Goal: Task Accomplishment & Management: Use online tool/utility

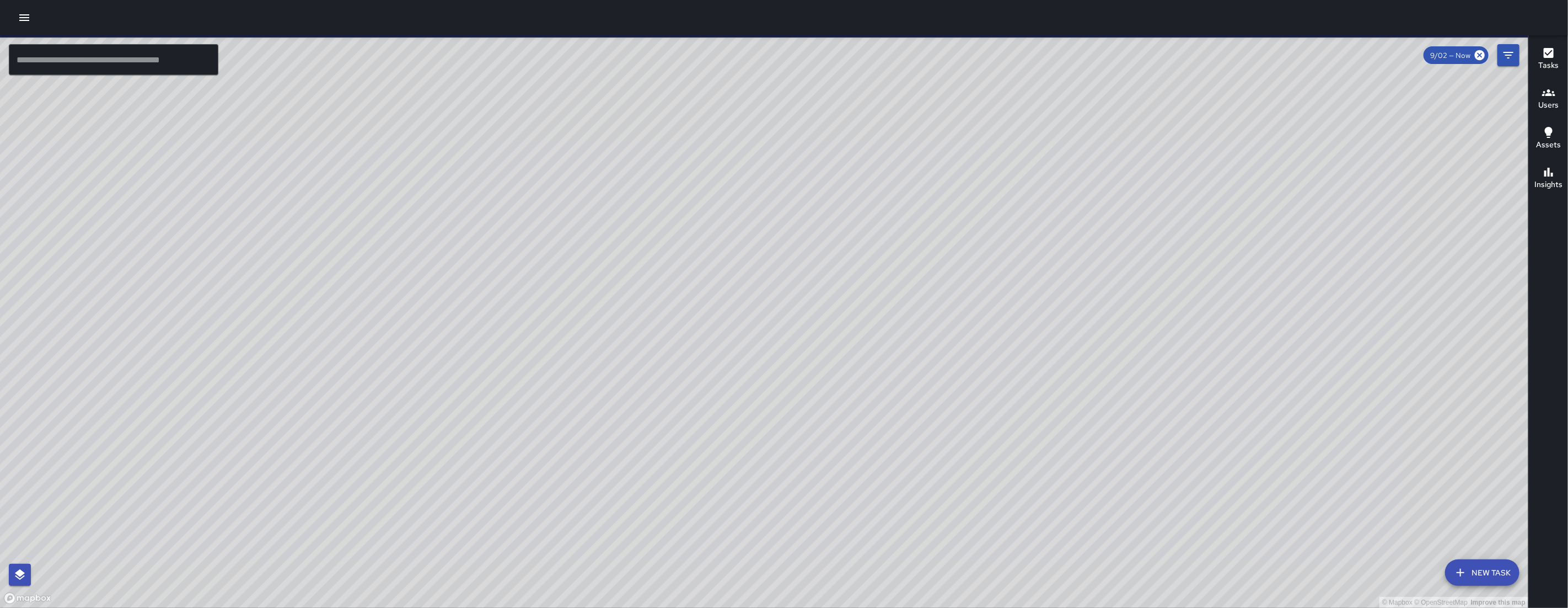
drag, startPoint x: 677, startPoint y: 467, endPoint x: 639, endPoint y: 408, distance: 70.2
click at [685, 478] on div "© Mapbox © OpenStreetMap Improve this map" at bounding box center [764, 321] width 1528 height 573
drag, startPoint x: 633, startPoint y: 390, endPoint x: 628, endPoint y: 448, distance: 58.2
click at [631, 442] on div "© Mapbox © OpenStreetMap Improve this map" at bounding box center [764, 321] width 1528 height 573
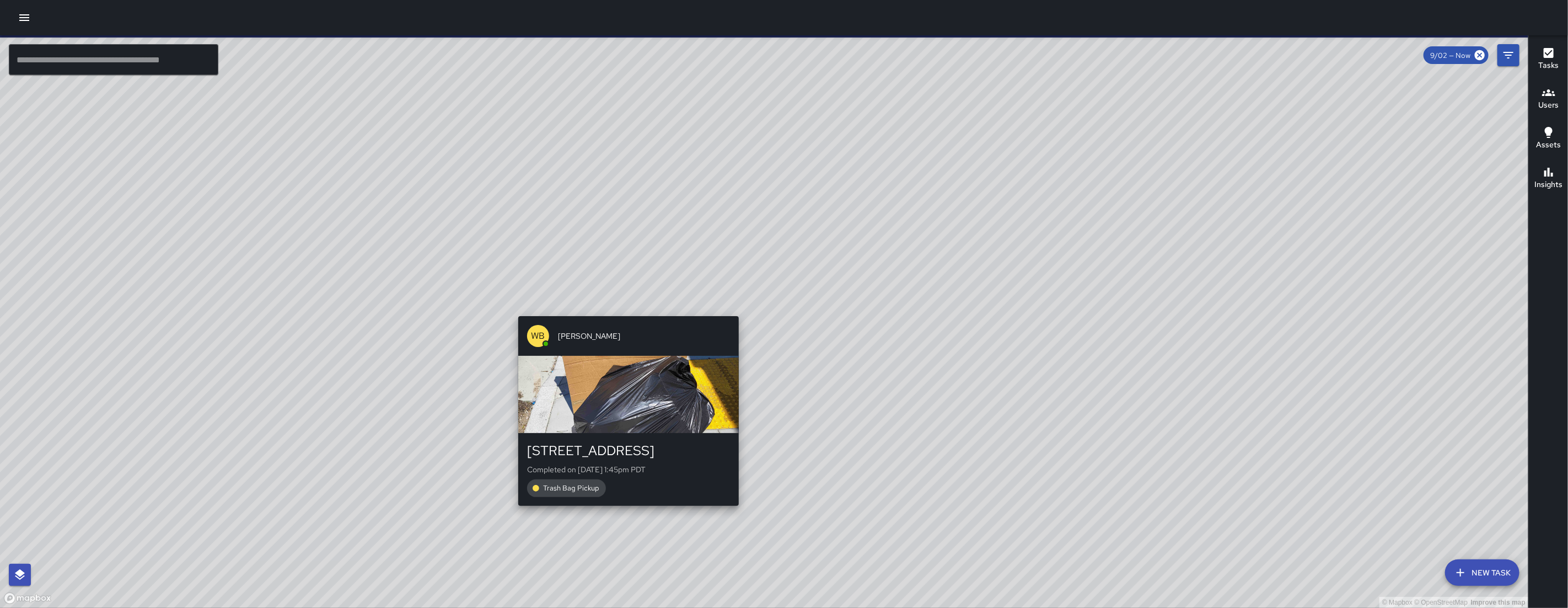
click at [630, 308] on div "© Mapbox © OpenStreetMap Improve this map WB Woodrow Blake 1435 Folsom Street C…" at bounding box center [764, 321] width 1528 height 573
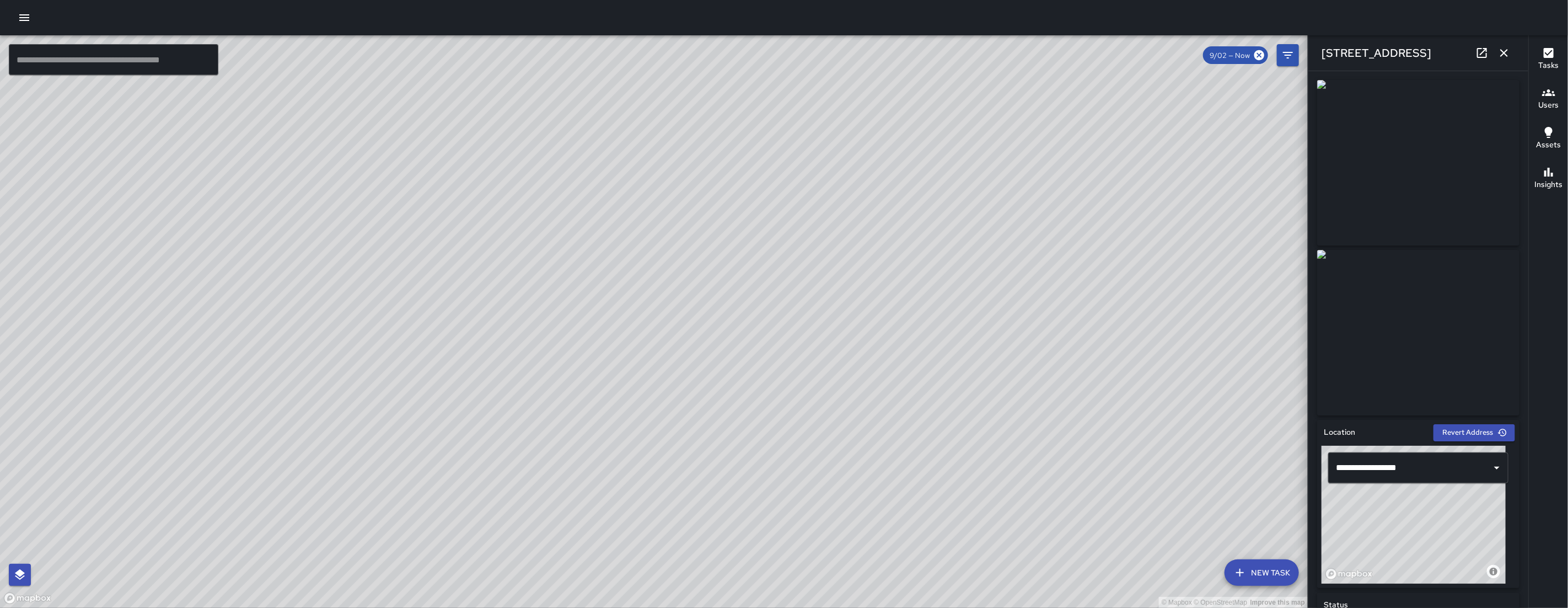
click at [1506, 50] on icon "button" at bounding box center [1504, 52] width 8 height 8
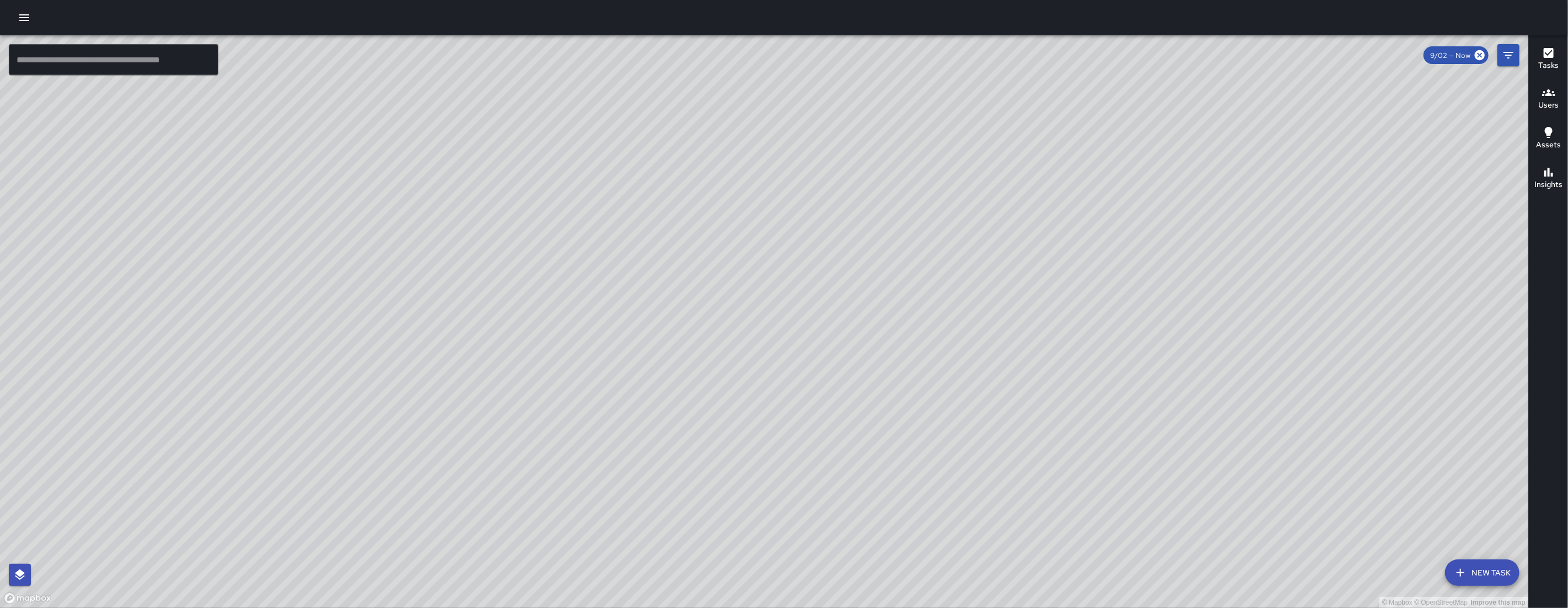
drag, startPoint x: 1111, startPoint y: 466, endPoint x: 827, endPoint y: 304, distance: 327.0
click at [851, 310] on div "© Mapbox © OpenStreetMap Improve this map GR Gordon Rowe Ambassador Tasks 49 / …" at bounding box center [764, 321] width 1528 height 573
drag, startPoint x: 762, startPoint y: 398, endPoint x: 687, endPoint y: 273, distance: 145.8
click at [687, 273] on div "© Mapbox © OpenStreetMap Improve this map" at bounding box center [764, 321] width 1528 height 573
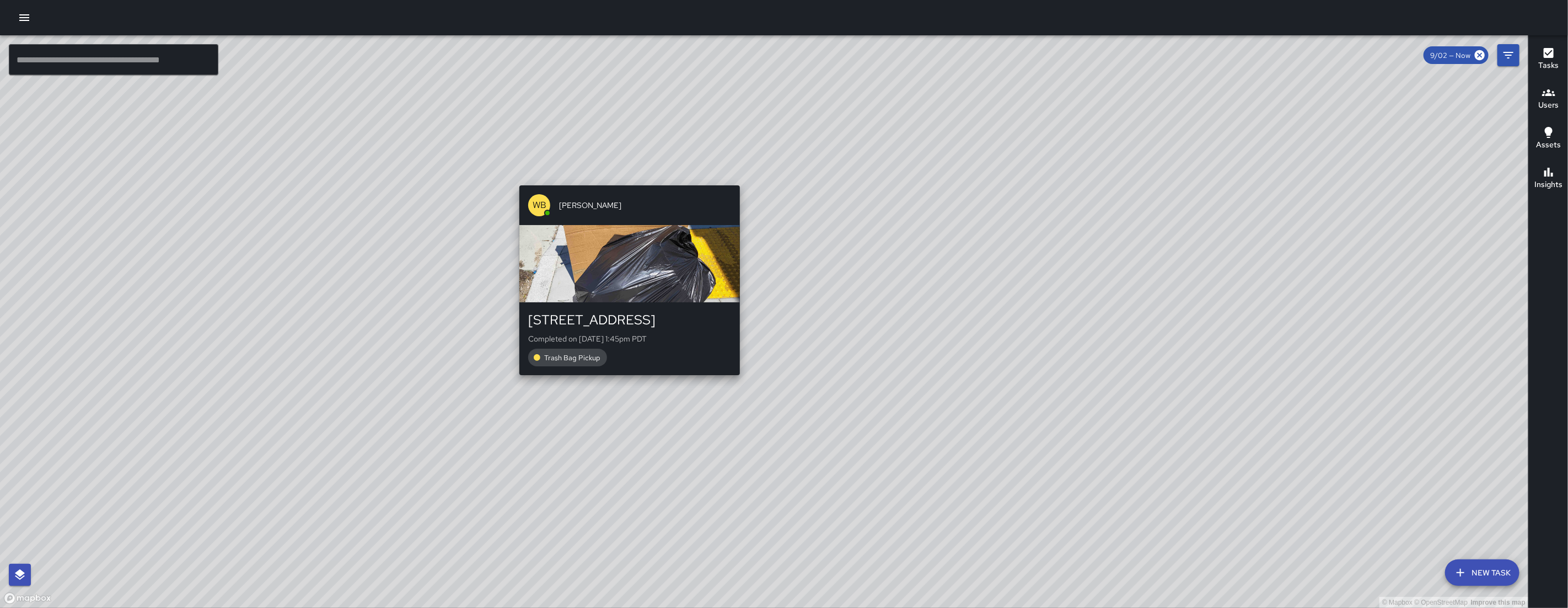
click at [626, 179] on div "© Mapbox © OpenStreetMap Improve this map WB Woodrow Blake 1435 Folsom Street C…" at bounding box center [764, 321] width 1528 height 573
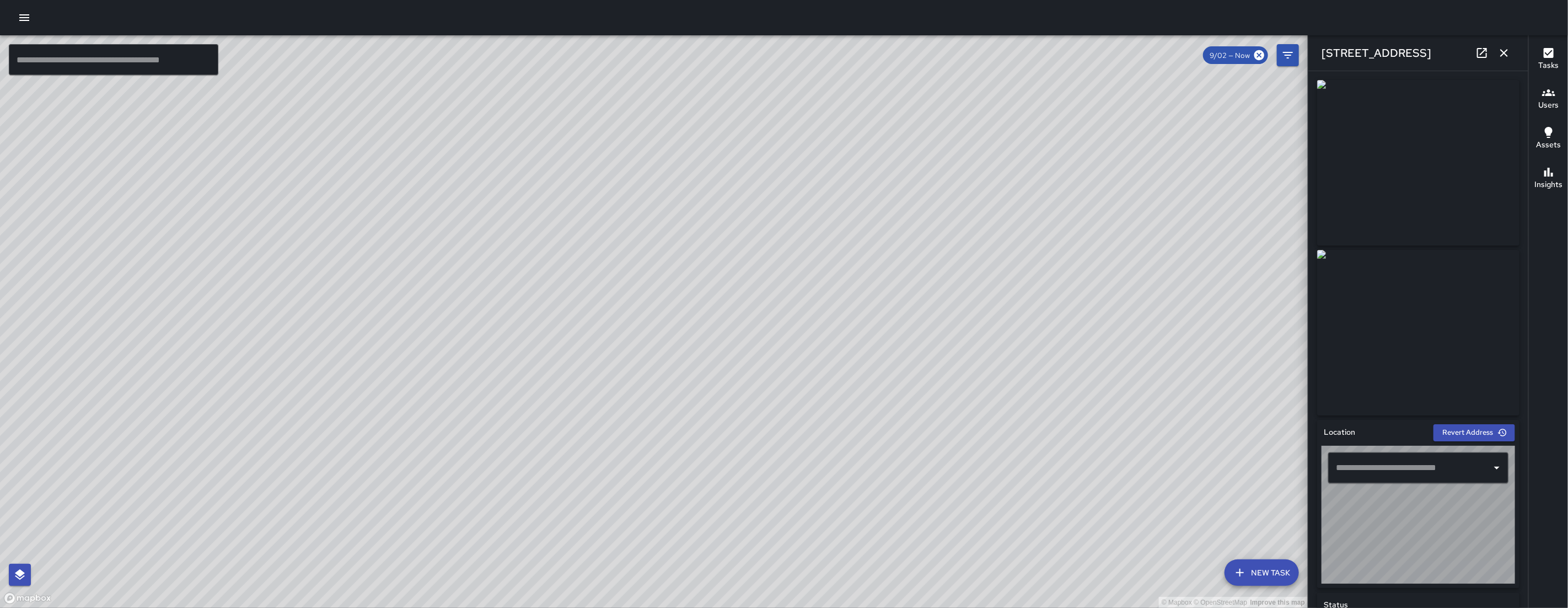
type input "**********"
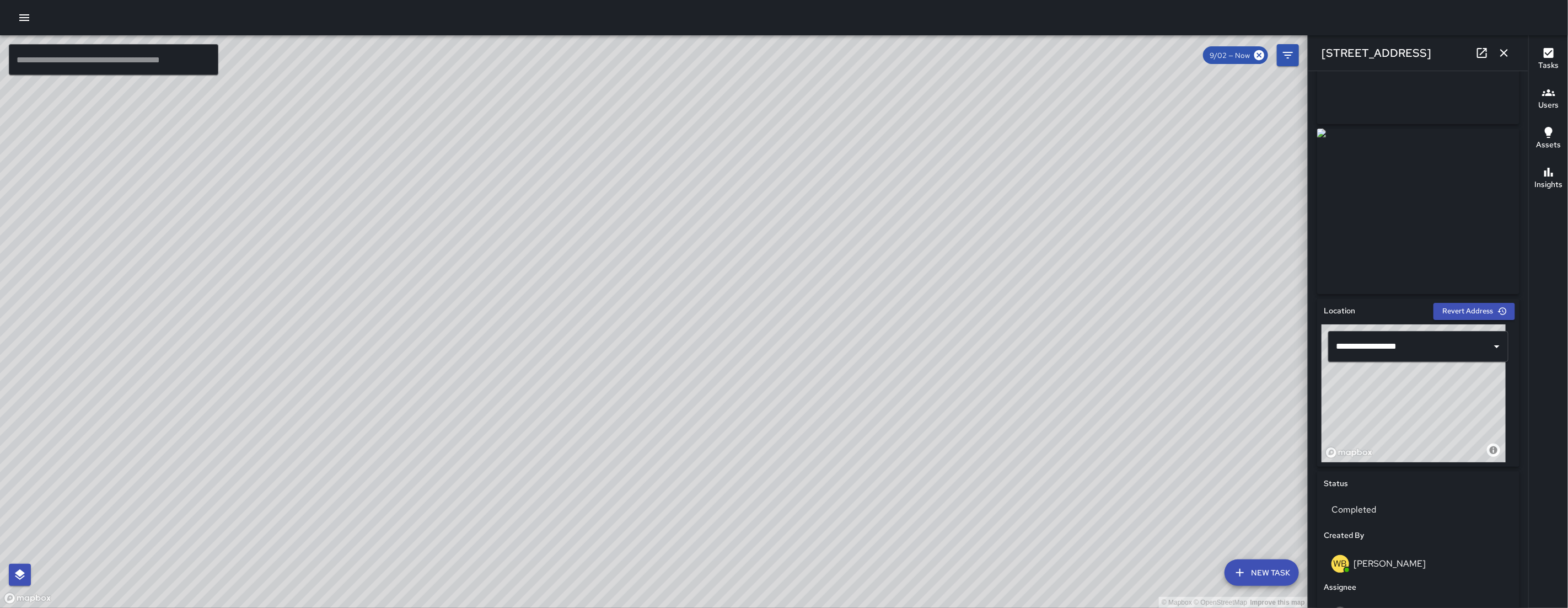
scroll to position [131, 0]
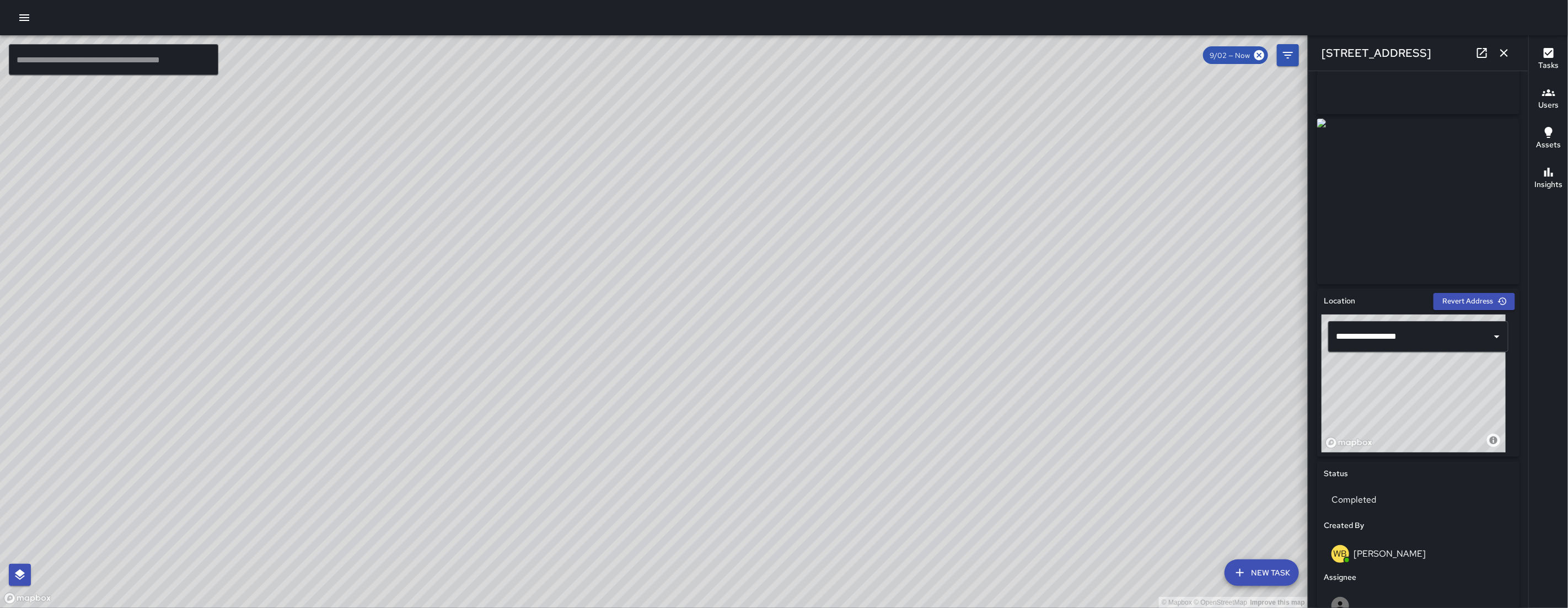
drag, startPoint x: 1011, startPoint y: 390, endPoint x: 875, endPoint y: 295, distance: 165.9
click at [875, 296] on div "© Mapbox © OpenStreetMap Improve this map" at bounding box center [654, 321] width 1308 height 573
click at [1501, 51] on icon "button" at bounding box center [1503, 52] width 13 height 13
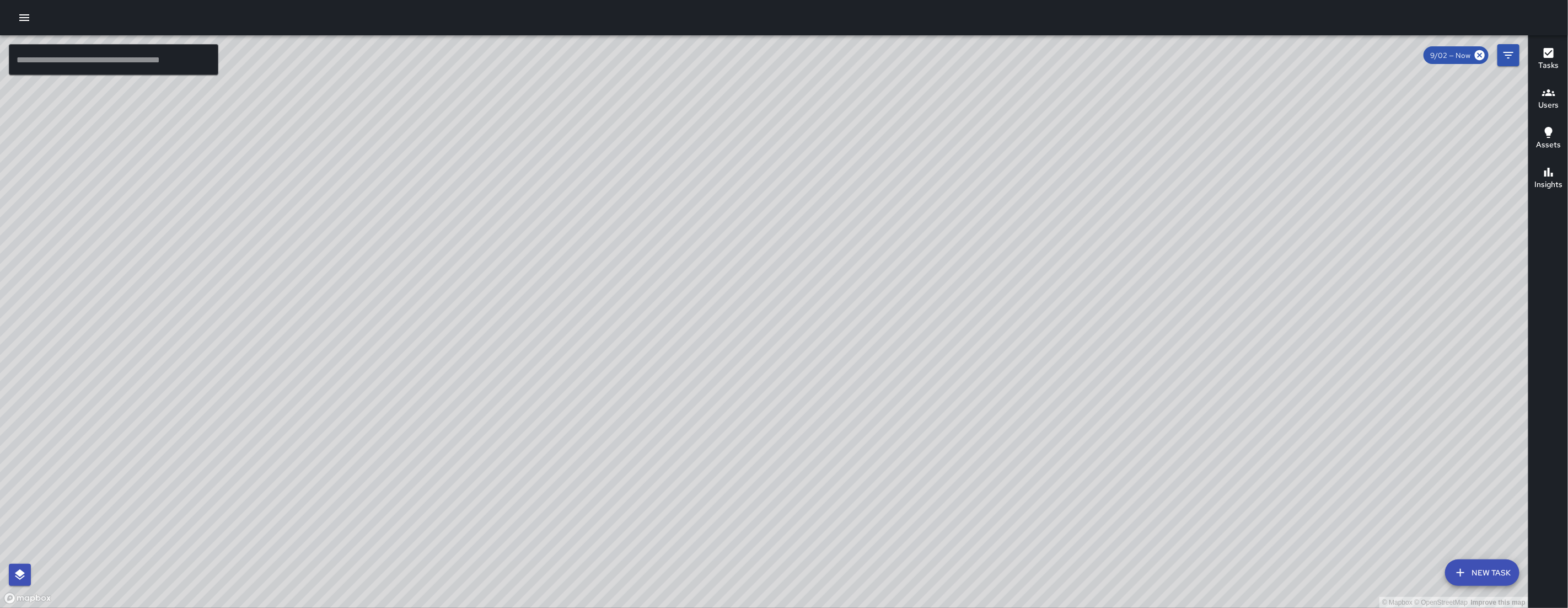
drag, startPoint x: 1188, startPoint y: 221, endPoint x: 1121, endPoint y: 307, distance: 109.0
click at [1127, 301] on div "© Mapbox © OpenStreetMap Improve this map" at bounding box center [764, 321] width 1528 height 573
drag, startPoint x: 1083, startPoint y: 283, endPoint x: 746, endPoint y: 333, distance: 340.7
click at [746, 333] on div "© Mapbox © OpenStreetMap Improve this map" at bounding box center [764, 321] width 1528 height 573
drag, startPoint x: 352, startPoint y: 297, endPoint x: 482, endPoint y: 421, distance: 179.7
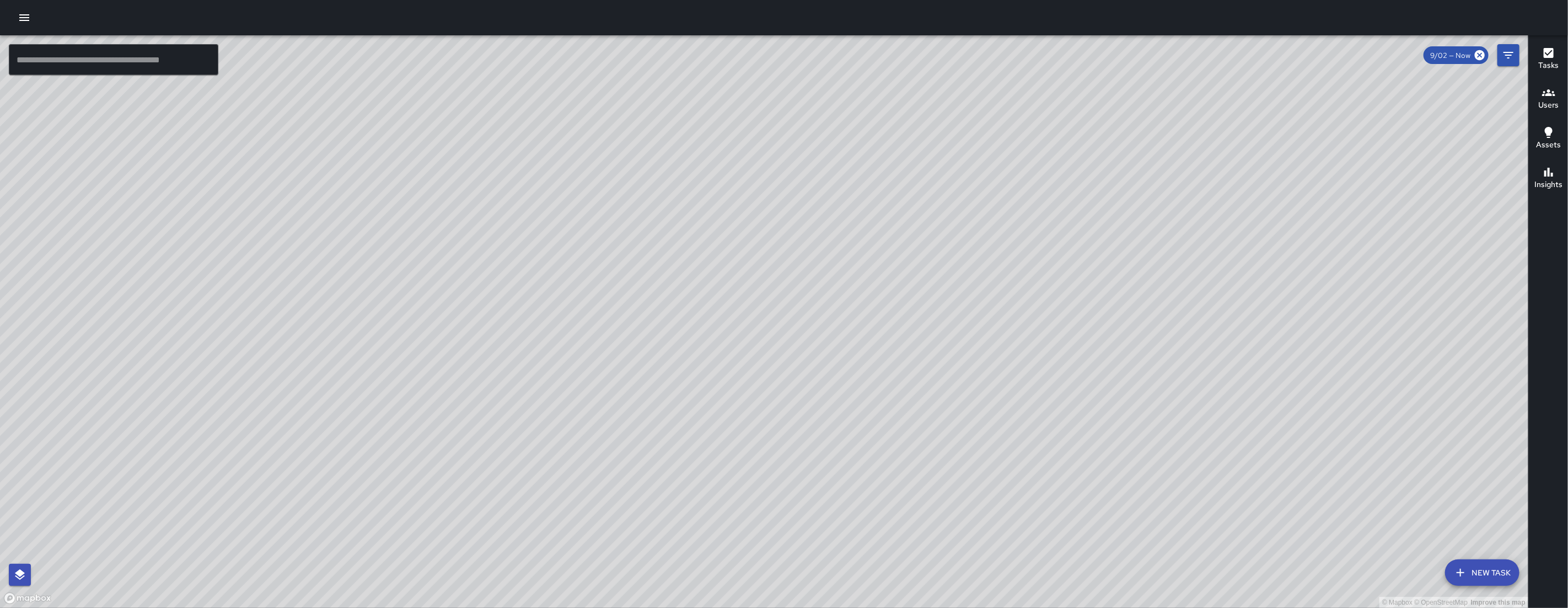
click at [482, 424] on div "© Mapbox © OpenStreetMap Improve this map" at bounding box center [764, 321] width 1528 height 573
drag, startPoint x: 787, startPoint y: 369, endPoint x: 555, endPoint y: 539, distance: 287.6
click at [558, 538] on div "© Mapbox © OpenStreetMap Improve this map" at bounding box center [764, 321] width 1528 height 573
drag, startPoint x: 791, startPoint y: 412, endPoint x: 663, endPoint y: 509, distance: 160.6
click at [659, 517] on div "© Mapbox © OpenStreetMap Improve this map" at bounding box center [764, 321] width 1528 height 573
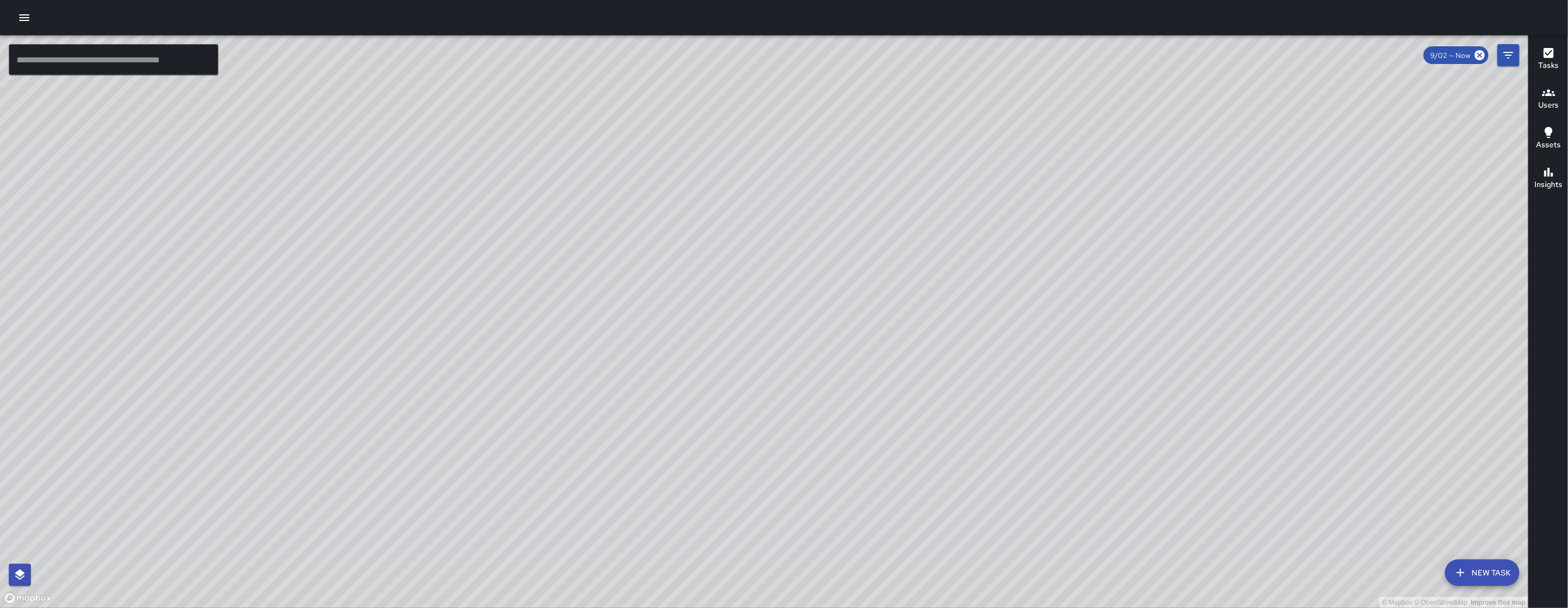
drag, startPoint x: 749, startPoint y: 419, endPoint x: 707, endPoint y: 471, distance: 66.8
click at [707, 485] on div "© Mapbox © OpenStreetMap Improve this map" at bounding box center [764, 321] width 1528 height 573
drag, startPoint x: 590, startPoint y: 188, endPoint x: 576, endPoint y: 335, distance: 147.7
click at [577, 324] on div "© Mapbox © OpenStreetMap Improve this map" at bounding box center [764, 321] width 1528 height 573
click at [1523, 56] on div "© Mapbox © OpenStreetMap Improve this map" at bounding box center [764, 321] width 1528 height 573
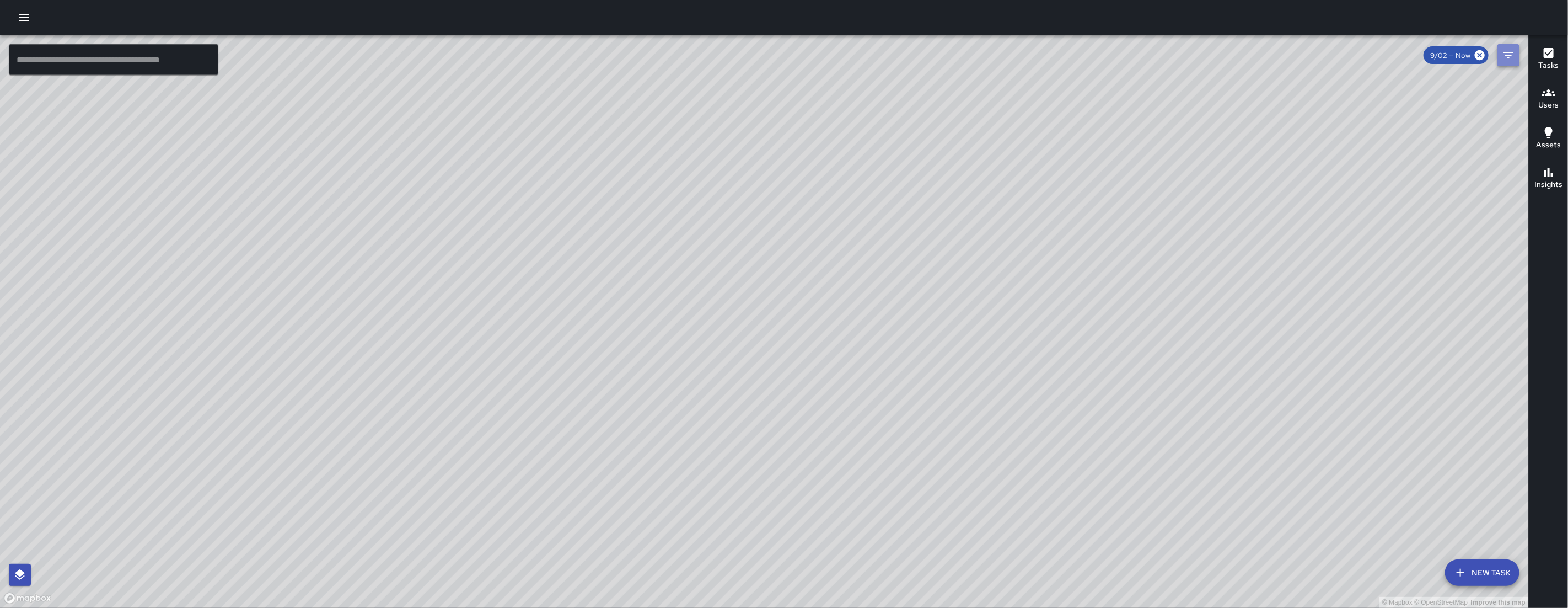
click at [1512, 55] on icon "Filters" at bounding box center [1508, 55] width 13 height 13
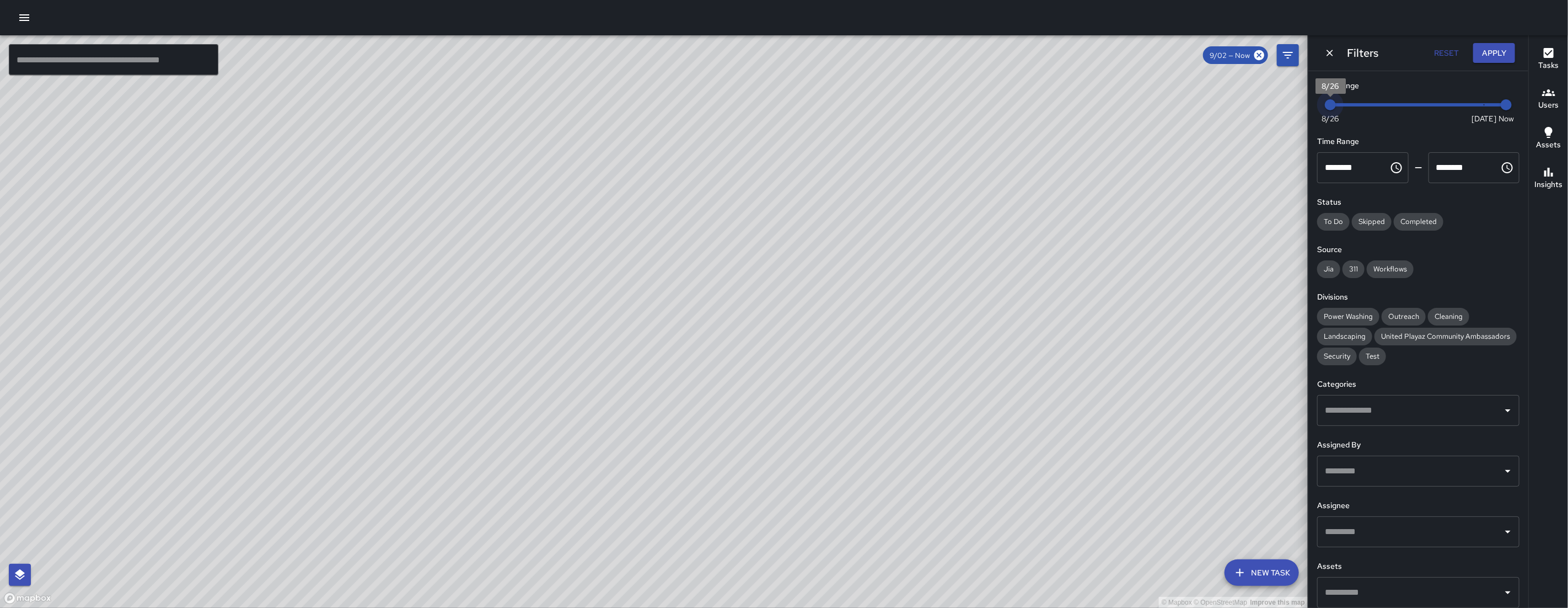
drag, startPoint x: 1473, startPoint y: 104, endPoint x: 1134, endPoint y: 106, distance: 339.0
click at [1133, 106] on div "© Mapbox © OpenStreetMap Improve this map ​ New Task 9/02 — Now Map Layers Task…" at bounding box center [784, 321] width 1568 height 573
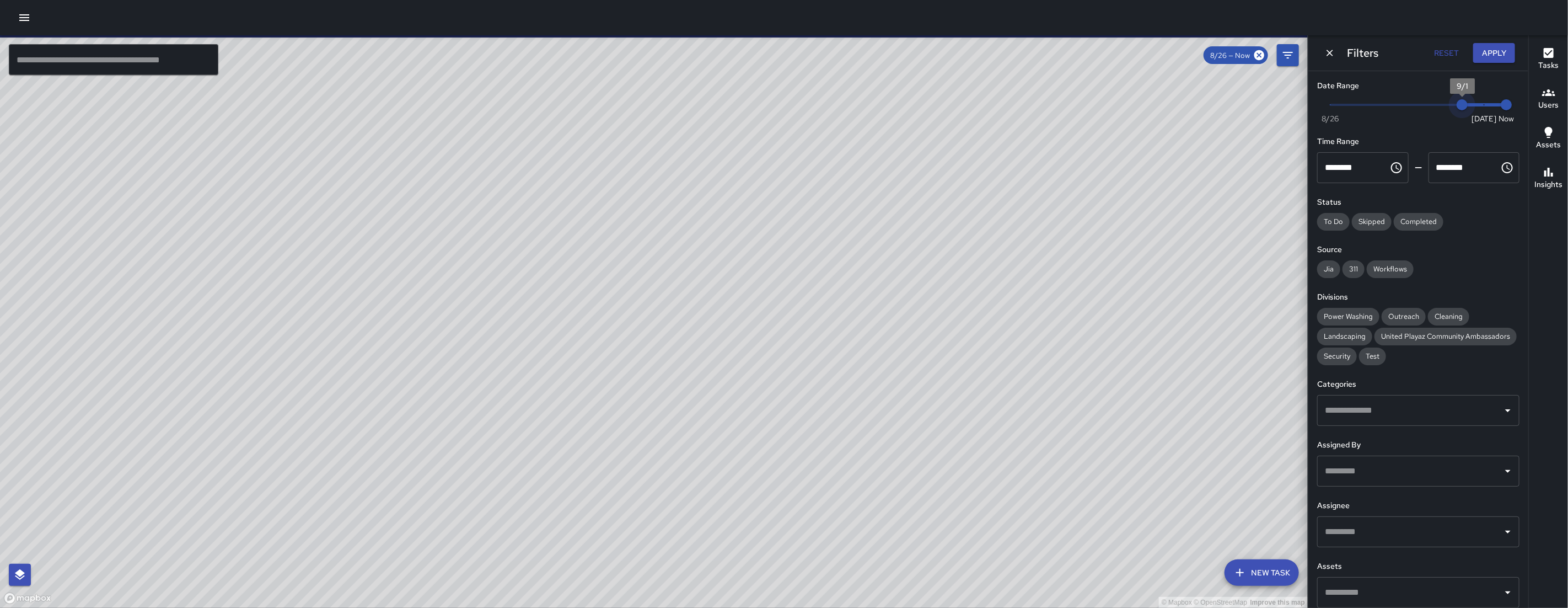
drag, startPoint x: 1363, startPoint y: 102, endPoint x: 1555, endPoint y: 104, distance: 192.0
click at [1555, 104] on div "© Mapbox © OpenStreetMap Improve this map ​ New Task 8/26 — Now Map Layers Task…" at bounding box center [784, 321] width 1568 height 573
type input "*"
drag, startPoint x: 1463, startPoint y: 102, endPoint x: 1521, endPoint y: 101, distance: 58.0
click at [1521, 102] on div "Date Range Now Today 8/26 9/1 2:07 pm Time Range ******** ​ ******** ​ Status T…" at bounding box center [1418, 339] width 220 height 536
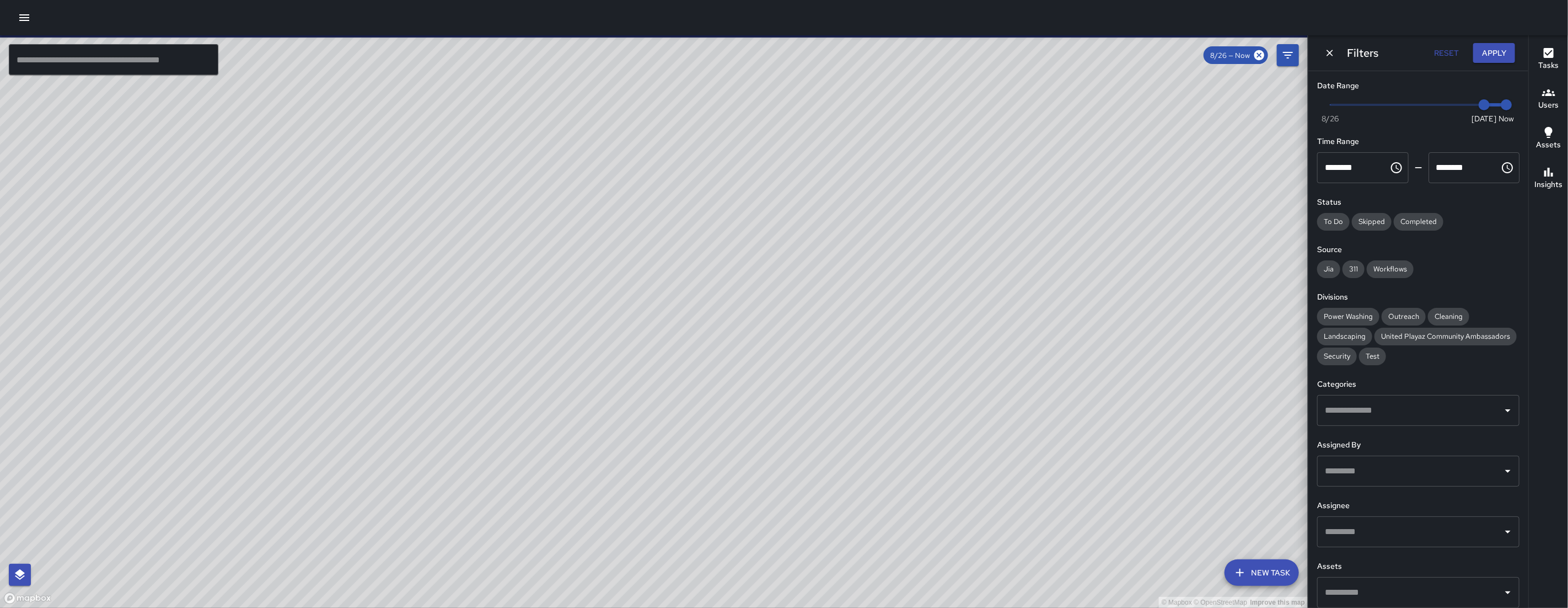
click at [1331, 55] on icon "Dismiss" at bounding box center [1330, 53] width 11 height 11
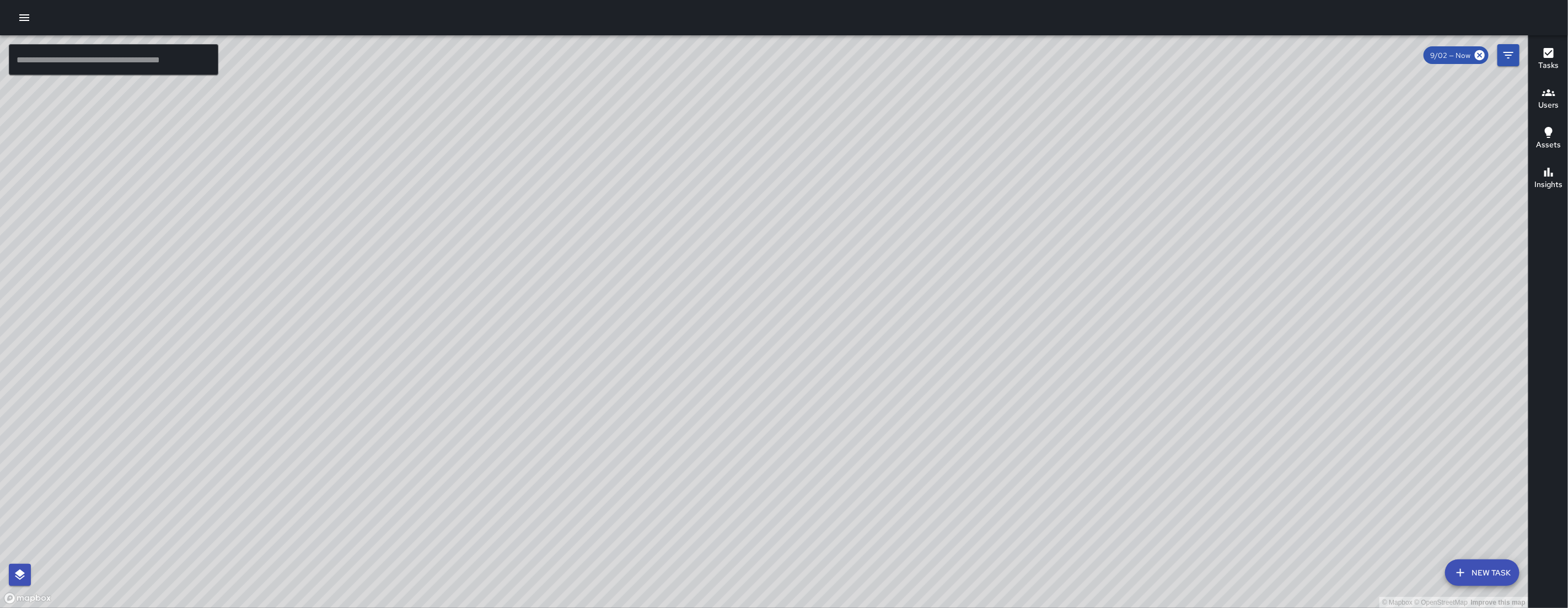
drag, startPoint x: 901, startPoint y: 288, endPoint x: 966, endPoint y: 221, distance: 93.3
click at [966, 221] on div "© Mapbox © OpenStreetMap Improve this map" at bounding box center [764, 321] width 1528 height 573
drag, startPoint x: 896, startPoint y: 396, endPoint x: 912, endPoint y: 281, distance: 116.1
click at [912, 282] on div "© Mapbox © OpenStreetMap Improve this map" at bounding box center [764, 321] width 1528 height 573
click at [82, 56] on input "text" at bounding box center [113, 59] width 210 height 31
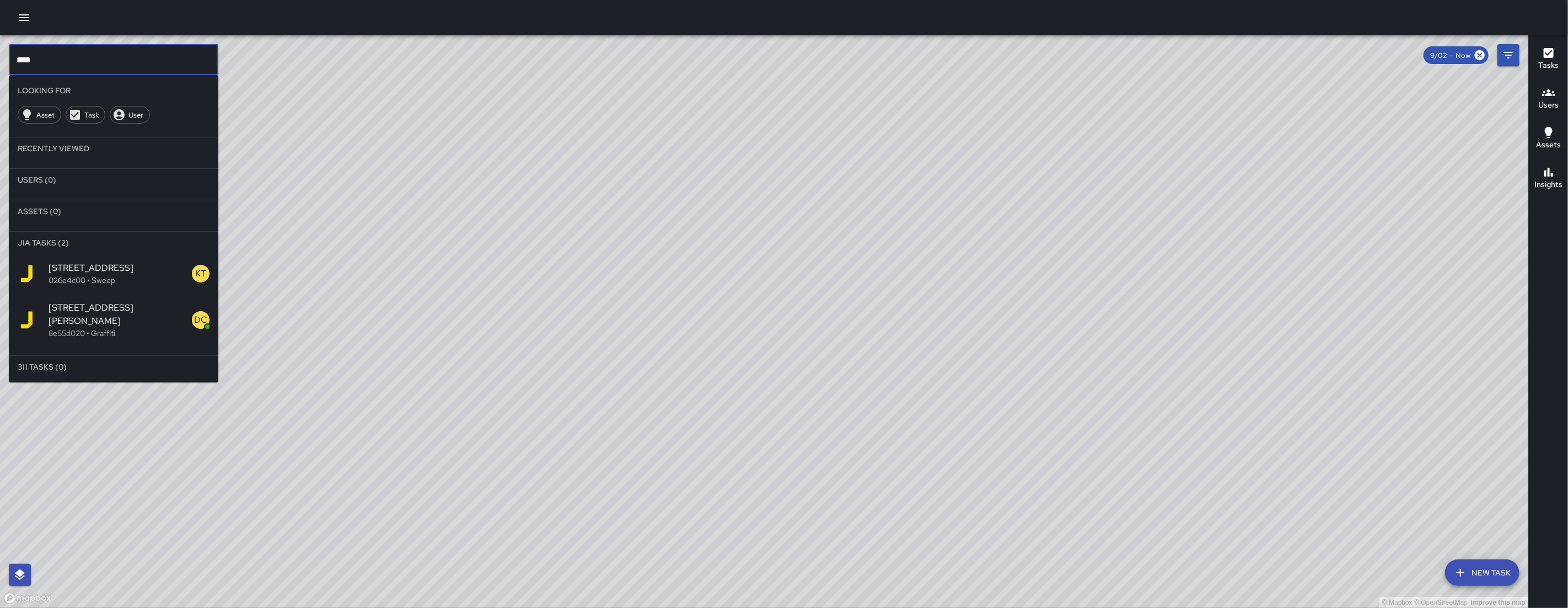
click at [119, 276] on p "026e4c00 • Sweep" at bounding box center [120, 280] width 143 height 11
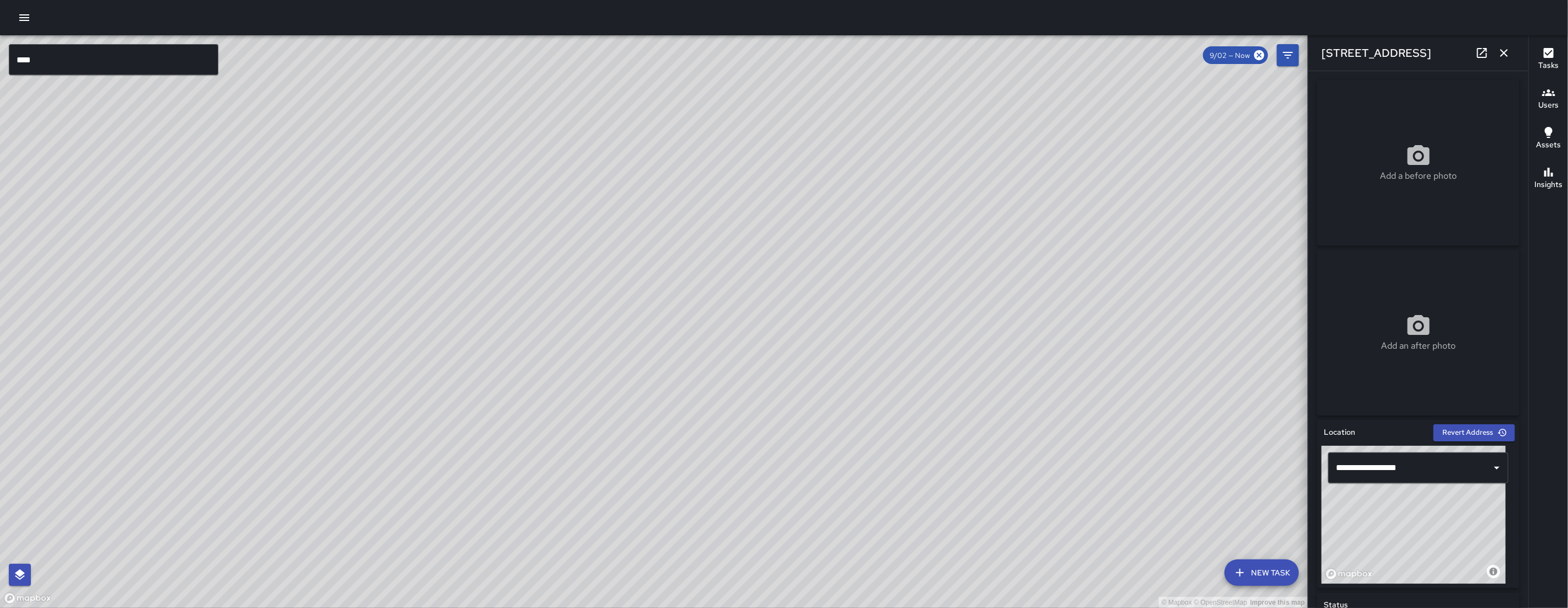
drag, startPoint x: 630, startPoint y: 148, endPoint x: 538, endPoint y: 274, distance: 156.0
click at [538, 275] on div "© Mapbox © OpenStreetMap Improve this map" at bounding box center [654, 321] width 1308 height 573
drag, startPoint x: 722, startPoint y: 316, endPoint x: 735, endPoint y: 334, distance: 22.2
click at [735, 334] on div "© Mapbox © OpenStreetMap Improve this map" at bounding box center [654, 321] width 1308 height 573
drag, startPoint x: 678, startPoint y: 227, endPoint x: 622, endPoint y: 327, distance: 114.6
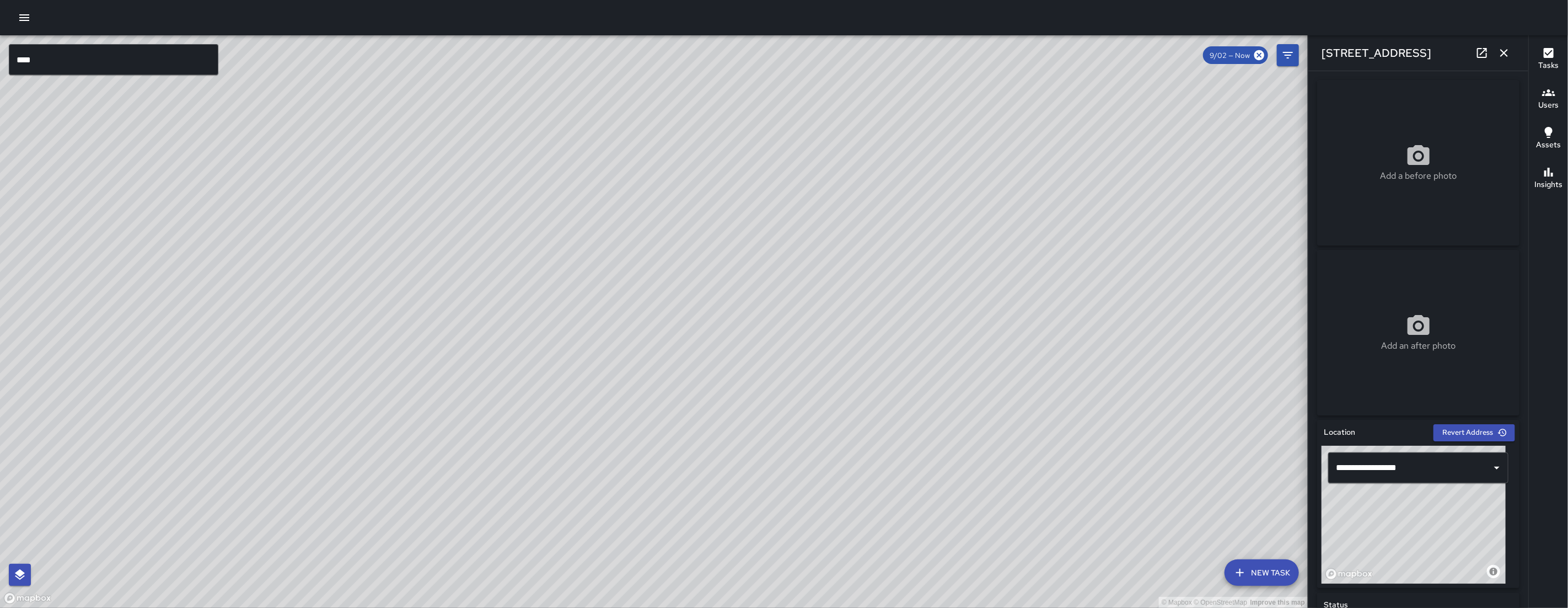
click at [621, 332] on div "© Mapbox © OpenStreetMap Improve this map" at bounding box center [654, 321] width 1308 height 573
click at [191, 65] on input "****" at bounding box center [113, 59] width 210 height 31
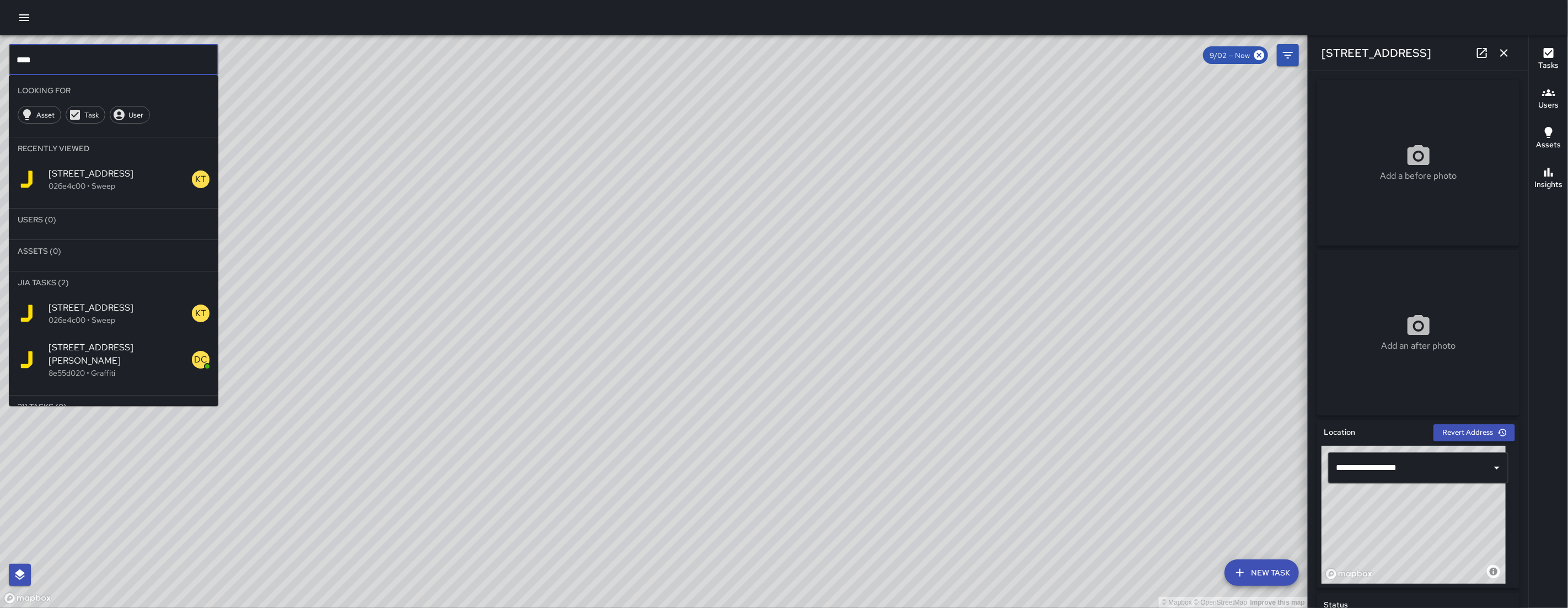
click at [191, 64] on input "****" at bounding box center [113, 59] width 210 height 31
click at [1503, 49] on icon "button" at bounding box center [1503, 52] width 13 height 13
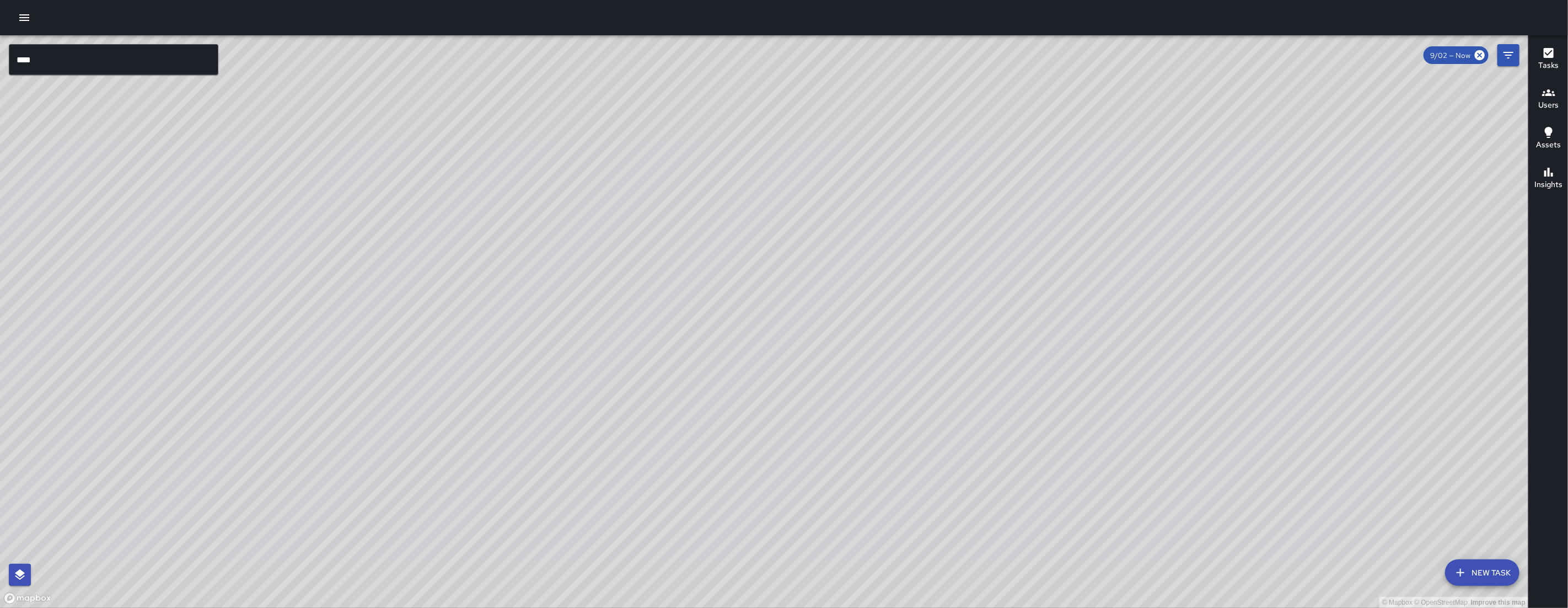
click at [179, 66] on input "****" at bounding box center [113, 59] width 210 height 31
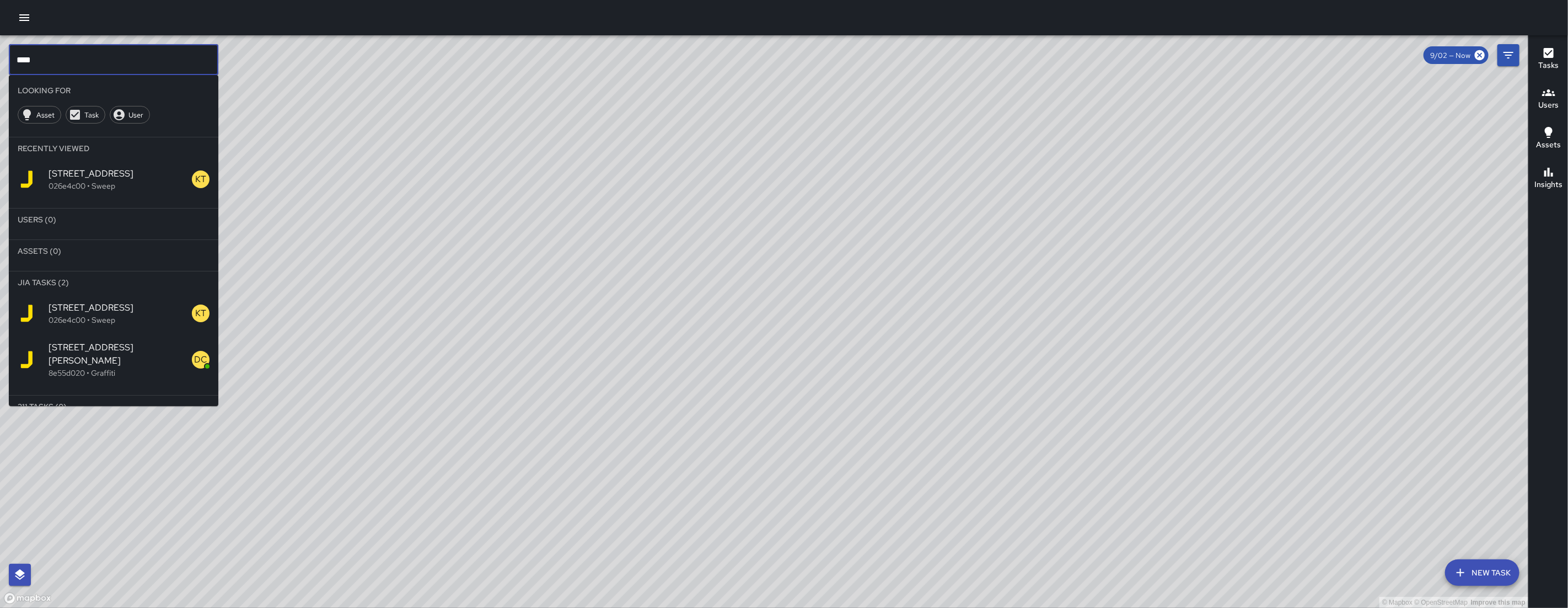
click at [179, 66] on input "****" at bounding box center [113, 59] width 210 height 31
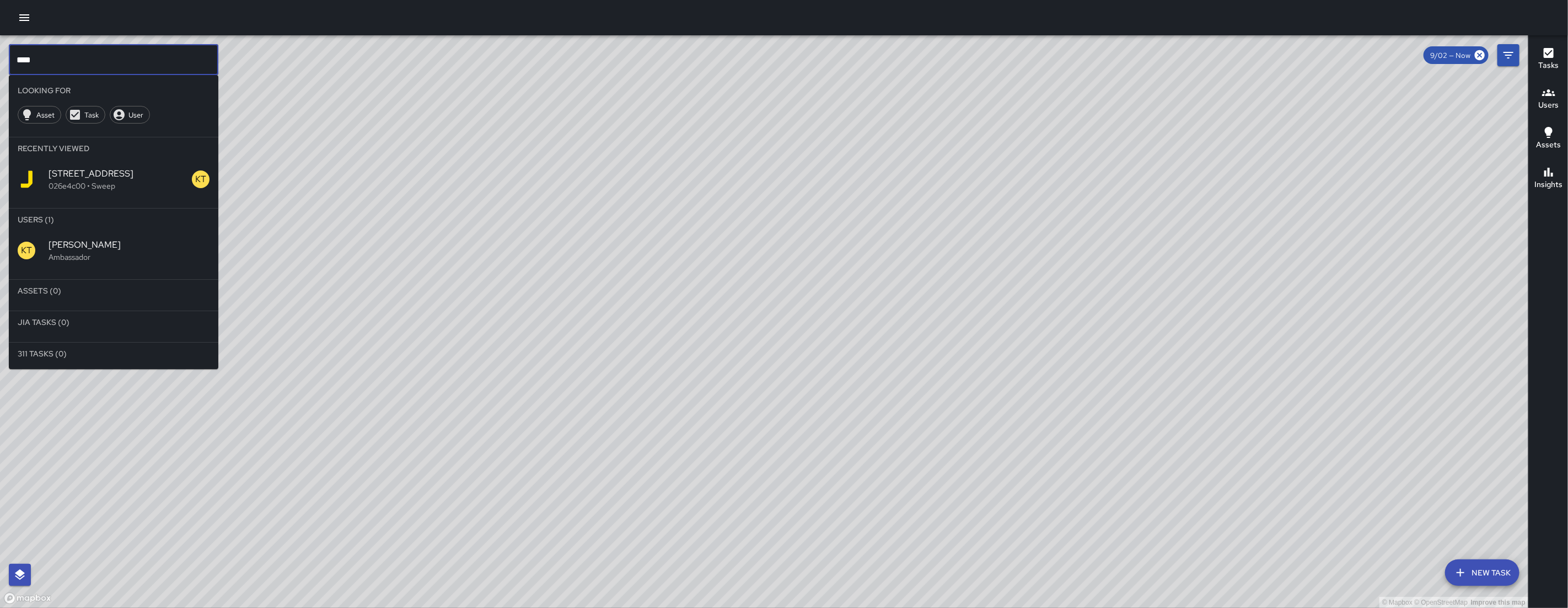
type input "****"
drag, startPoint x: 115, startPoint y: 254, endPoint x: 165, endPoint y: 235, distance: 53.5
click at [115, 256] on p "Ambassador" at bounding box center [129, 257] width 161 height 11
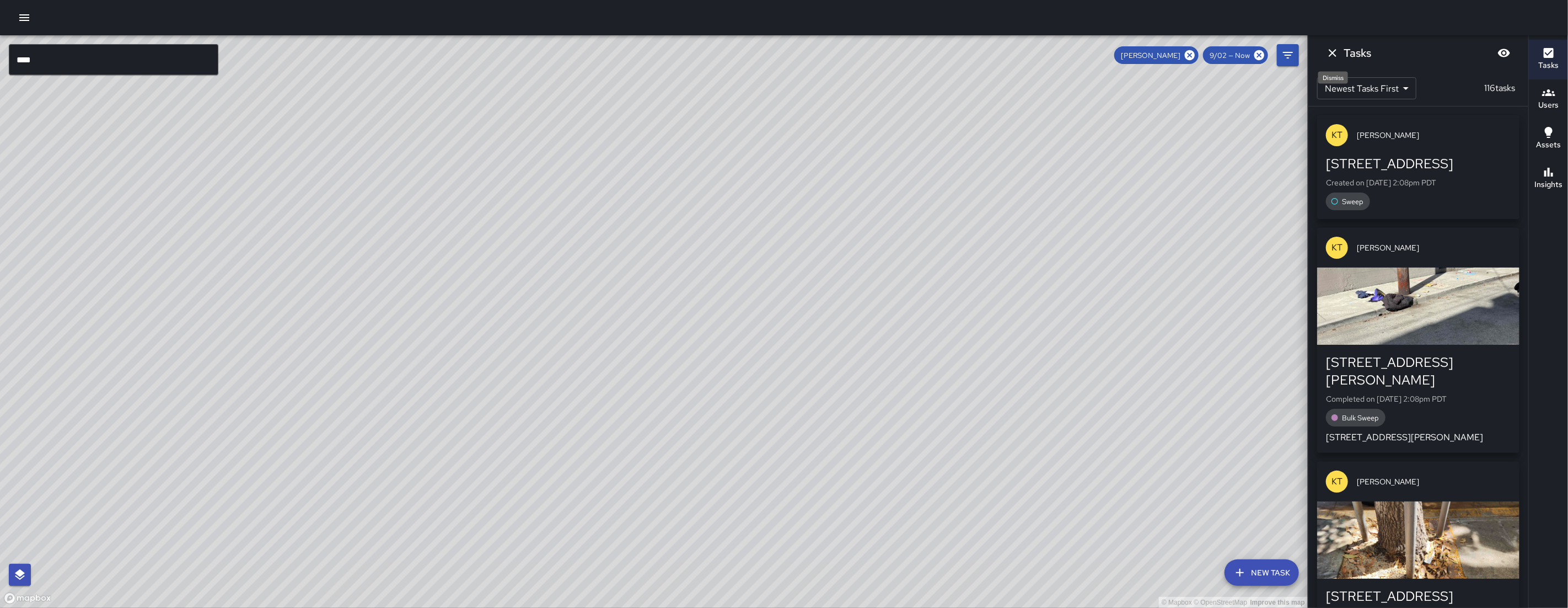
click at [1329, 54] on icon "Dismiss" at bounding box center [1333, 52] width 13 height 13
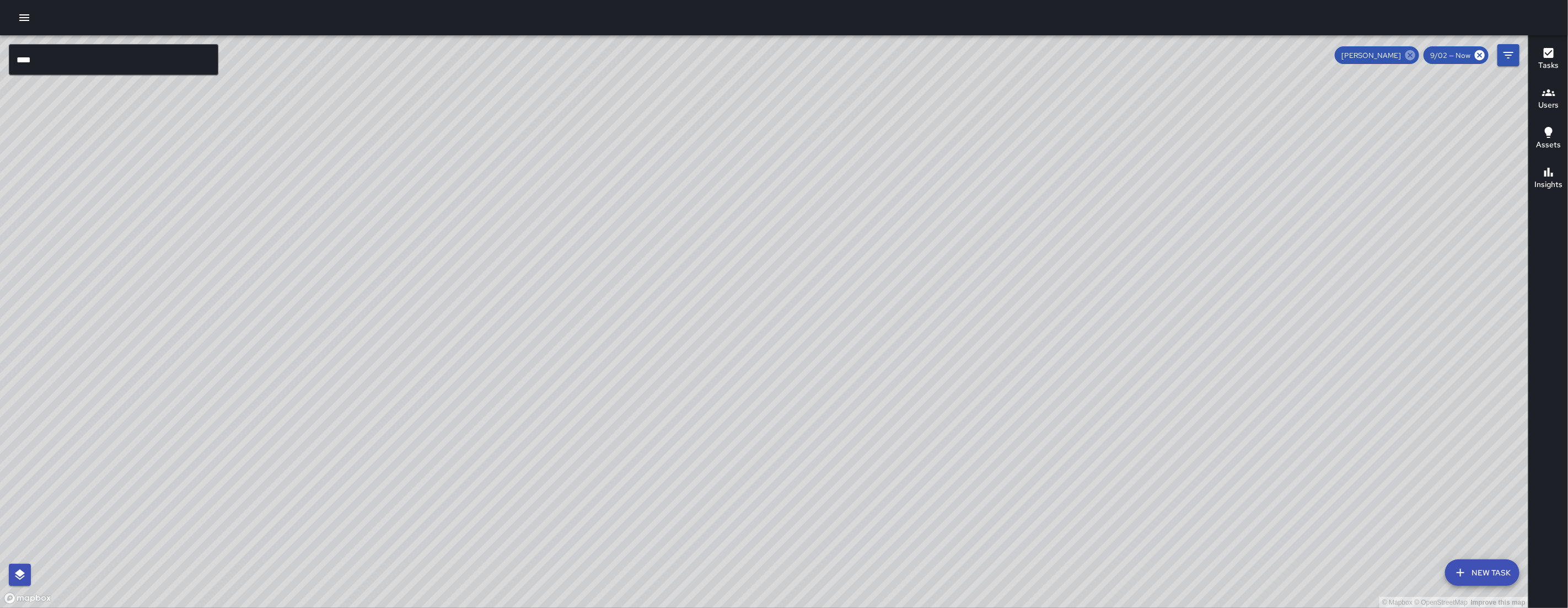
click at [1407, 57] on icon at bounding box center [1410, 55] width 12 height 12
drag, startPoint x: 1277, startPoint y: 373, endPoint x: 1215, endPoint y: 440, distance: 91.3
click at [1215, 440] on div "© Mapbox © OpenStreetMap Improve this map" at bounding box center [764, 321] width 1528 height 573
drag, startPoint x: 1039, startPoint y: 556, endPoint x: 910, endPoint y: 503, distance: 139.5
click at [910, 503] on div "© Mapbox © OpenStreetMap Improve this map" at bounding box center [764, 321] width 1528 height 573
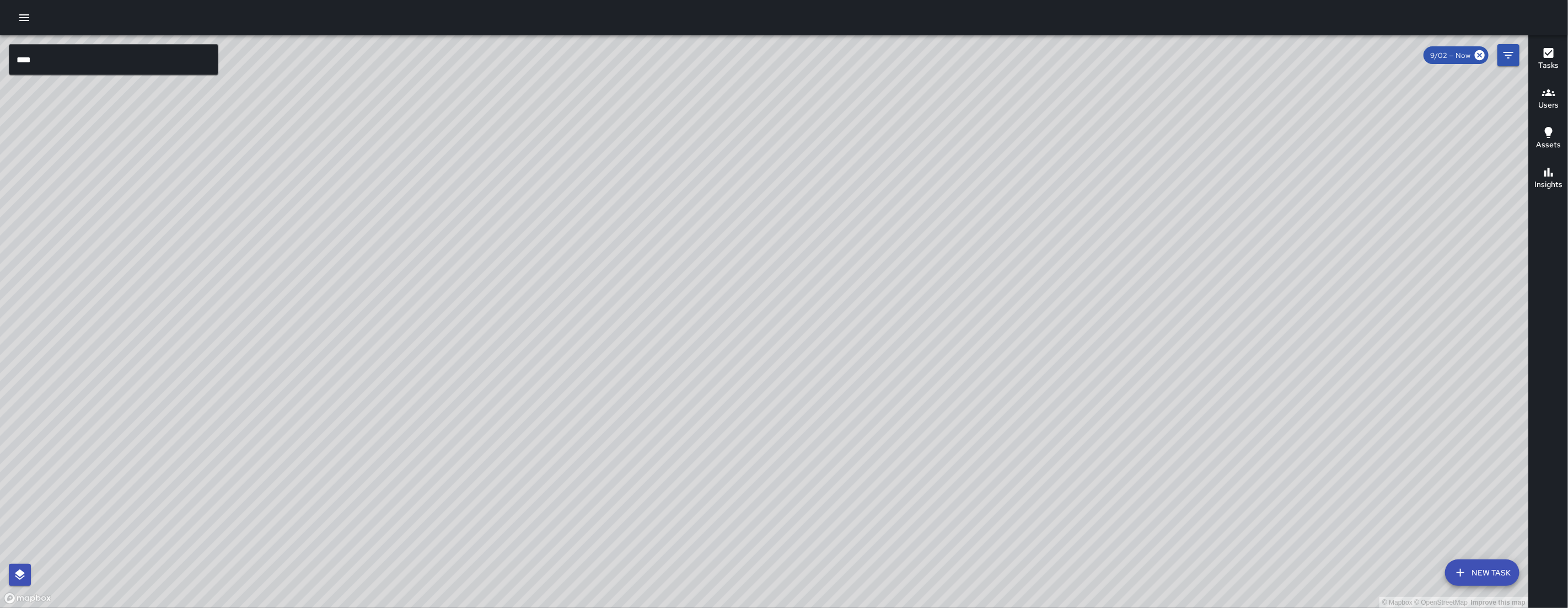
drag, startPoint x: 863, startPoint y: 305, endPoint x: 837, endPoint y: 368, distance: 68.2
click at [837, 368] on div "© Mapbox © OpenStreetMap Improve this map" at bounding box center [764, 321] width 1528 height 573
click at [979, 468] on div "© Mapbox © OpenStreetMap Improve this map" at bounding box center [764, 321] width 1528 height 573
drag, startPoint x: 717, startPoint y: 387, endPoint x: 675, endPoint y: 443, distance: 70.0
click at [676, 444] on div "© Mapbox © OpenStreetMap Improve this map" at bounding box center [764, 321] width 1528 height 573
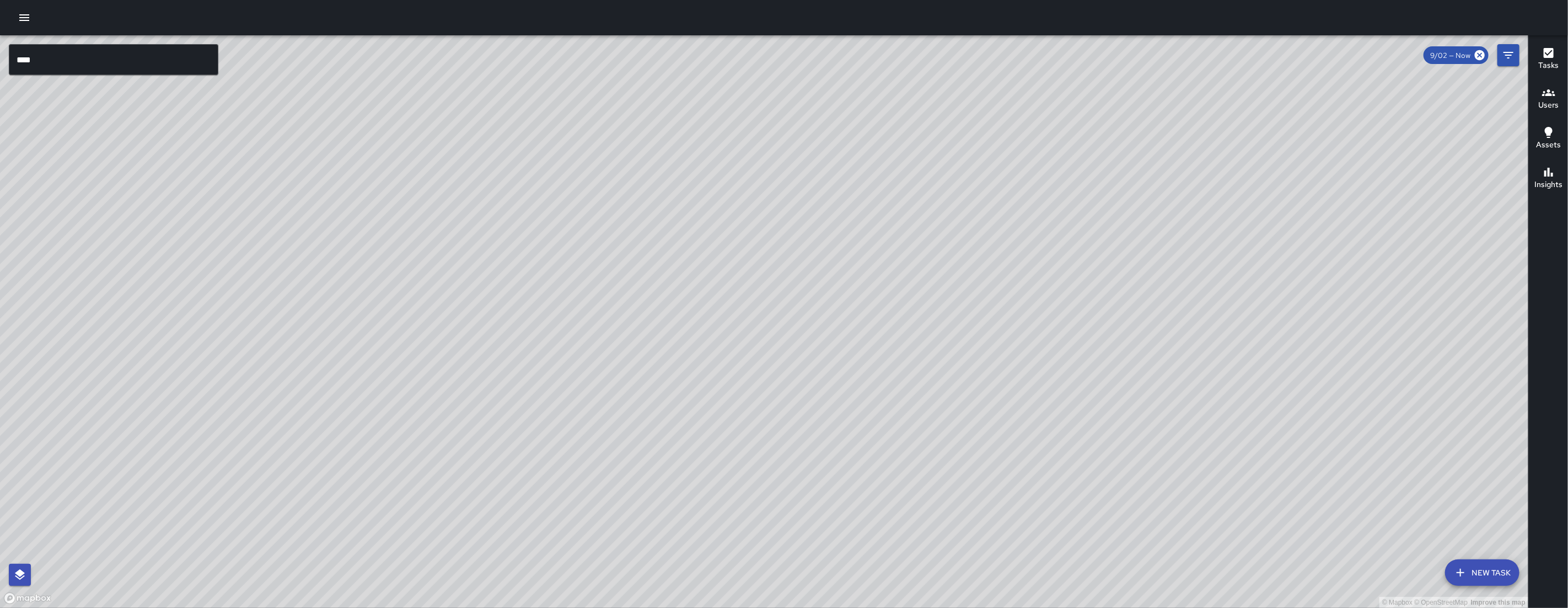
drag, startPoint x: 833, startPoint y: 331, endPoint x: 719, endPoint y: 332, distance: 114.0
click at [659, 366] on div "© Mapbox © OpenStreetMap Improve this map" at bounding box center [764, 321] width 1528 height 573
drag, startPoint x: 1057, startPoint y: 210, endPoint x: 908, endPoint y: 290, distance: 169.1
click at [908, 290] on div "© Mapbox © OpenStreetMap Improve this map" at bounding box center [764, 321] width 1528 height 573
click at [1508, 50] on icon "Filters" at bounding box center [1508, 55] width 13 height 13
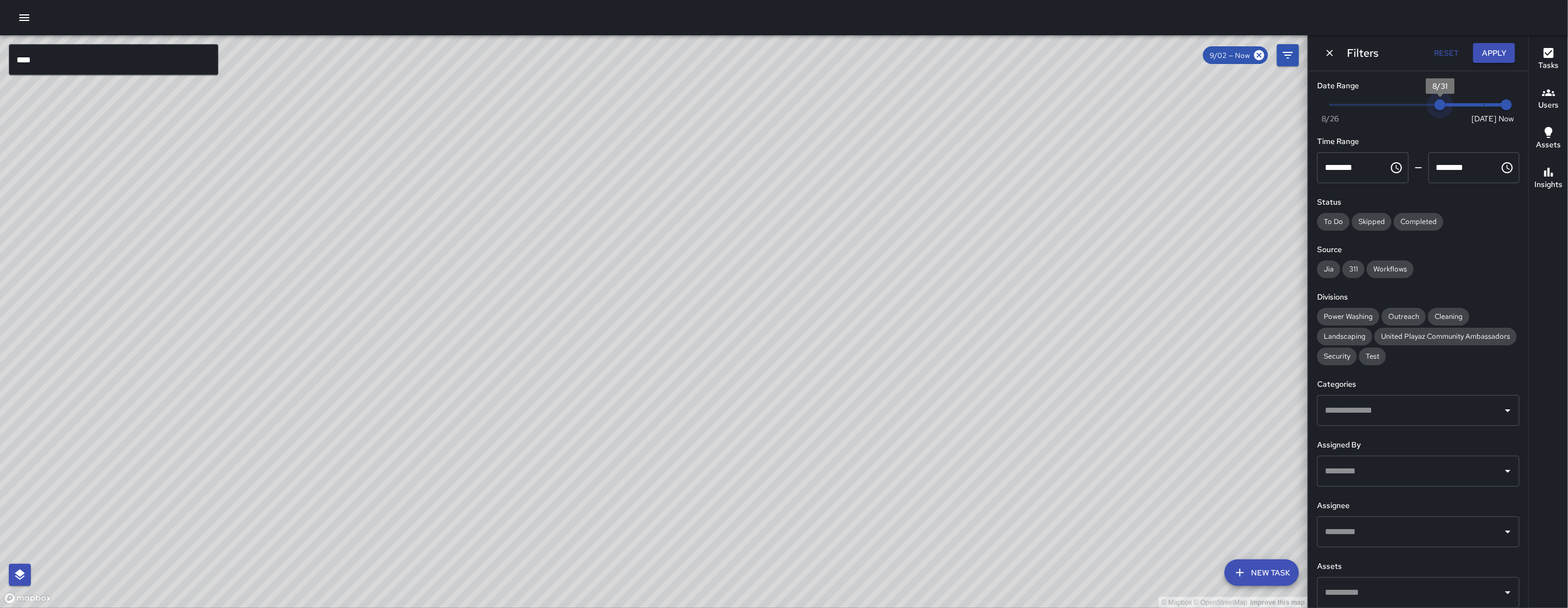
drag, startPoint x: 1473, startPoint y: 104, endPoint x: 1429, endPoint y: 133, distance: 52.7
click at [1443, 110] on span "8/31" at bounding box center [1440, 104] width 11 height 11
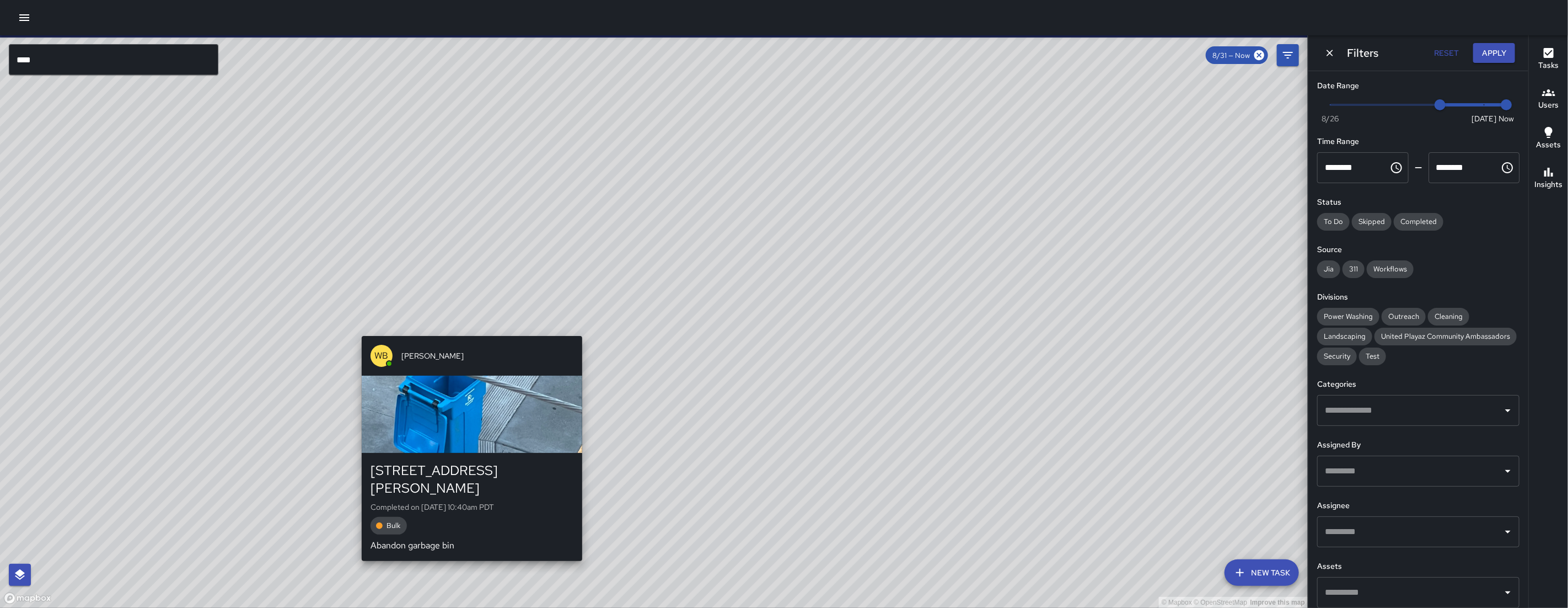
click at [480, 330] on div "© Mapbox © OpenStreetMap Improve this map WB Woodrow Blake 246 Shipley Street C…" at bounding box center [654, 321] width 1308 height 573
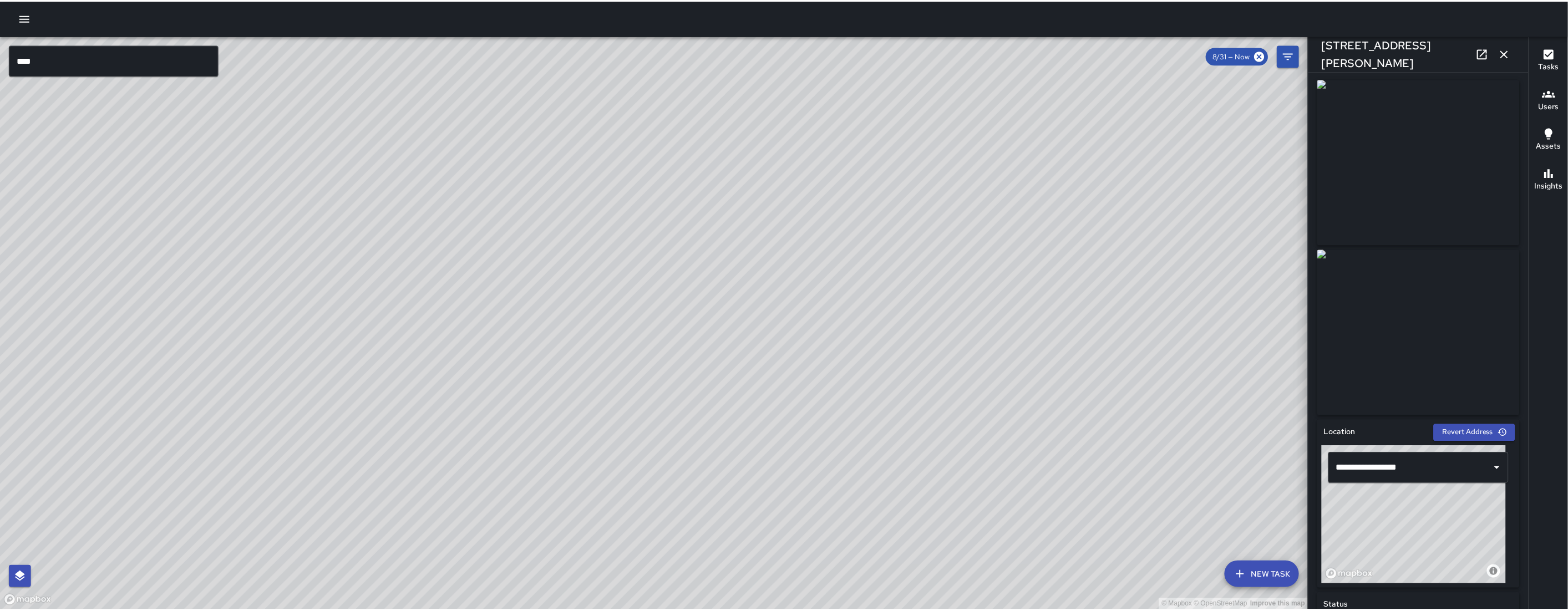
scroll to position [2, 0]
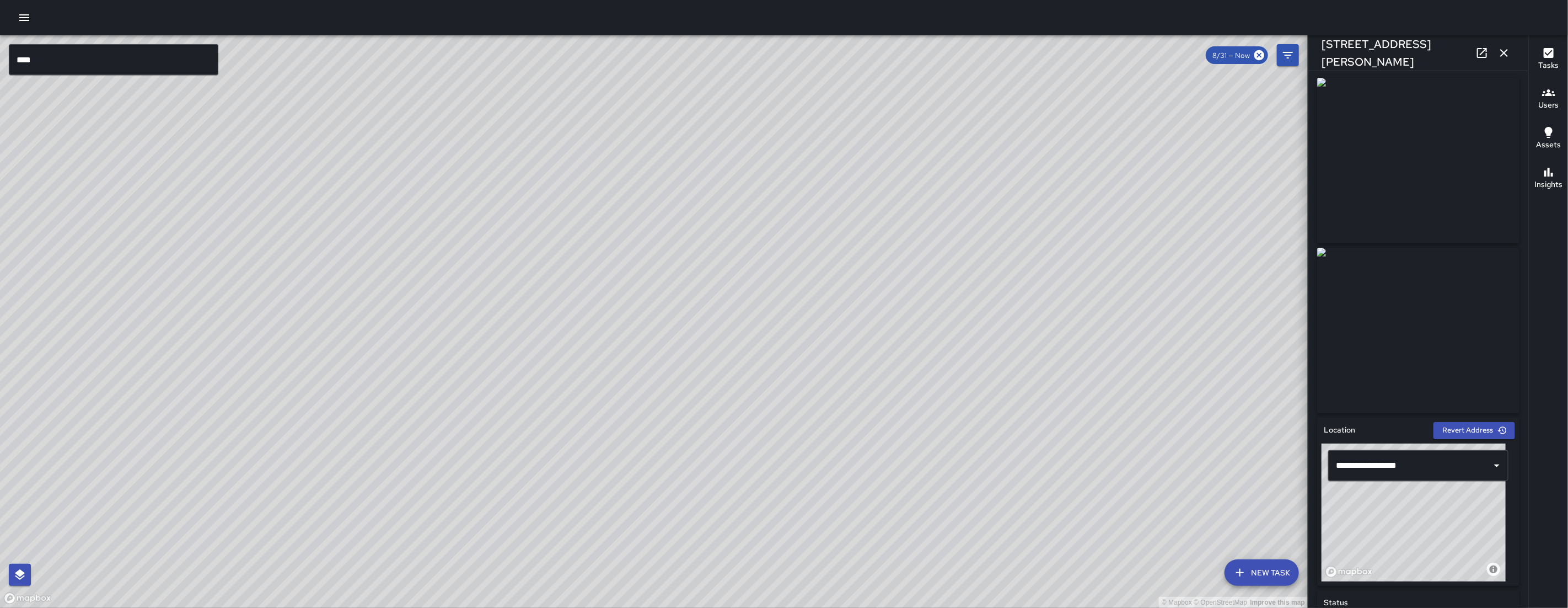
click at [1479, 53] on icon at bounding box center [1482, 52] width 13 height 13
click at [1503, 47] on icon "button" at bounding box center [1503, 52] width 13 height 13
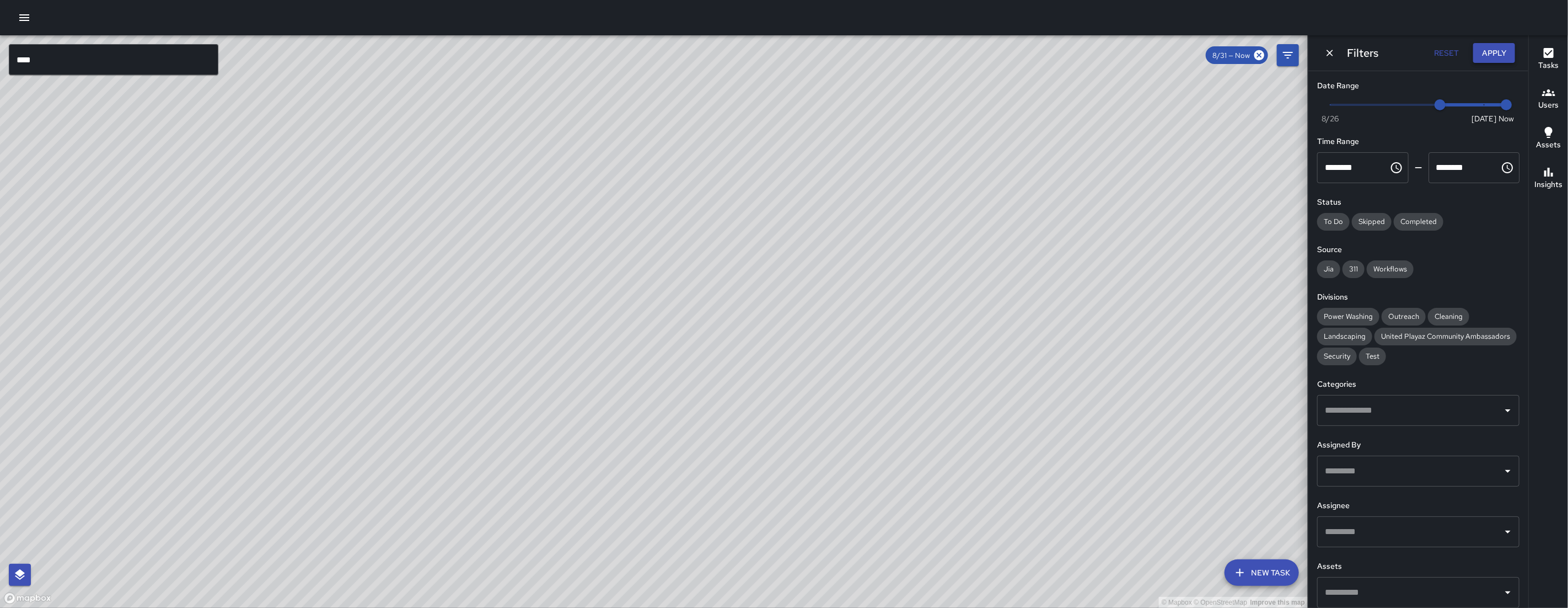
click at [1503, 57] on button "Apply" at bounding box center [1494, 53] width 42 height 20
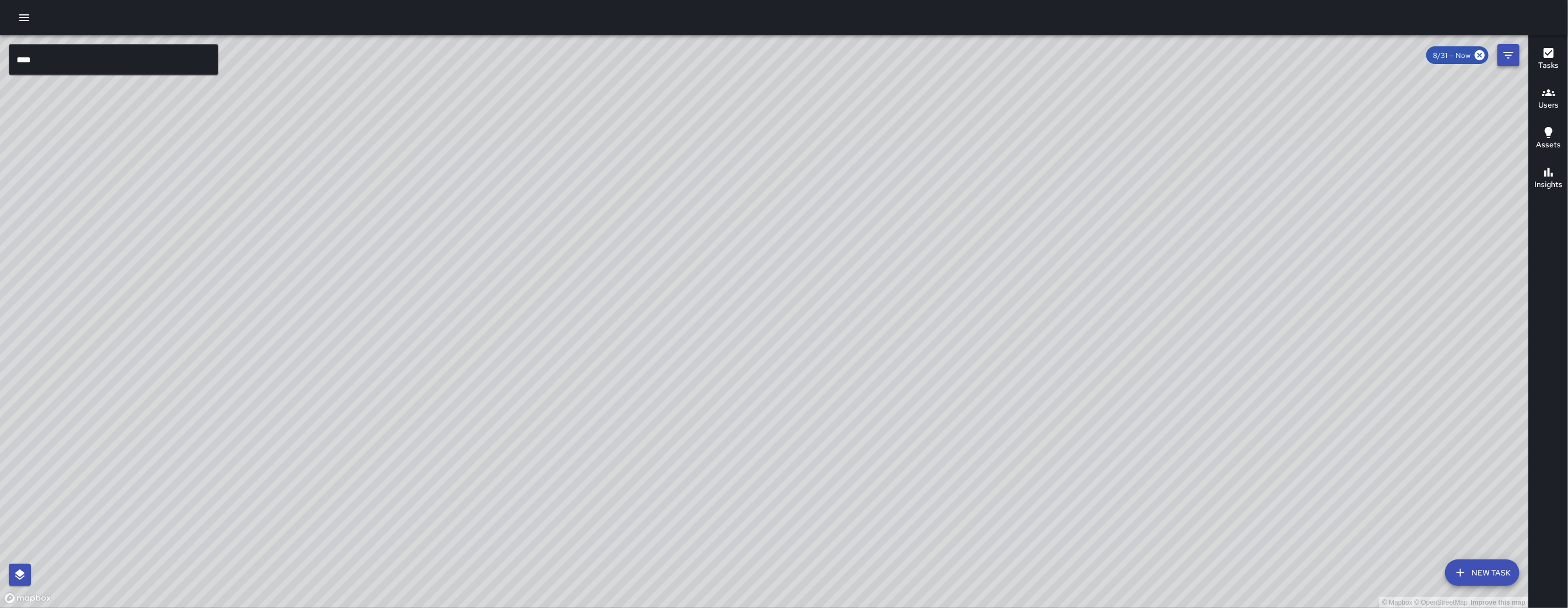
click at [1513, 55] on icon "Filters" at bounding box center [1508, 55] width 13 height 13
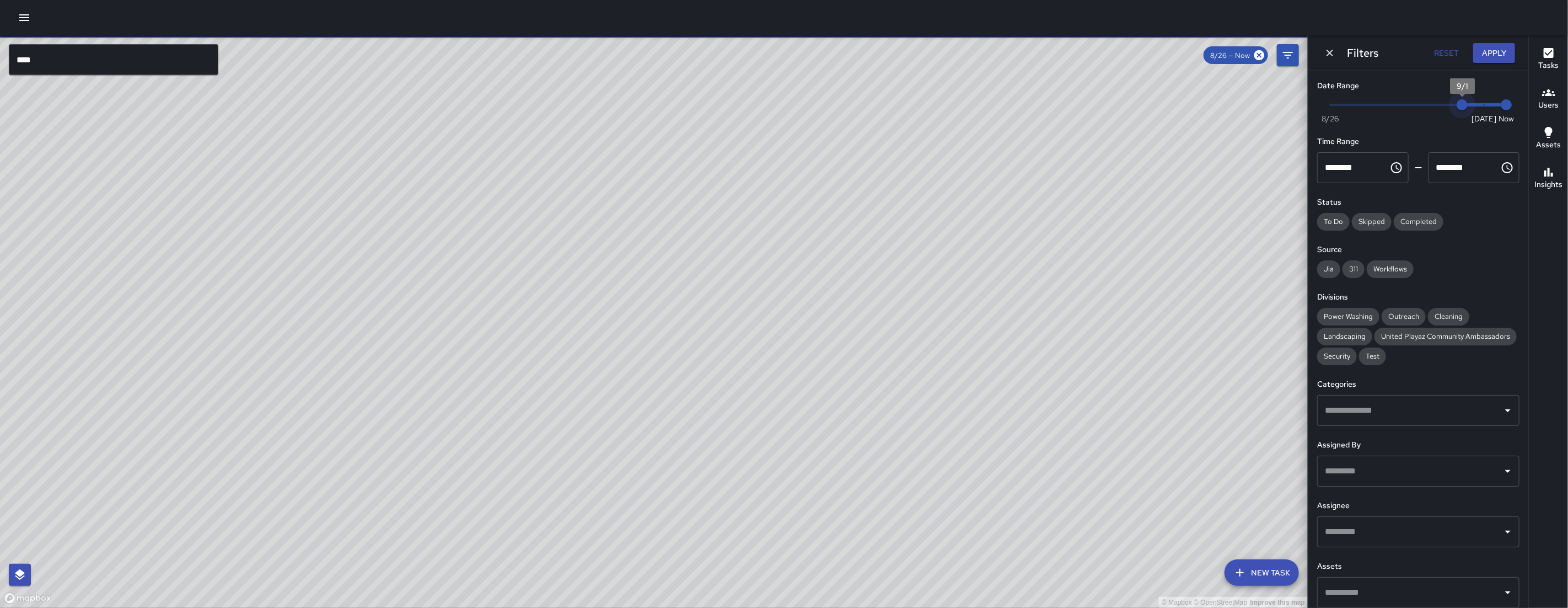
type input "*"
drag, startPoint x: 1436, startPoint y: 102, endPoint x: 1469, endPoint y: 77, distance: 41.4
click at [1507, 94] on div "Date Range Now Today 8/26 9/2 2:17 pm" at bounding box center [1418, 101] width 203 height 42
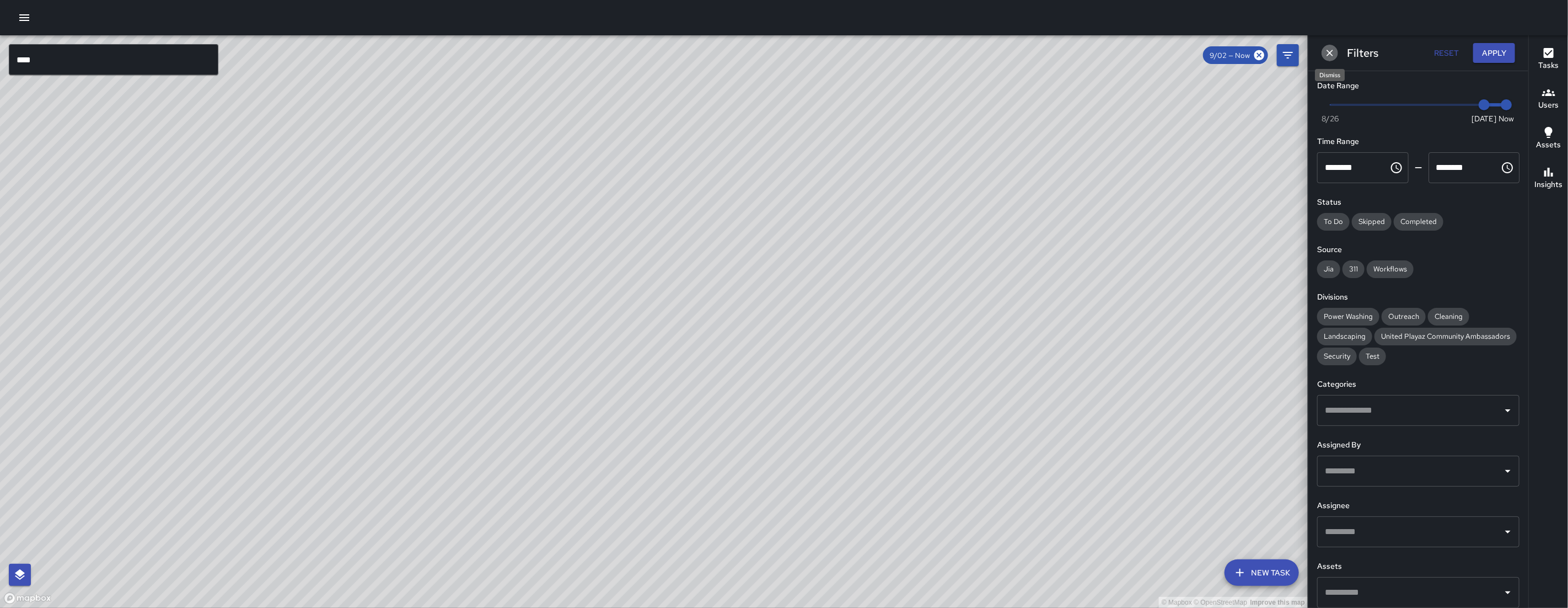
click at [1334, 50] on icon "Dismiss" at bounding box center [1330, 53] width 11 height 11
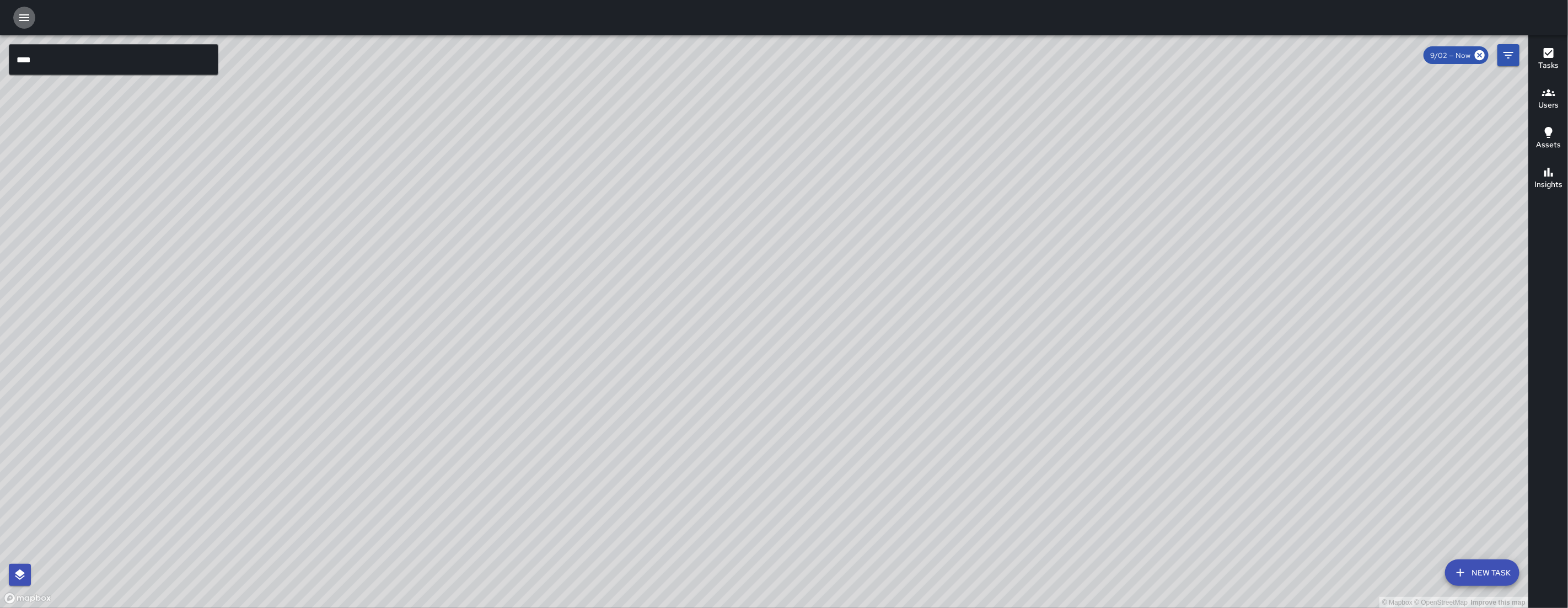
click at [34, 12] on button "button" at bounding box center [24, 17] width 22 height 22
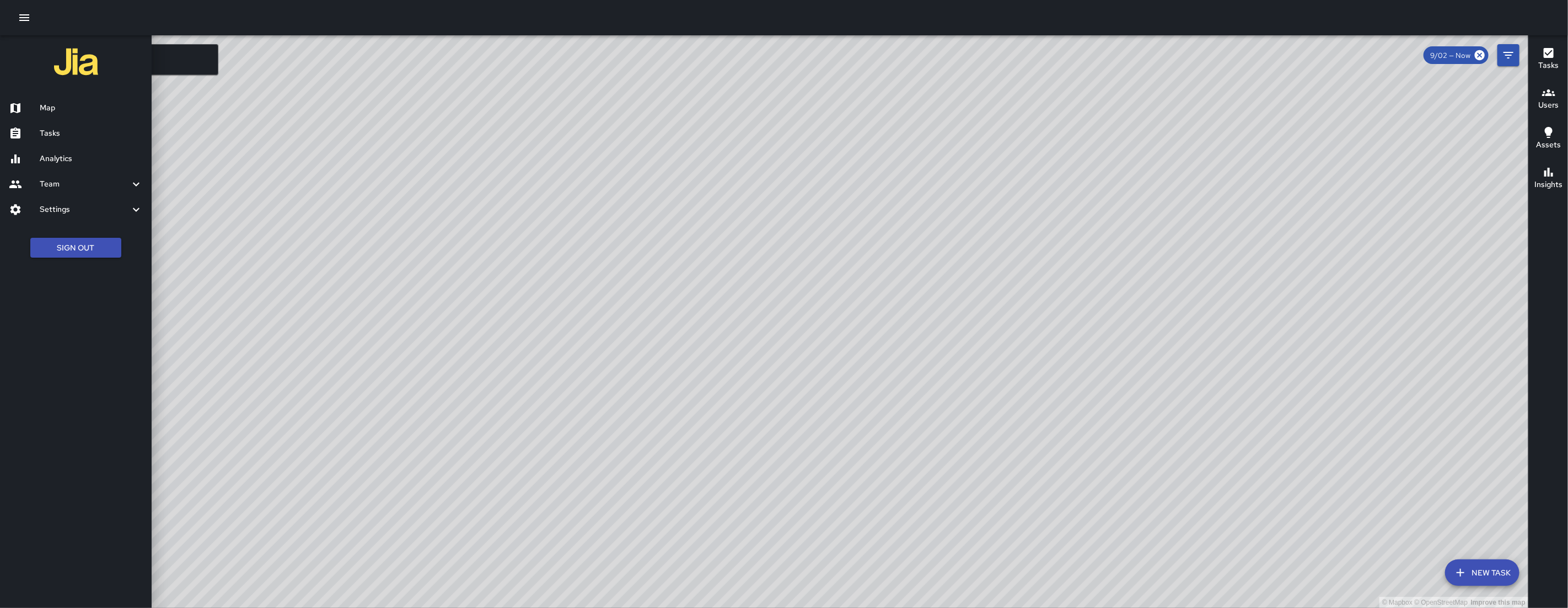
click at [68, 162] on h6 "Analytics" at bounding box center [91, 159] width 104 height 12
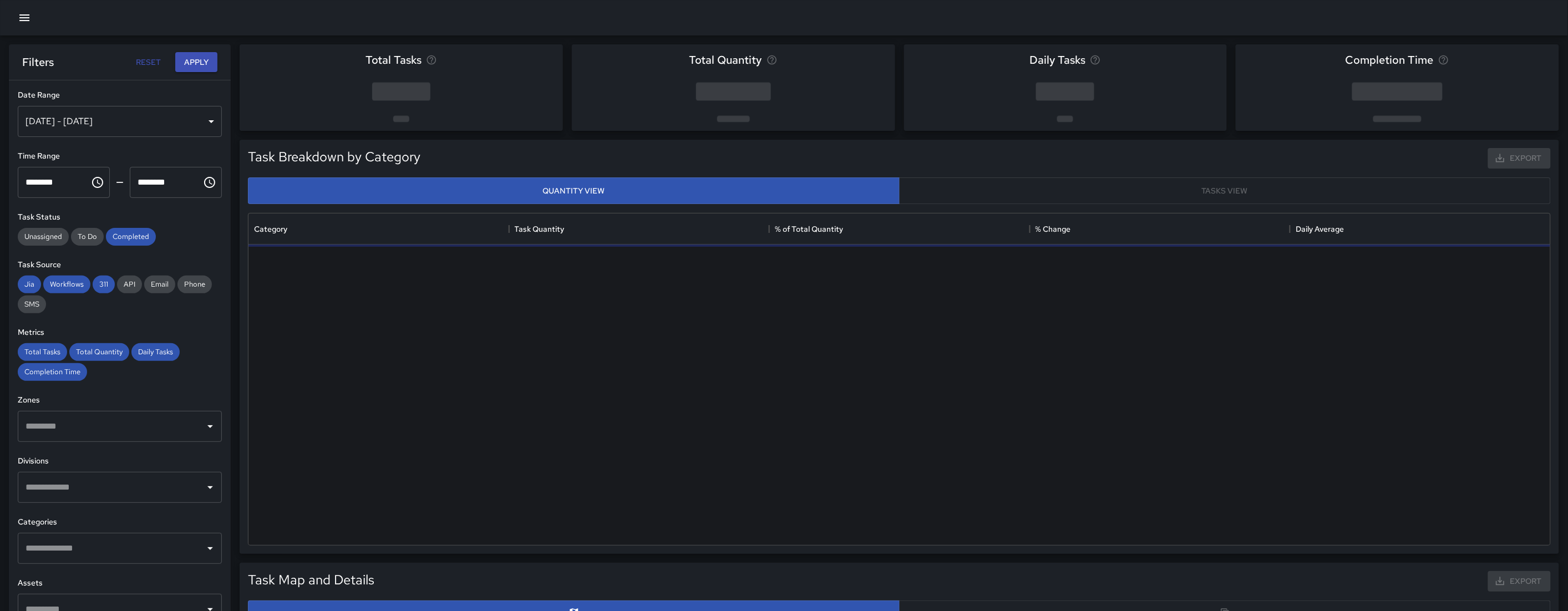
scroll to position [10, 10]
click at [150, 122] on div "Aug 27, 2025 - Sep 02, 2025" at bounding box center [119, 121] width 204 height 31
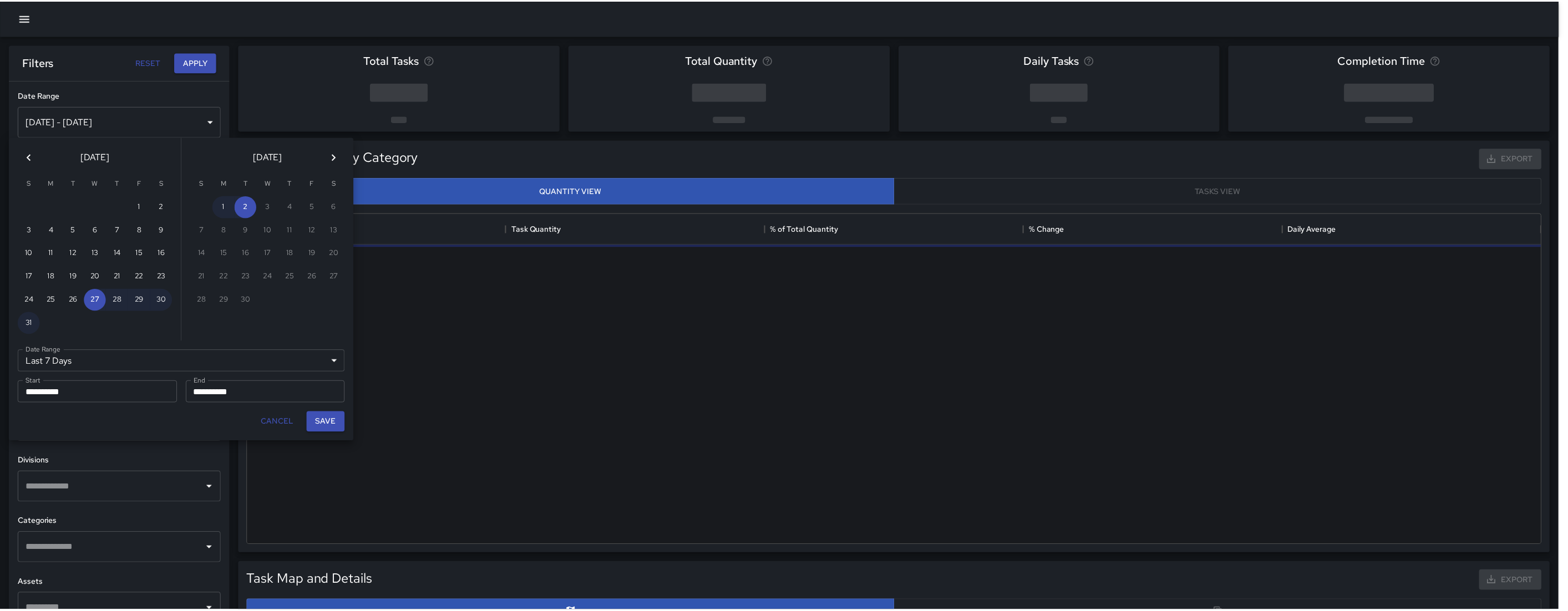
scroll to position [10, 9]
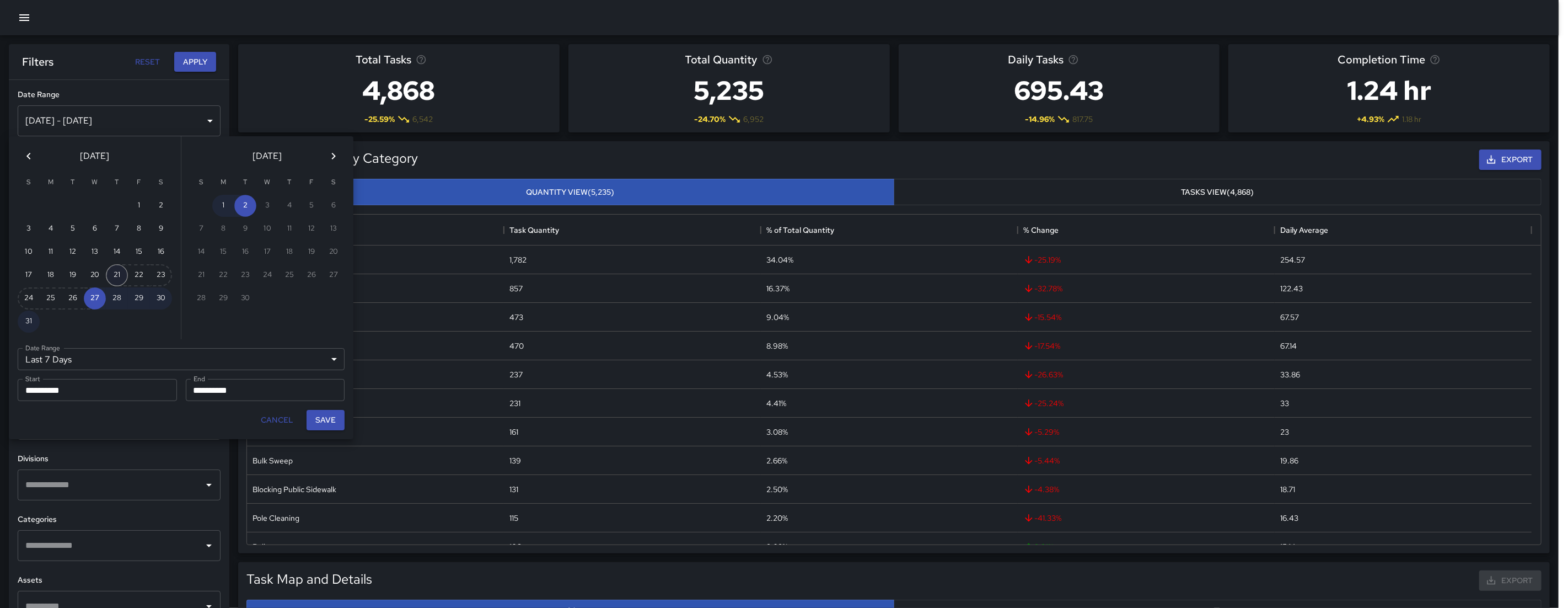
click at [116, 266] on button "21" at bounding box center [117, 274] width 22 height 22
type input "******"
type input "**********"
click at [333, 425] on button "Save" at bounding box center [325, 419] width 38 height 20
type input "**********"
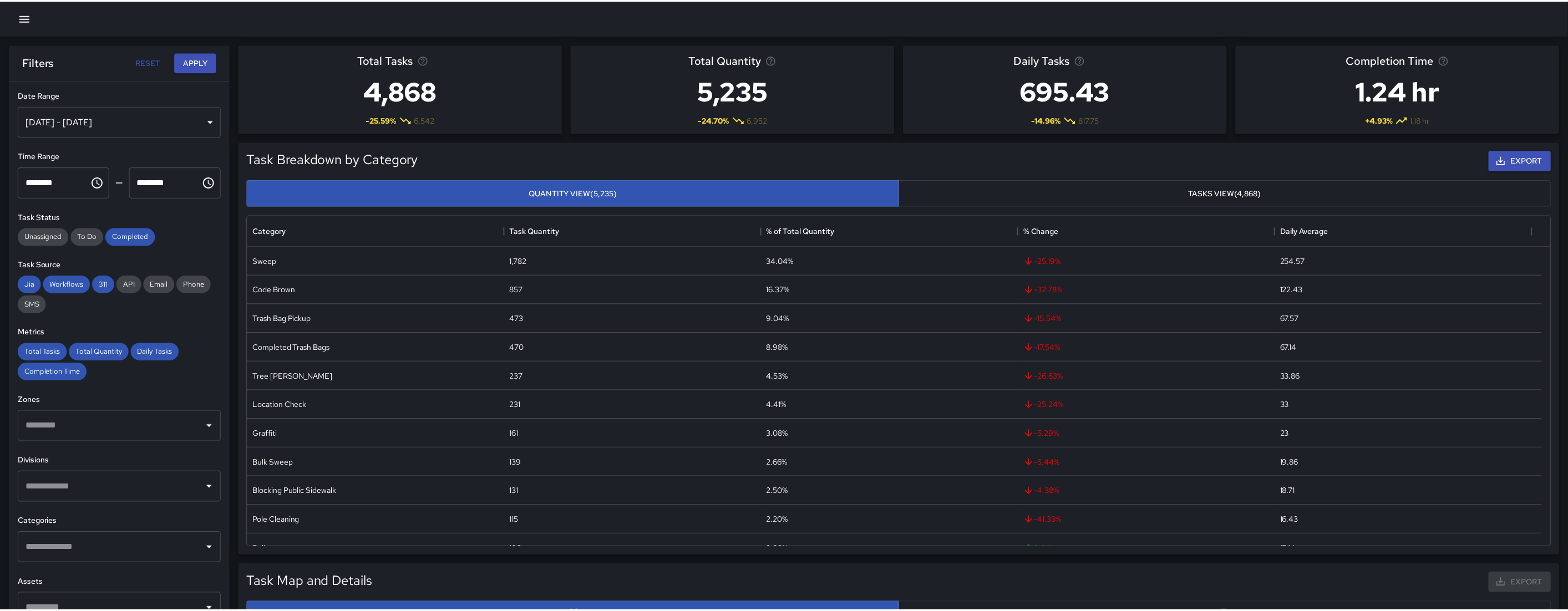
scroll to position [322, 1293]
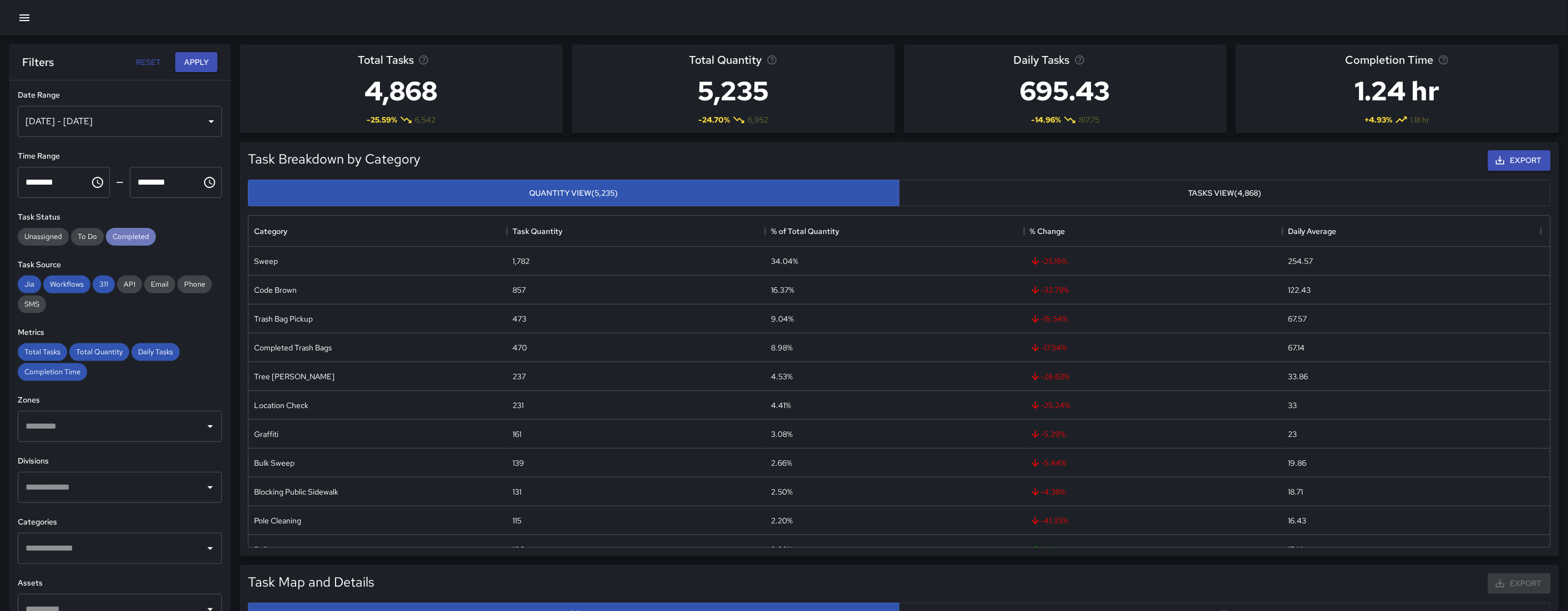
click at [134, 238] on span "Completed" at bounding box center [131, 236] width 50 height 10
click at [114, 284] on div "Jia Workflows 311 API Email Phone SMS" at bounding box center [119, 294] width 204 height 37
drag, startPoint x: 104, startPoint y: 282, endPoint x: 49, endPoint y: 281, distance: 55.0
click at [104, 282] on span "311" at bounding box center [103, 284] width 22 height 10
click at [49, 281] on span "Workflows" at bounding box center [67, 284] width 47 height 10
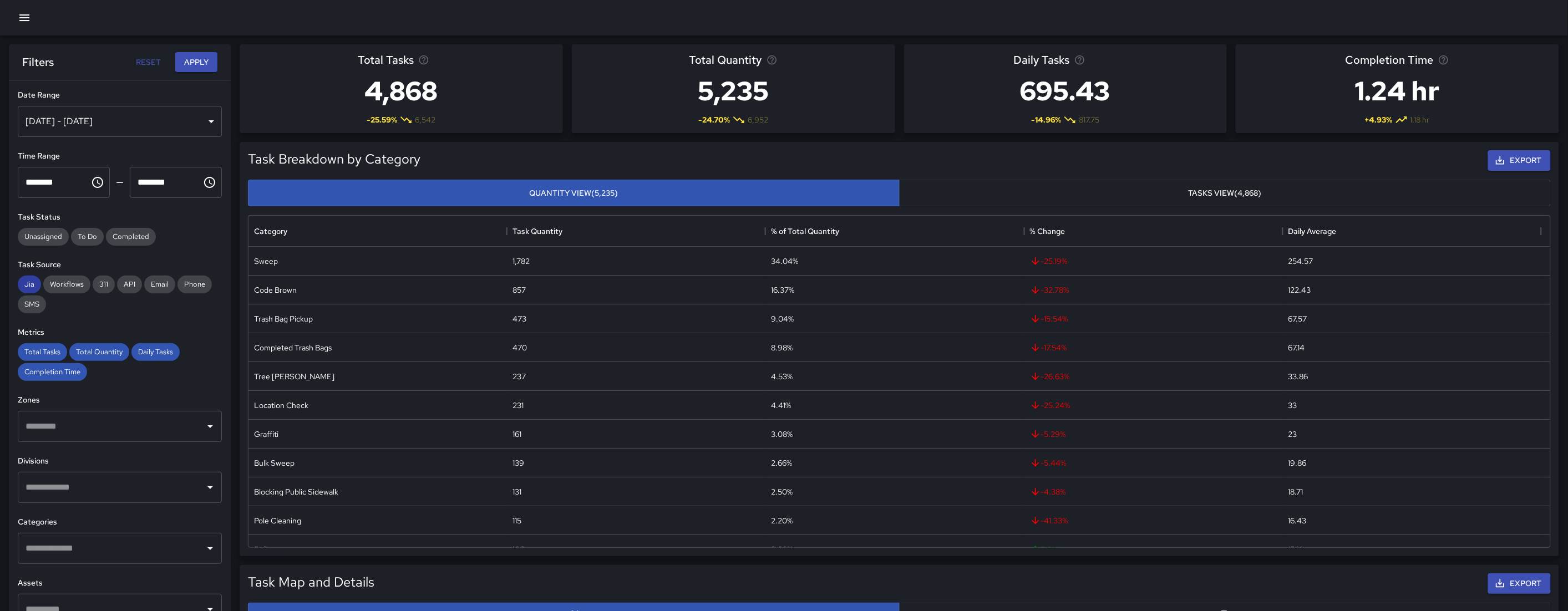
click at [26, 282] on span "Jia" at bounding box center [29, 284] width 23 height 10
click at [49, 357] on span "Total Tasks" at bounding box center [42, 351] width 49 height 10
click at [53, 366] on div "Completion Time" at bounding box center [53, 372] width 69 height 18
click at [101, 356] on span "Total Quantity" at bounding box center [99, 351] width 60 height 10
click at [159, 356] on span "Daily Tasks" at bounding box center [156, 351] width 48 height 10
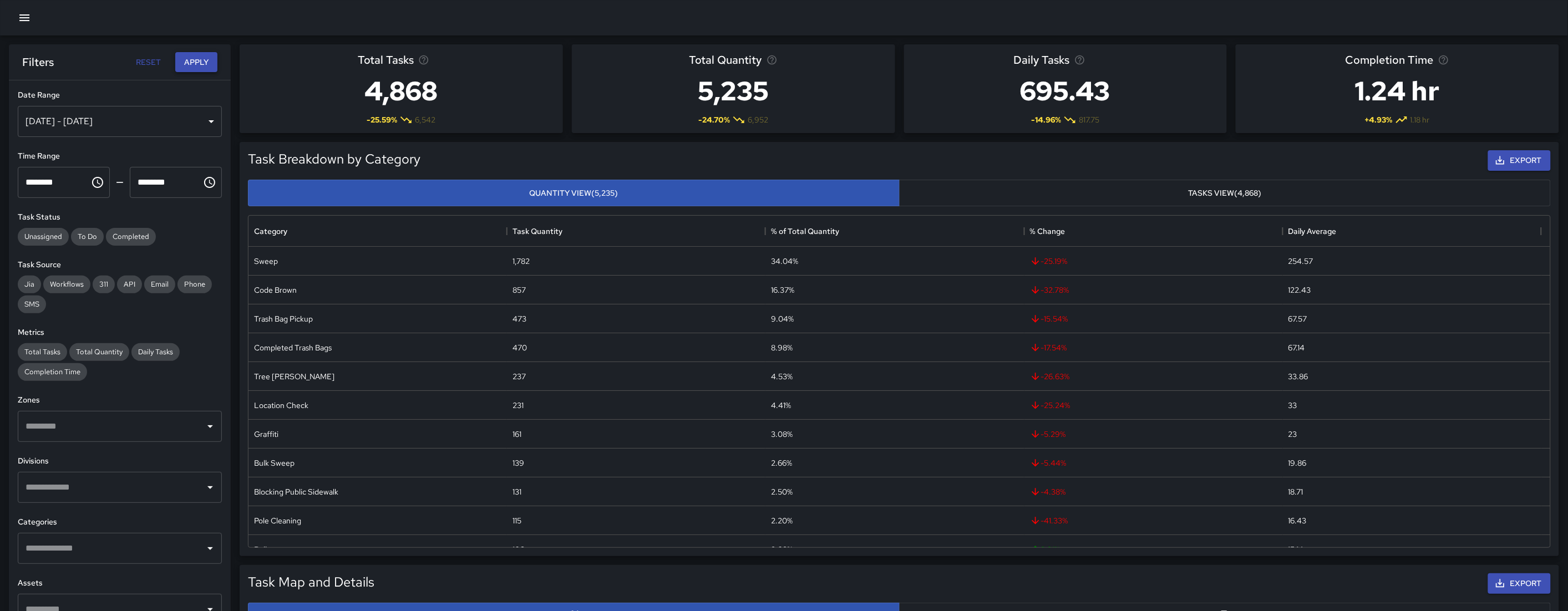
click at [185, 67] on button "Apply" at bounding box center [196, 62] width 42 height 20
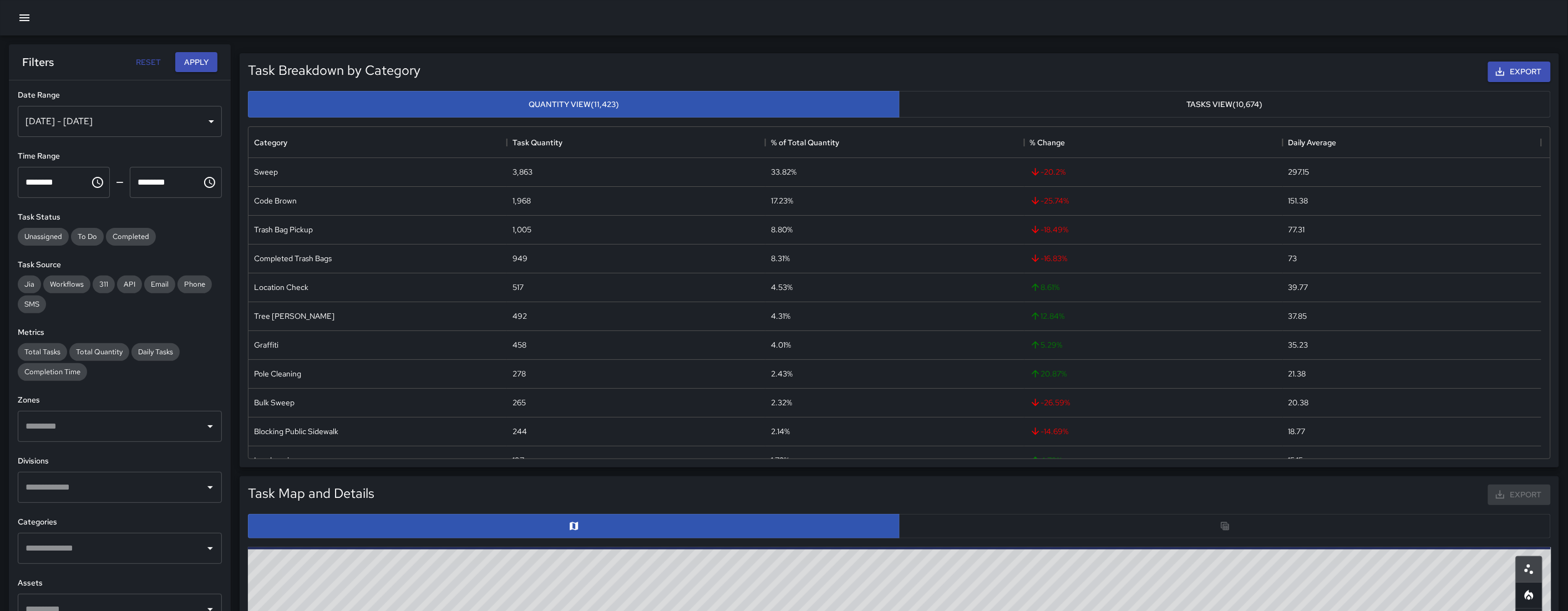
scroll to position [237, 0]
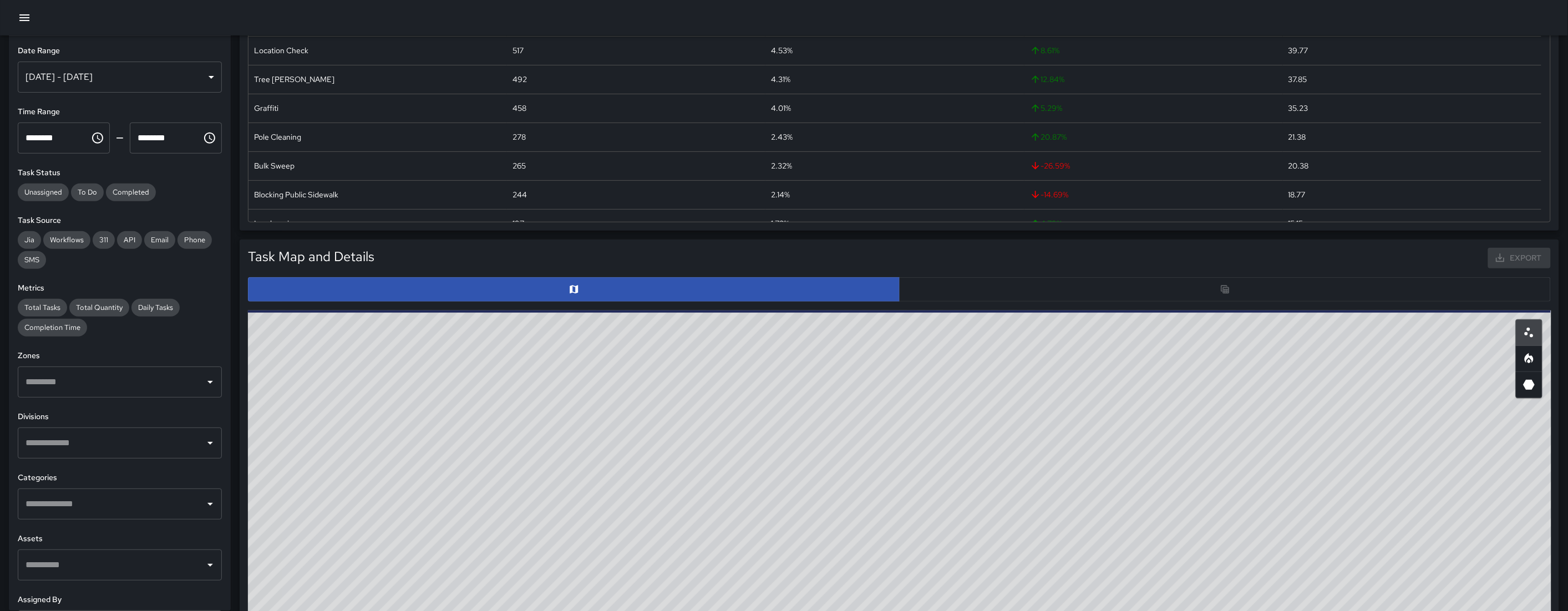
click at [1007, 284] on div at bounding box center [900, 289] width 1303 height 24
click at [1010, 290] on div at bounding box center [900, 289] width 1303 height 24
click at [1054, 287] on div at bounding box center [900, 289] width 1303 height 24
click at [960, 289] on div at bounding box center [900, 289] width 1303 height 24
click at [1052, 298] on div at bounding box center [900, 289] width 1303 height 24
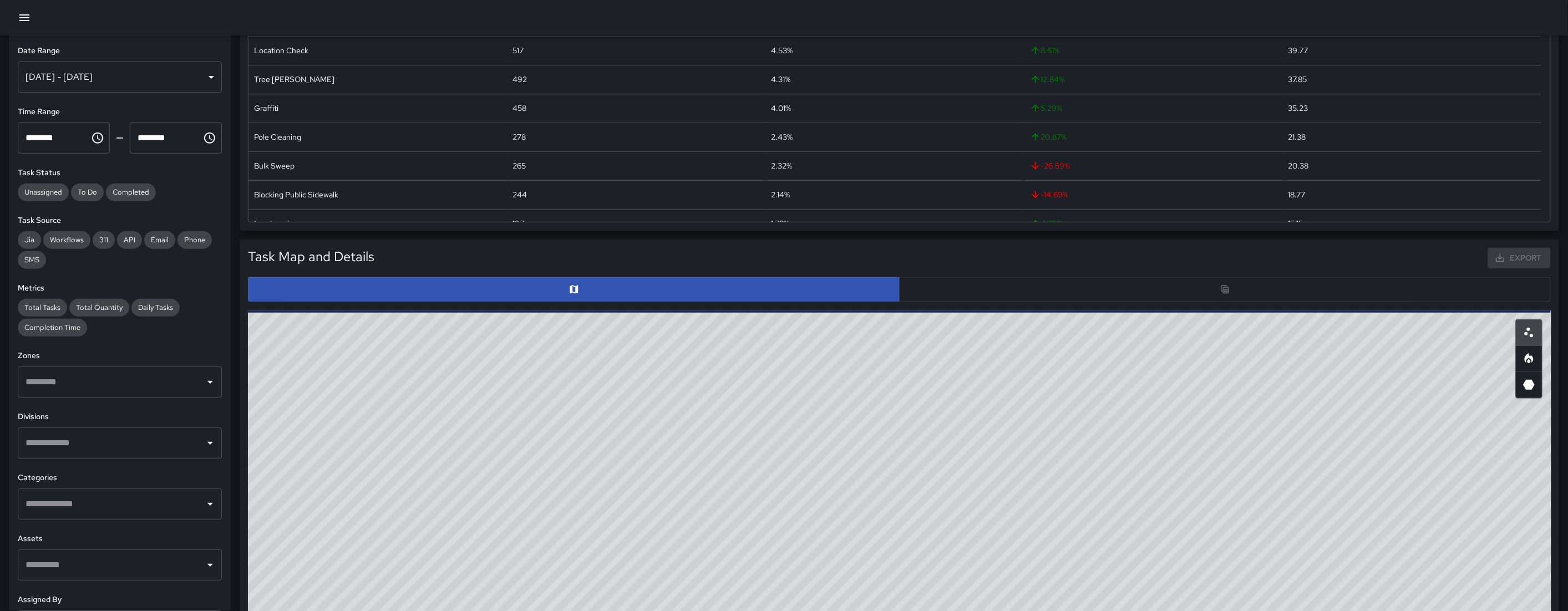
click at [1027, 248] on div "Export" at bounding box center [965, 258] width 1176 height 25
click at [960, 302] on div at bounding box center [900, 289] width 1312 height 33
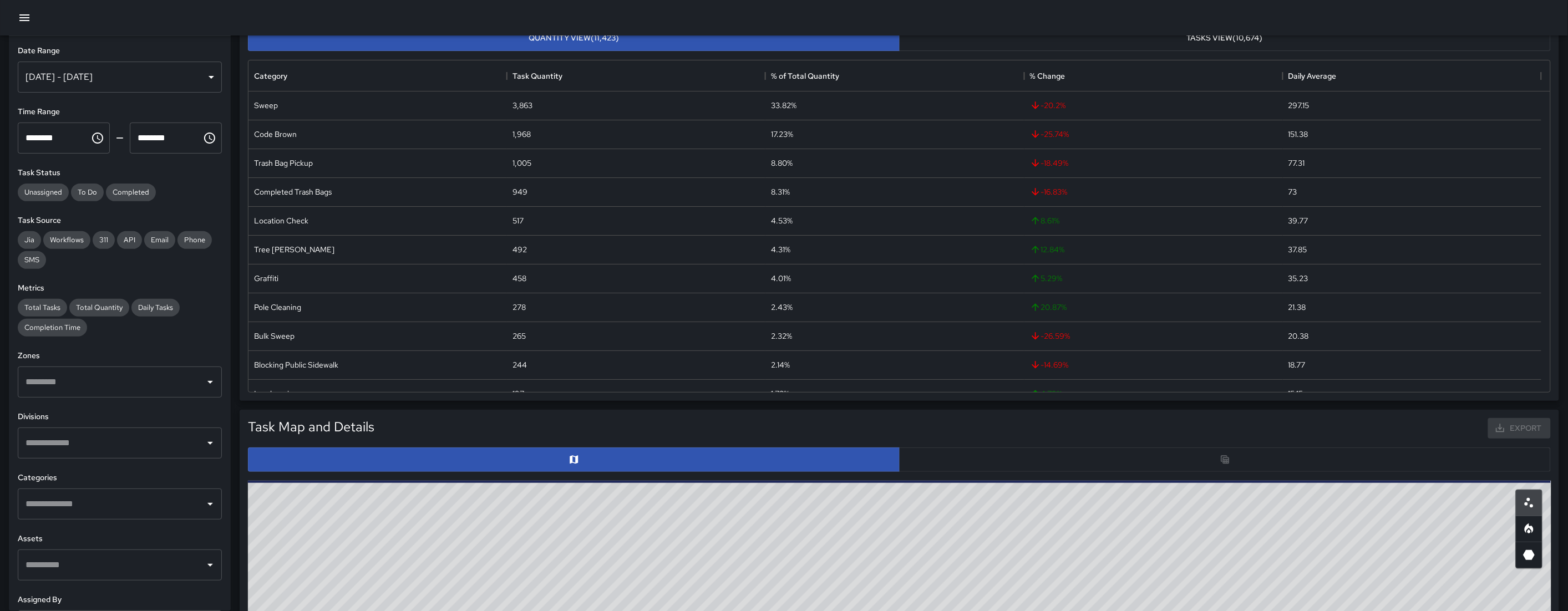
scroll to position [221, 0]
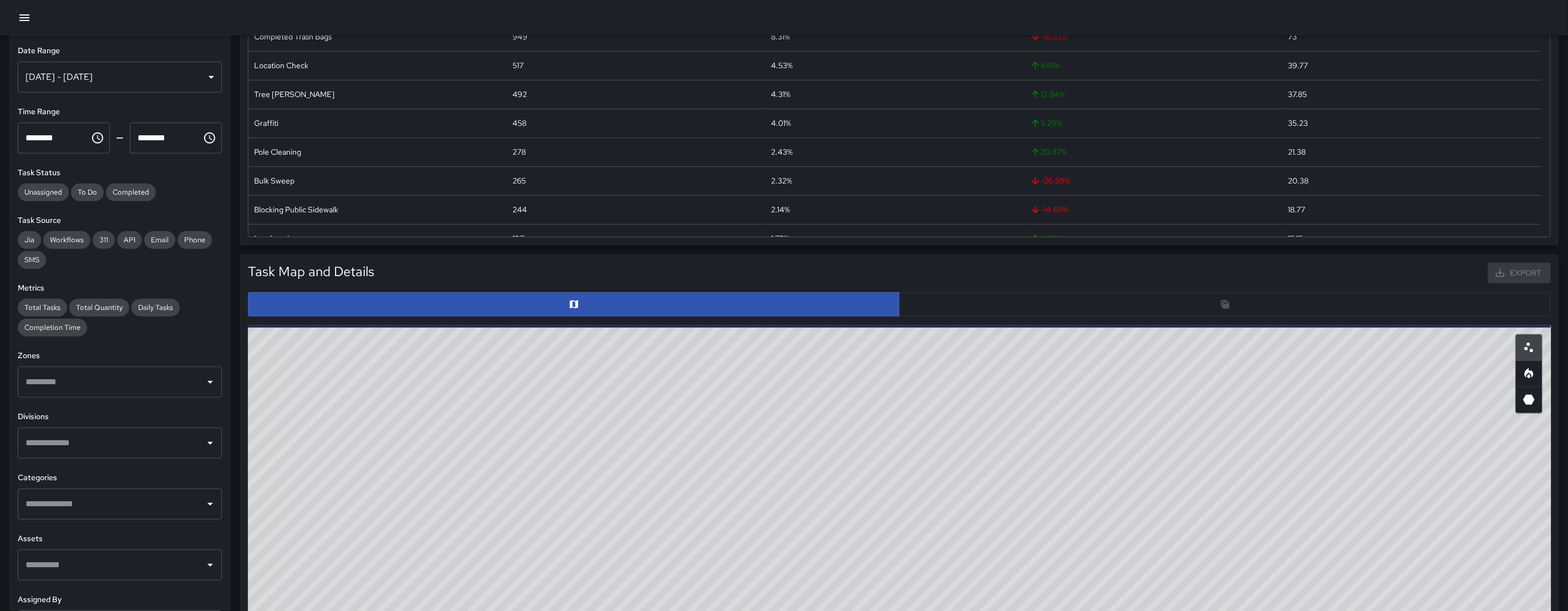
click at [988, 300] on div at bounding box center [900, 303] width 1303 height 24
click at [988, 301] on div at bounding box center [900, 303] width 1303 height 24
click at [990, 299] on div at bounding box center [900, 303] width 1303 height 24
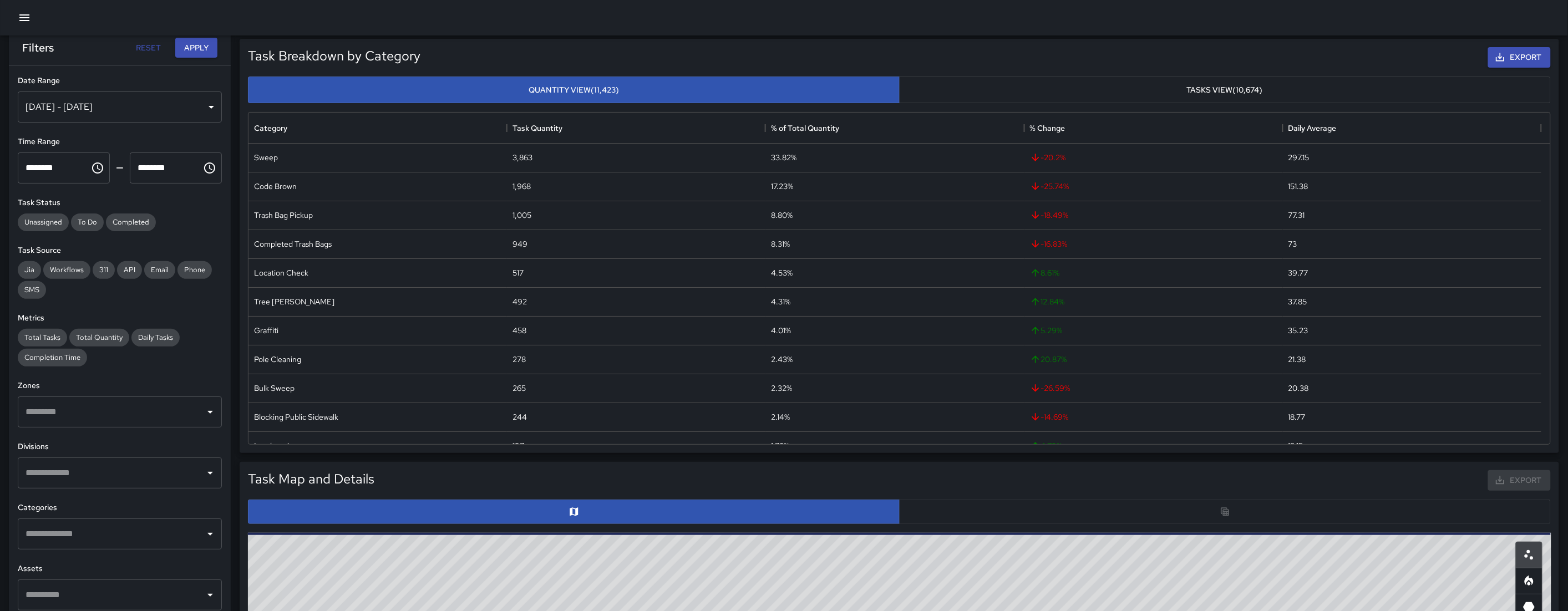
scroll to position [0, 0]
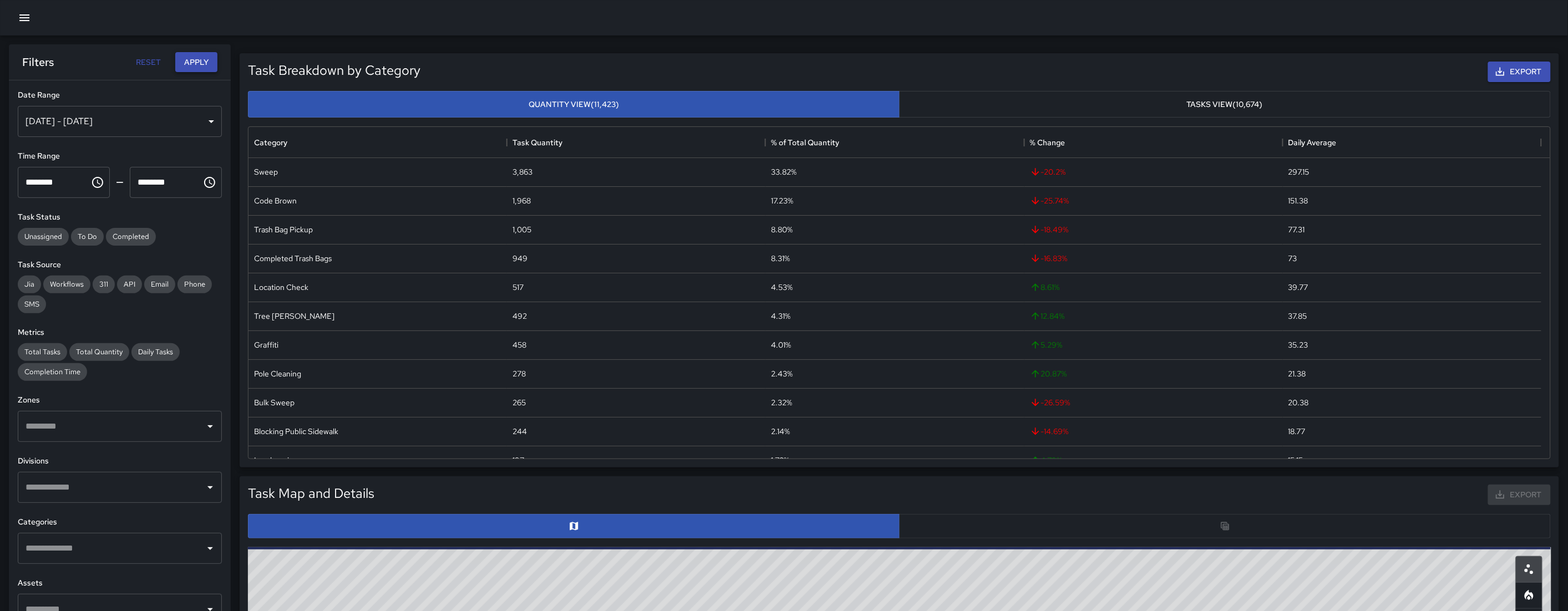
click at [181, 55] on button "Apply" at bounding box center [196, 62] width 42 height 20
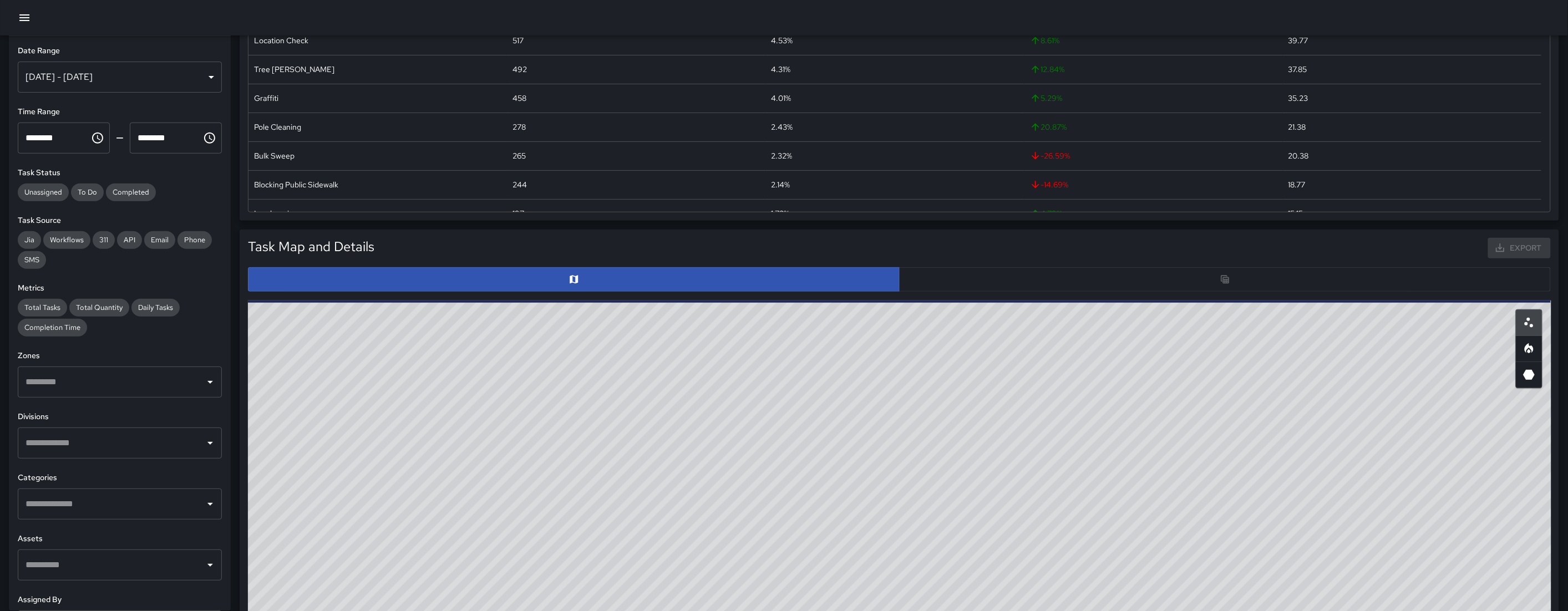
click at [1057, 288] on div at bounding box center [900, 278] width 1303 height 24
click at [1058, 289] on div at bounding box center [900, 278] width 1303 height 24
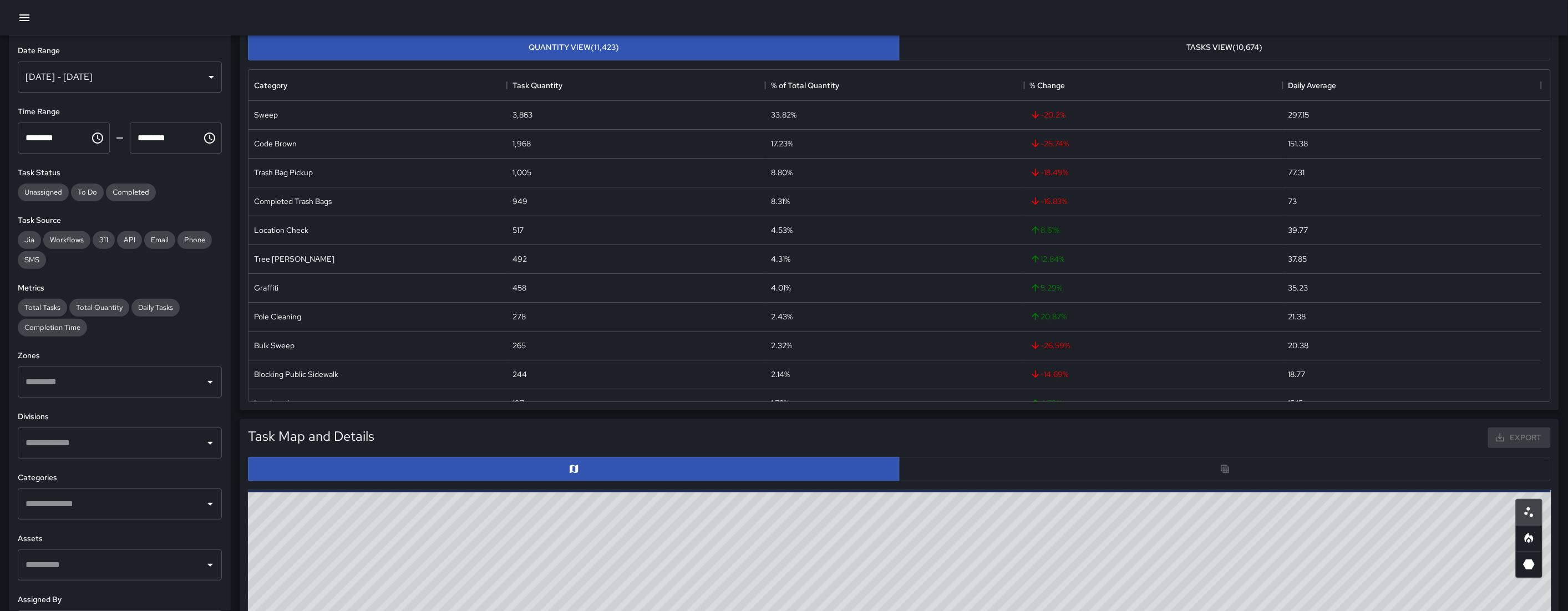
scroll to position [0, 0]
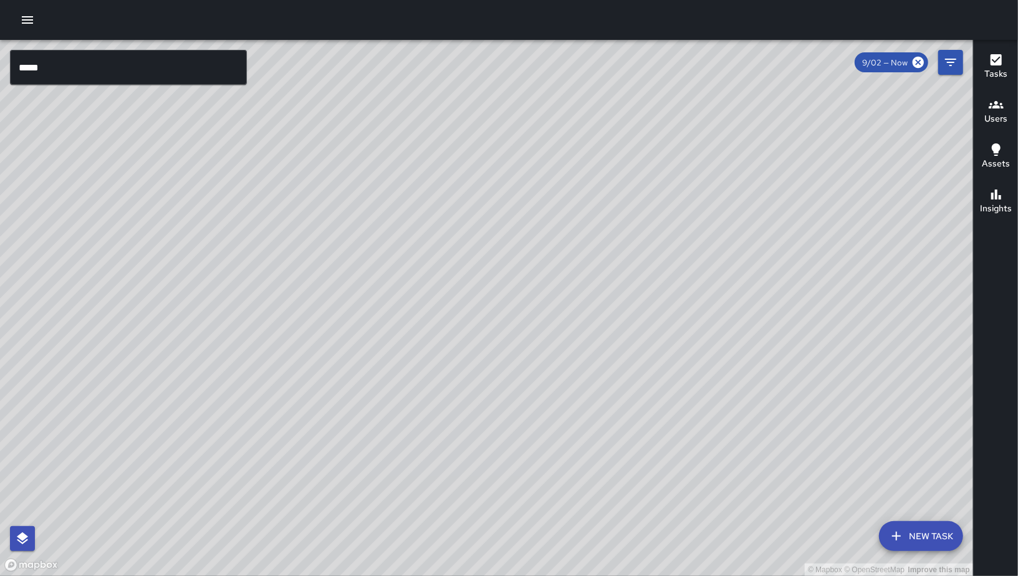
drag, startPoint x: 697, startPoint y: 223, endPoint x: 586, endPoint y: 300, distance: 134.8
click at [586, 300] on div "© Mapbox © OpenStreetMap Improve this map" at bounding box center [486, 308] width 973 height 536
drag, startPoint x: 697, startPoint y: 135, endPoint x: 586, endPoint y: 239, distance: 152.1
click at [586, 239] on div "© Mapbox © OpenStreetMap Improve this map" at bounding box center [486, 308] width 973 height 536
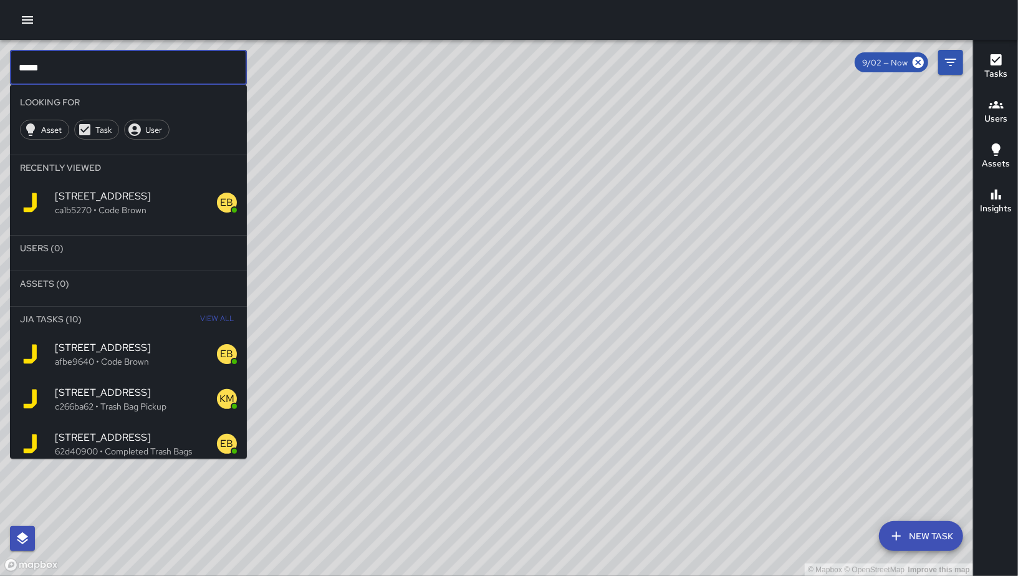
click at [164, 60] on input "****" at bounding box center [128, 67] width 237 height 35
drag, startPoint x: 566, startPoint y: 260, endPoint x: 545, endPoint y: 294, distance: 40.3
click at [547, 295] on div "© Mapbox © OpenStreetMap Improve this map" at bounding box center [486, 308] width 973 height 536
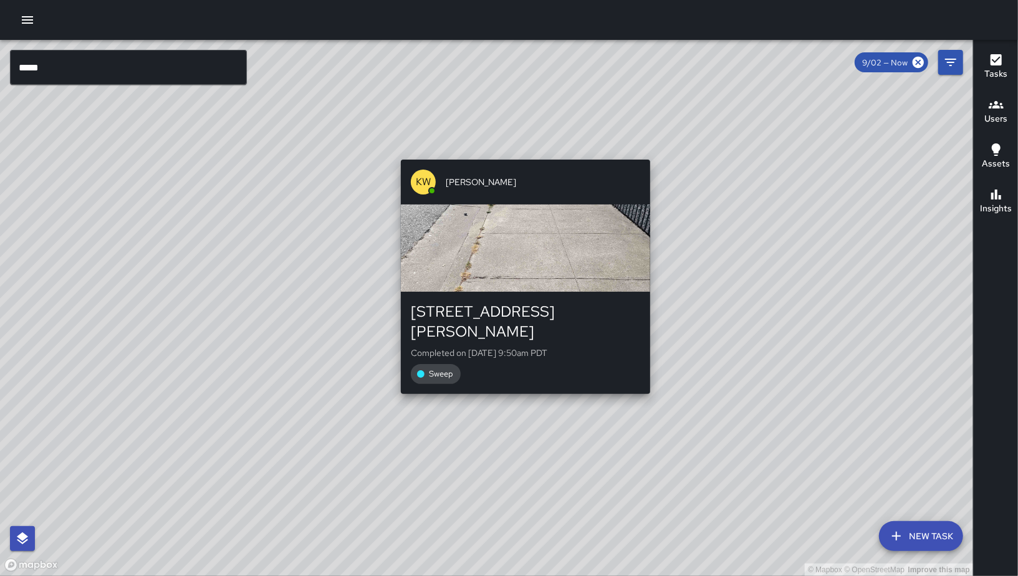
click at [515, 150] on div "© Mapbox © OpenStreetMap Improve this map KW Kenneth Ware 238 Shipley Street Co…" at bounding box center [486, 308] width 973 height 536
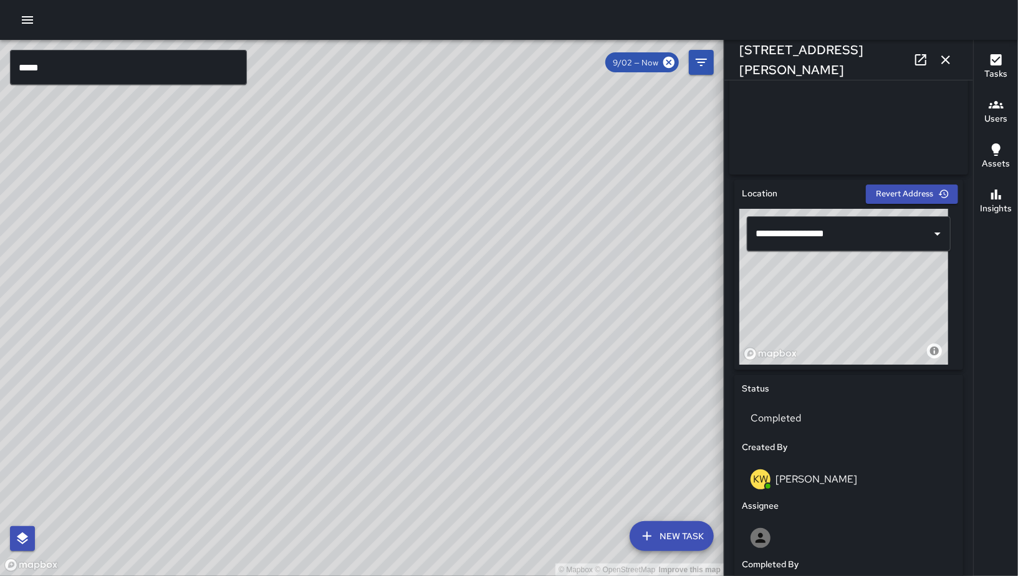
scroll to position [556, 0]
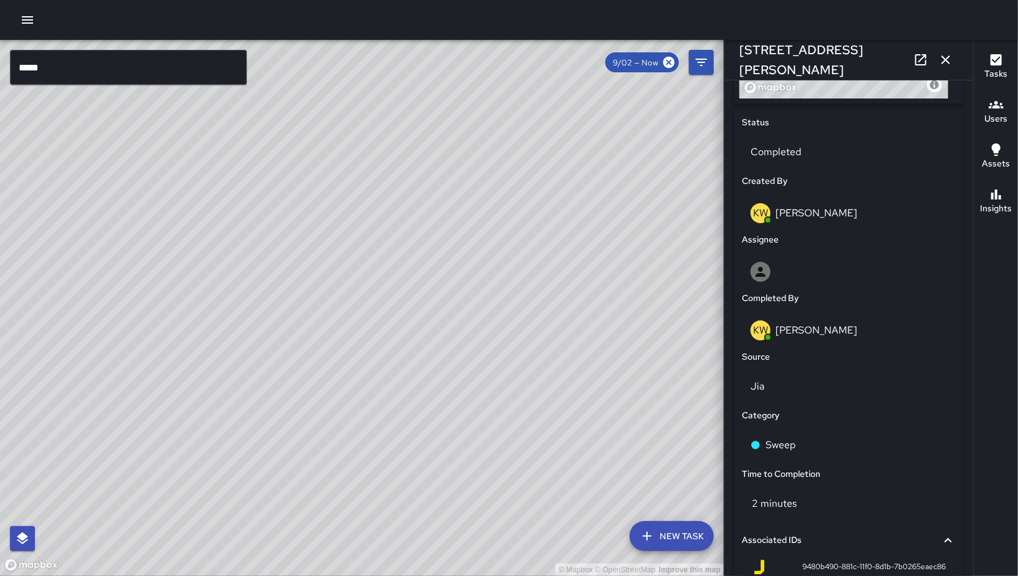
drag, startPoint x: 480, startPoint y: 369, endPoint x: 552, endPoint y: 297, distance: 101.3
click at [552, 297] on div "© Mapbox © OpenStreetMap Improve this map" at bounding box center [361, 308] width 723 height 536
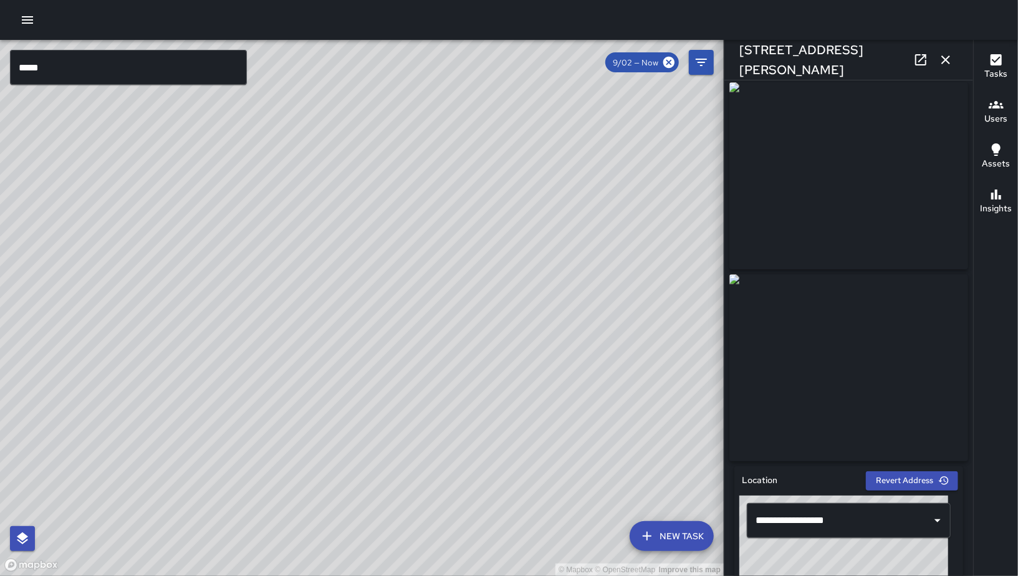
scroll to position [0, 0]
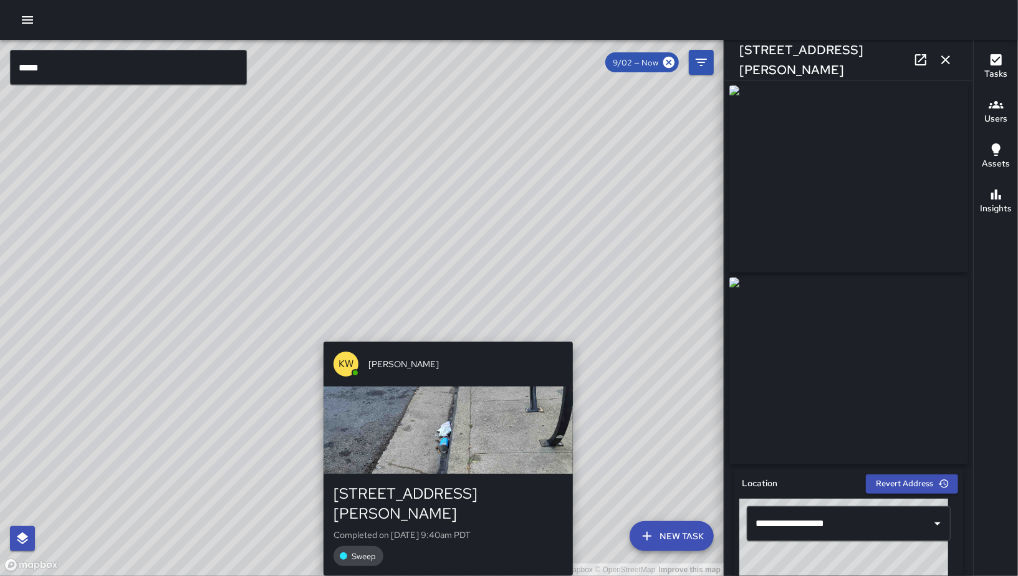
click at [442, 335] on div "© Mapbox © OpenStreetMap Improve this map KW Kenneth Ware 246 Shipley Street Co…" at bounding box center [361, 308] width 723 height 536
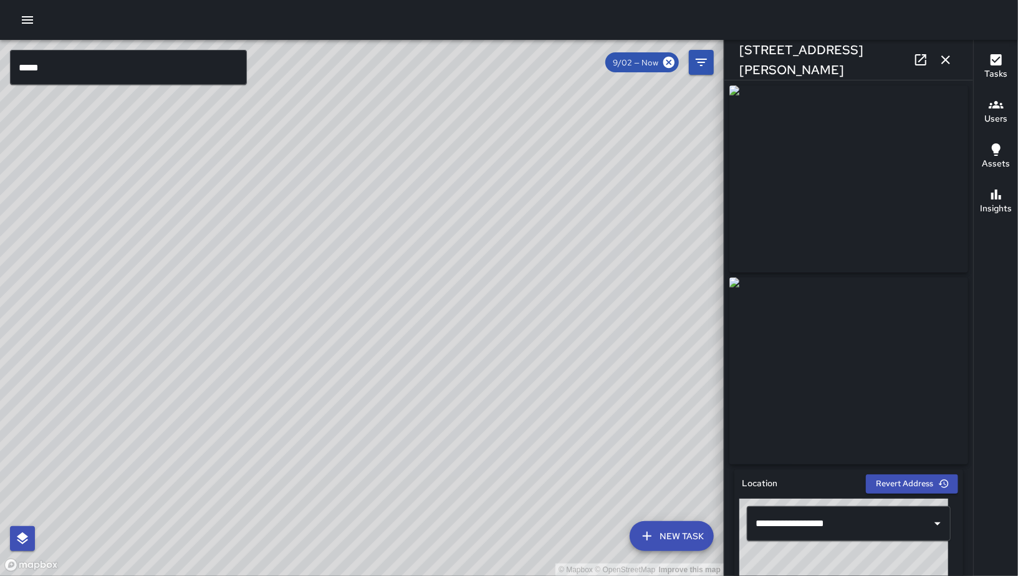
click at [345, 318] on div "© Mapbox © OpenStreetMap Improve this map KW Kenneth Ware 265 Shipley Street Co…" at bounding box center [361, 308] width 723 height 536
click at [917, 70] on link at bounding box center [920, 59] width 25 height 25
click at [350, 305] on div "© Mapbox © OpenStreetMap Improve this map KW Kenneth Ware 246 Shipley Street Co…" at bounding box center [361, 308] width 723 height 536
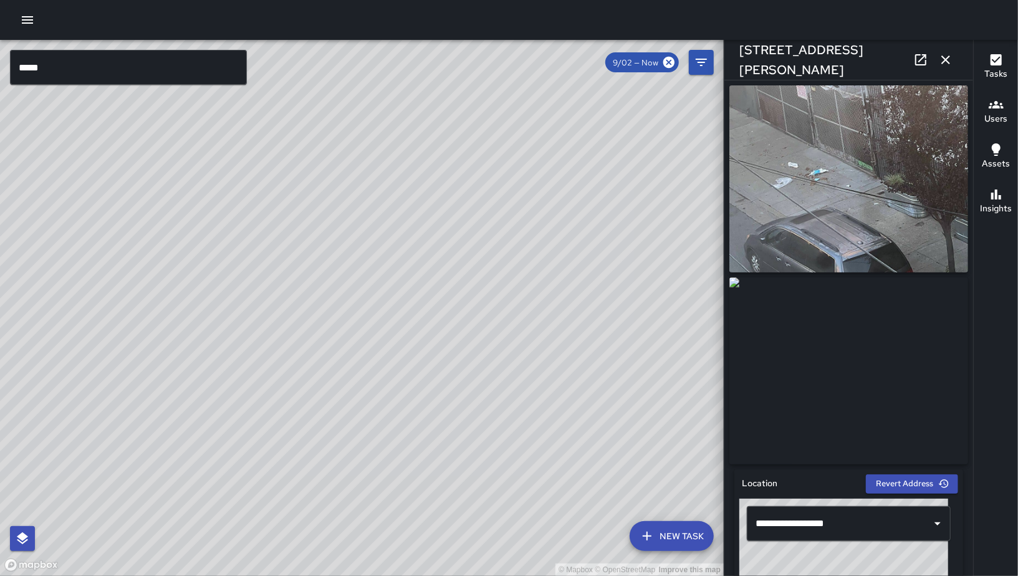
click at [920, 62] on icon at bounding box center [920, 59] width 15 height 15
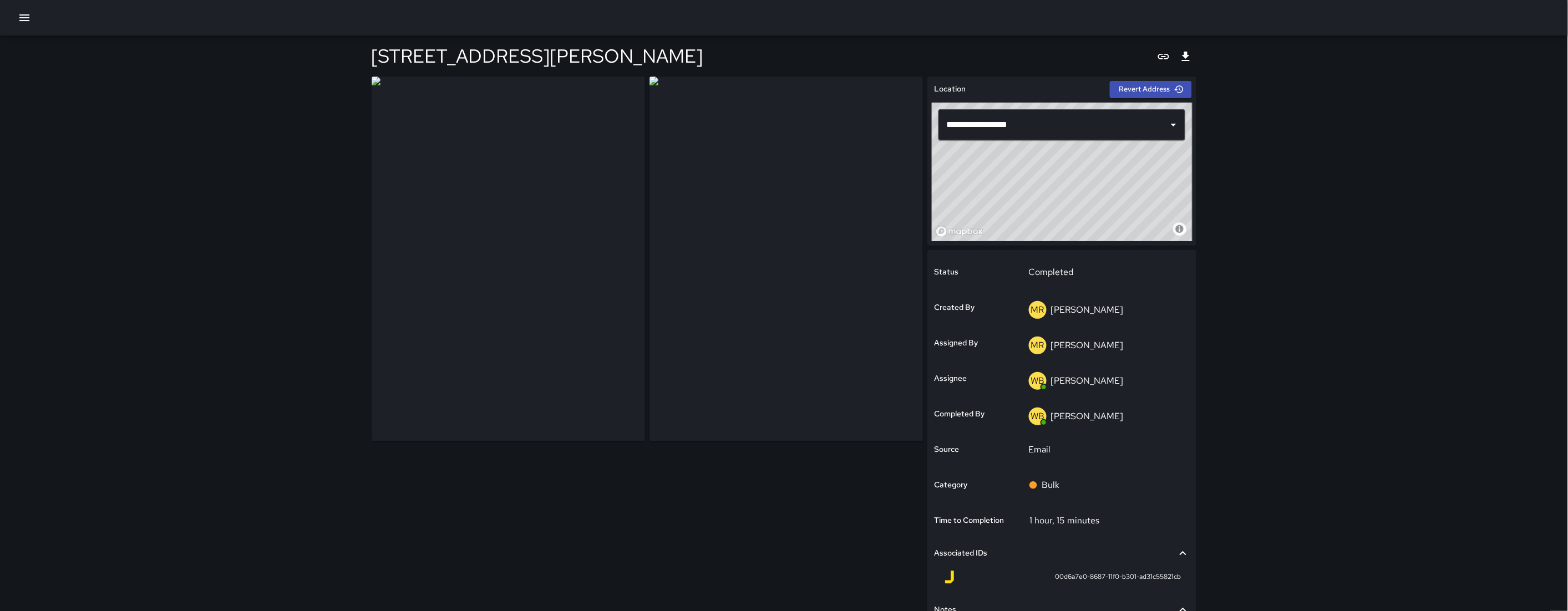
drag, startPoint x: 47, startPoint y: 12, endPoint x: 26, endPoint y: 23, distance: 23.7
click at [46, 12] on div at bounding box center [784, 18] width 1568 height 36
click at [17, 26] on button "button" at bounding box center [24, 17] width 22 height 22
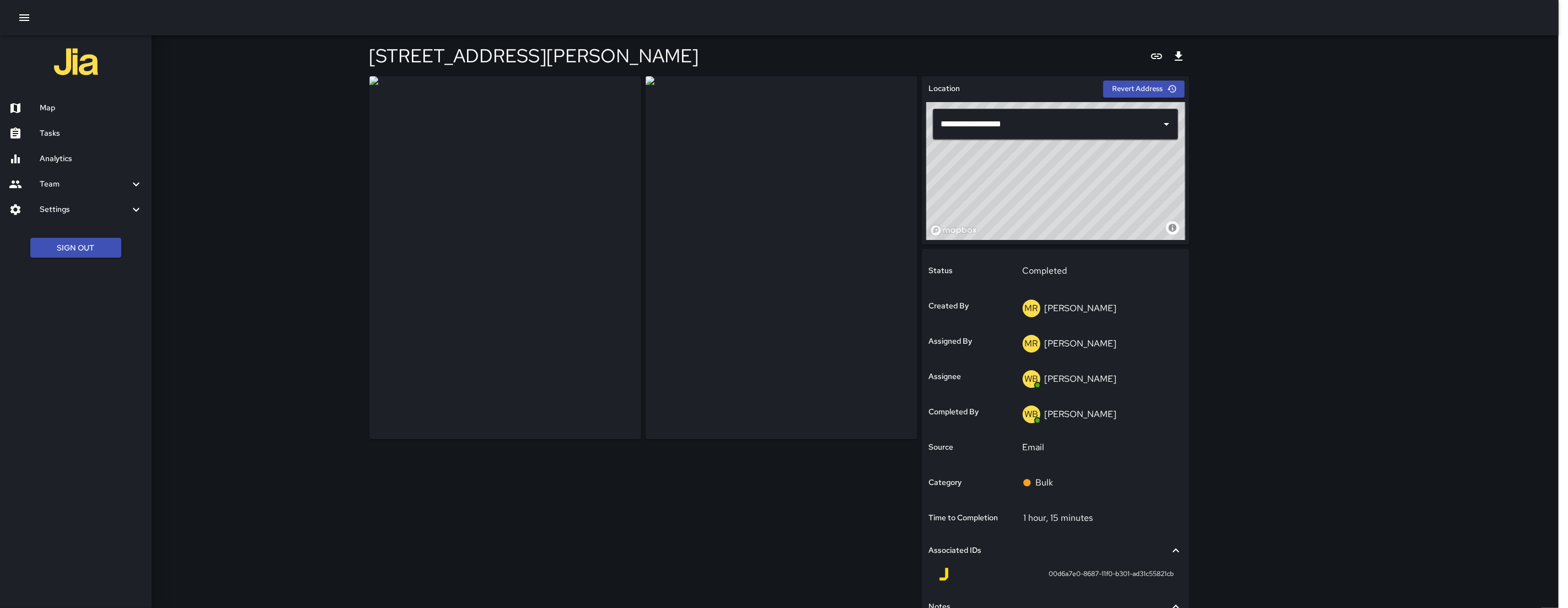
click at [84, 65] on img at bounding box center [76, 62] width 44 height 44
click at [62, 104] on h6 "Map" at bounding box center [91, 108] width 104 height 12
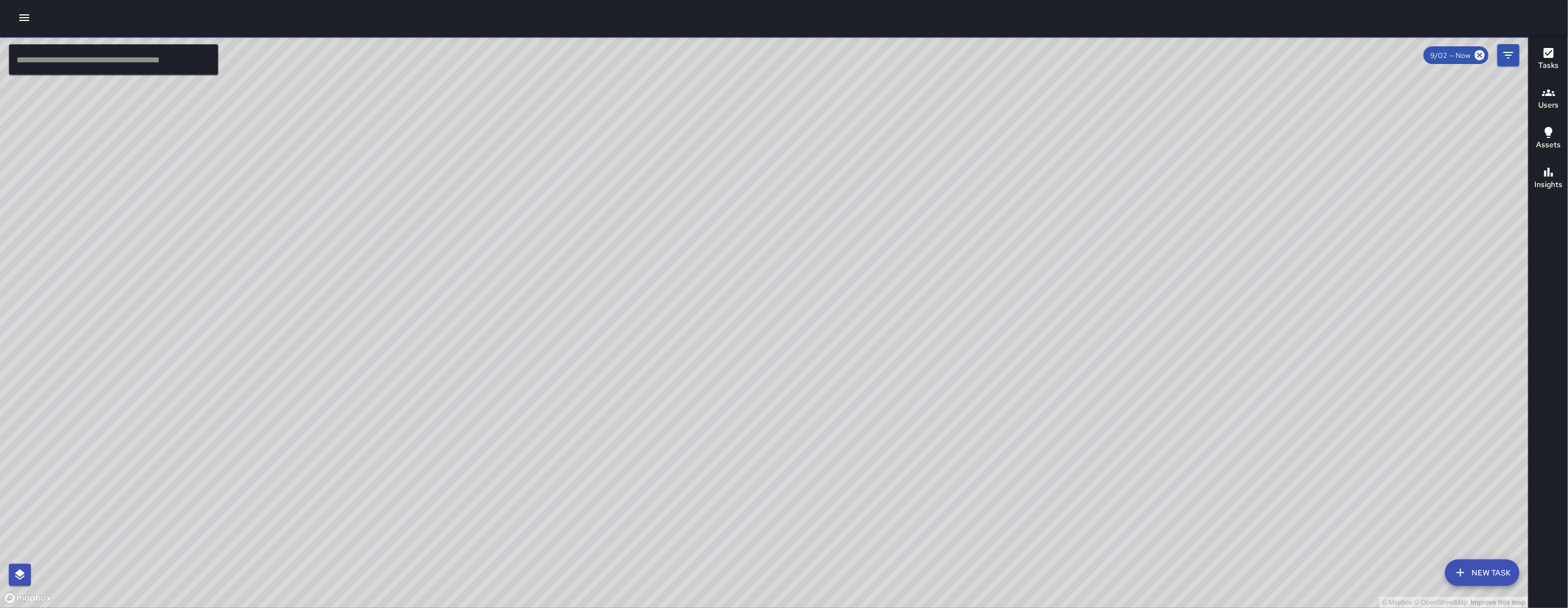
drag, startPoint x: 833, startPoint y: 386, endPoint x: 699, endPoint y: 391, distance: 134.1
click at [703, 365] on div "© Mapbox © OpenStreetMap Improve this map" at bounding box center [764, 321] width 1528 height 573
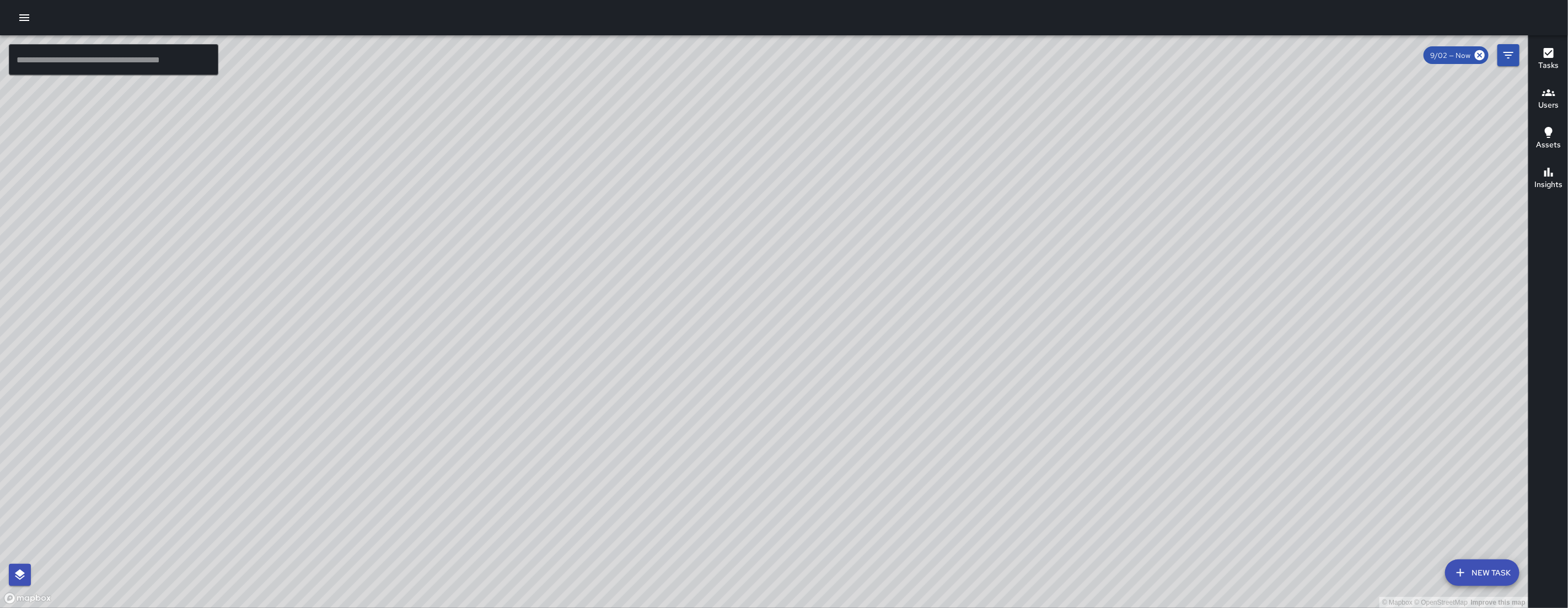
click at [28, 20] on icon "button" at bounding box center [24, 17] width 10 height 6
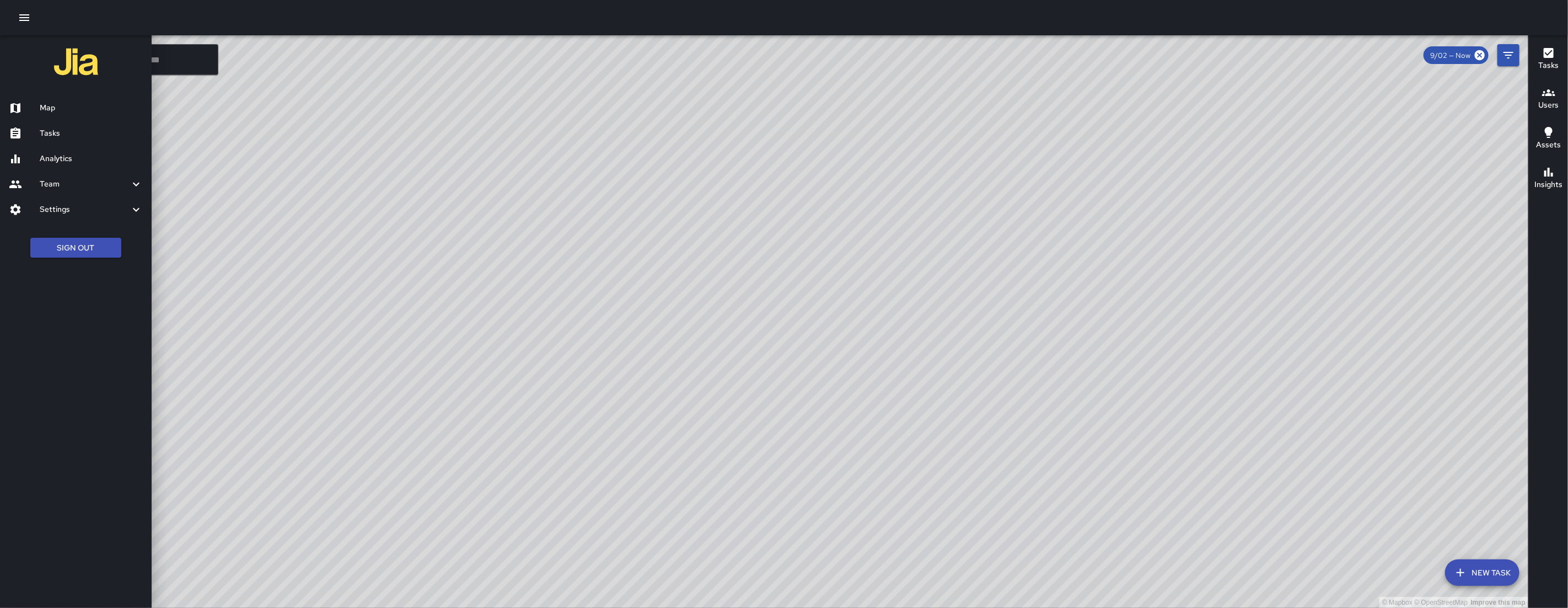
click at [99, 137] on h6 "Tasks" at bounding box center [91, 134] width 104 height 12
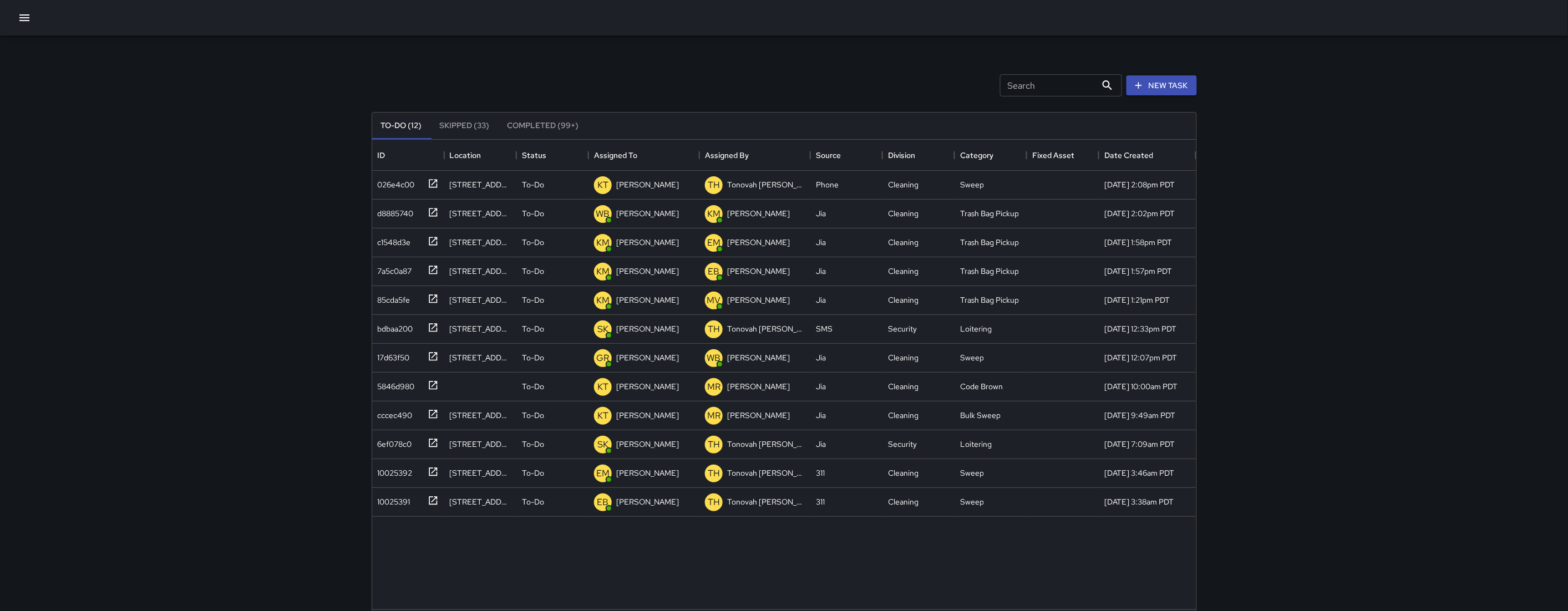
scroll to position [460, 814]
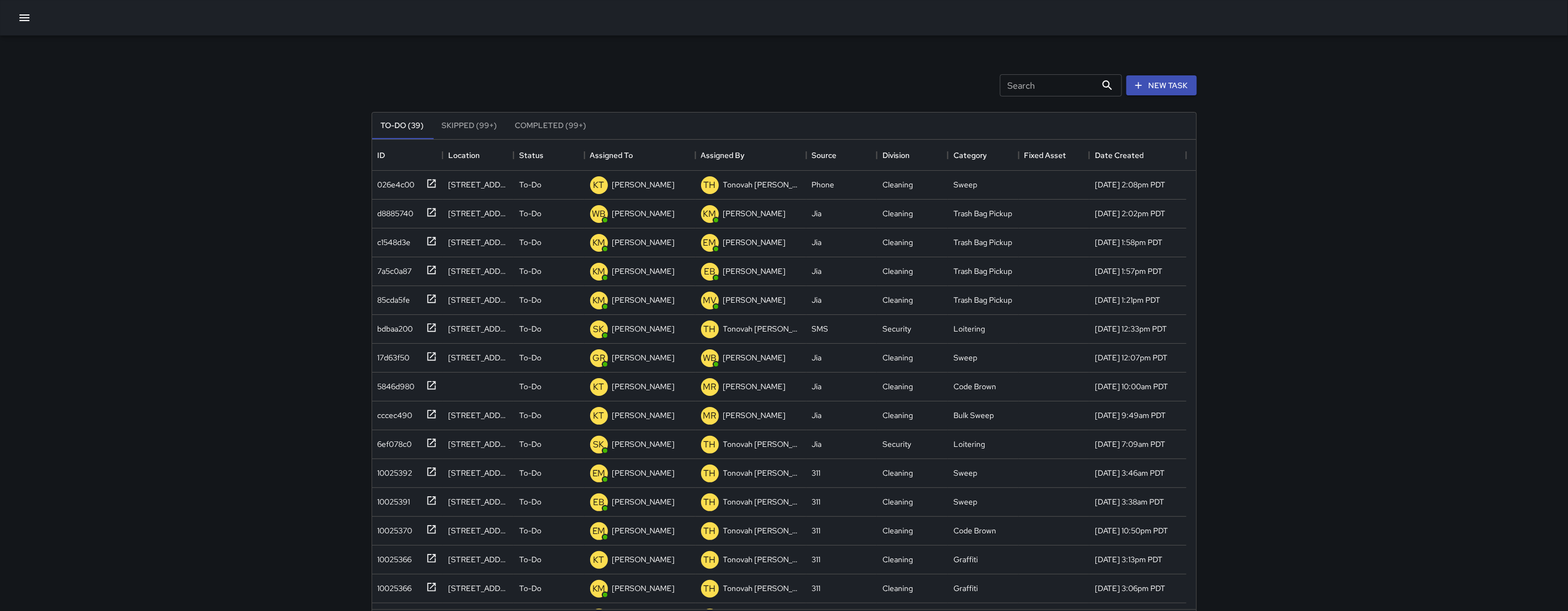
click at [1021, 91] on input "Search" at bounding box center [1048, 84] width 96 height 22
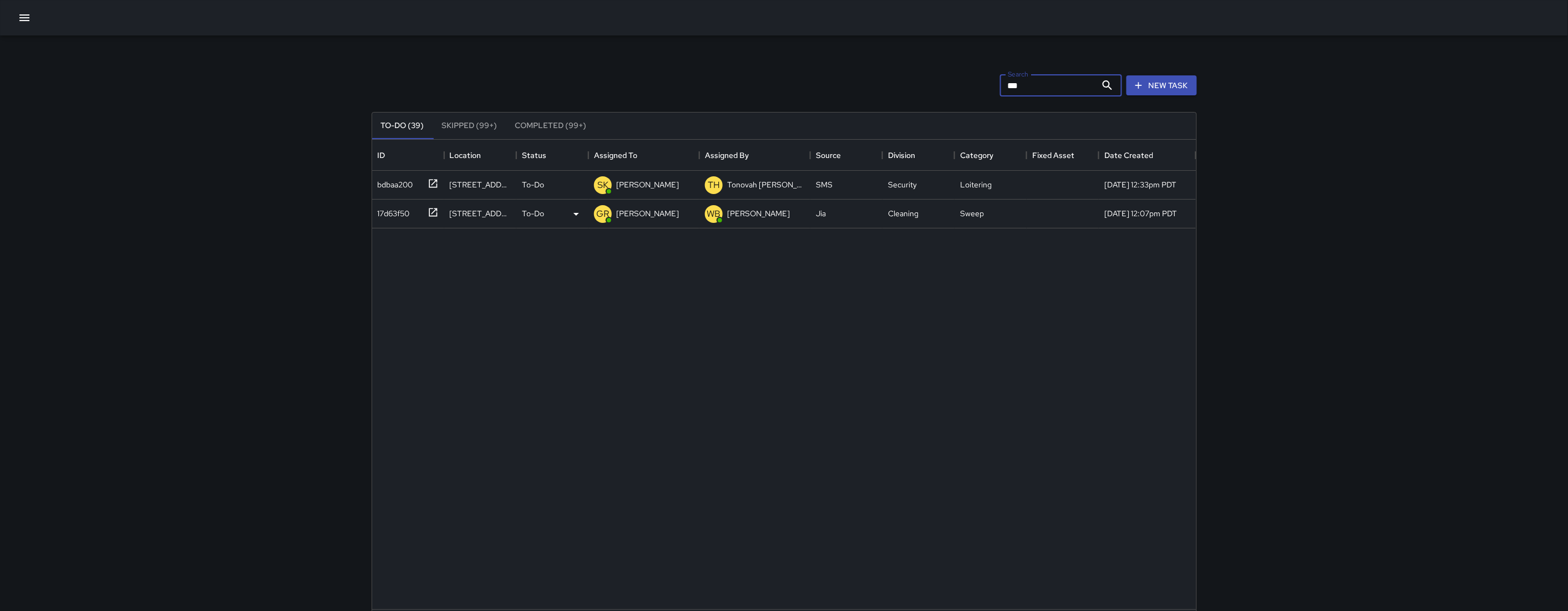
type input "***"
click at [392, 211] on div "17d63f50" at bounding box center [391, 211] width 36 height 15
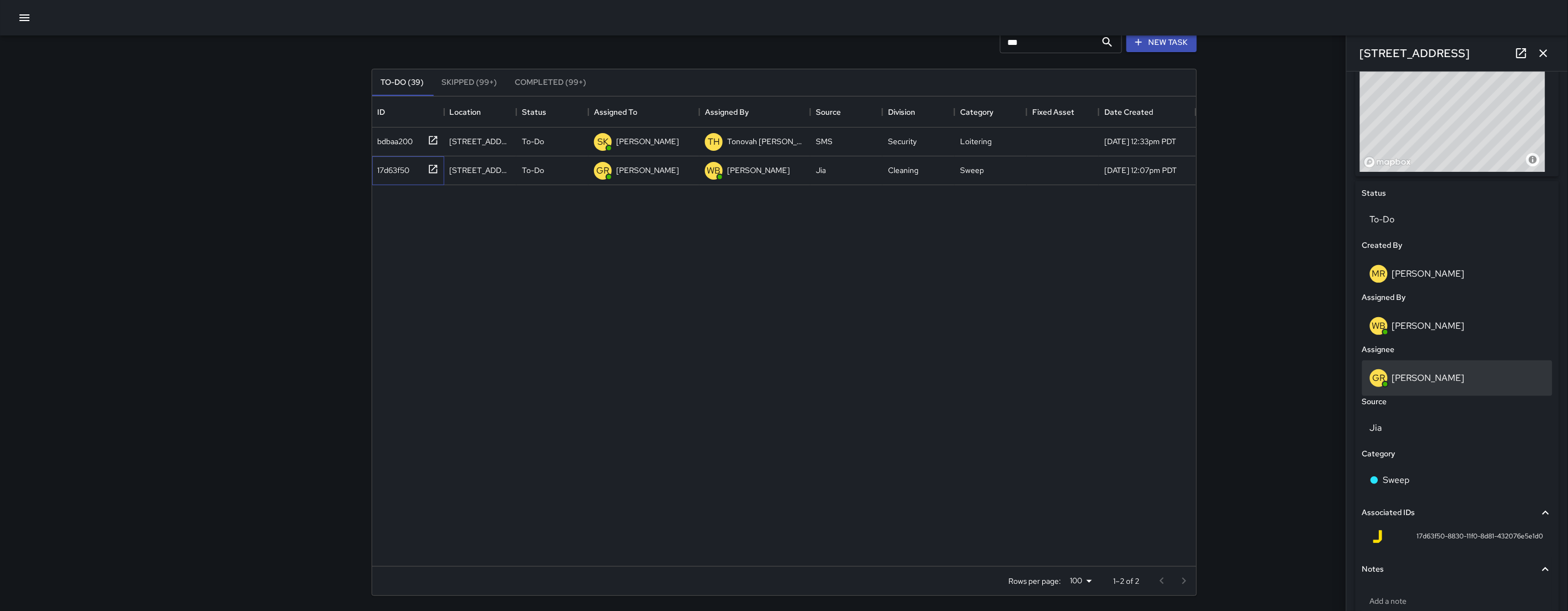
scroll to position [414, 0]
click at [1481, 370] on div "GR Gordon Rowe" at bounding box center [1457, 379] width 174 height 18
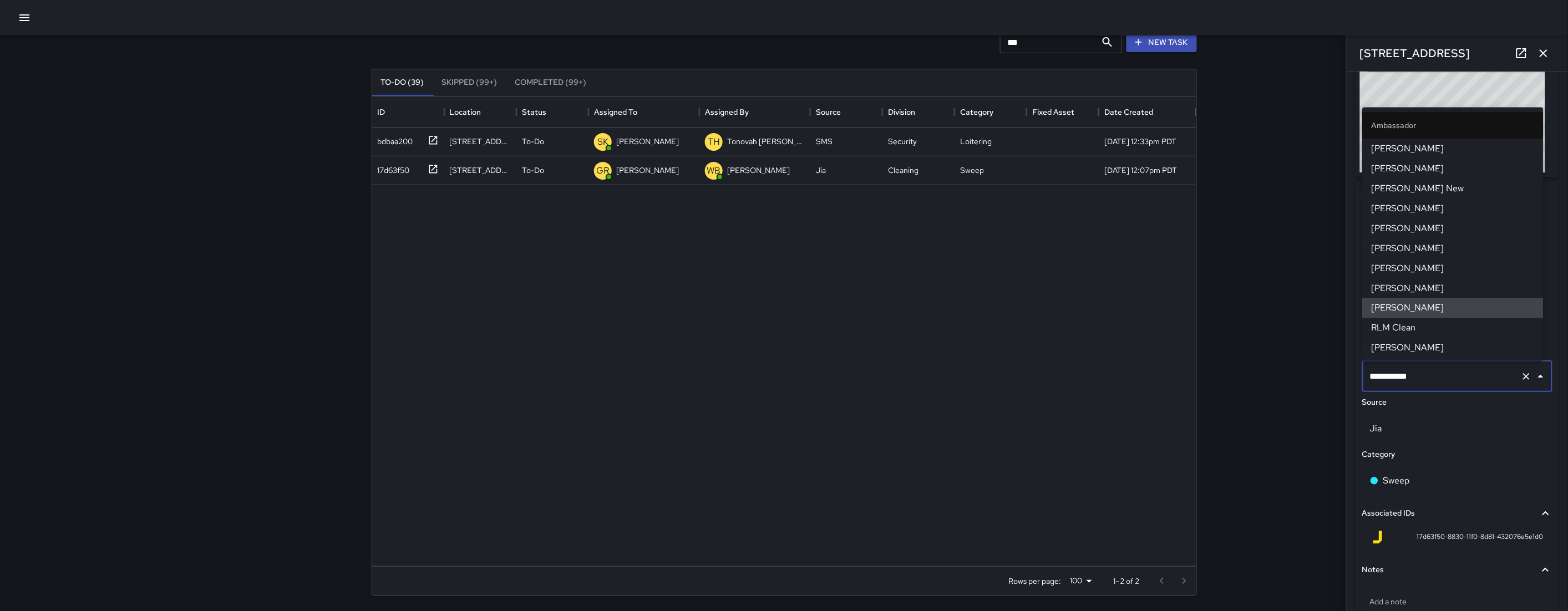
click at [1465, 376] on input "**********" at bounding box center [1442, 376] width 150 height 21
type input "***"
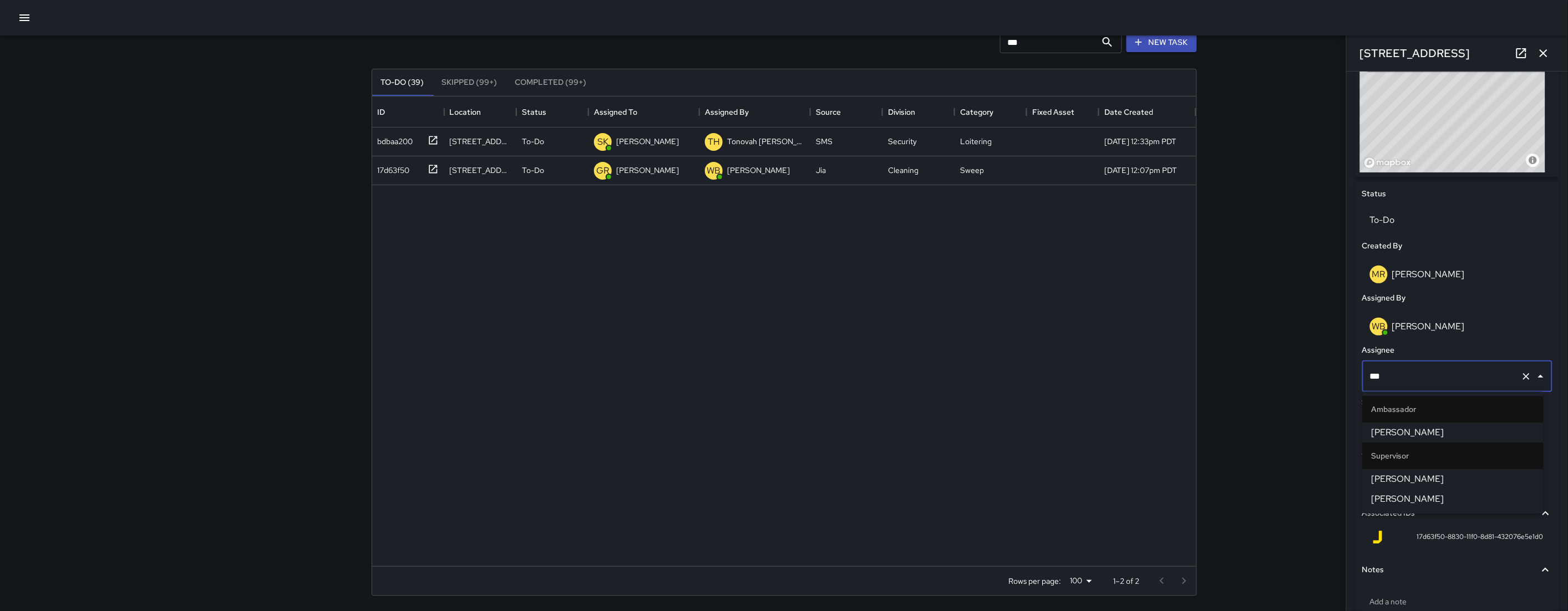
click at [1464, 430] on span "[PERSON_NAME]" at bounding box center [1452, 432] width 163 height 13
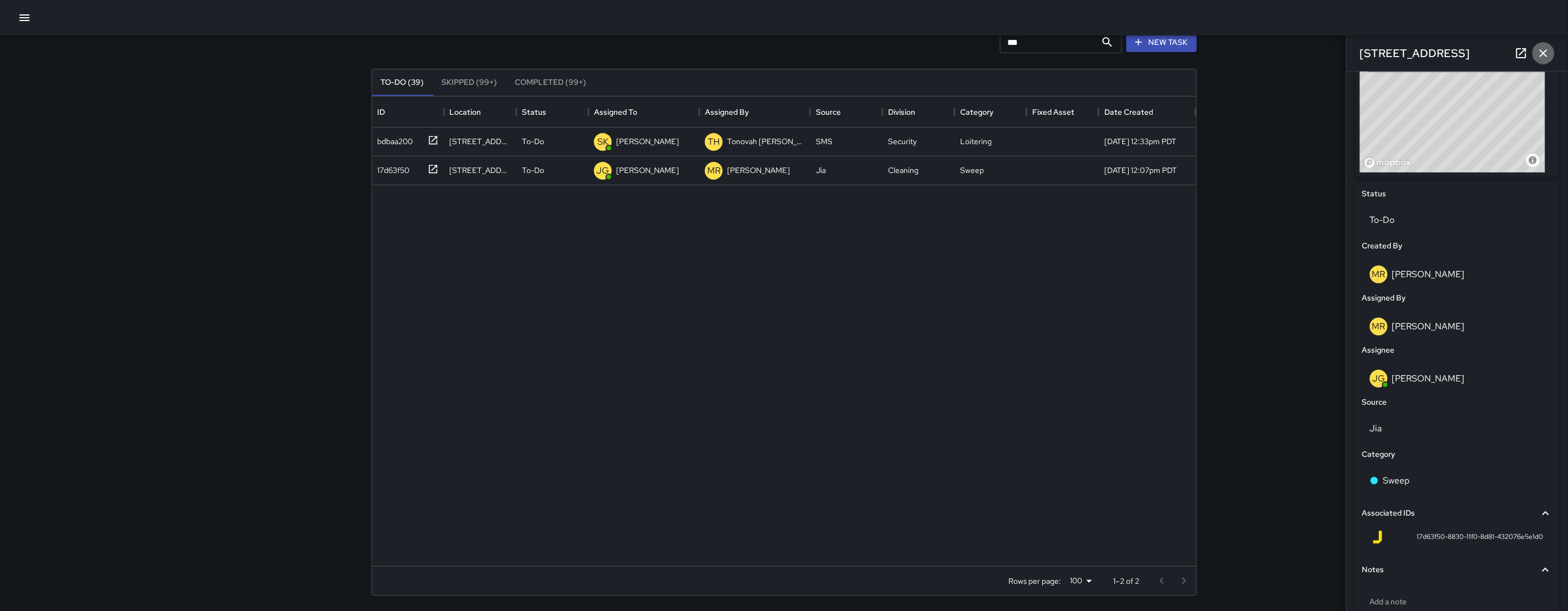
click at [1548, 49] on icon "button" at bounding box center [1543, 52] width 13 height 13
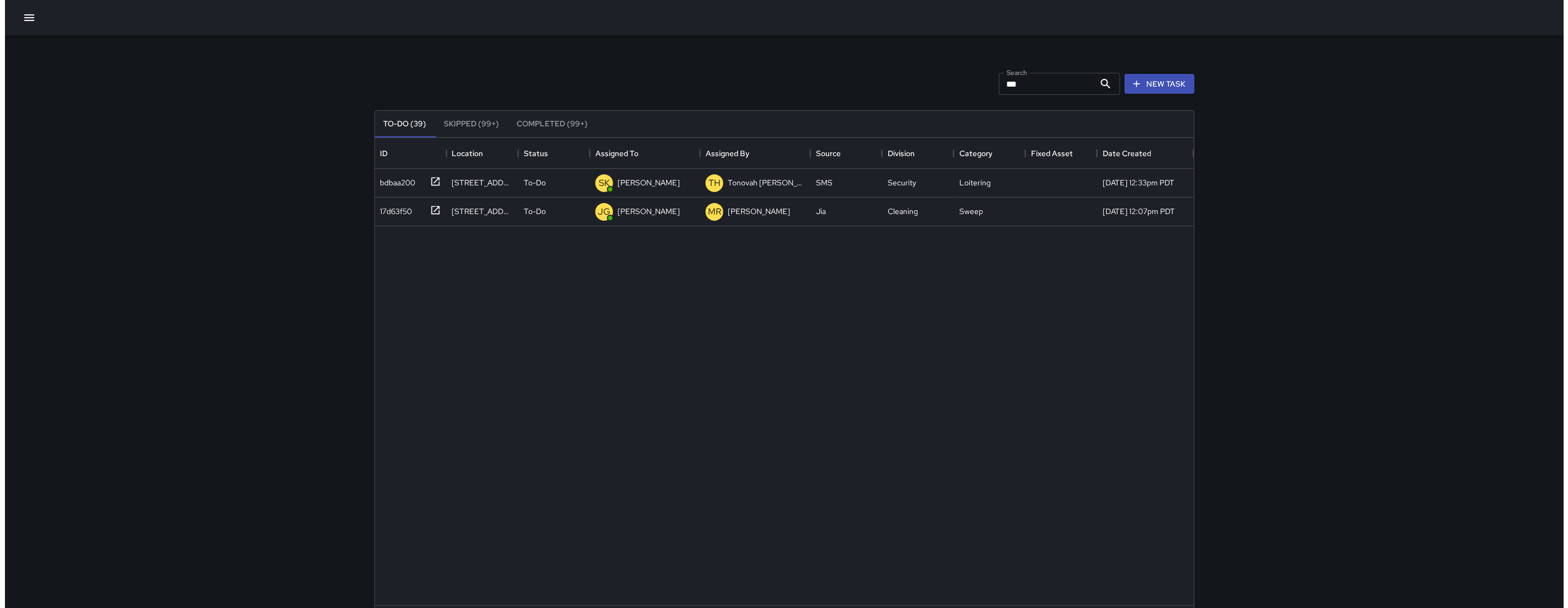
scroll to position [0, 0]
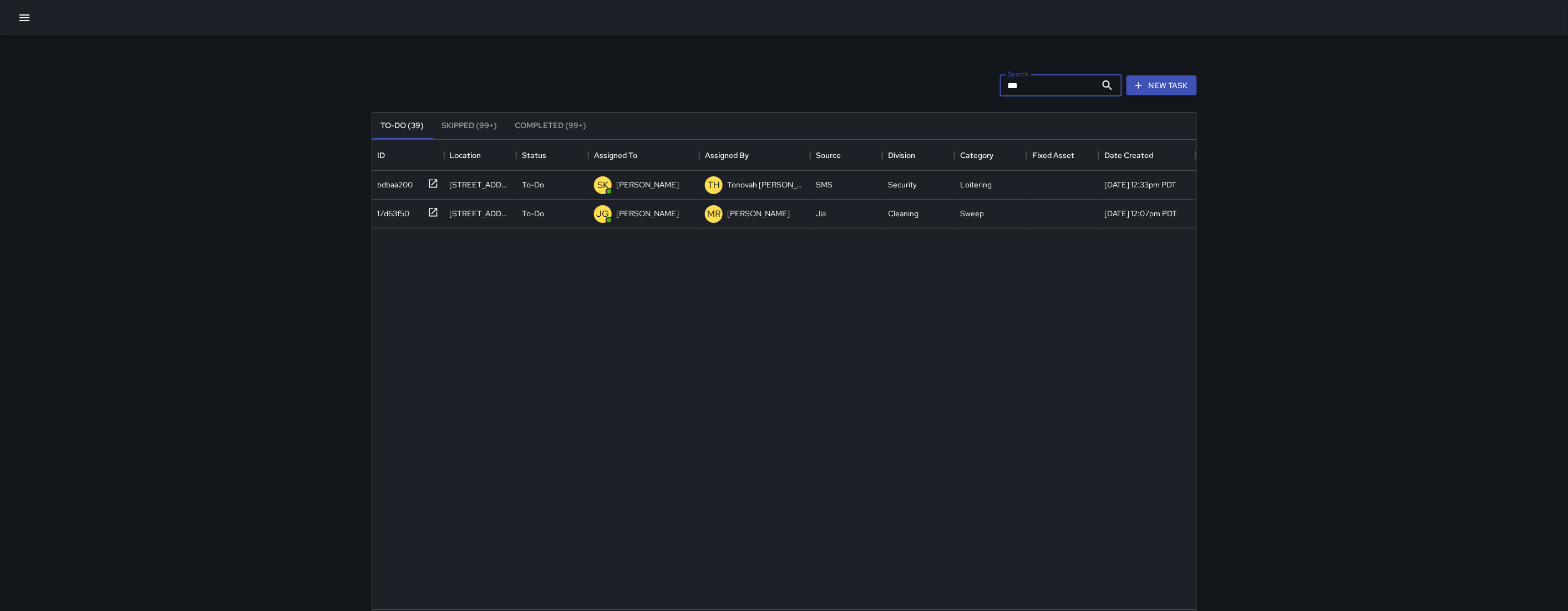
click at [1070, 88] on input "***" at bounding box center [1048, 84] width 96 height 22
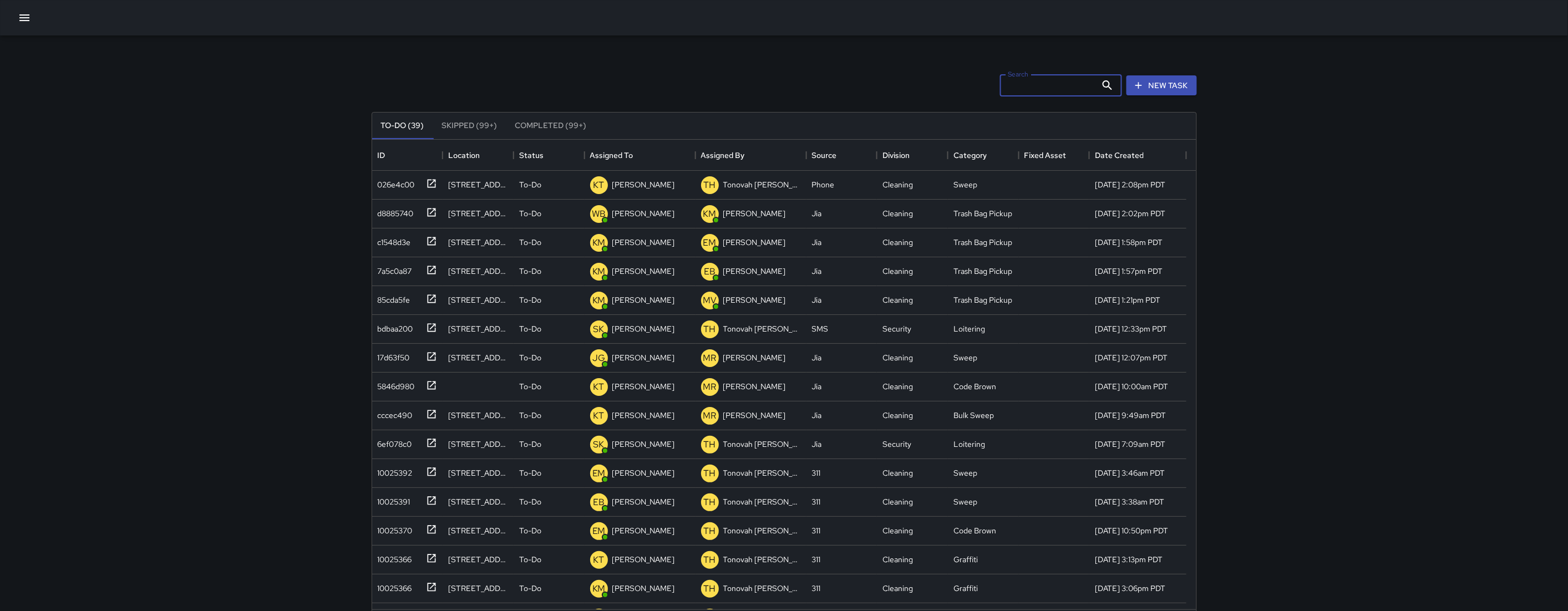
click at [33, 20] on button "button" at bounding box center [24, 17] width 22 height 22
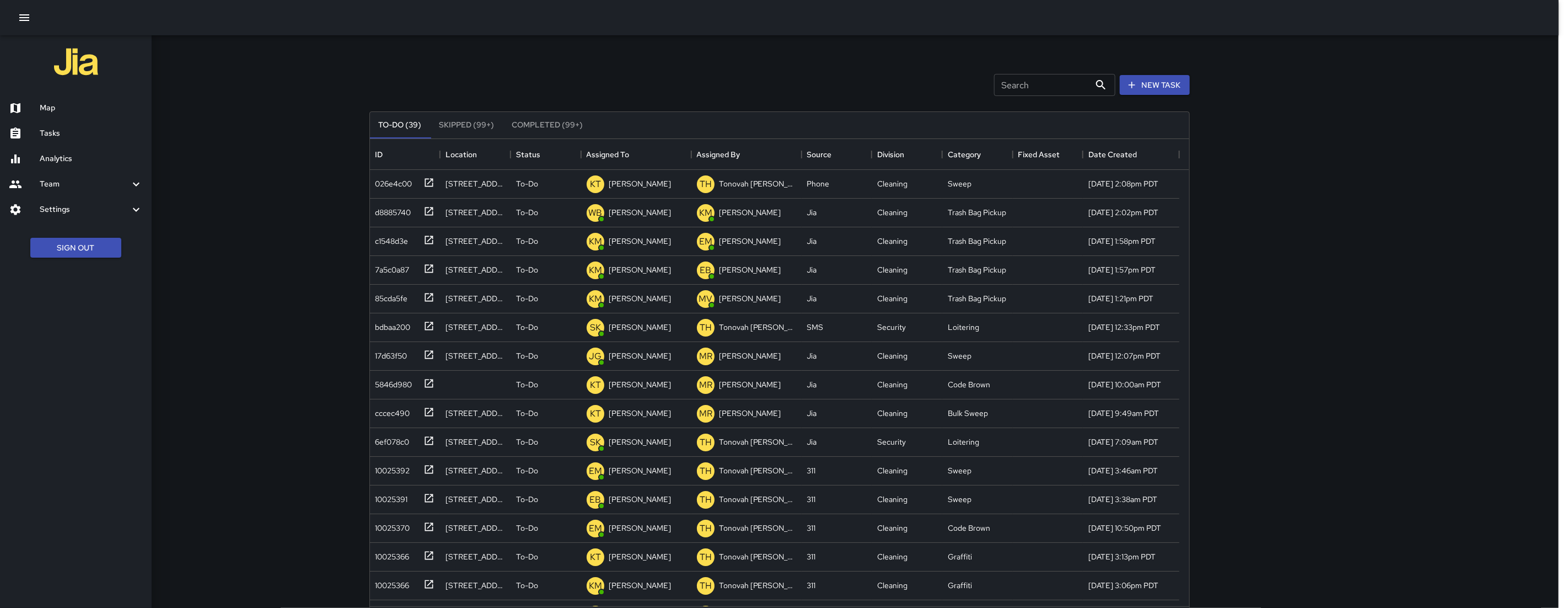
click at [64, 111] on h6 "Map" at bounding box center [91, 108] width 104 height 12
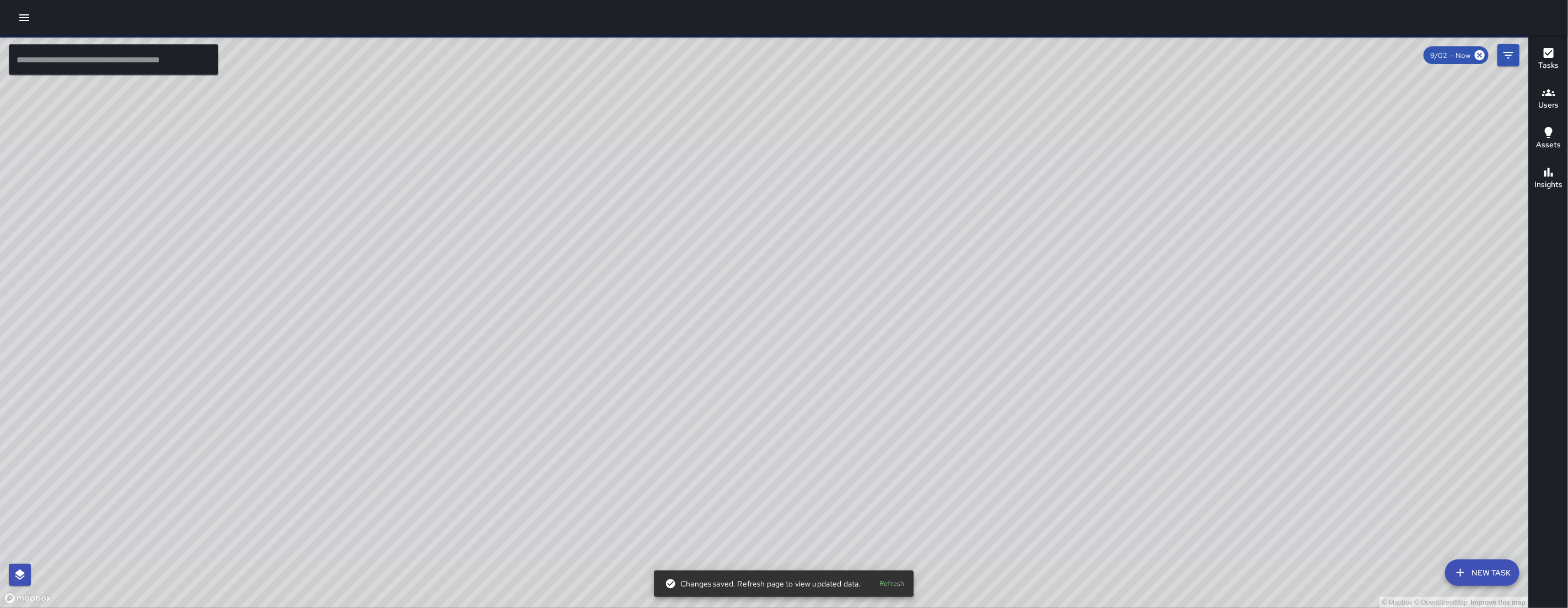
drag, startPoint x: 668, startPoint y: 418, endPoint x: 653, endPoint y: 407, distance: 18.6
click at [653, 407] on div "© Mapbox © OpenStreetMap Improve this map" at bounding box center [764, 321] width 1528 height 573
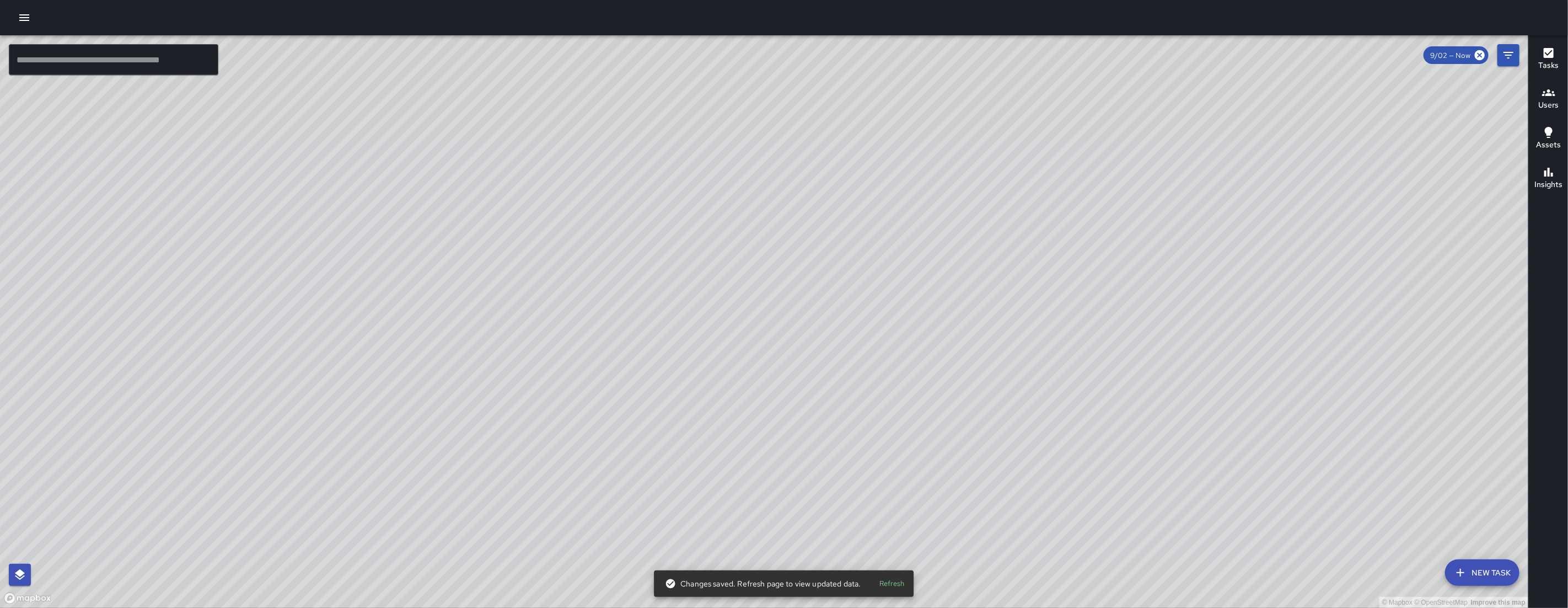
drag, startPoint x: 641, startPoint y: 412, endPoint x: 709, endPoint y: 264, distance: 162.9
click at [709, 264] on div "© Mapbox © OpenStreetMap Improve this map" at bounding box center [764, 321] width 1528 height 573
drag, startPoint x: 619, startPoint y: 348, endPoint x: 667, endPoint y: 400, distance: 70.8
click at [667, 400] on div "© Mapbox © OpenStreetMap Improve this map" at bounding box center [764, 321] width 1528 height 573
drag, startPoint x: 447, startPoint y: 252, endPoint x: 633, endPoint y: 429, distance: 256.8
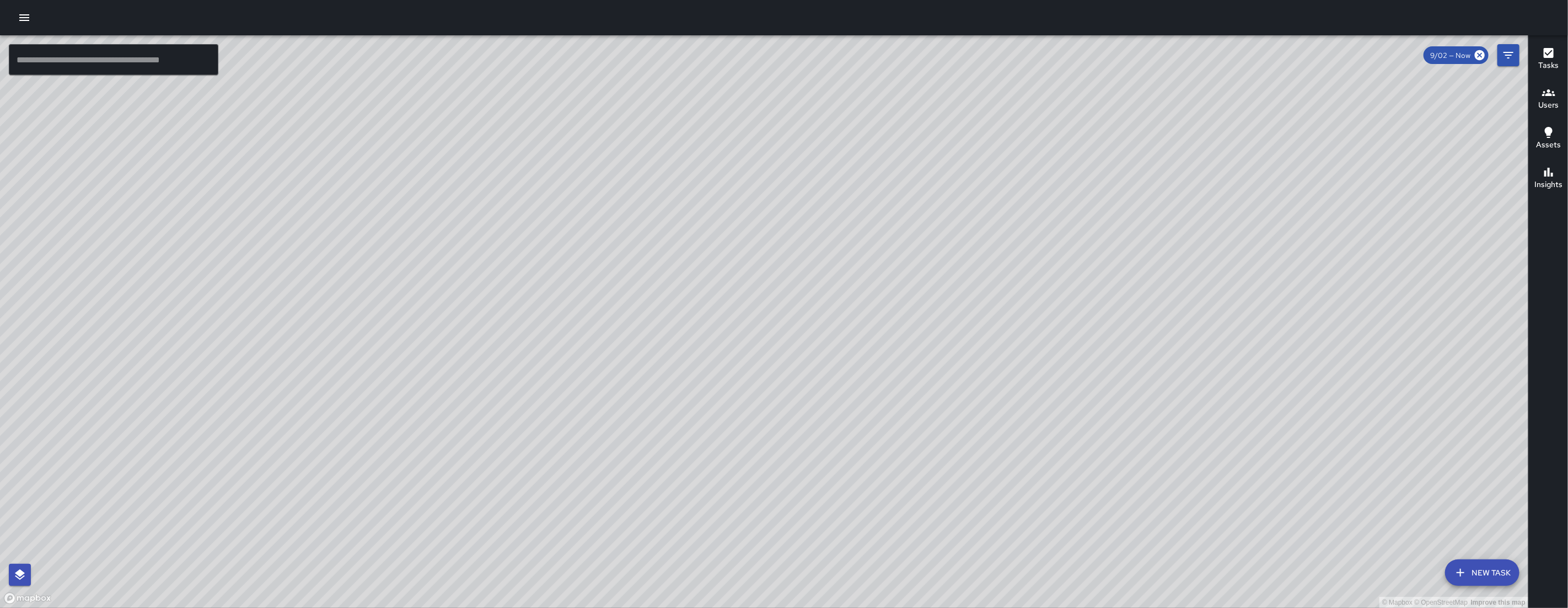
click at [631, 428] on div "© Mapbox © OpenStreetMap Improve this map" at bounding box center [764, 321] width 1528 height 573
drag, startPoint x: 547, startPoint y: 396, endPoint x: 500, endPoint y: 397, distance: 47.0
click at [500, 397] on div "© Mapbox © OpenStreetMap Improve this map" at bounding box center [764, 321] width 1528 height 573
drag, startPoint x: 500, startPoint y: 397, endPoint x: 746, endPoint y: 417, distance: 246.8
click at [746, 417] on div "© Mapbox © OpenStreetMap Improve this map" at bounding box center [764, 321] width 1528 height 573
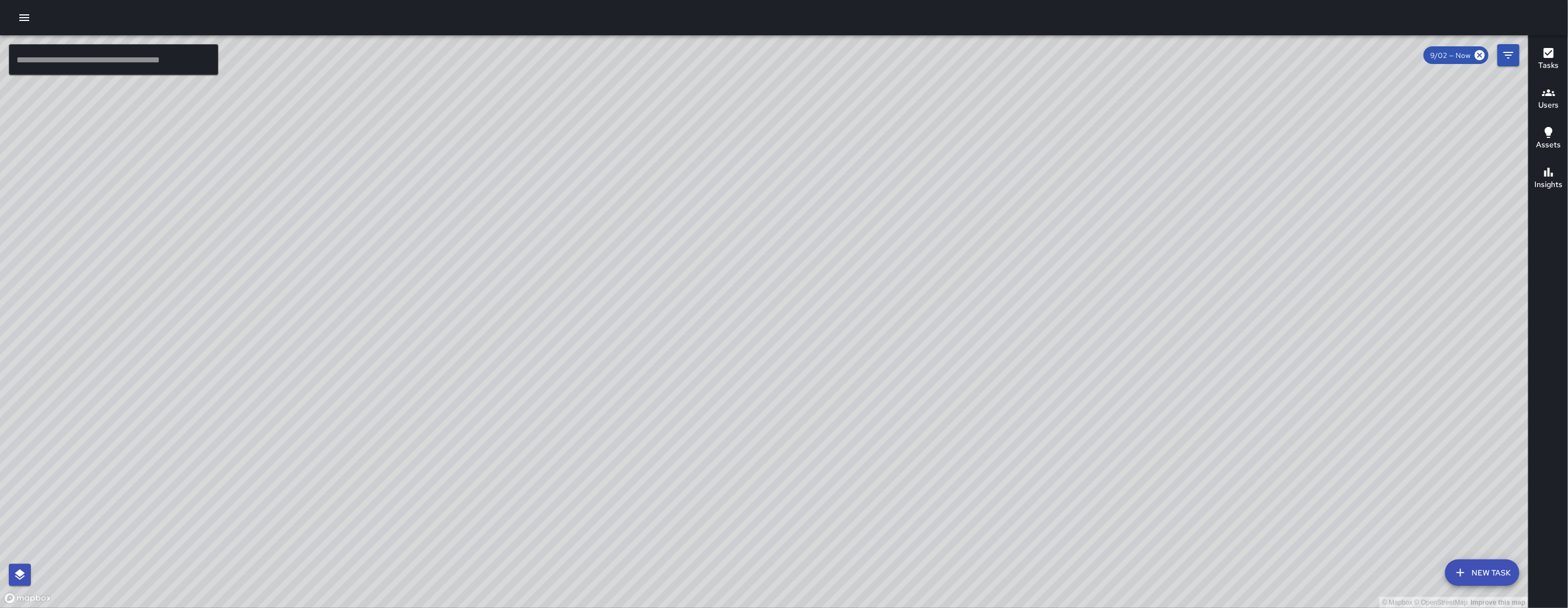
drag, startPoint x: 863, startPoint y: 367, endPoint x: 870, endPoint y: 376, distance: 11.4
click at [870, 376] on div "© Mapbox © OpenStreetMap Improve this map" at bounding box center [764, 321] width 1528 height 573
drag, startPoint x: 870, startPoint y: 374, endPoint x: 868, endPoint y: 366, distance: 8.2
click at [868, 366] on div "© Mapbox © OpenStreetMap Improve this map" at bounding box center [764, 321] width 1528 height 573
click at [865, 364] on div "© Mapbox © OpenStreetMap Improve this map" at bounding box center [764, 321] width 1528 height 573
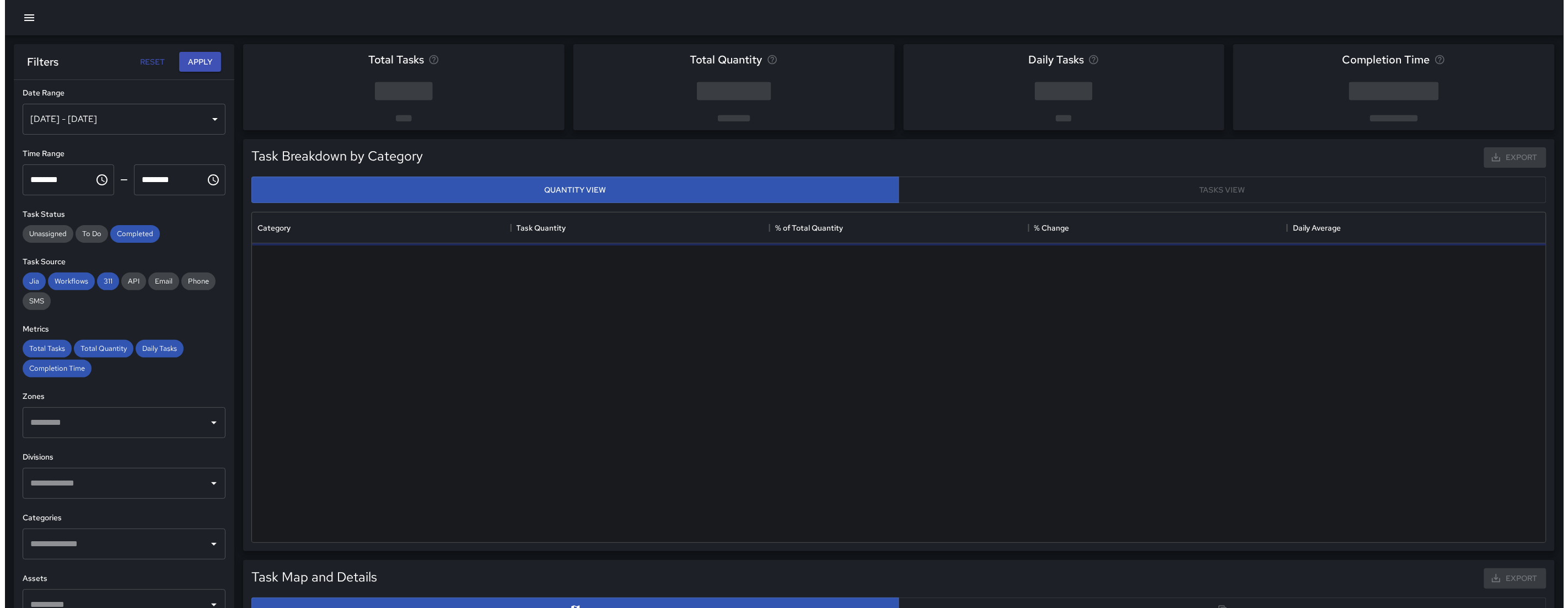
scroll to position [2, 0]
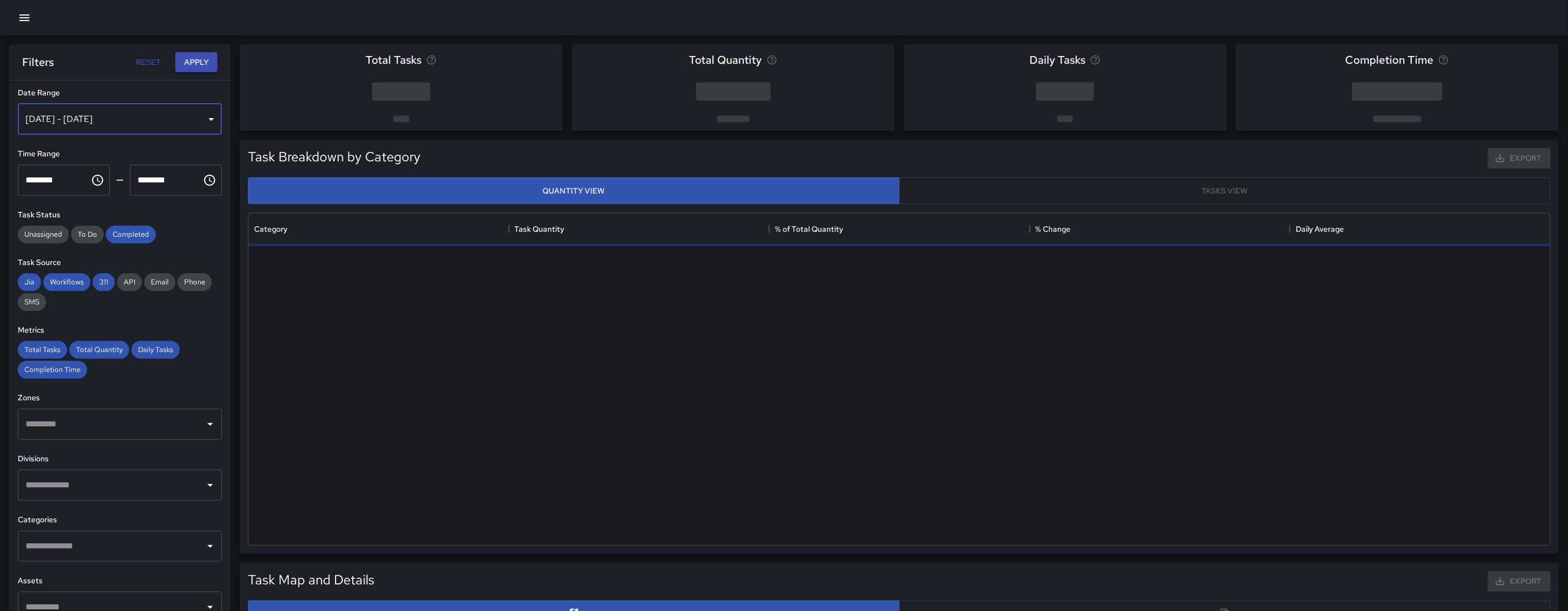
click at [125, 132] on div "[DATE] - [DATE]" at bounding box center [119, 119] width 204 height 31
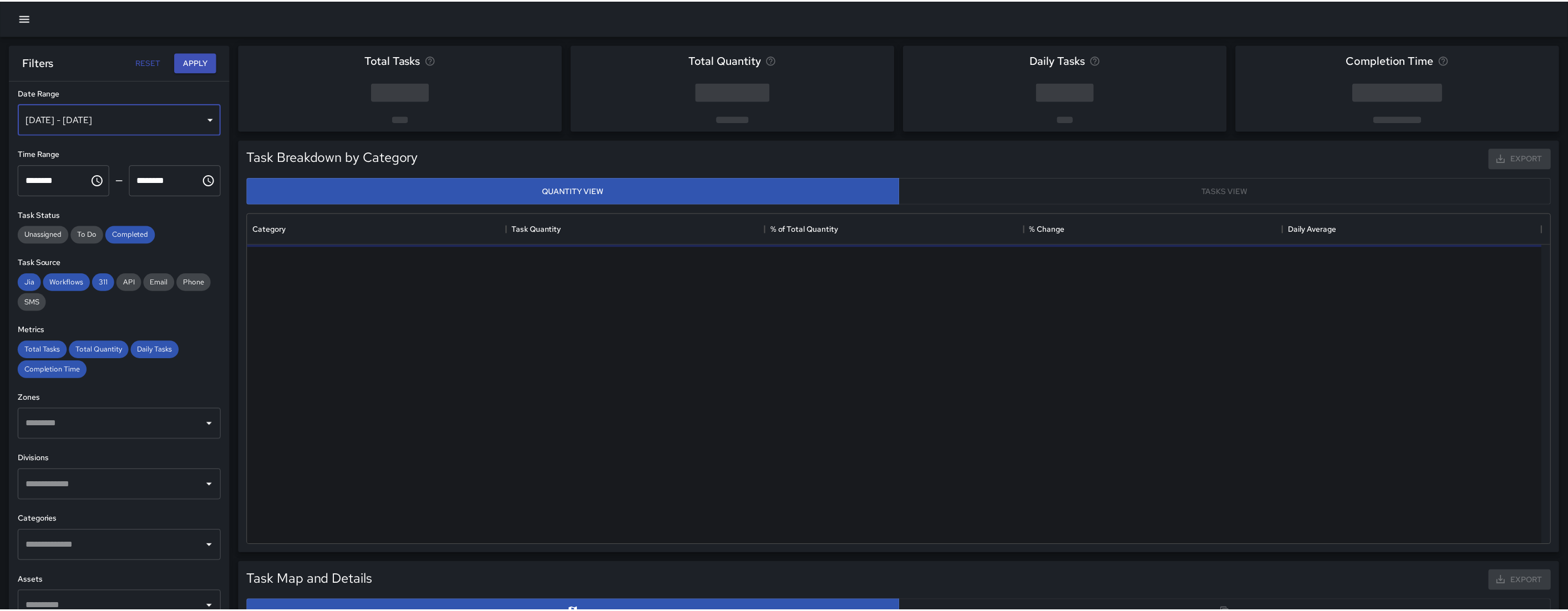
scroll to position [10, 9]
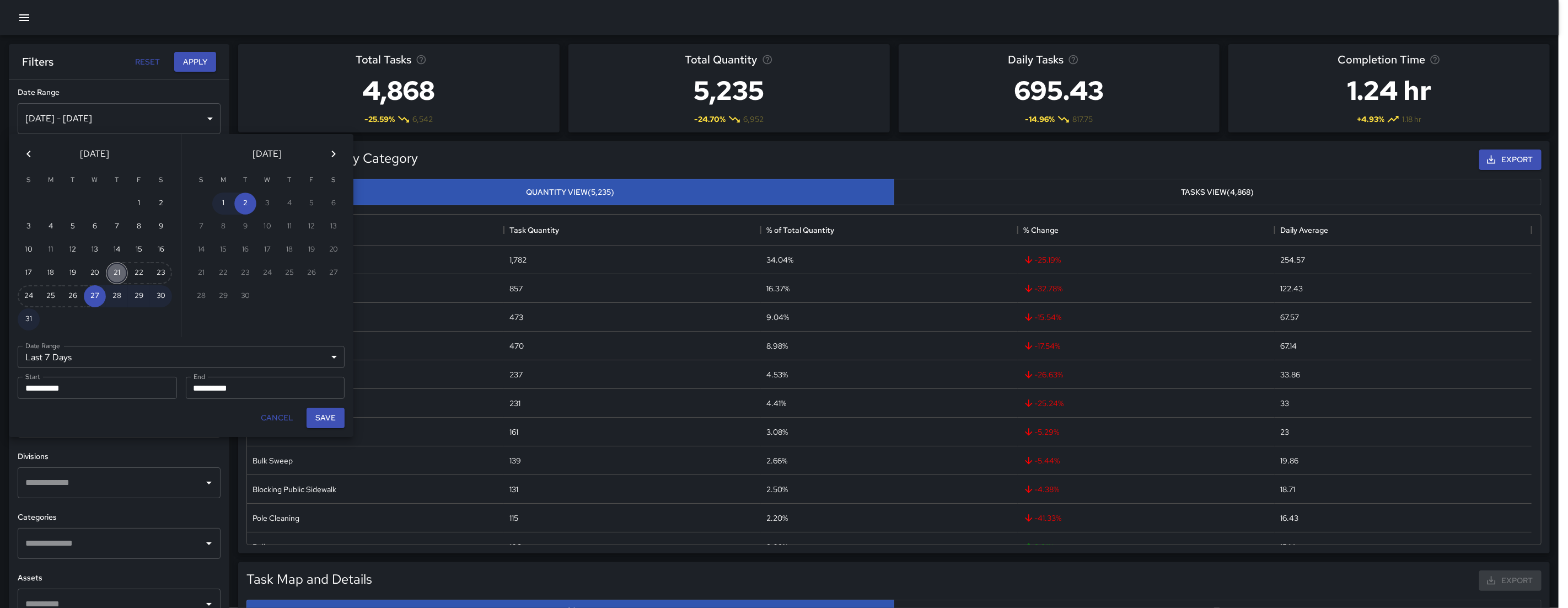
click at [109, 272] on button "21" at bounding box center [117, 273] width 22 height 22
type input "******"
type input "**********"
click at [316, 413] on button "Save" at bounding box center [325, 417] width 38 height 20
type input "**********"
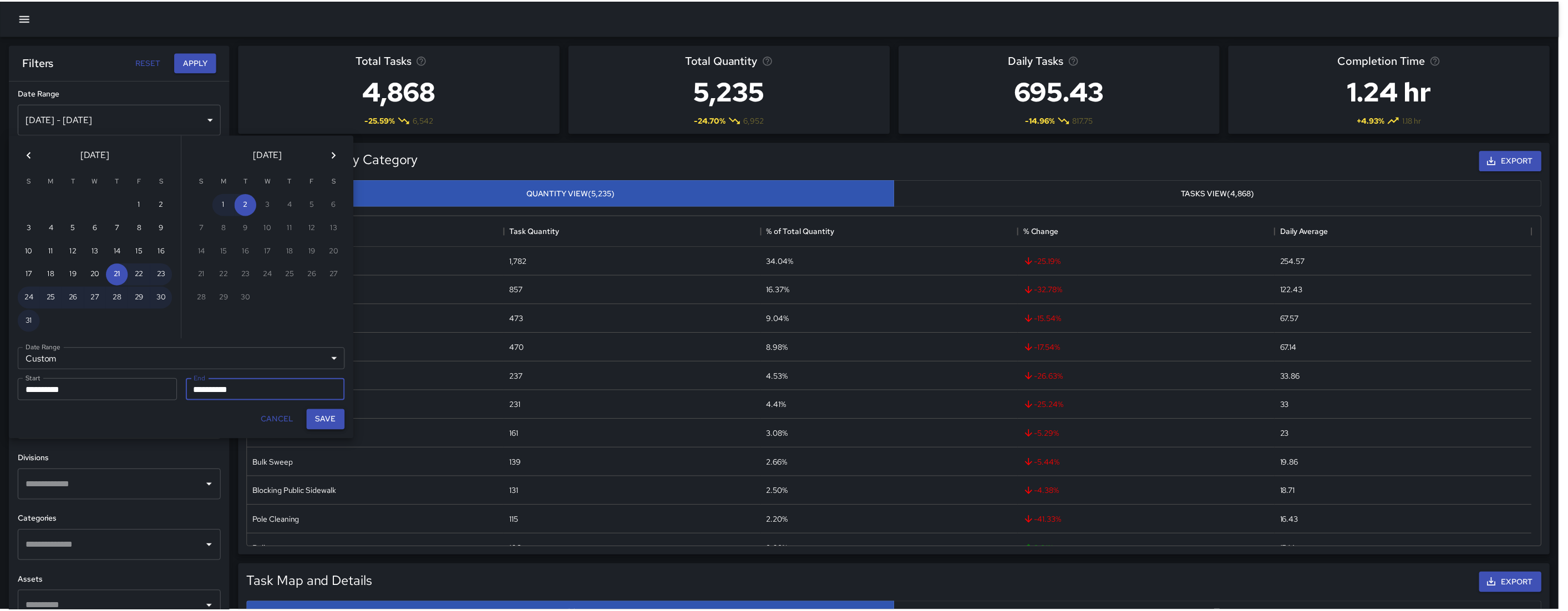
scroll to position [322, 1293]
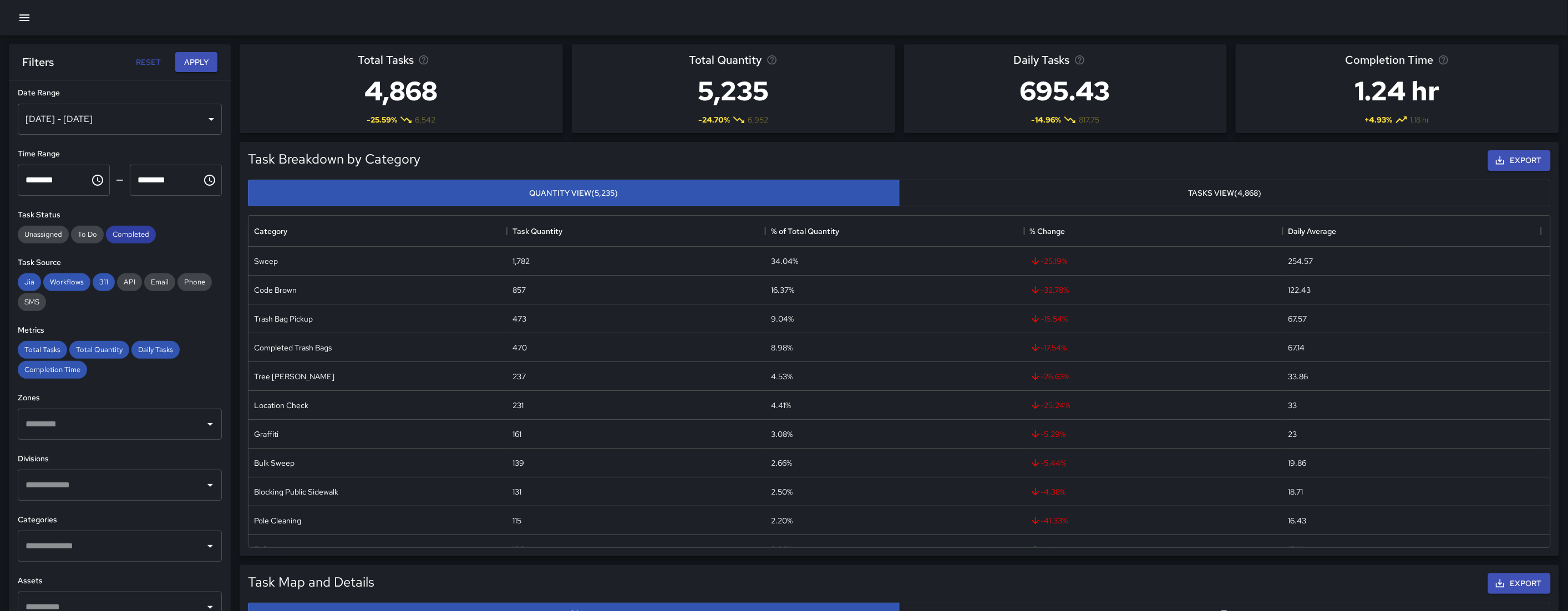
click at [127, 239] on span "Completed" at bounding box center [131, 234] width 50 height 10
click at [98, 285] on span "311" at bounding box center [103, 282] width 22 height 10
click at [62, 285] on span "Workflows" at bounding box center [67, 282] width 47 height 10
click at [33, 277] on span "Jia" at bounding box center [29, 282] width 23 height 10
drag, startPoint x: 30, startPoint y: 351, endPoint x: 60, endPoint y: 371, distance: 36.1
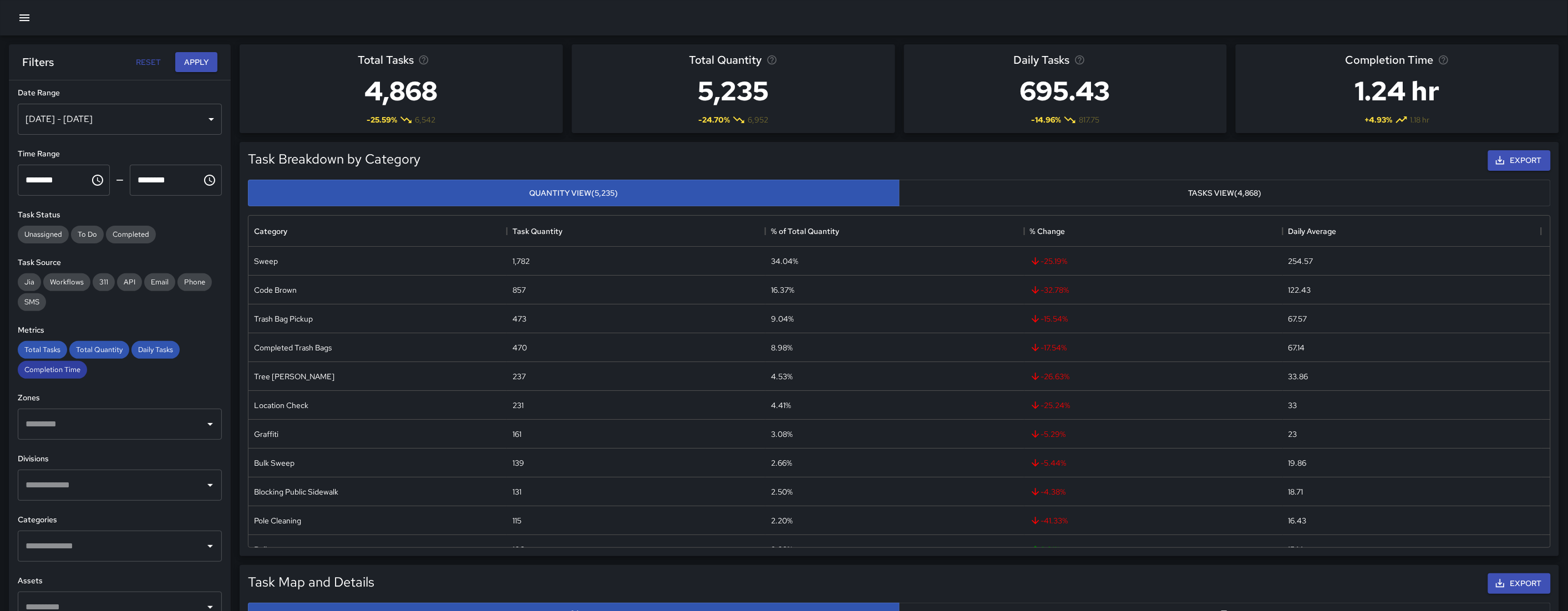
click at [31, 351] on span "Total Tasks" at bounding box center [42, 350] width 49 height 10
click at [69, 369] on span "Completion Time" at bounding box center [53, 369] width 69 height 10
drag, startPoint x: 93, startPoint y: 349, endPoint x: 127, endPoint y: 352, distance: 34.1
click at [94, 349] on span "Total Quantity" at bounding box center [99, 350] width 60 height 10
click at [141, 350] on span "Daily Tasks" at bounding box center [156, 350] width 48 height 10
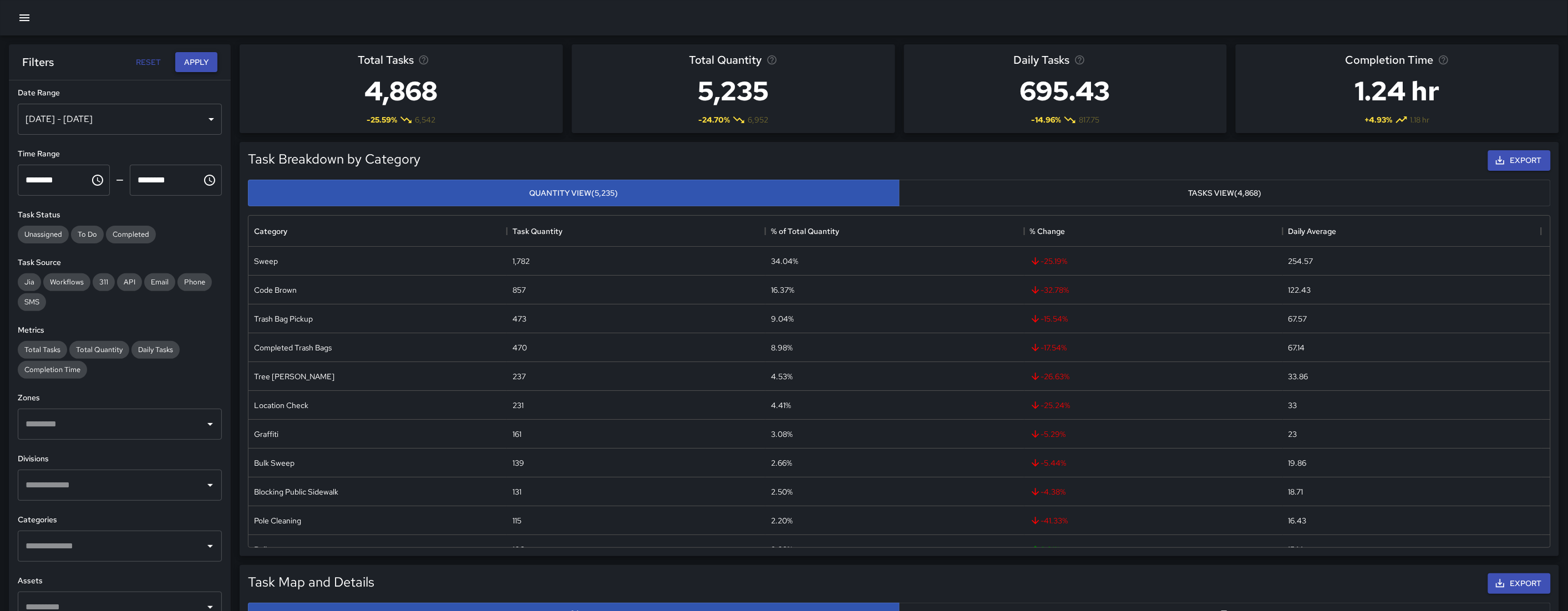
click at [201, 64] on button "Apply" at bounding box center [196, 62] width 42 height 20
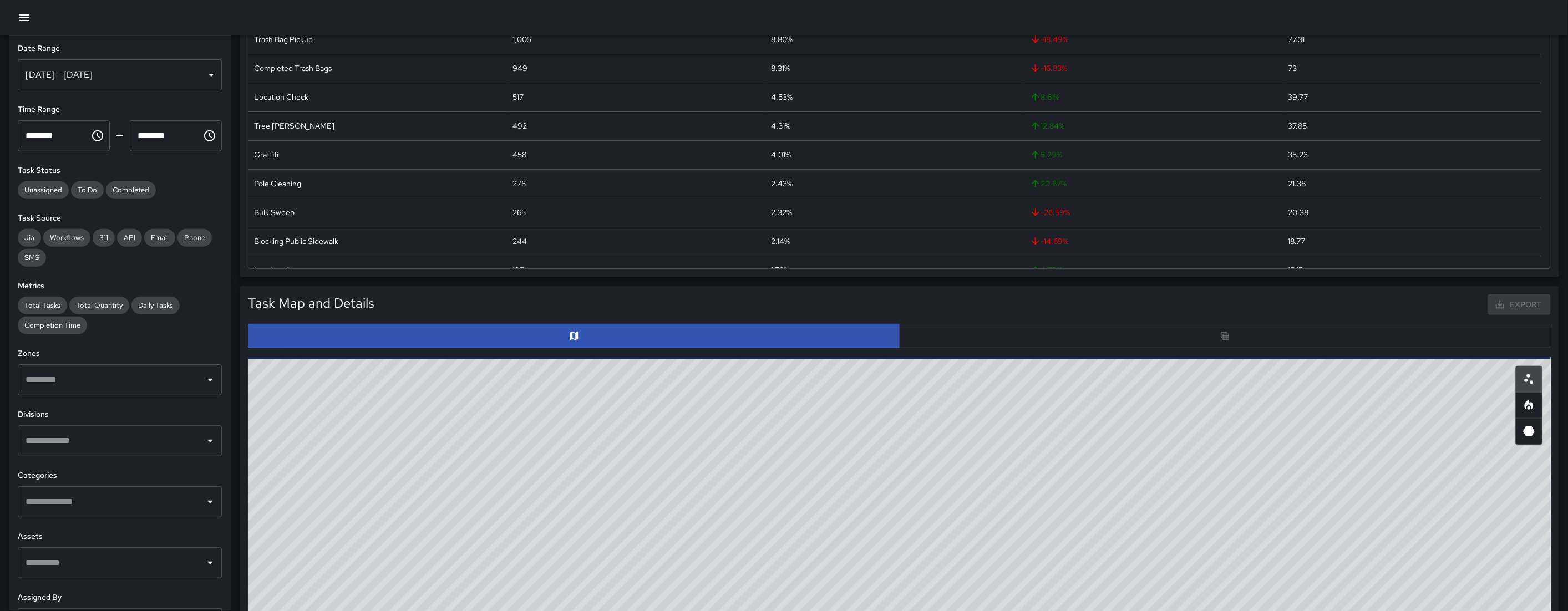
scroll to position [190, 0]
click at [1055, 349] on div at bounding box center [900, 334] width 1312 height 33
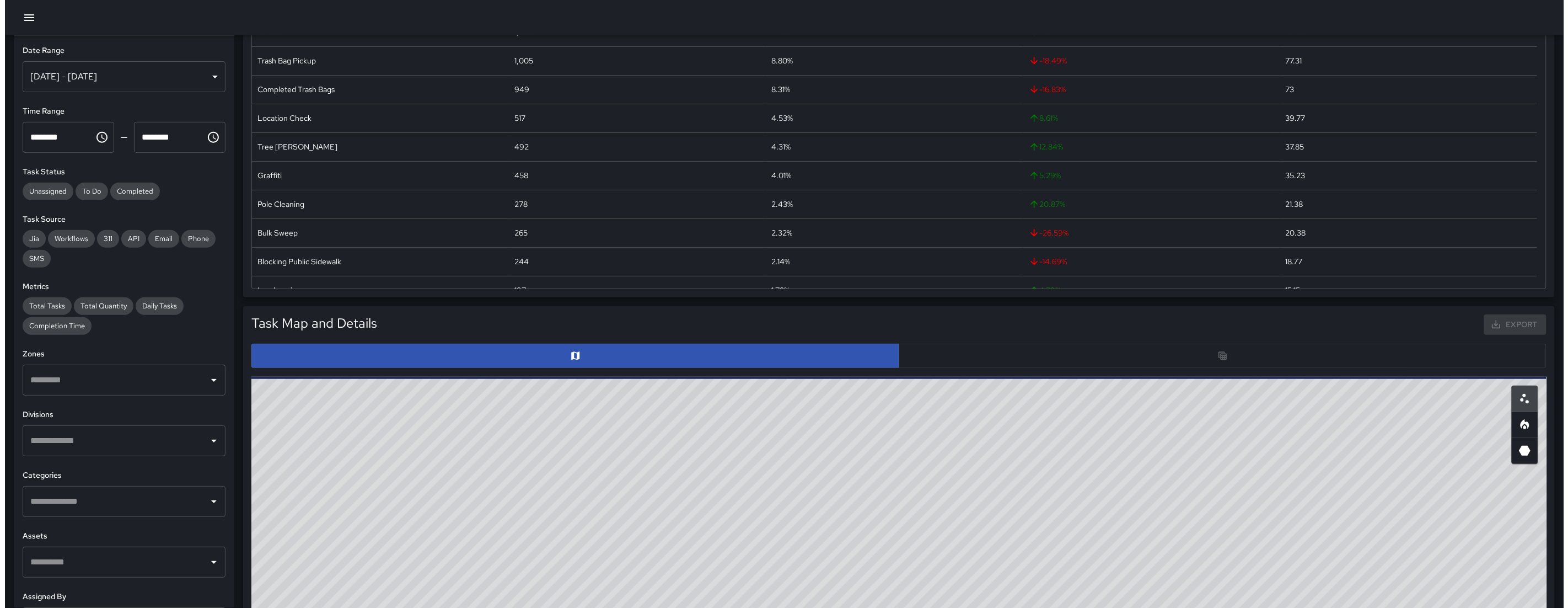
scroll to position [0, 0]
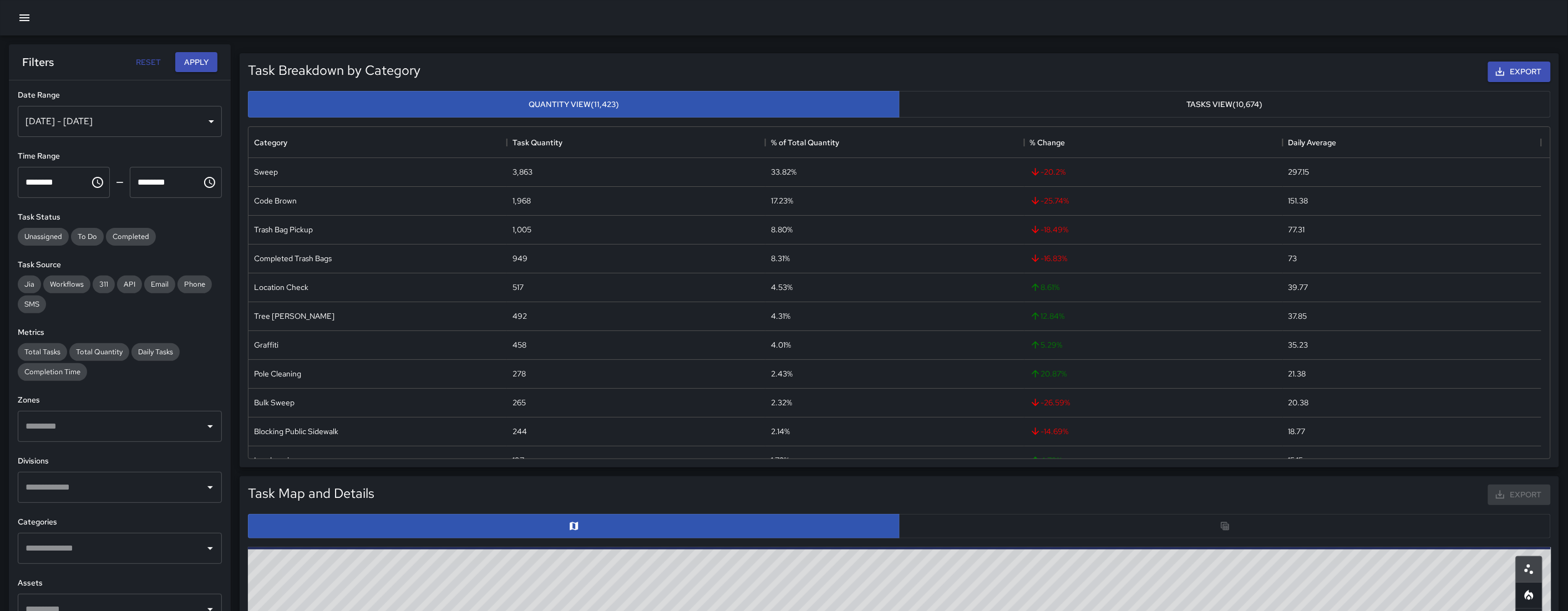
click at [21, 21] on icon "button" at bounding box center [24, 17] width 13 height 13
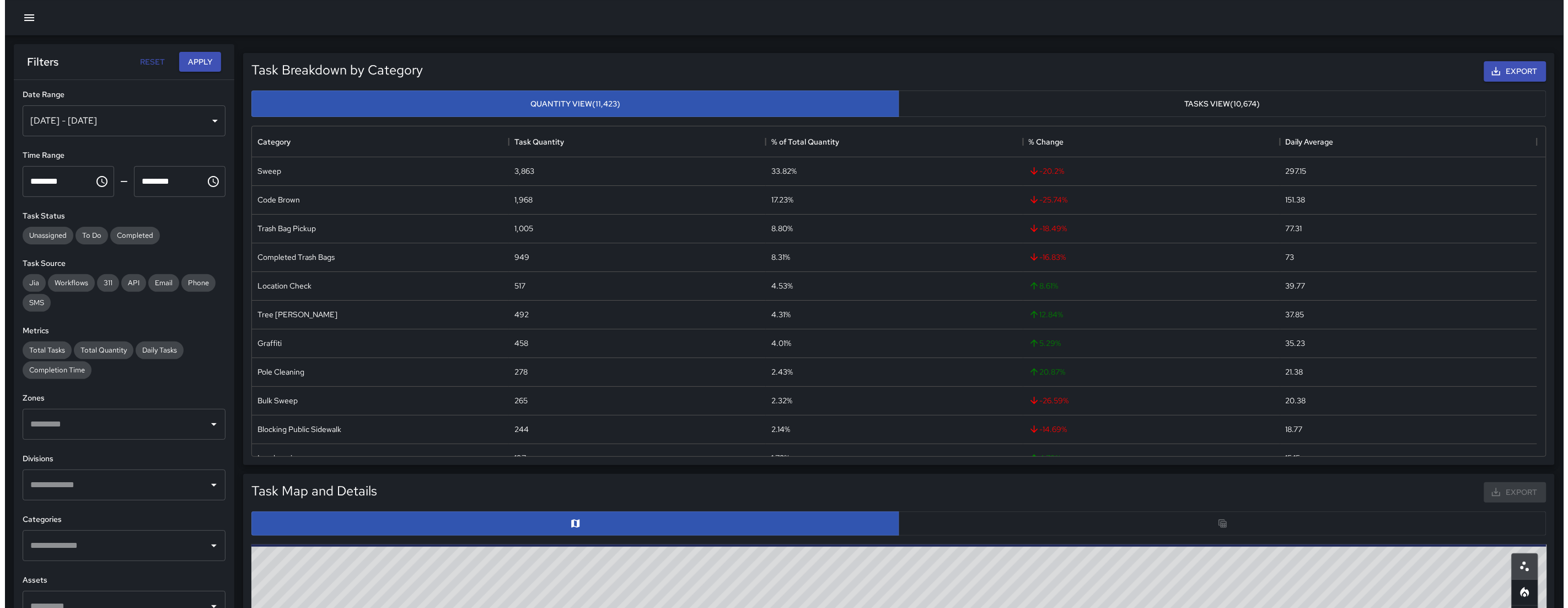
scroll to position [10, 9]
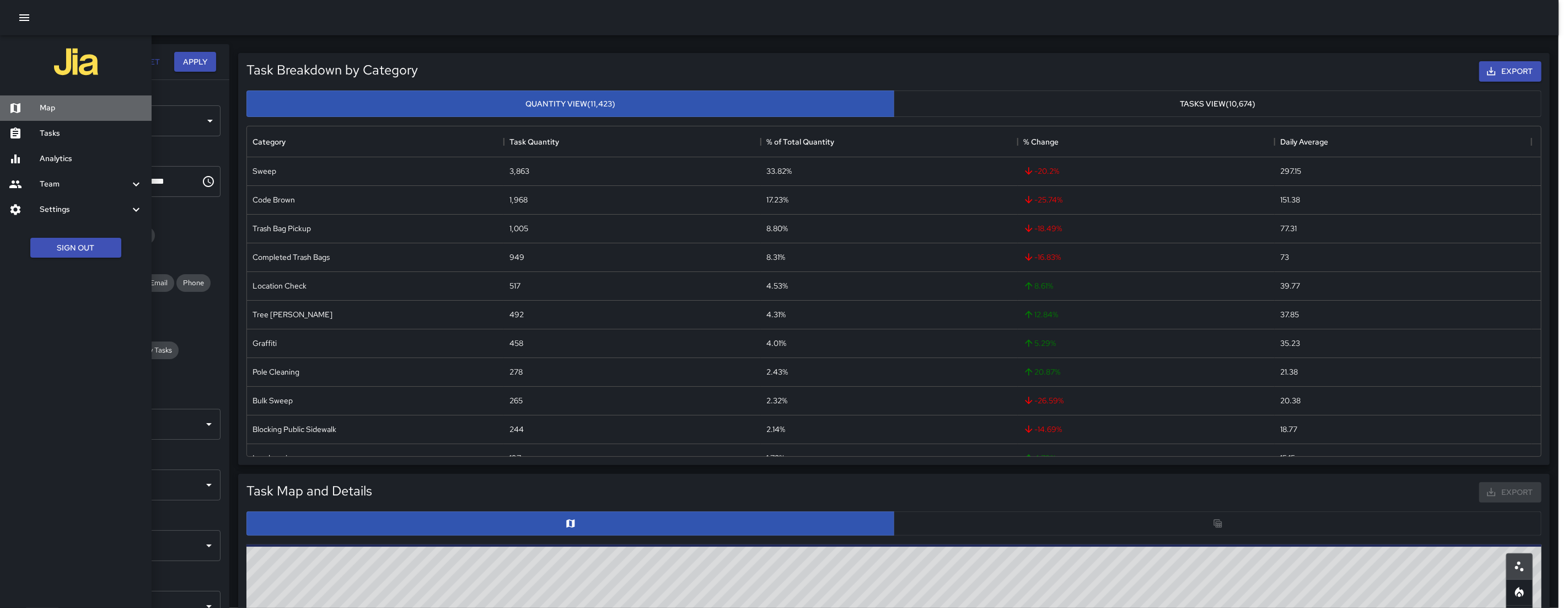
click at [77, 98] on div "Map" at bounding box center [75, 108] width 151 height 26
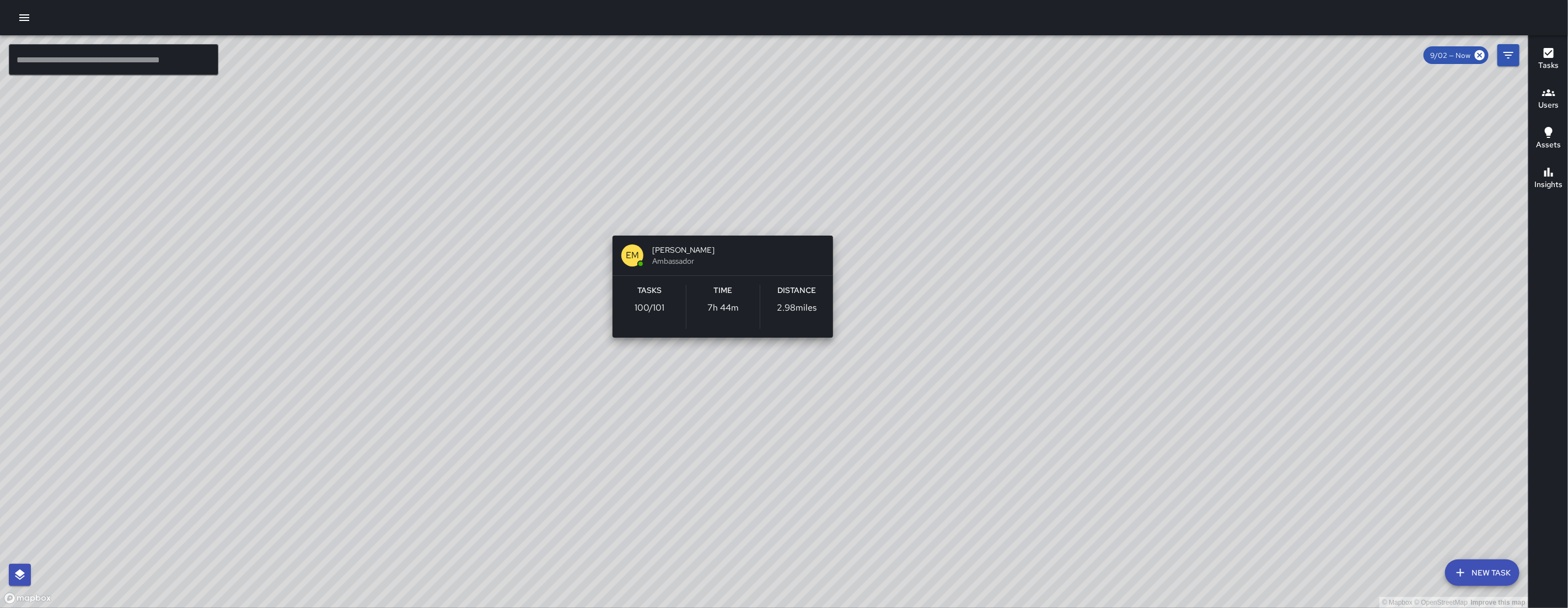
click at [719, 221] on div "© Mapbox © OpenStreetMap Improve this map EM Elimar Martinez Ambassador Tasks 1…" at bounding box center [764, 321] width 1528 height 573
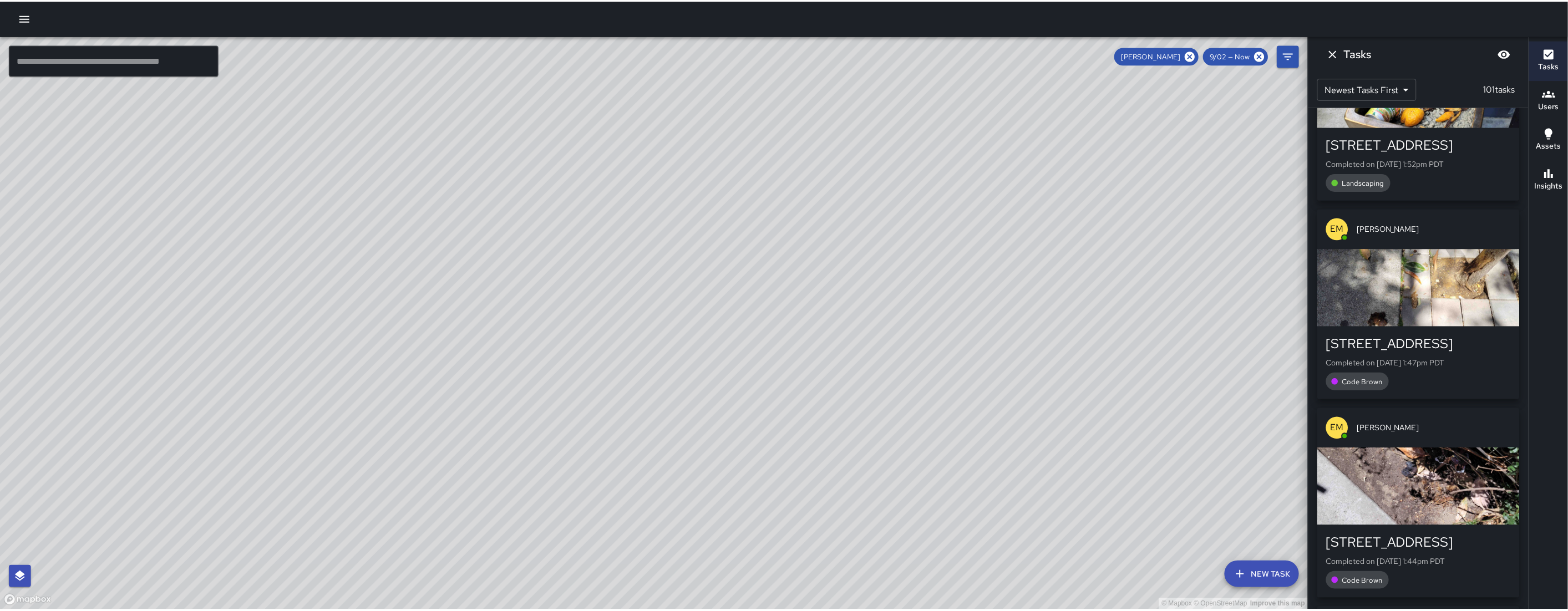
scroll to position [2496, 0]
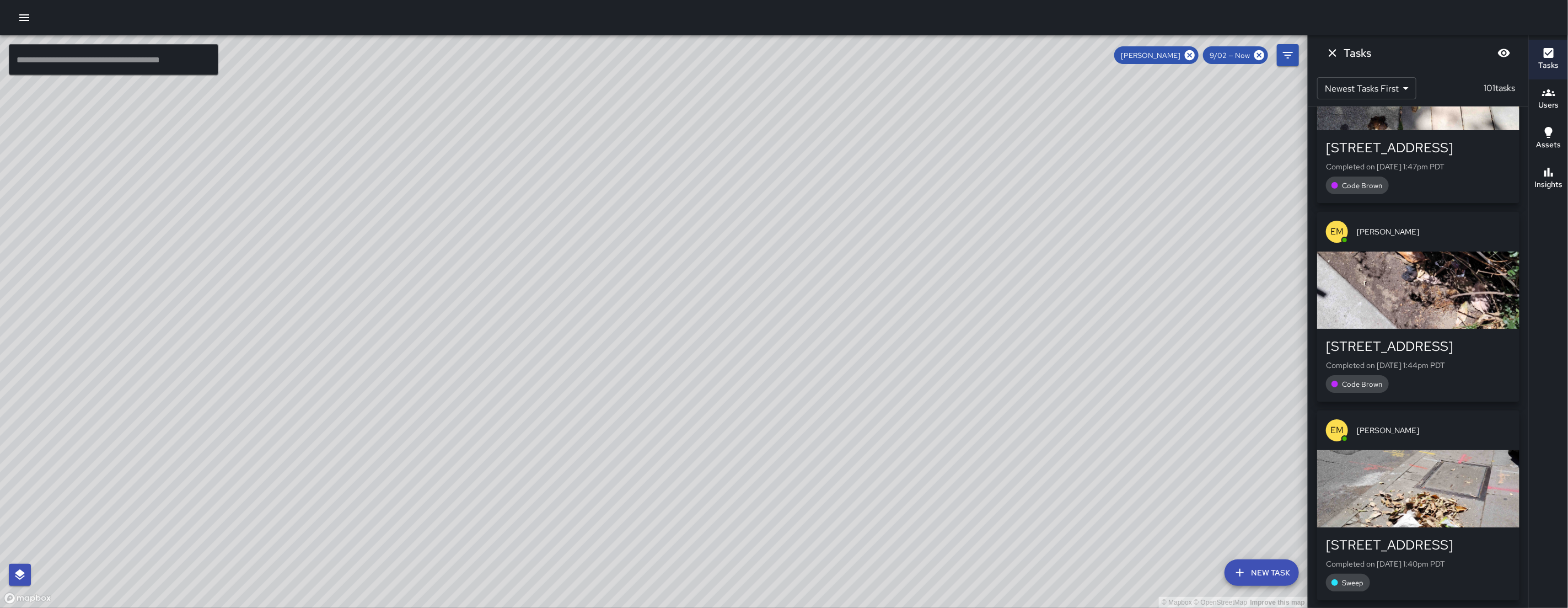
click at [27, 14] on icon "button" at bounding box center [24, 17] width 13 height 13
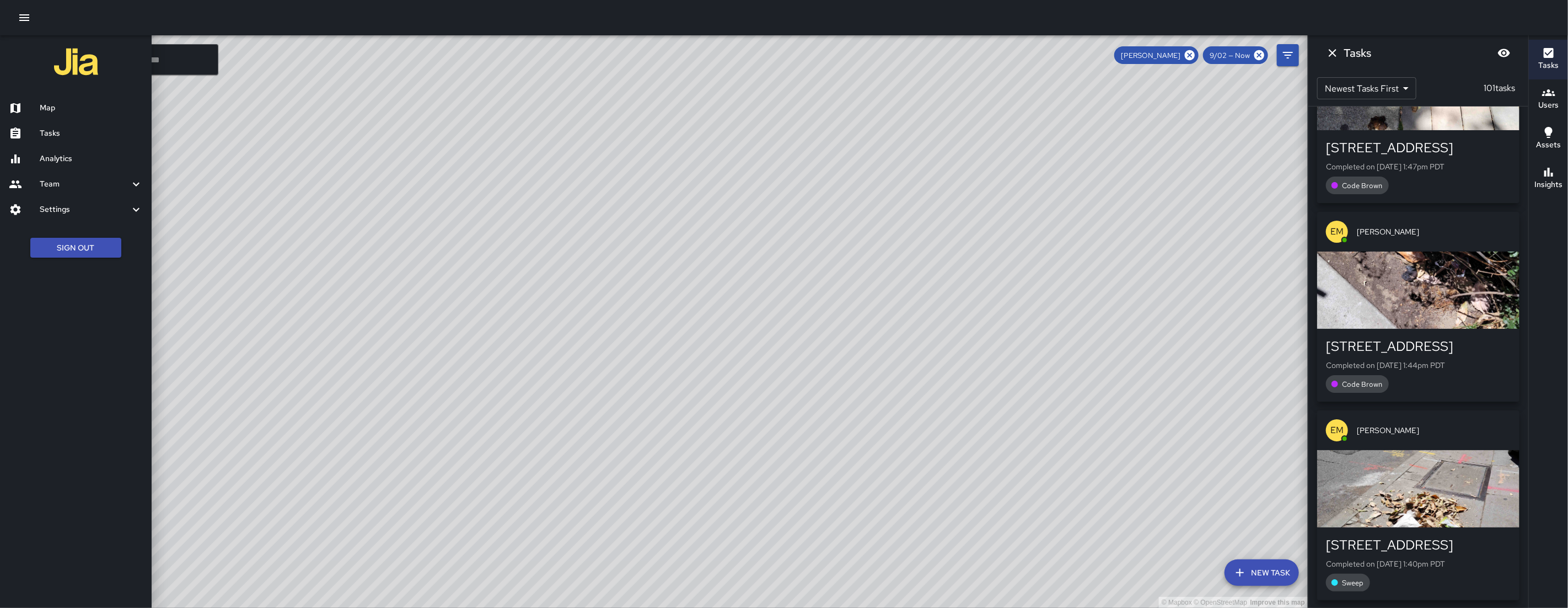
click at [48, 126] on div "Tasks" at bounding box center [75, 133] width 151 height 26
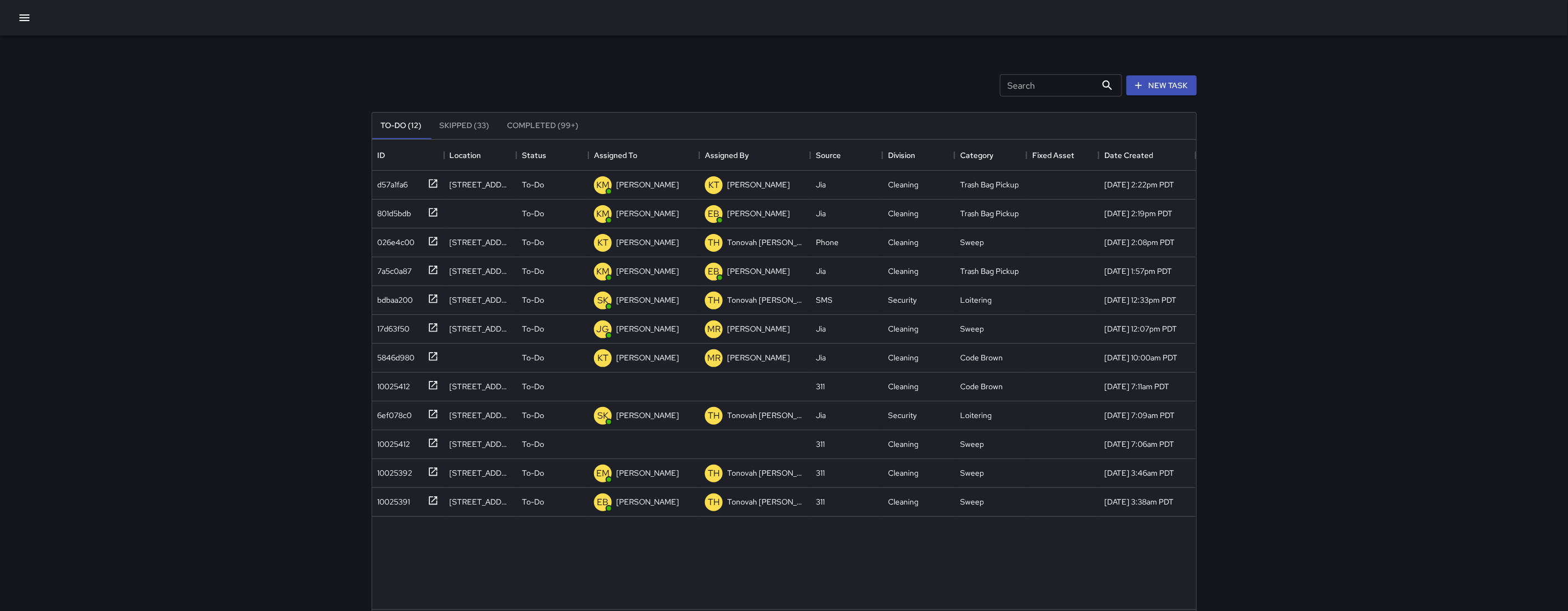
scroll to position [460, 814]
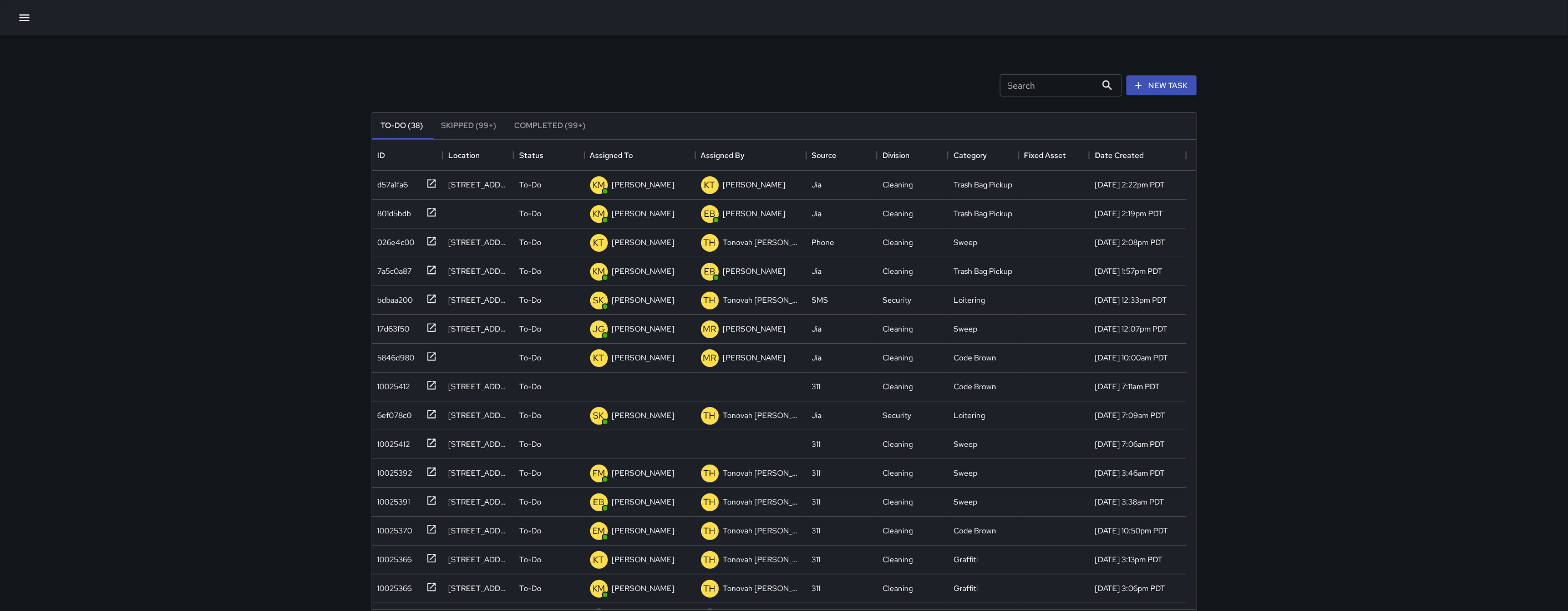
click at [1031, 86] on input "Search" at bounding box center [1048, 84] width 96 height 22
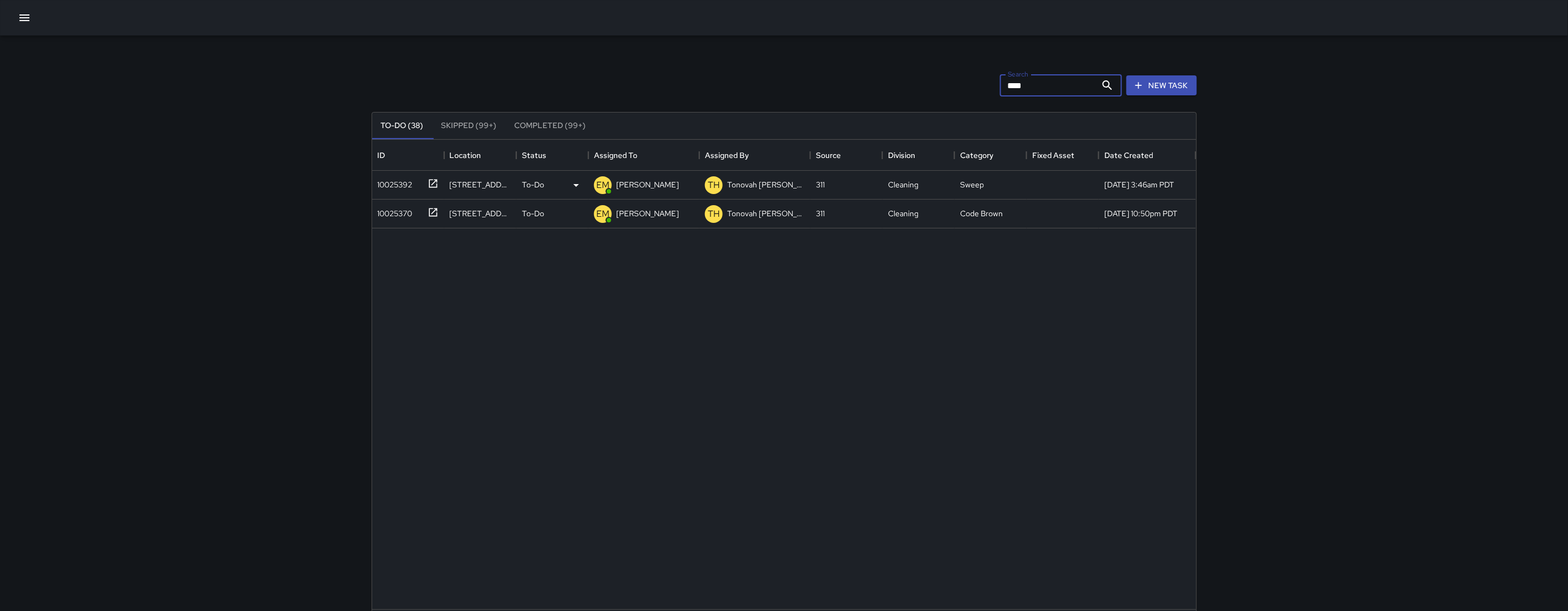
type input "****"
click at [402, 179] on div "10025392" at bounding box center [392, 181] width 39 height 15
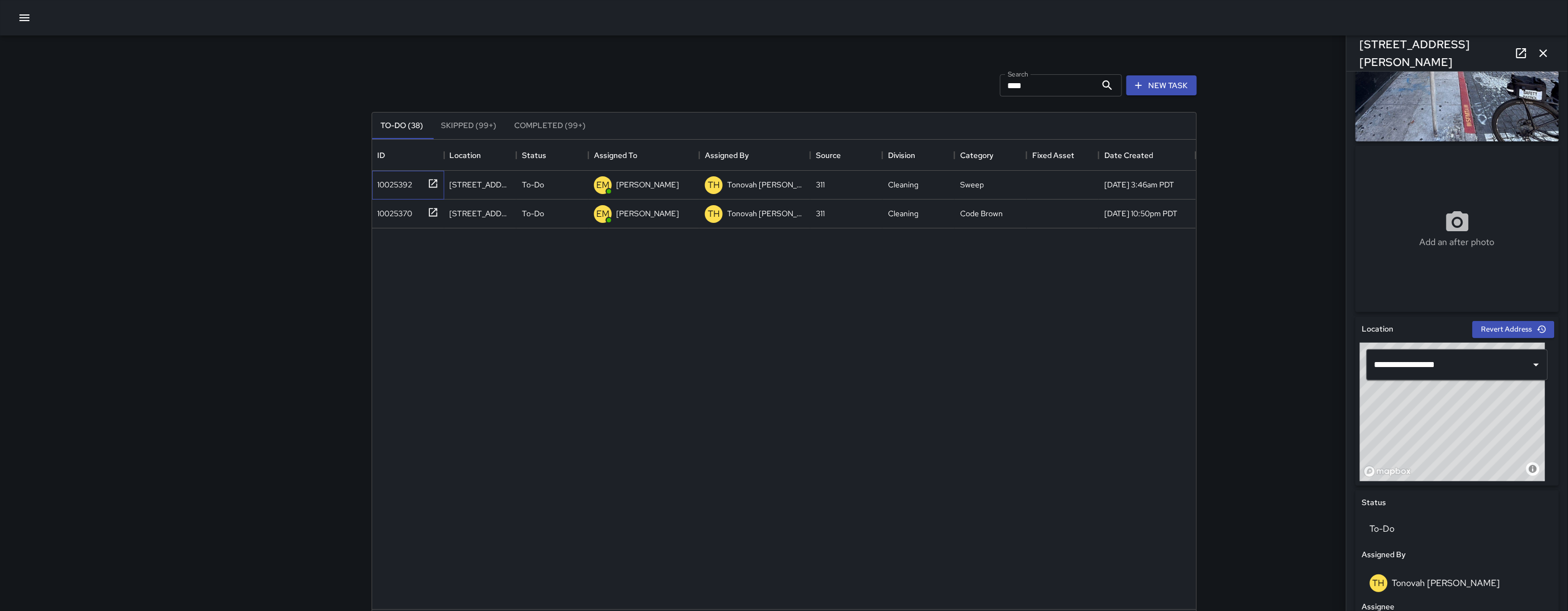
scroll to position [176, 0]
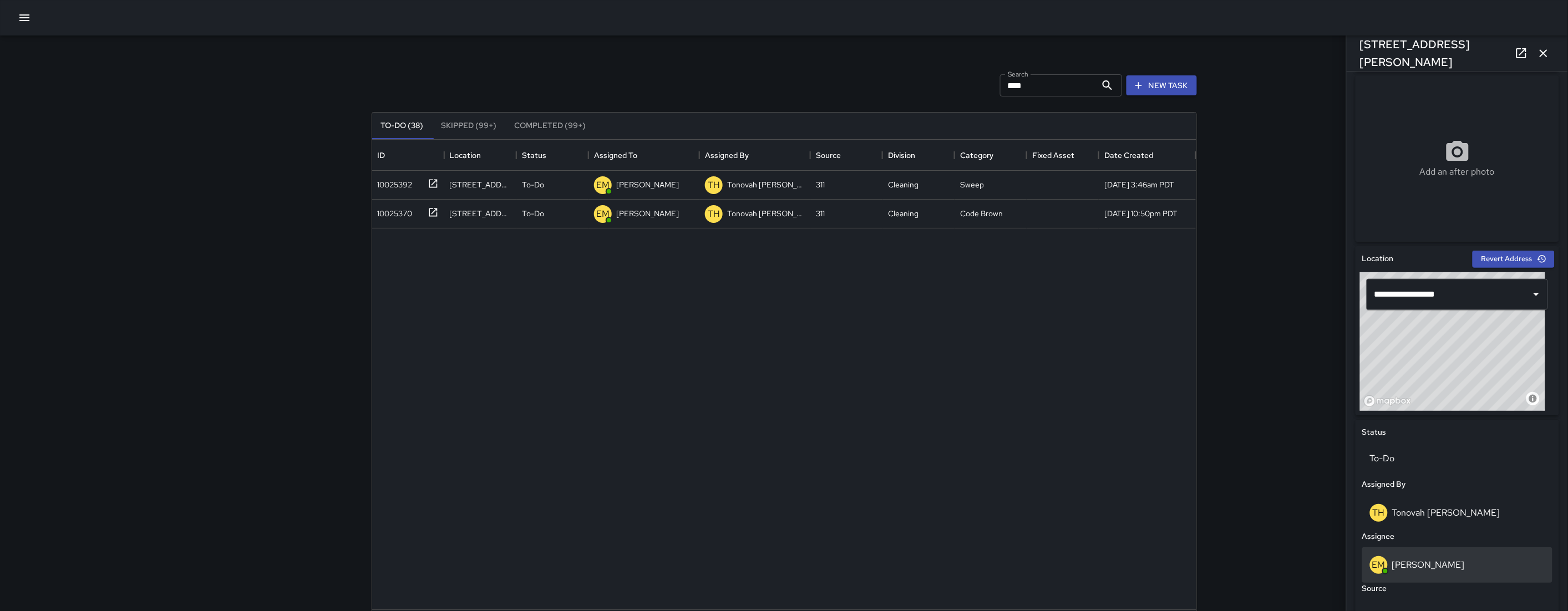
click at [1458, 550] on div "EM Elimar Martinez" at bounding box center [1457, 565] width 190 height 36
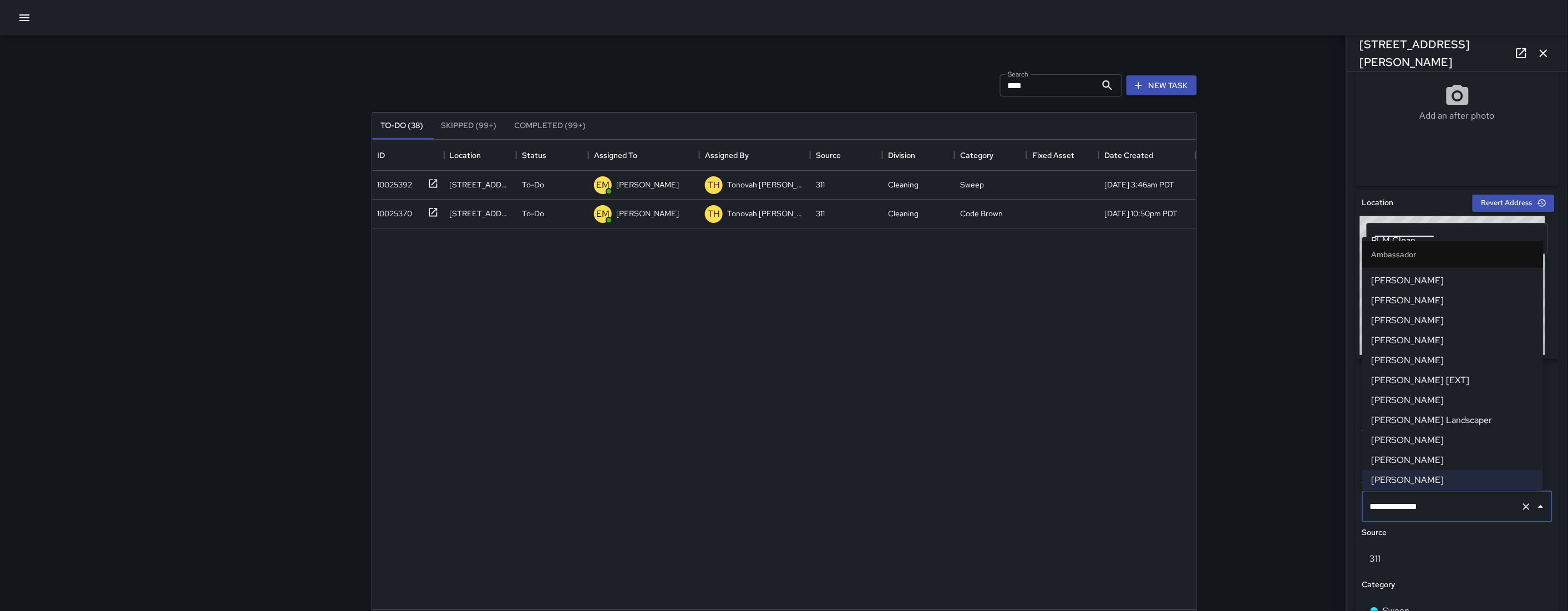
scroll to position [0, 0]
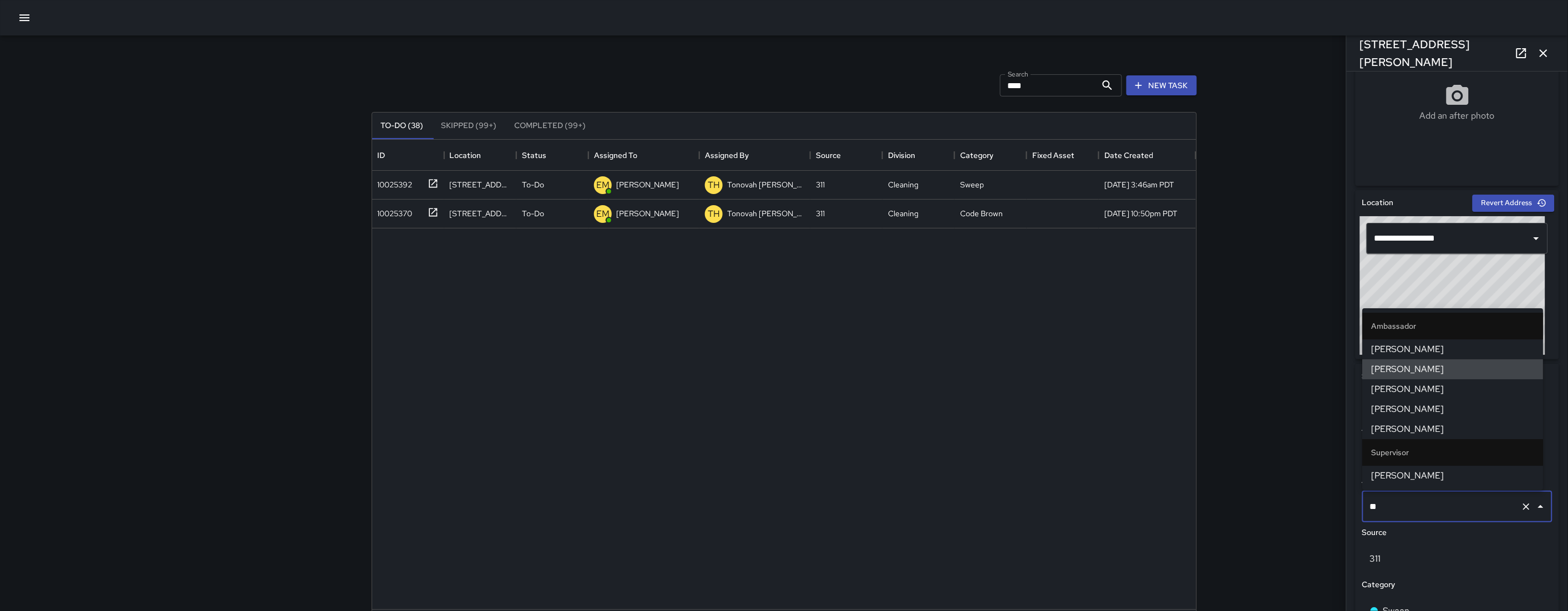
type input "*"
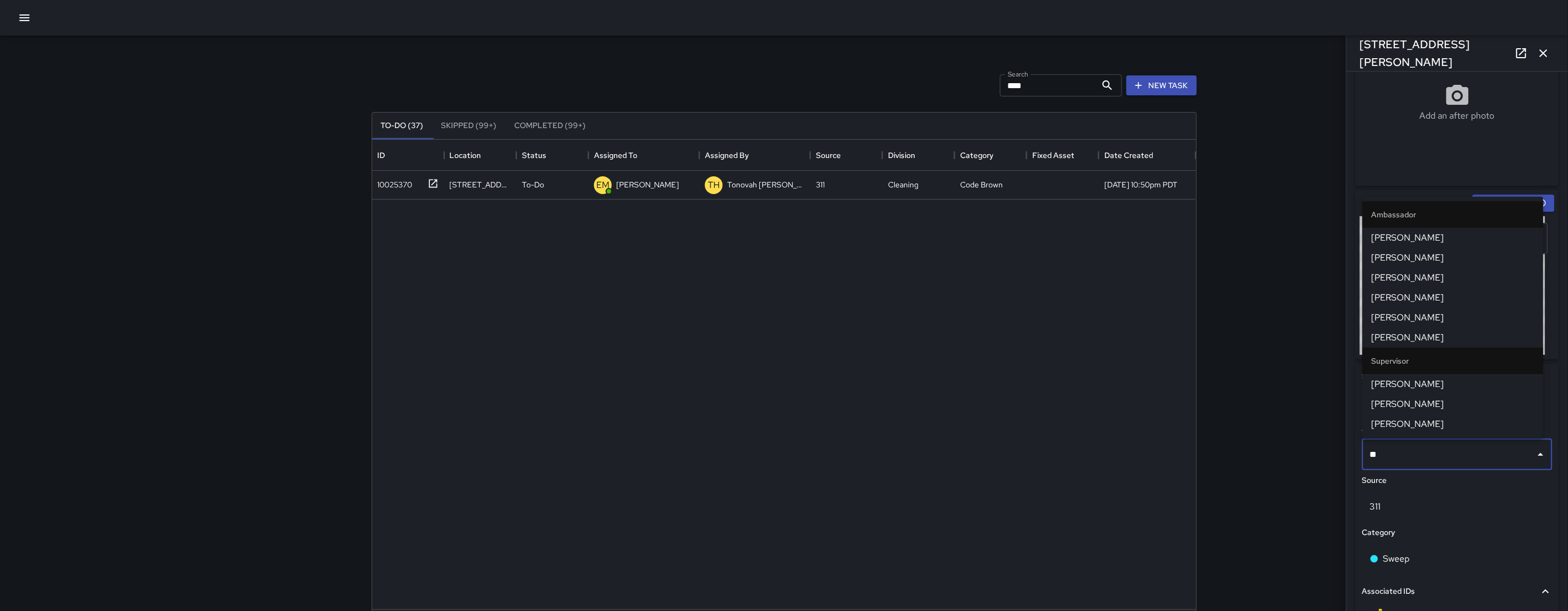
type input "***"
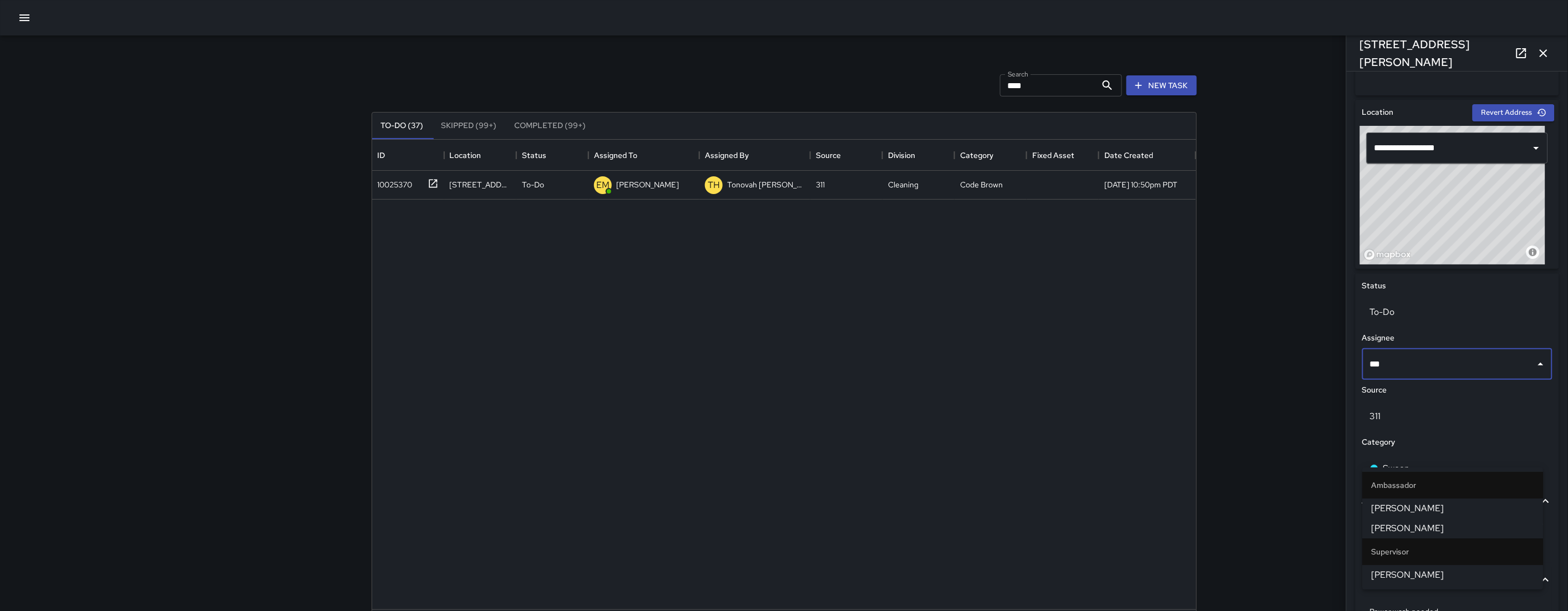
scroll to position [384, 0]
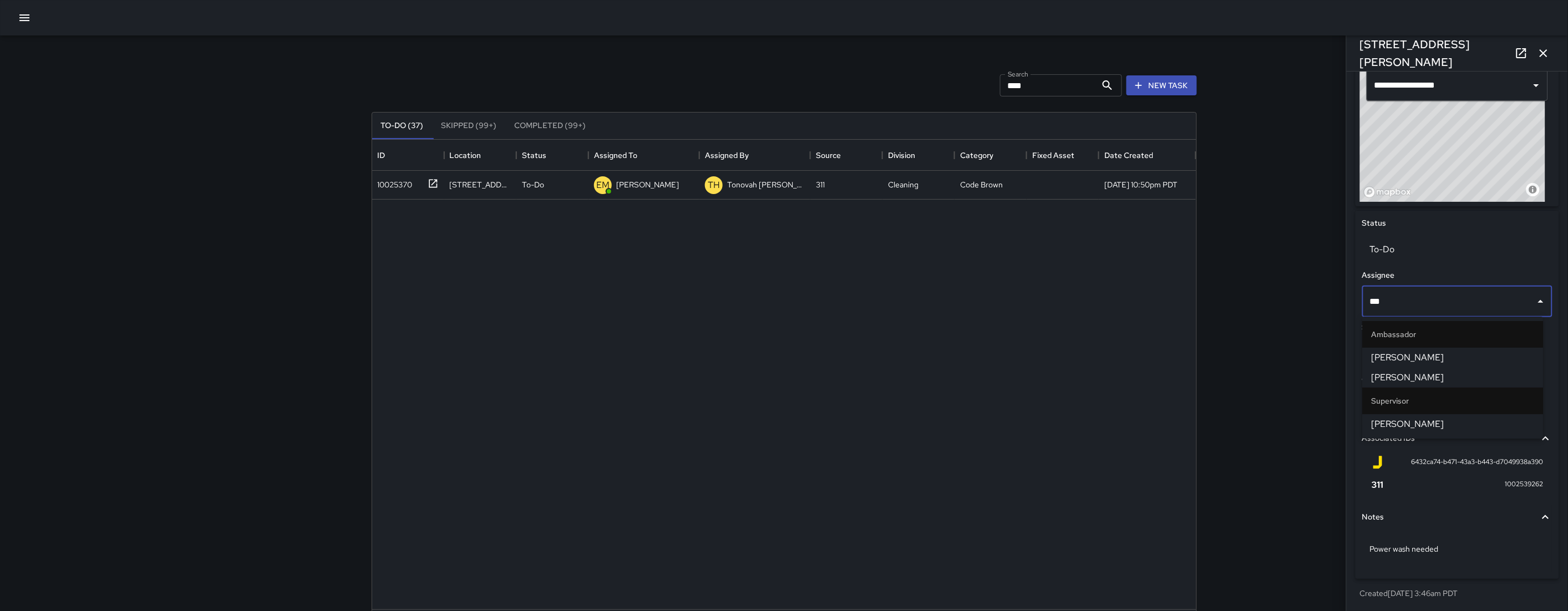
click at [1463, 433] on li "[PERSON_NAME]" at bounding box center [1452, 423] width 181 height 20
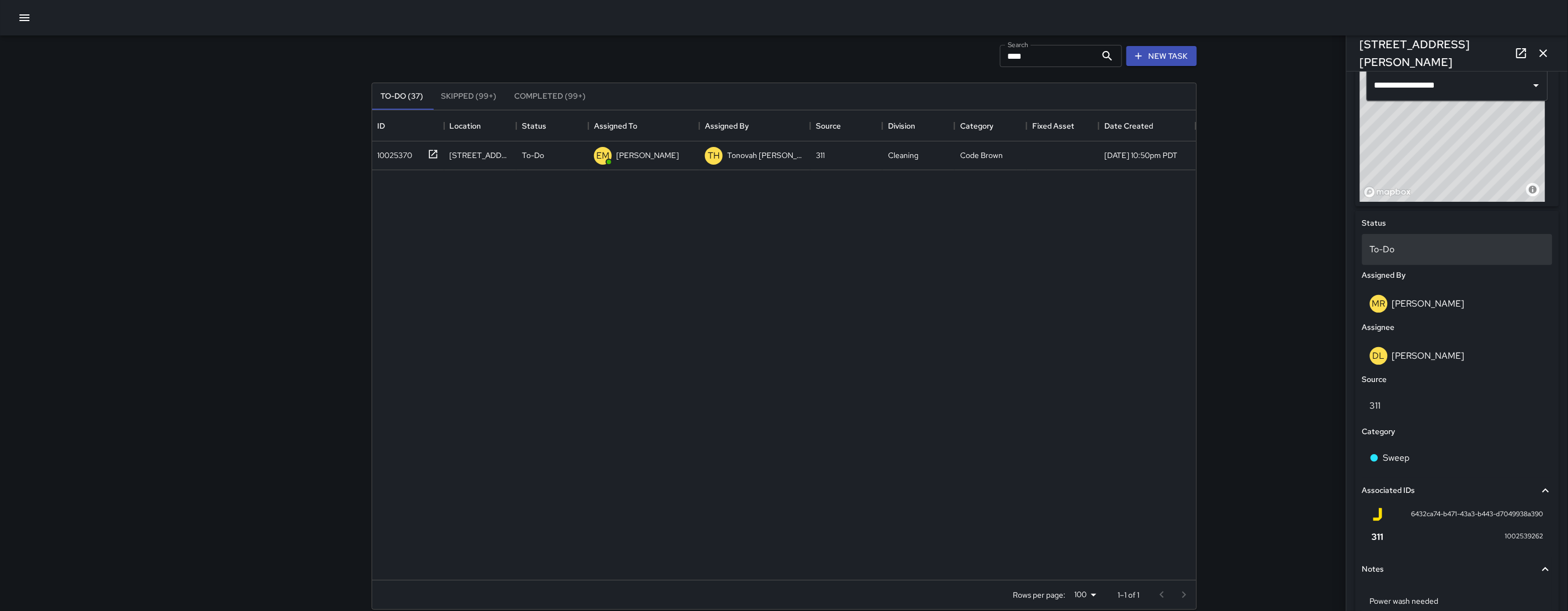
scroll to position [44, 0]
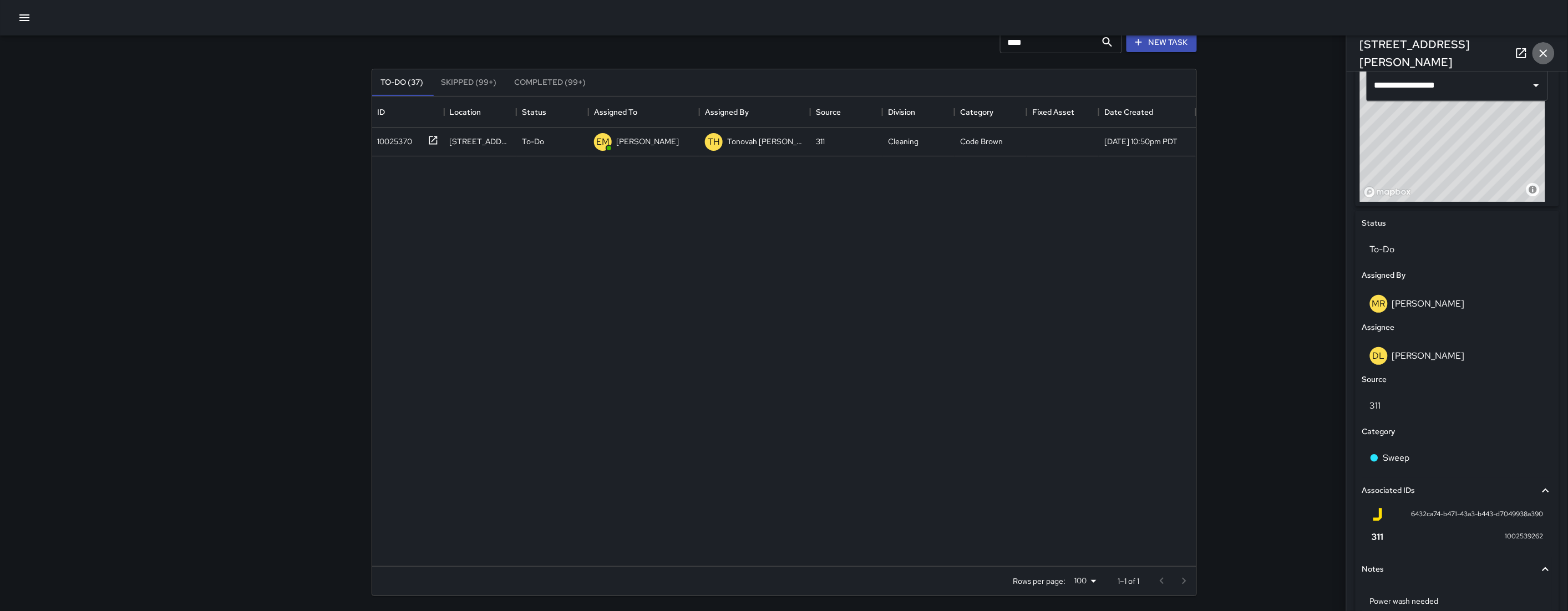
click at [1541, 46] on icon "button" at bounding box center [1543, 52] width 13 height 13
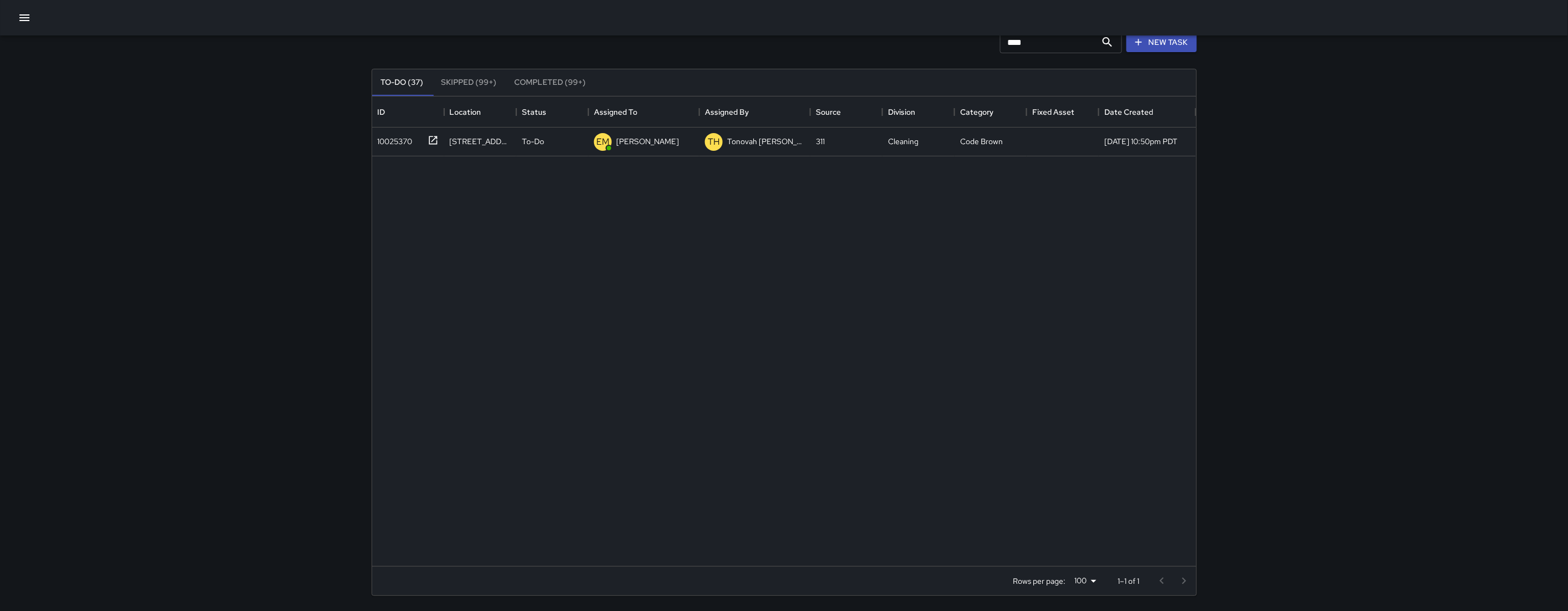
click at [1046, 40] on input "****" at bounding box center [1048, 42] width 96 height 22
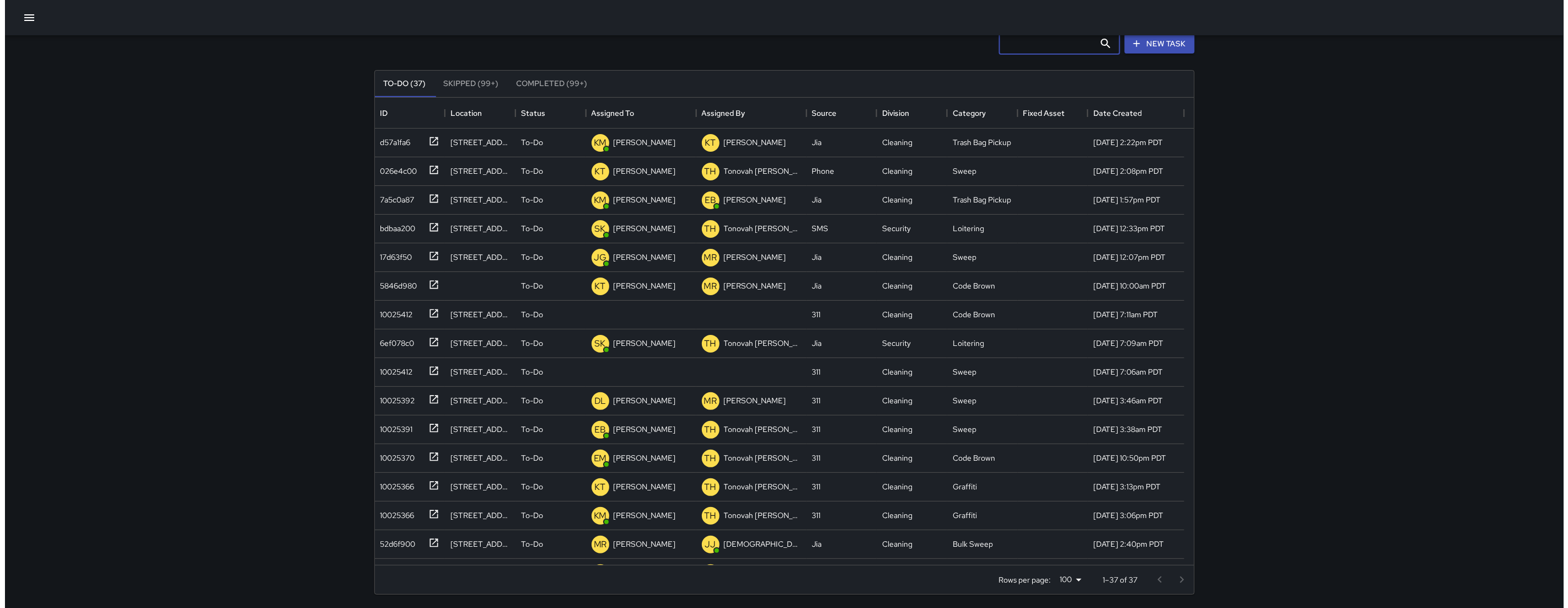
scroll to position [41, 0]
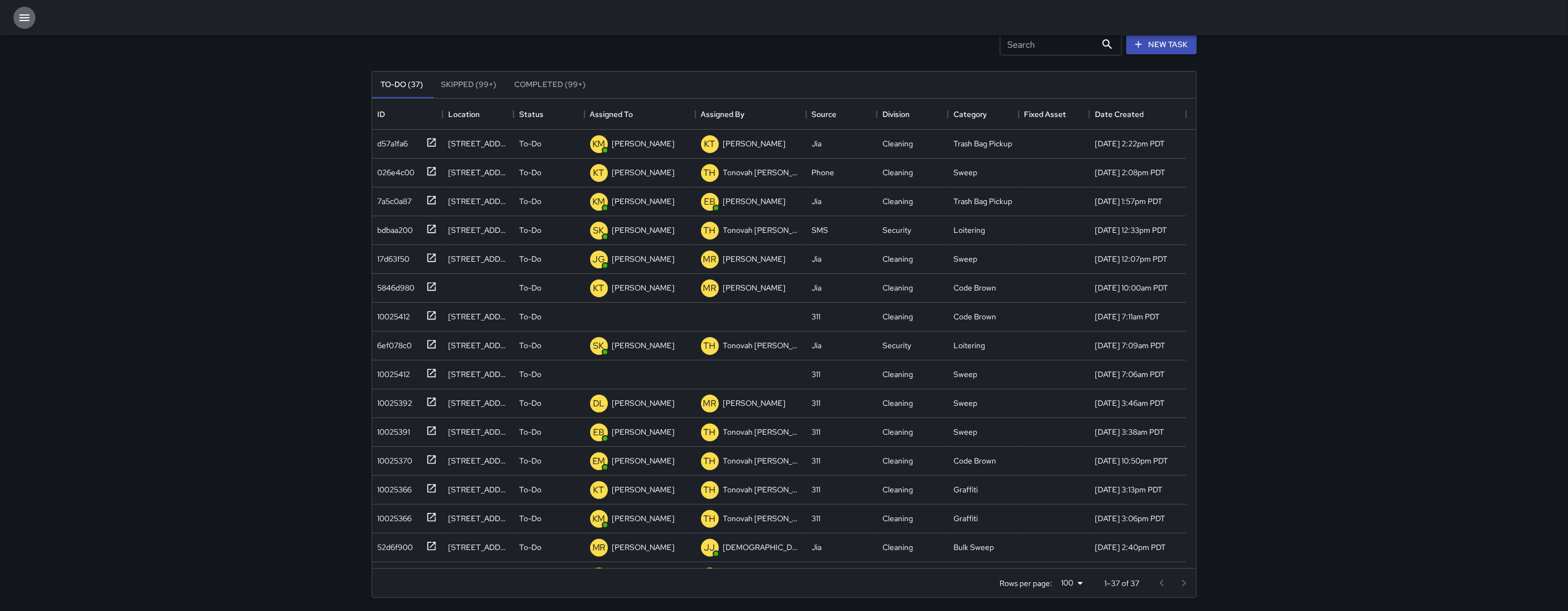
click at [22, 21] on icon "button" at bounding box center [24, 17] width 13 height 13
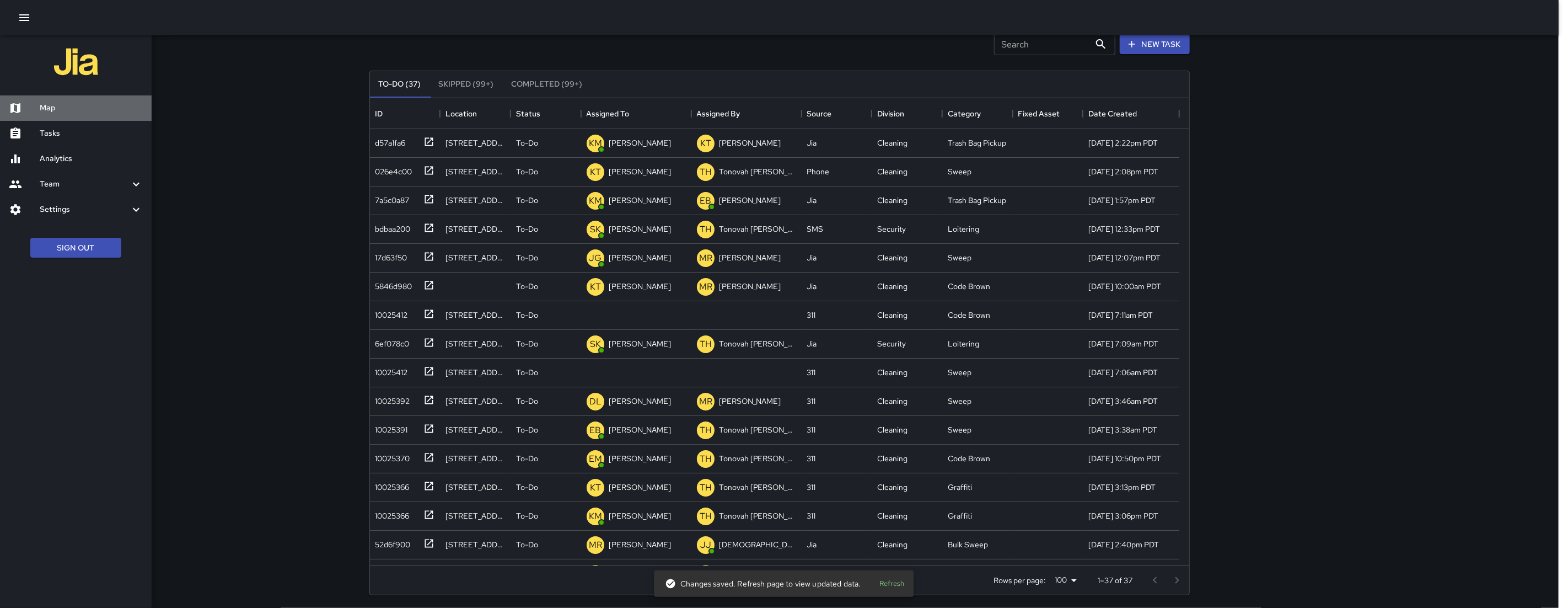
click at [57, 104] on h6 "Map" at bounding box center [91, 108] width 104 height 12
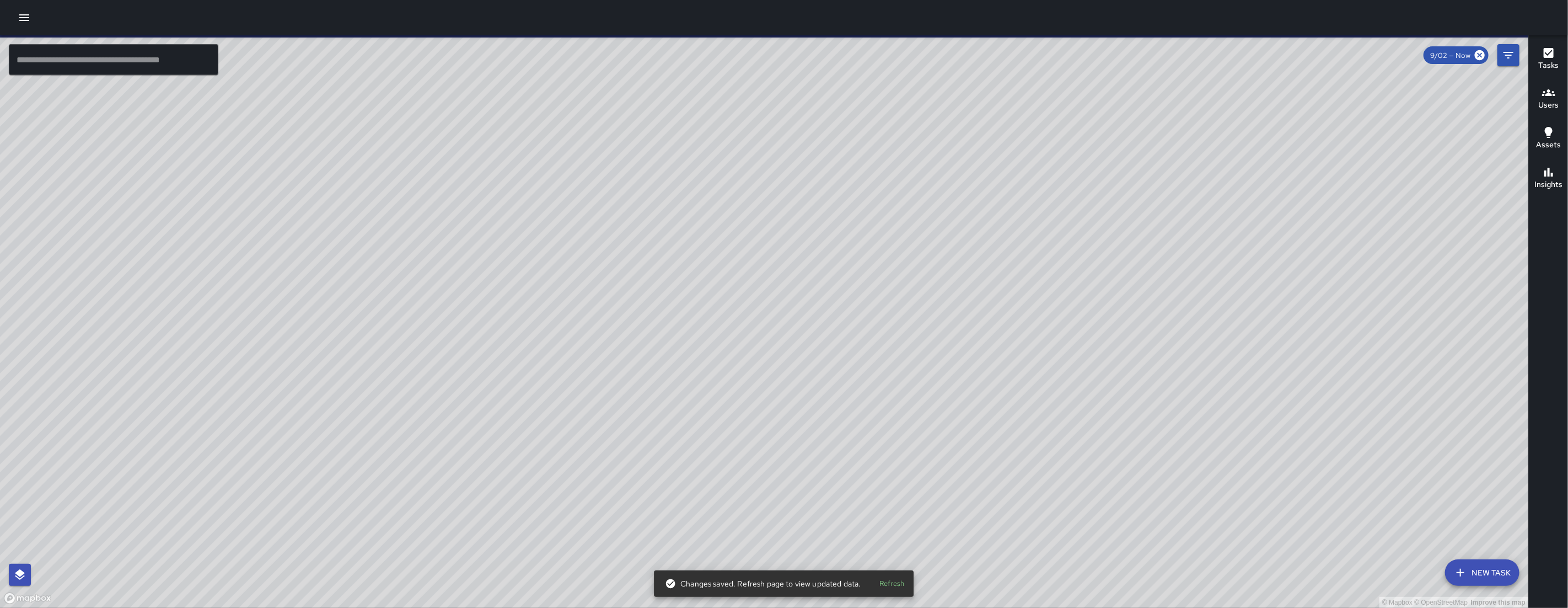
click at [715, 223] on div "© Mapbox © OpenStreetMap Improve this map EM Elimar Martinez Ambassador Tasks 1…" at bounding box center [764, 321] width 1528 height 573
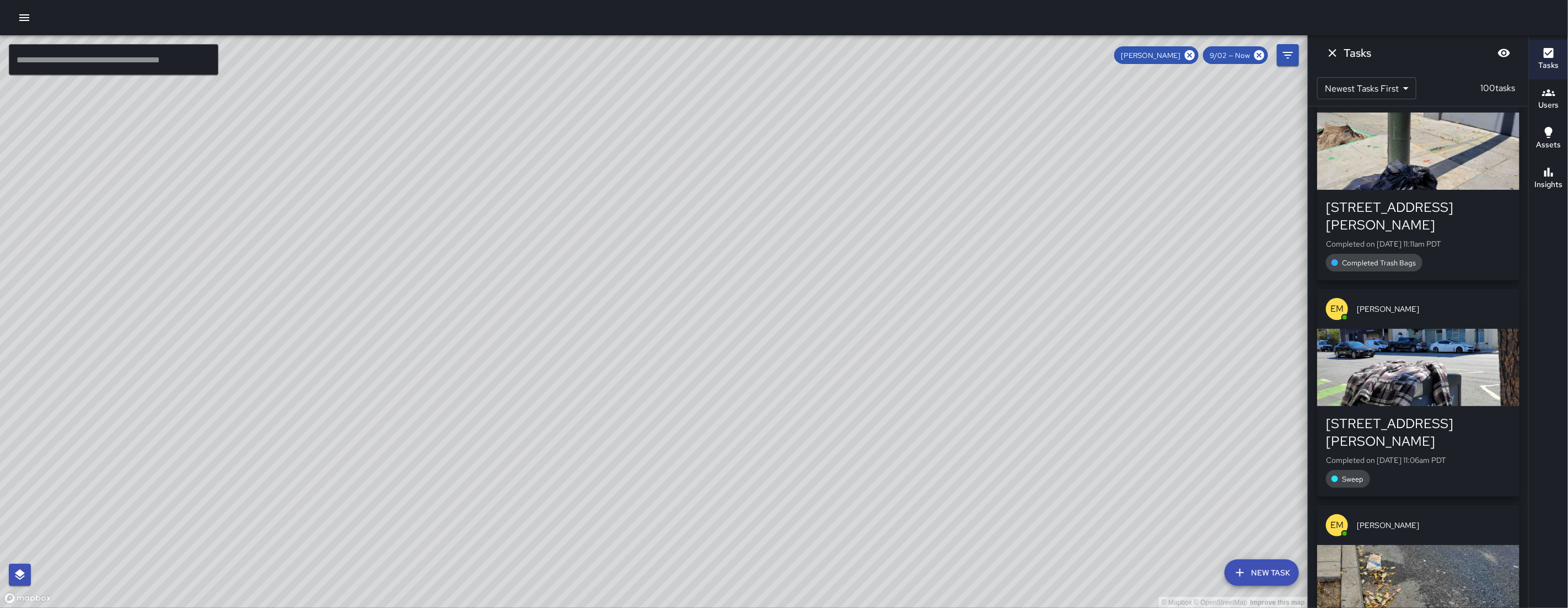
scroll to position [6818, 0]
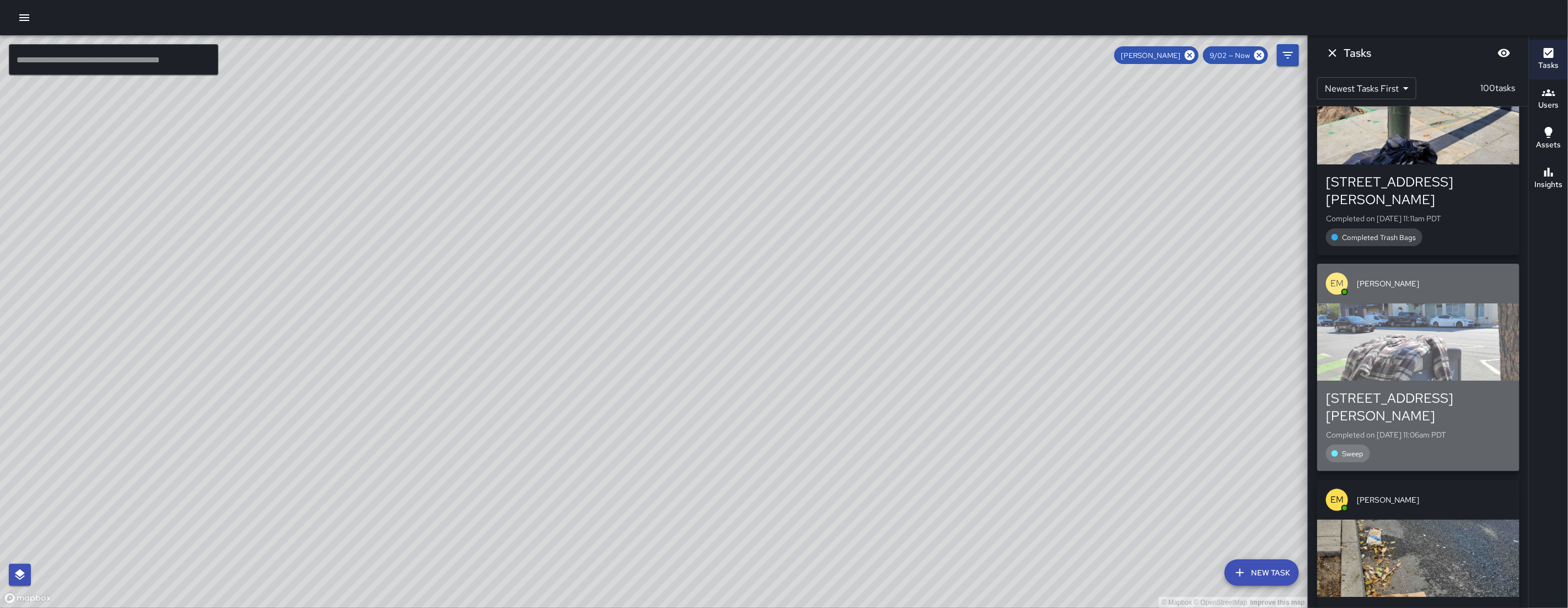
click at [1441, 389] on div "1150 Howard Street" at bounding box center [1418, 407] width 185 height 35
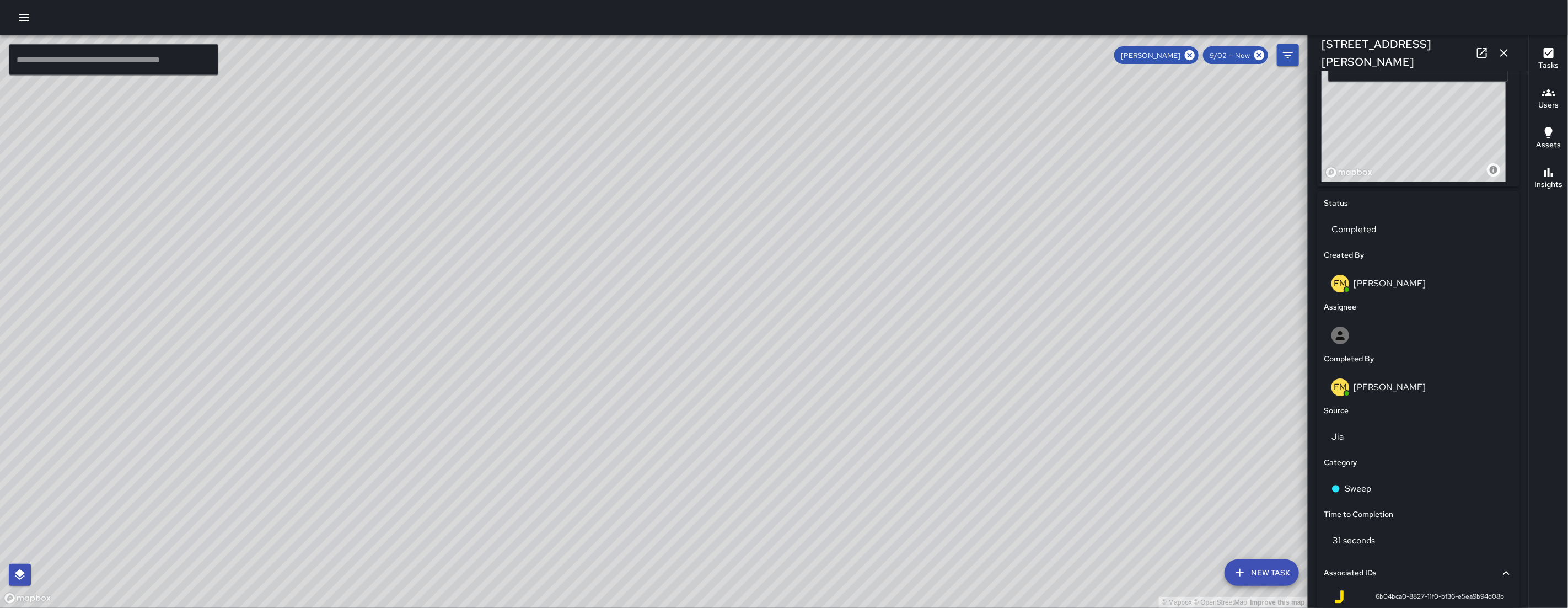
scroll to position [532, 0]
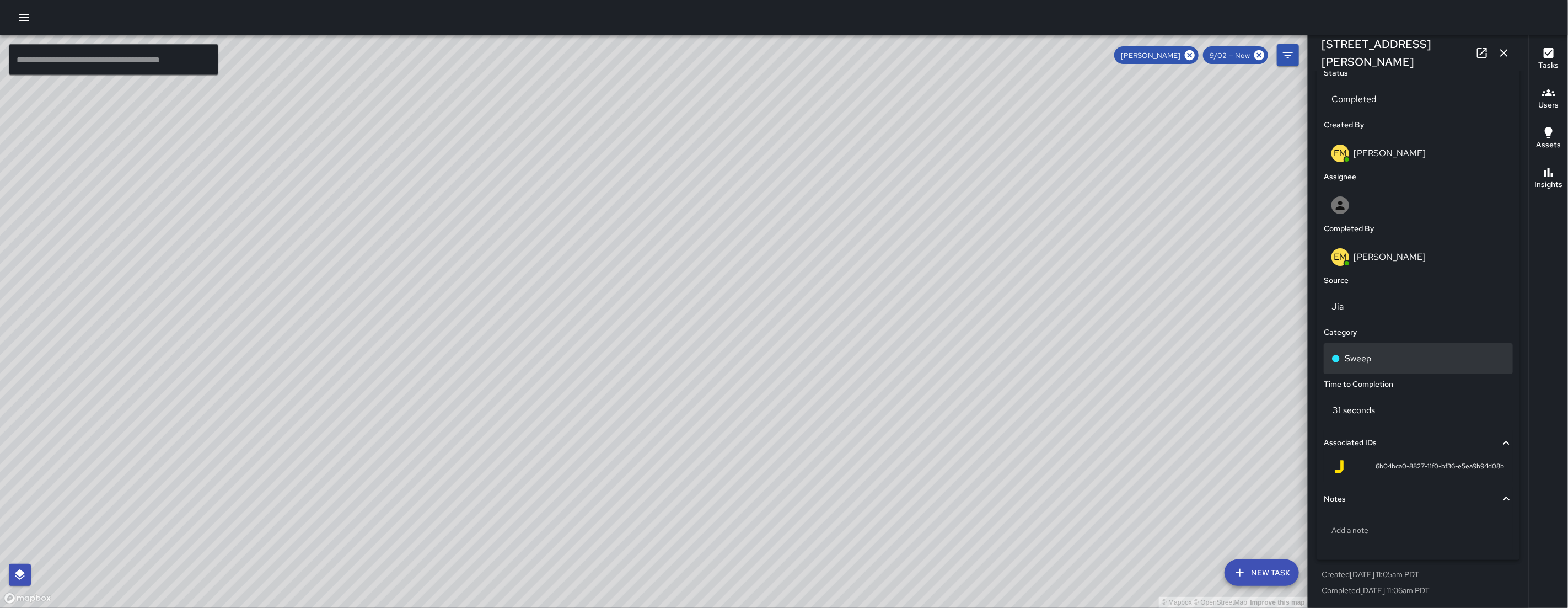
click at [1373, 354] on div "Sweep" at bounding box center [1418, 358] width 173 height 13
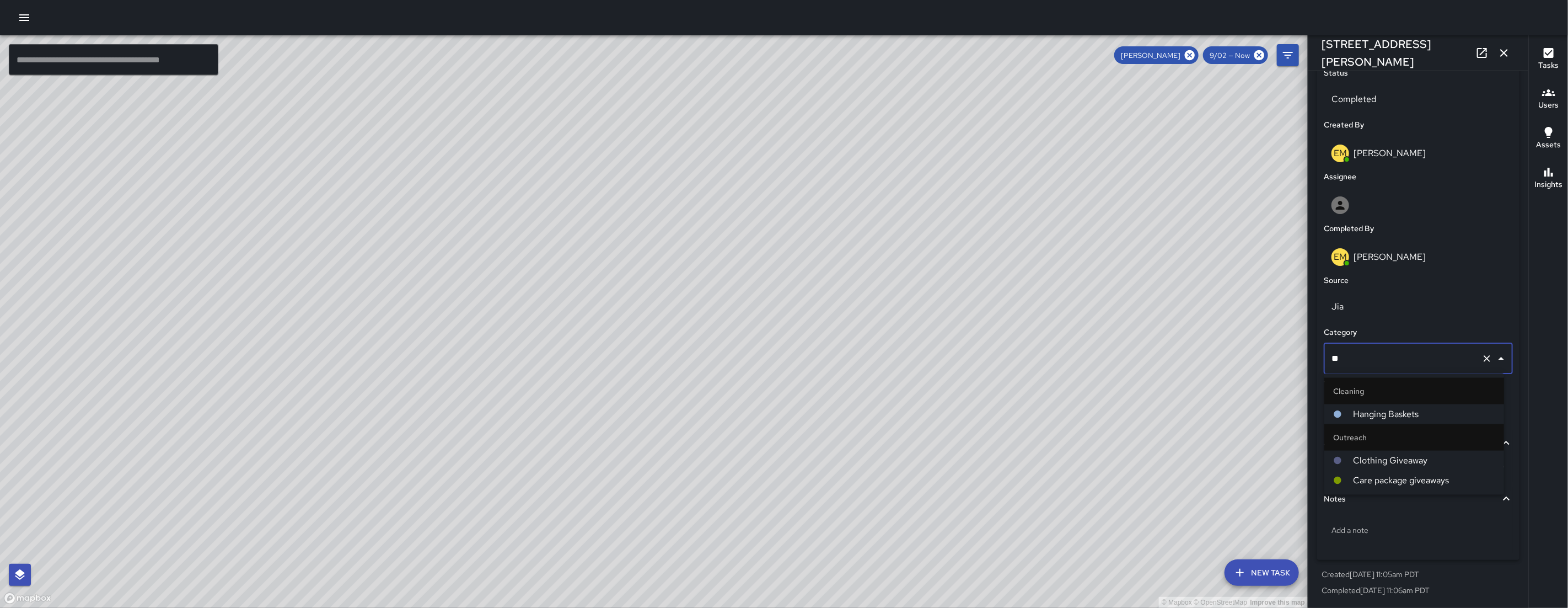
type input "*"
type input "***"
click at [1406, 409] on span "Big Belly" at bounding box center [1424, 413] width 142 height 13
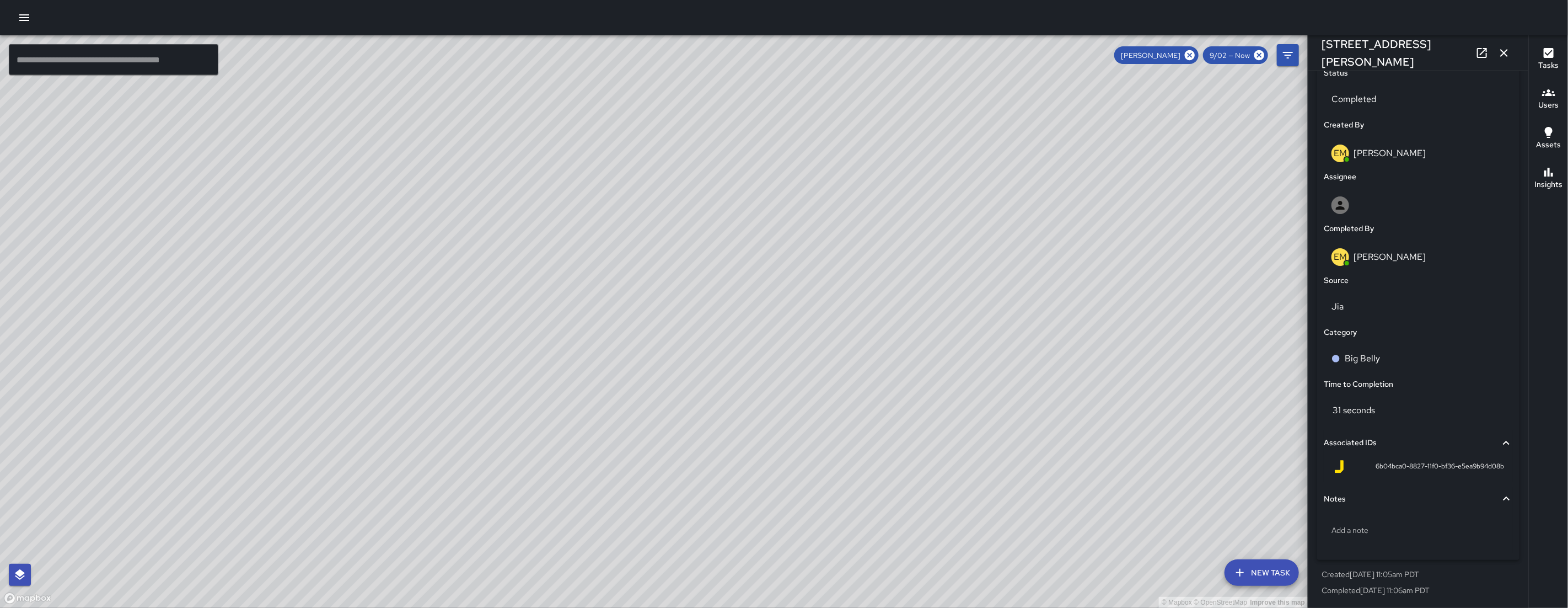
click at [1506, 54] on icon "button" at bounding box center [1503, 52] width 13 height 13
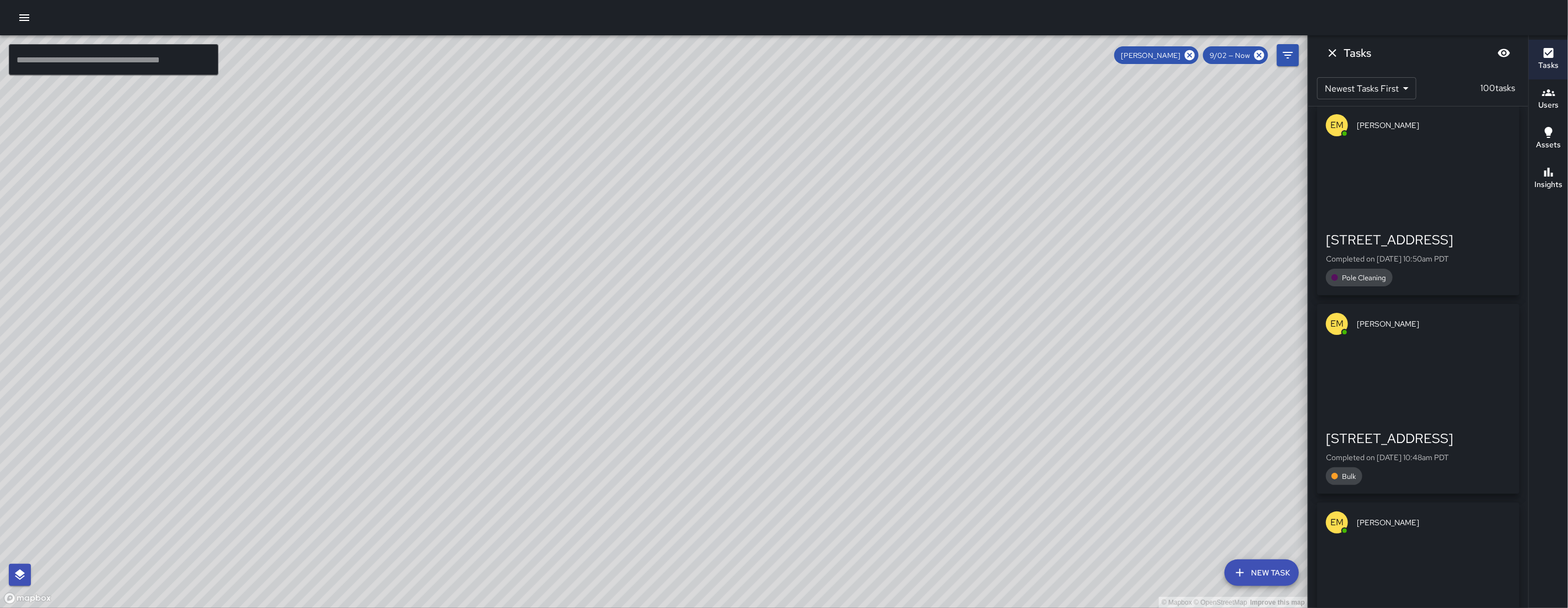
scroll to position [8196, 0]
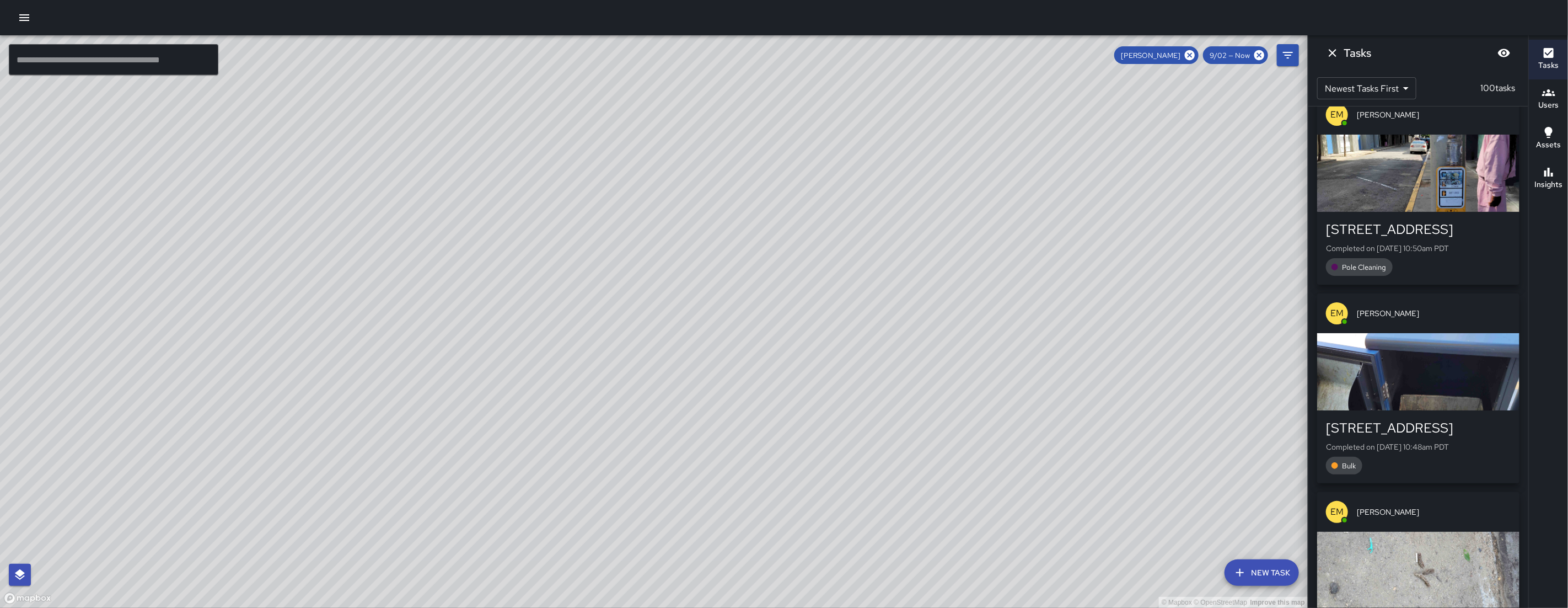
click at [1426, 411] on div "191 8th Street Completed on 9/2/2025, 10:48am PDT Bulk" at bounding box center [1418, 447] width 203 height 73
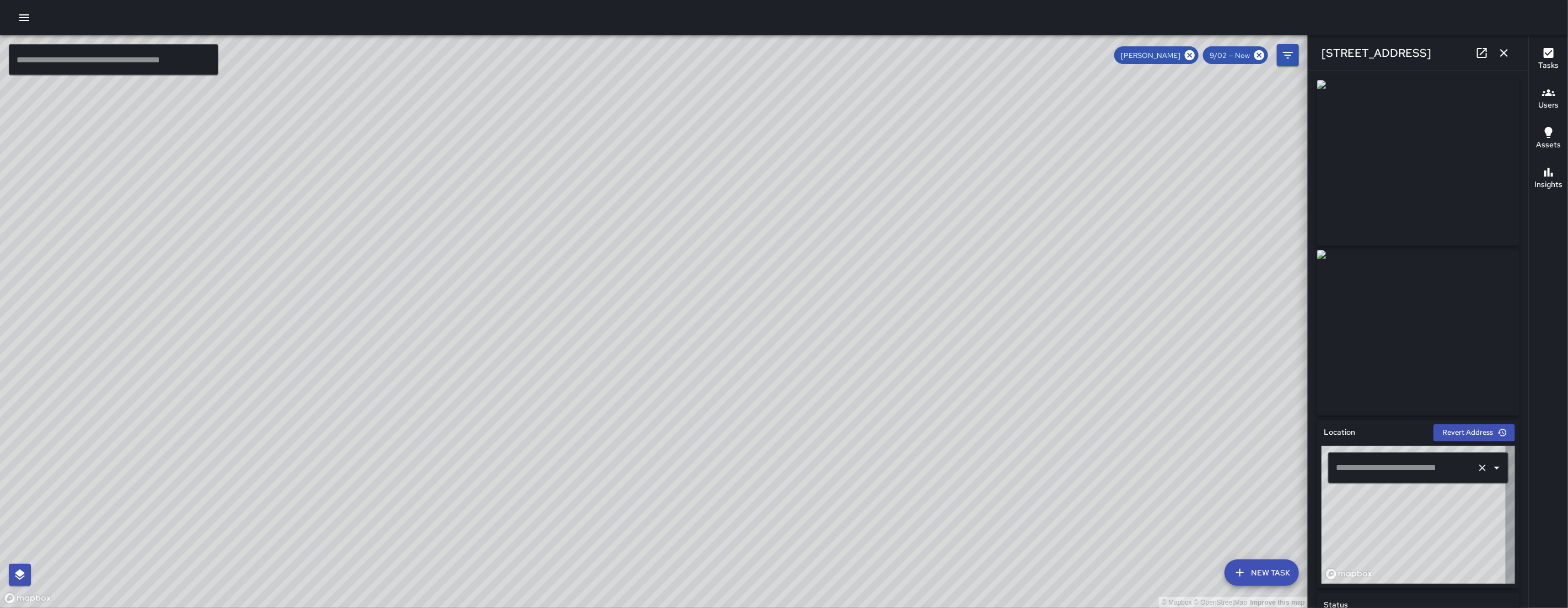
type input "**********"
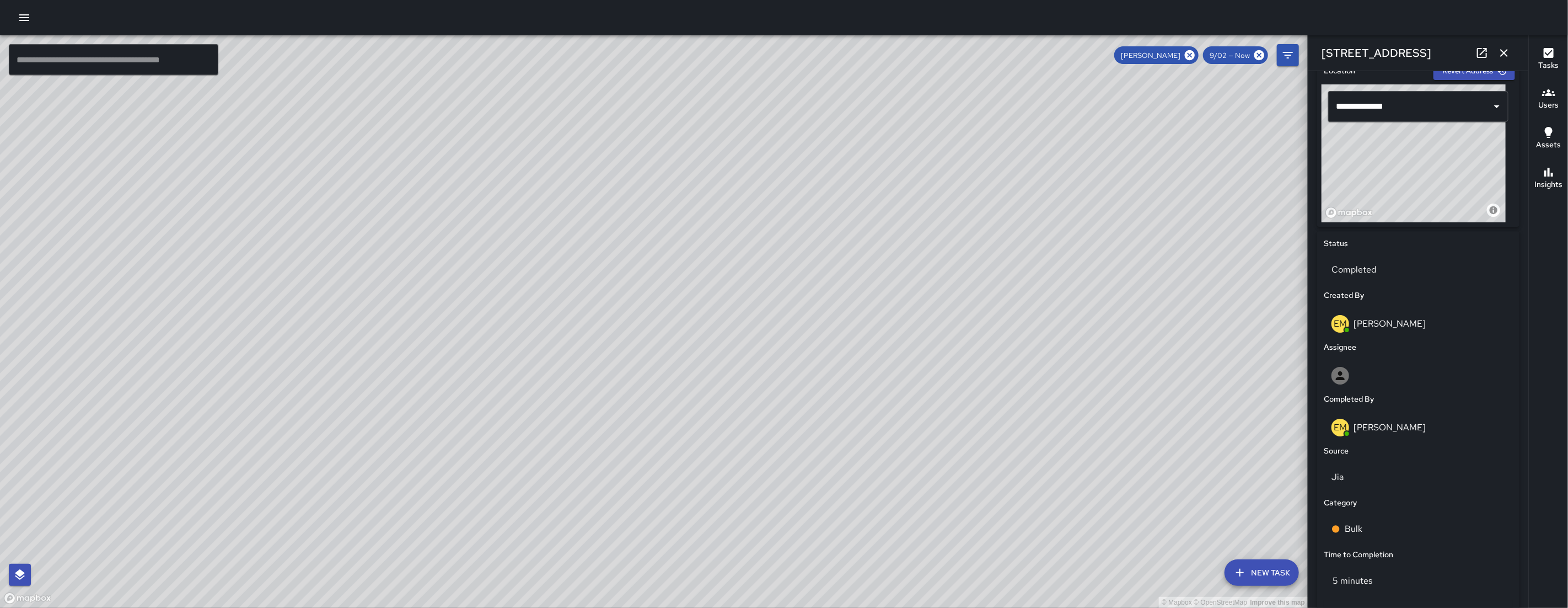
scroll to position [532, 0]
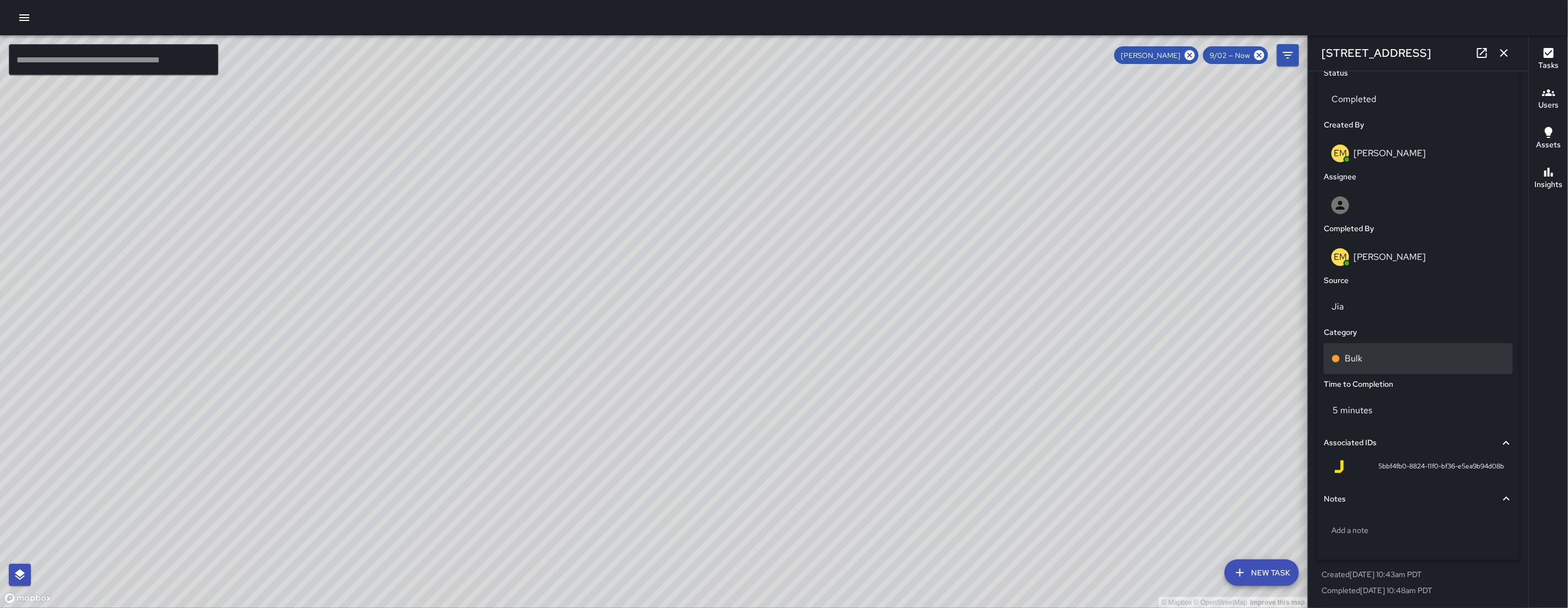
click at [1393, 369] on div "Bulk" at bounding box center [1418, 358] width 189 height 31
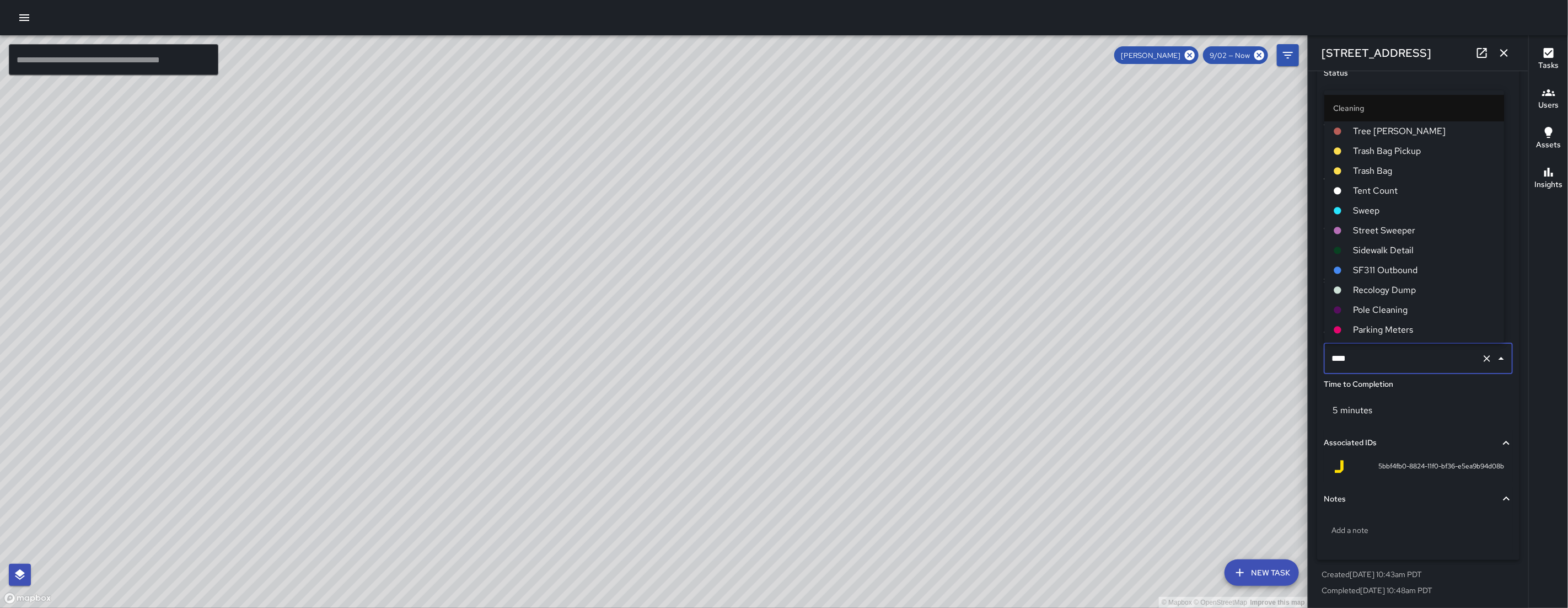
click at [1393, 369] on div "**** ​" at bounding box center [1418, 358] width 189 height 31
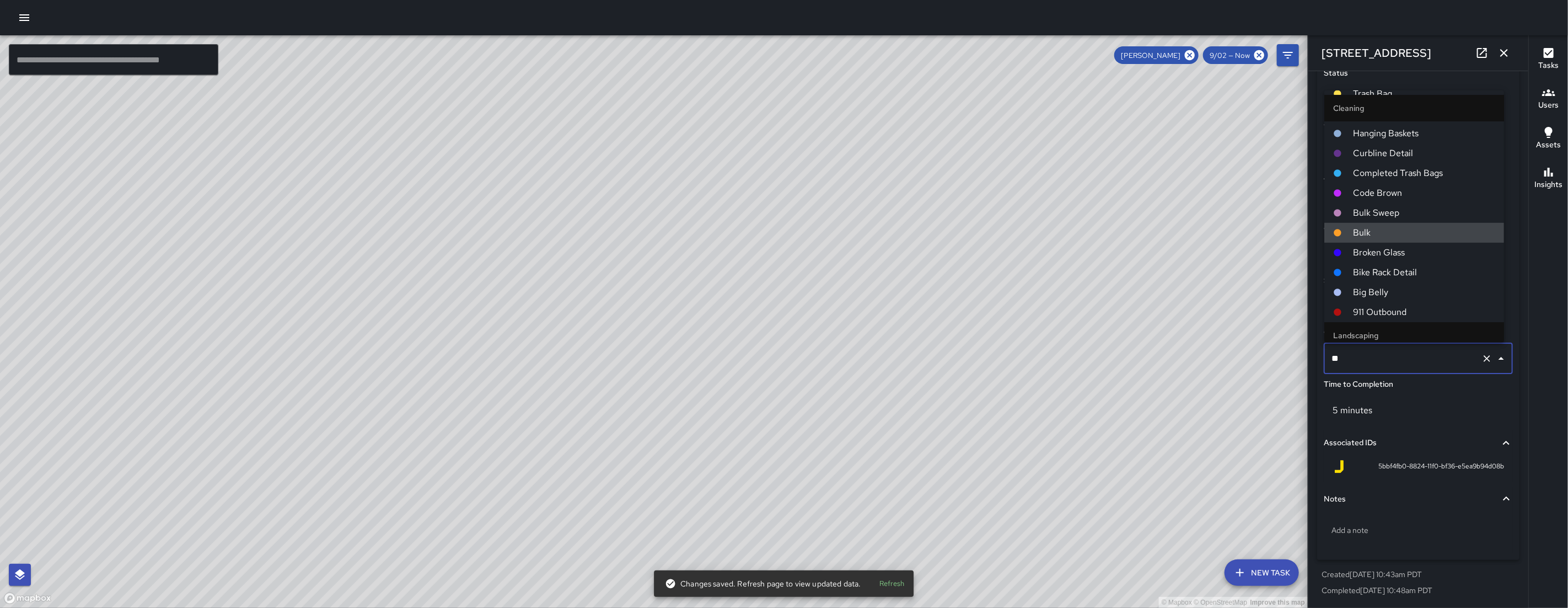
scroll to position [0, 0]
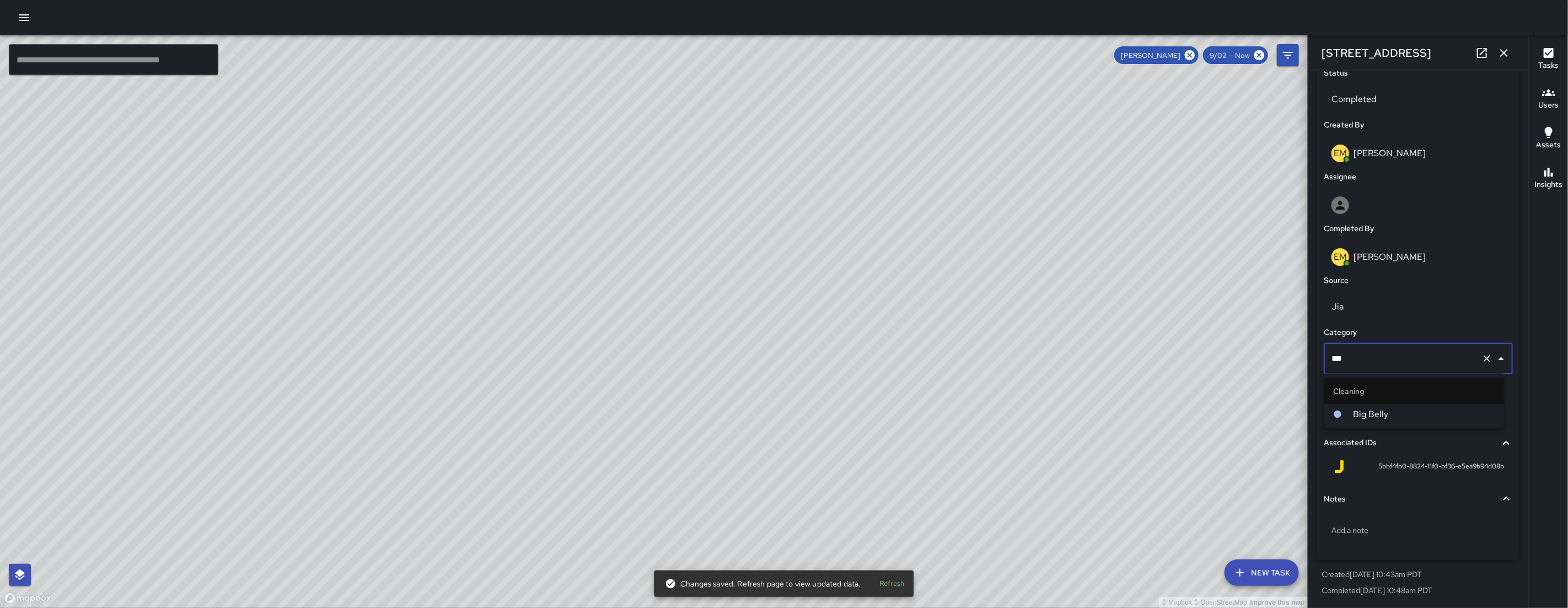
type input "***"
click at [1404, 413] on span "Big Belly" at bounding box center [1424, 413] width 142 height 13
click at [1504, 51] on icon "button" at bounding box center [1503, 52] width 13 height 13
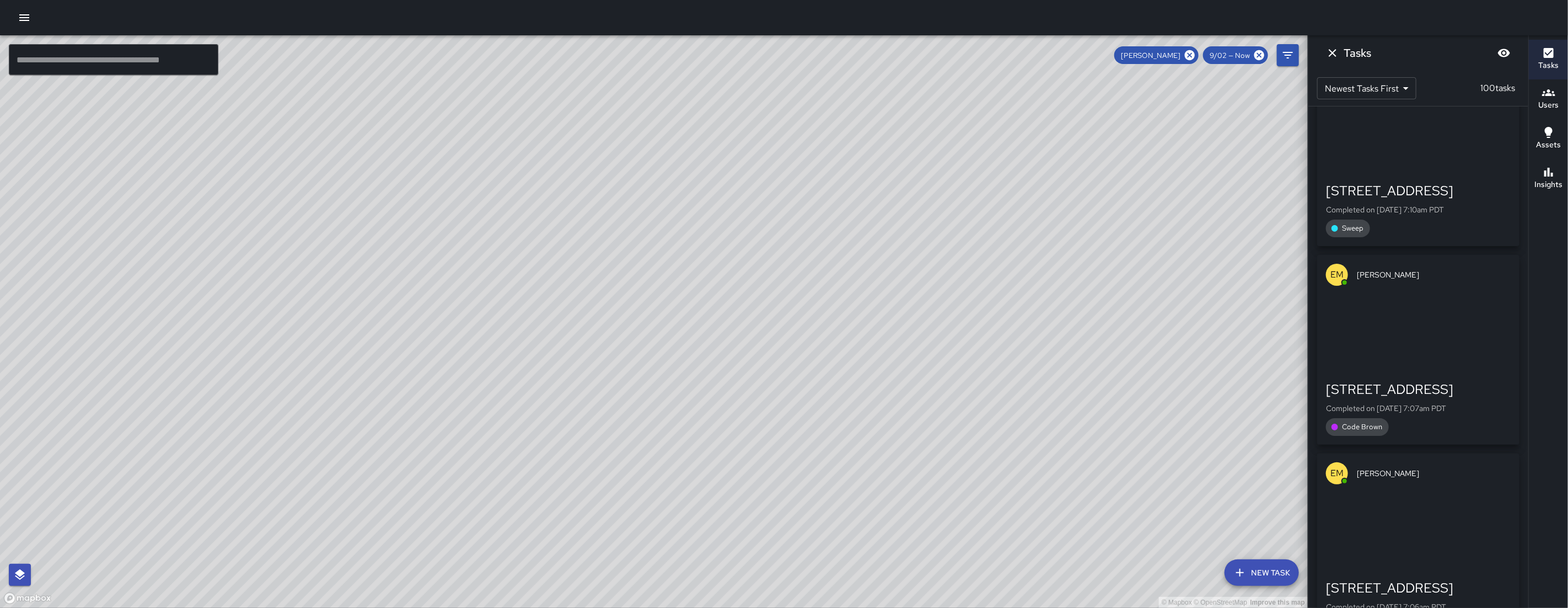
scroll to position [19355, 0]
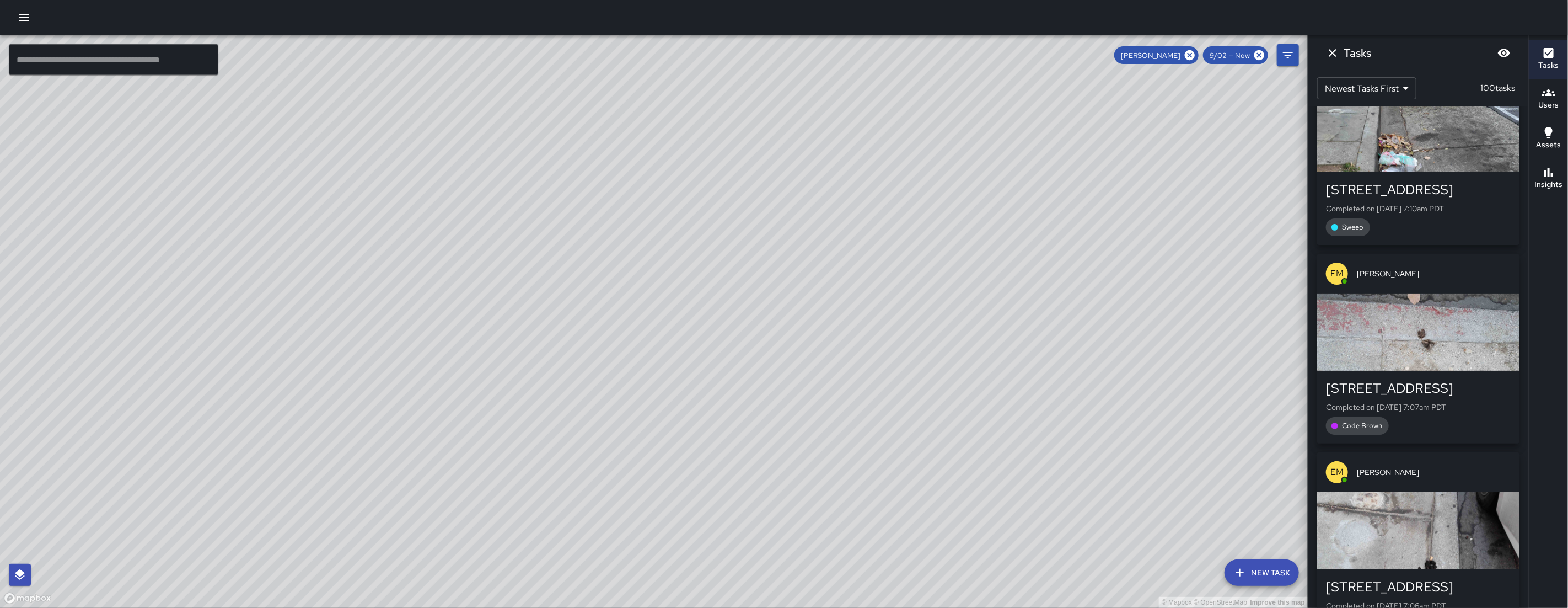
click at [1341, 53] on button "Dismiss" at bounding box center [1333, 52] width 22 height 22
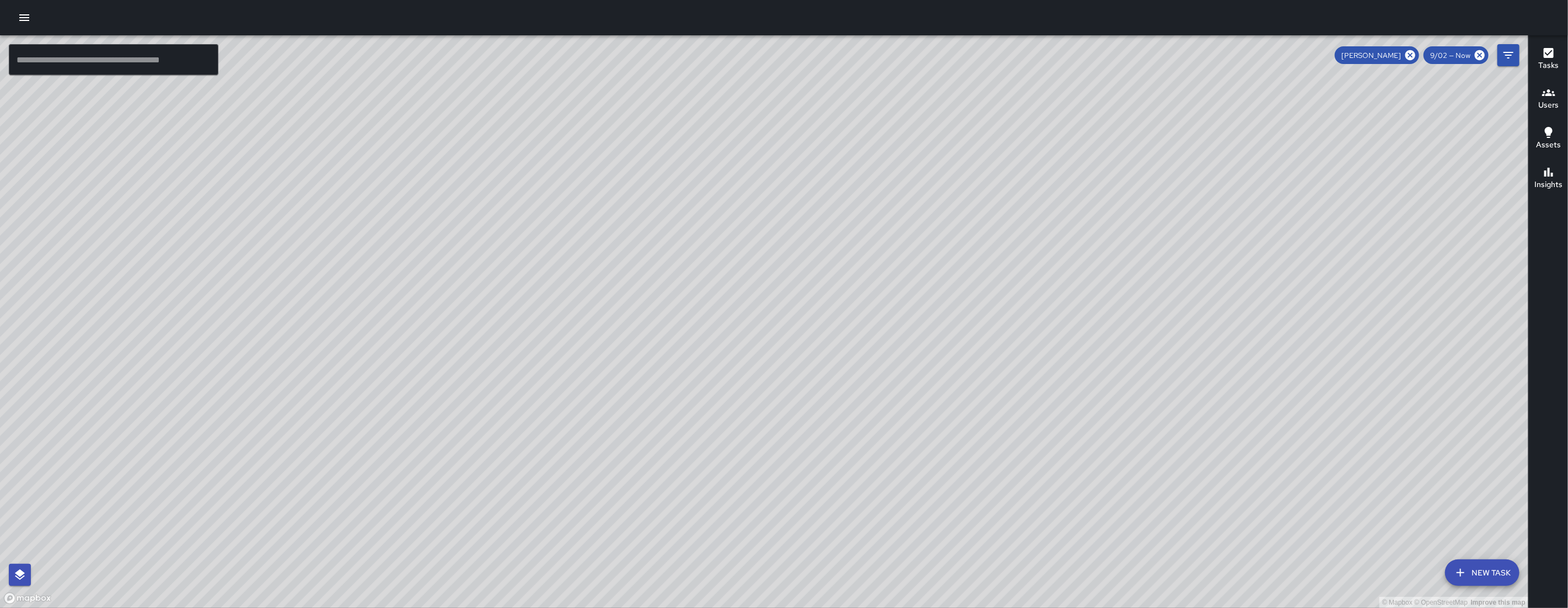
click at [1403, 58] on span "[PERSON_NAME]" at bounding box center [1372, 55] width 73 height 10
click at [1409, 58] on icon at bounding box center [1410, 55] width 10 height 10
drag, startPoint x: 1273, startPoint y: 454, endPoint x: 988, endPoint y: 315, distance: 317.1
click at [988, 315] on div "© Mapbox © OpenStreetMap Improve this map" at bounding box center [764, 321] width 1528 height 573
drag, startPoint x: 409, startPoint y: 472, endPoint x: 603, endPoint y: 399, distance: 207.3
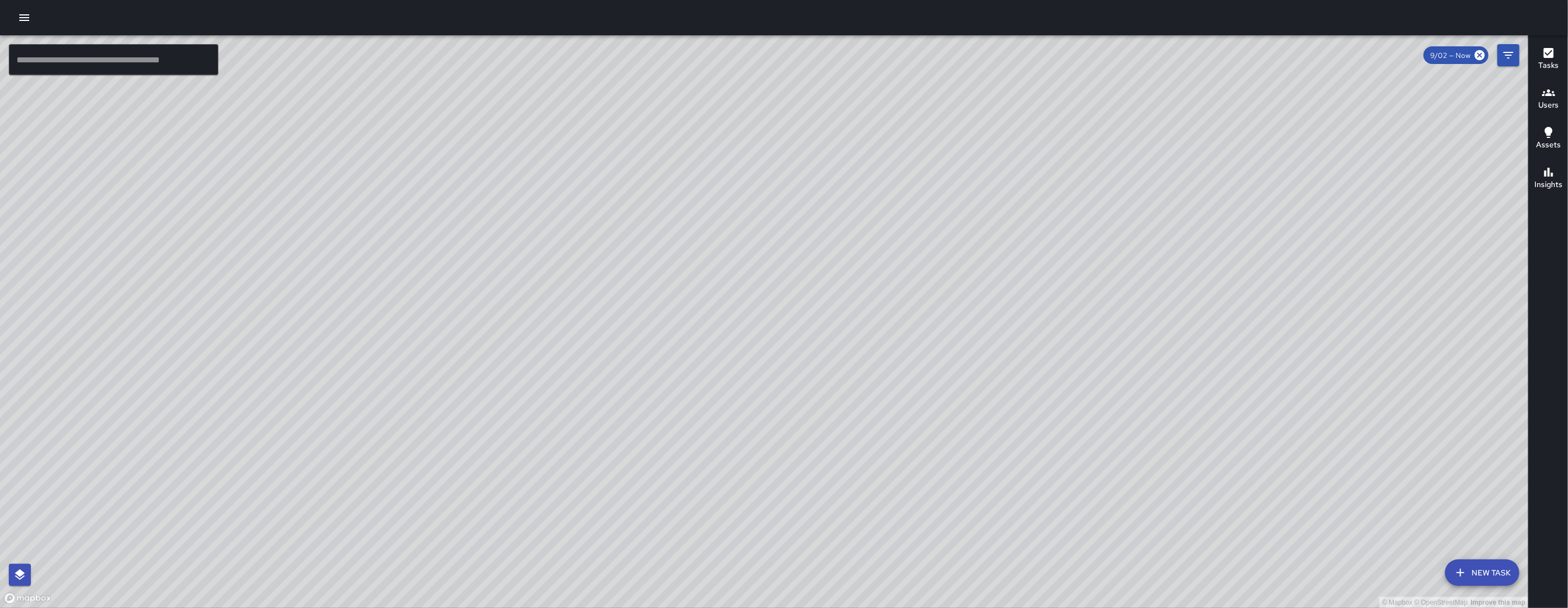
click at [596, 346] on div "© Mapbox © OpenStreetMap Improve this map" at bounding box center [764, 321] width 1528 height 573
drag, startPoint x: 585, startPoint y: 472, endPoint x: 540, endPoint y: 525, distance: 69.5
click at [664, 376] on div "© Mapbox © OpenStreetMap Improve this map" at bounding box center [764, 321] width 1528 height 573
drag, startPoint x: 639, startPoint y: 353, endPoint x: 657, endPoint y: 332, distance: 27.7
click at [663, 317] on div "© Mapbox © OpenStreetMap Improve this map" at bounding box center [764, 321] width 1528 height 573
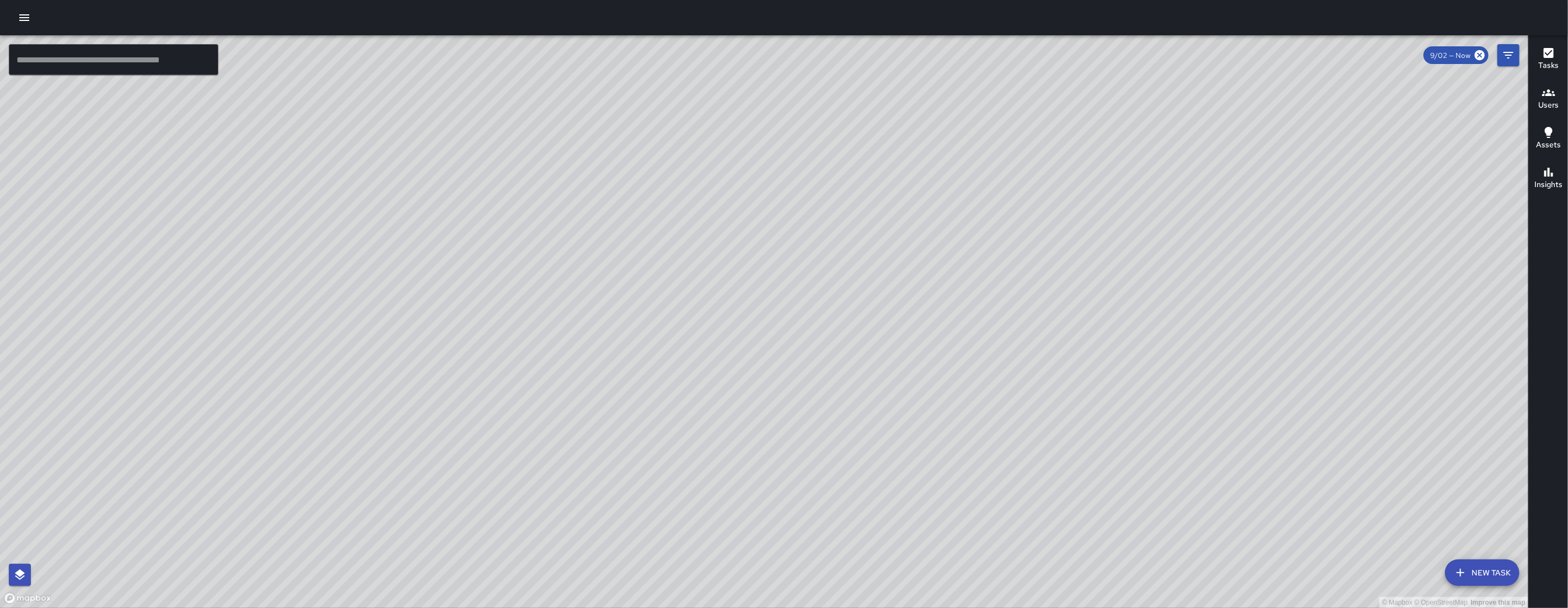
drag, startPoint x: 696, startPoint y: 249, endPoint x: 538, endPoint y: 397, distance: 216.5
click at [547, 394] on div "© Mapbox © OpenStreetMap Improve this map" at bounding box center [764, 321] width 1528 height 573
drag, startPoint x: 387, startPoint y: 498, endPoint x: 534, endPoint y: 296, distance: 249.8
click at [534, 289] on div "© Mapbox © OpenStreetMap Improve this map" at bounding box center [764, 321] width 1528 height 573
drag, startPoint x: 719, startPoint y: 281, endPoint x: 717, endPoint y: 333, distance: 52.0
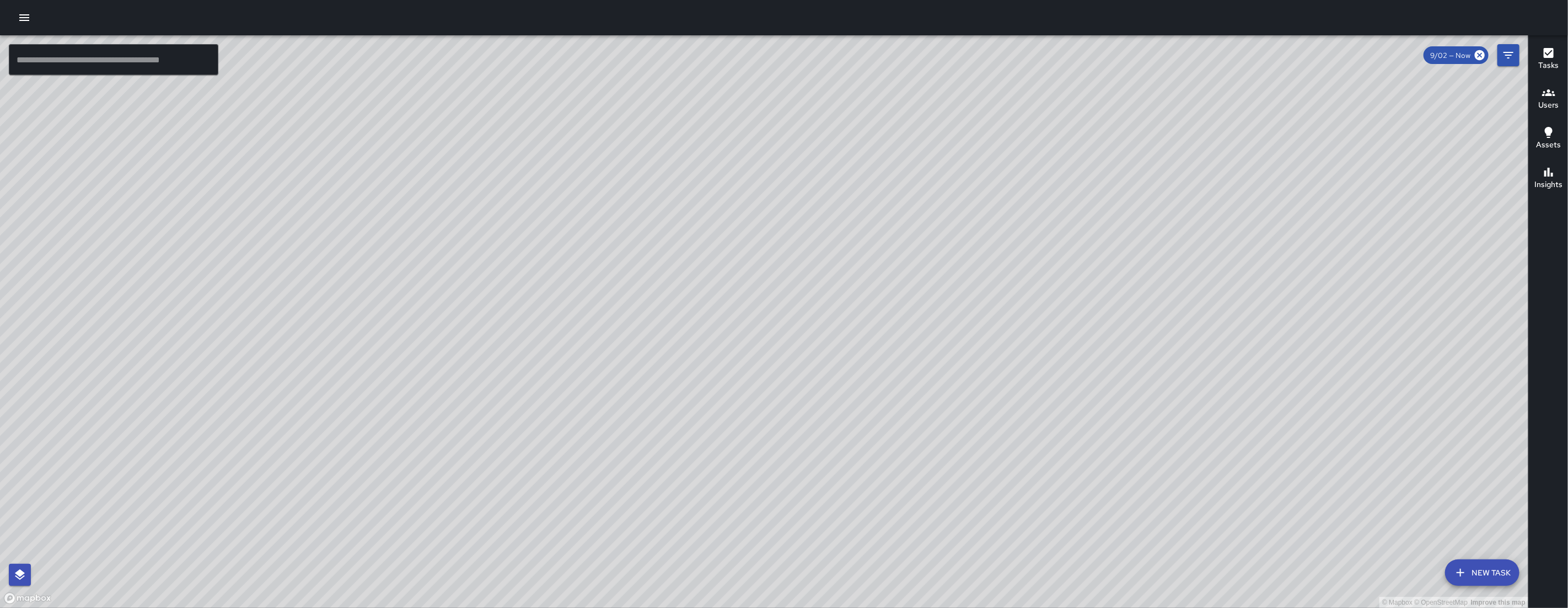
click at [582, 426] on div "© Mapbox © OpenStreetMap Improve this map" at bounding box center [764, 321] width 1528 height 573
drag, startPoint x: 703, startPoint y: 366, endPoint x: 622, endPoint y: 443, distance: 111.8
click at [626, 441] on div "© Mapbox © OpenStreetMap Improve this map" at bounding box center [764, 321] width 1528 height 573
drag, startPoint x: 634, startPoint y: 400, endPoint x: 555, endPoint y: 450, distance: 93.5
click at [550, 481] on div "© Mapbox © OpenStreetMap Improve this map" at bounding box center [764, 321] width 1528 height 573
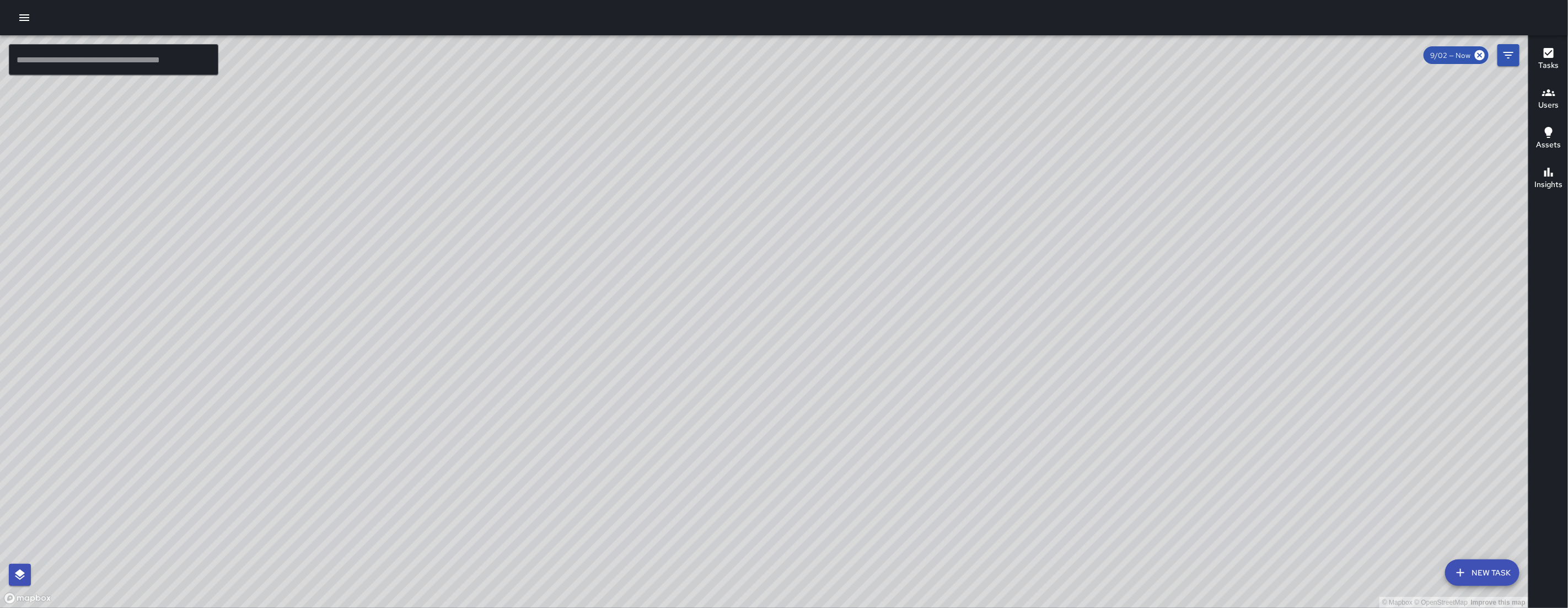
click at [538, 247] on div "© Mapbox © OpenStreetMap Improve this map EB Eddie Ballestros 1450 Folsom Stree…" at bounding box center [764, 321] width 1528 height 573
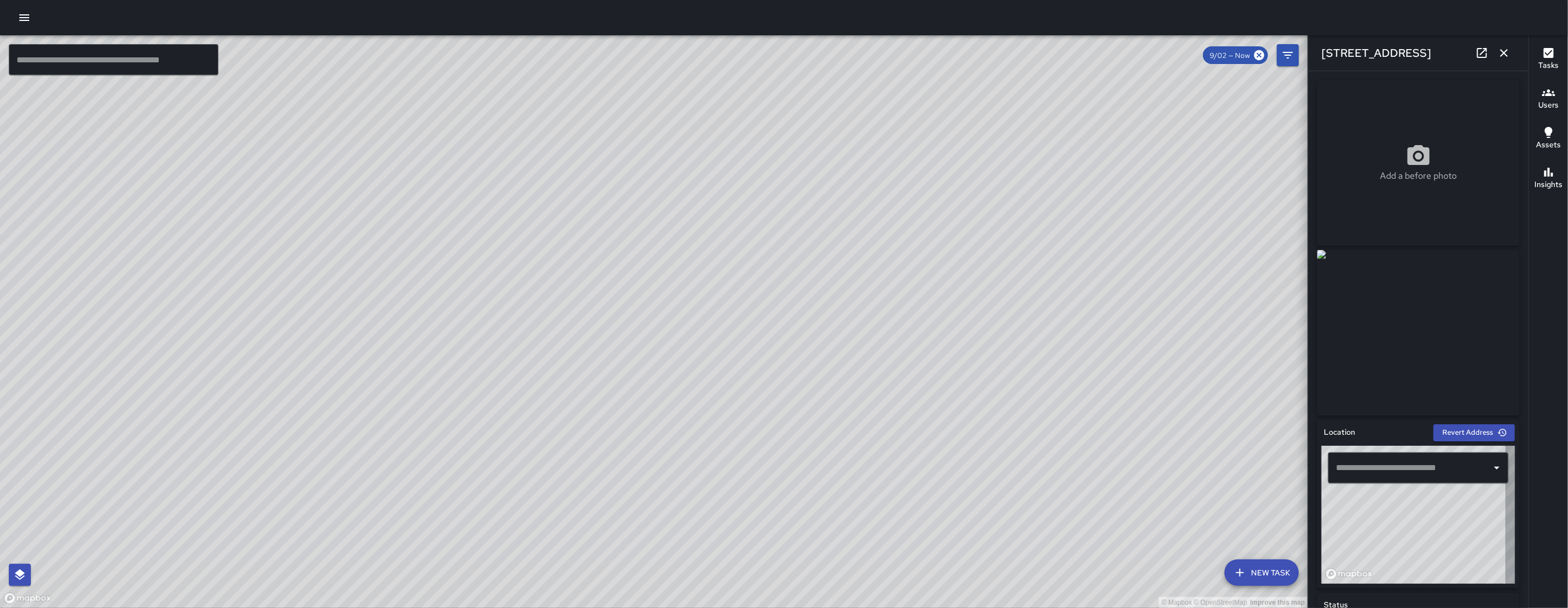
type input "**********"
click at [1505, 57] on icon "button" at bounding box center [1503, 52] width 13 height 13
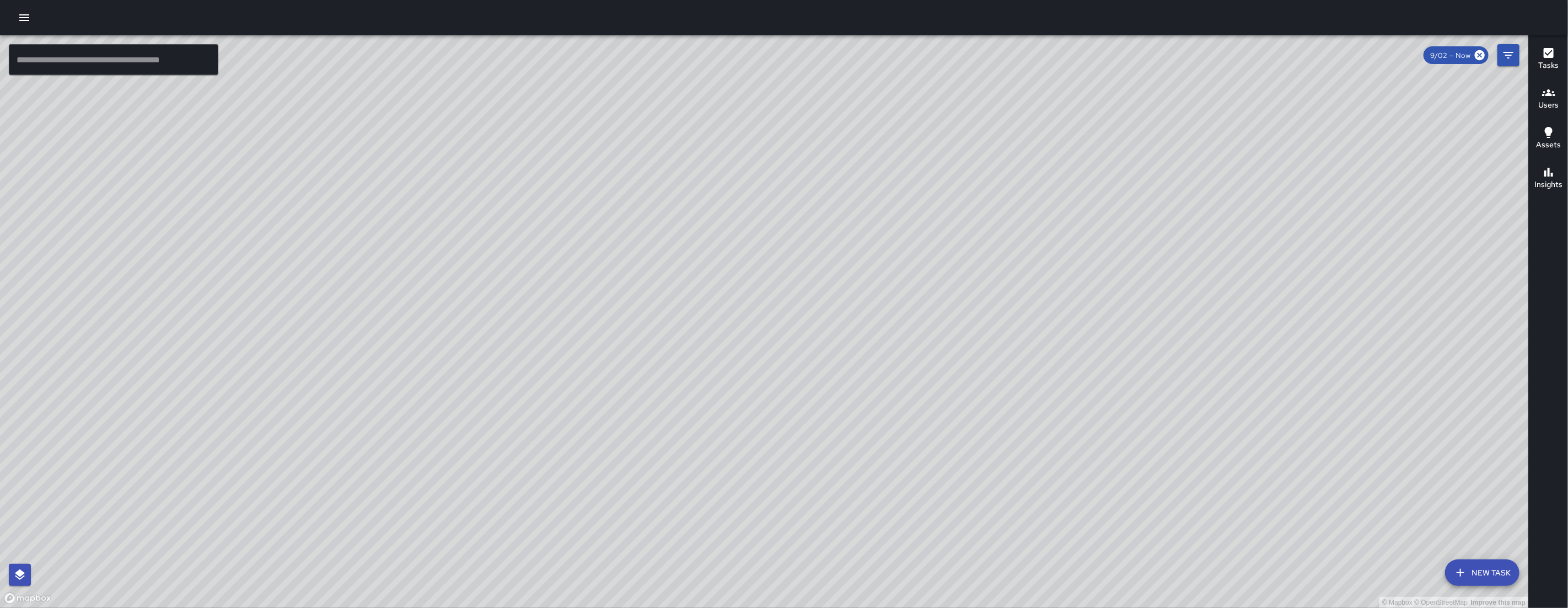
click at [749, 253] on div "© Mapbox © OpenStreetMap Improve this map SK SEAN KELLEY 249 Shipley Street Cre…" at bounding box center [764, 321] width 1528 height 573
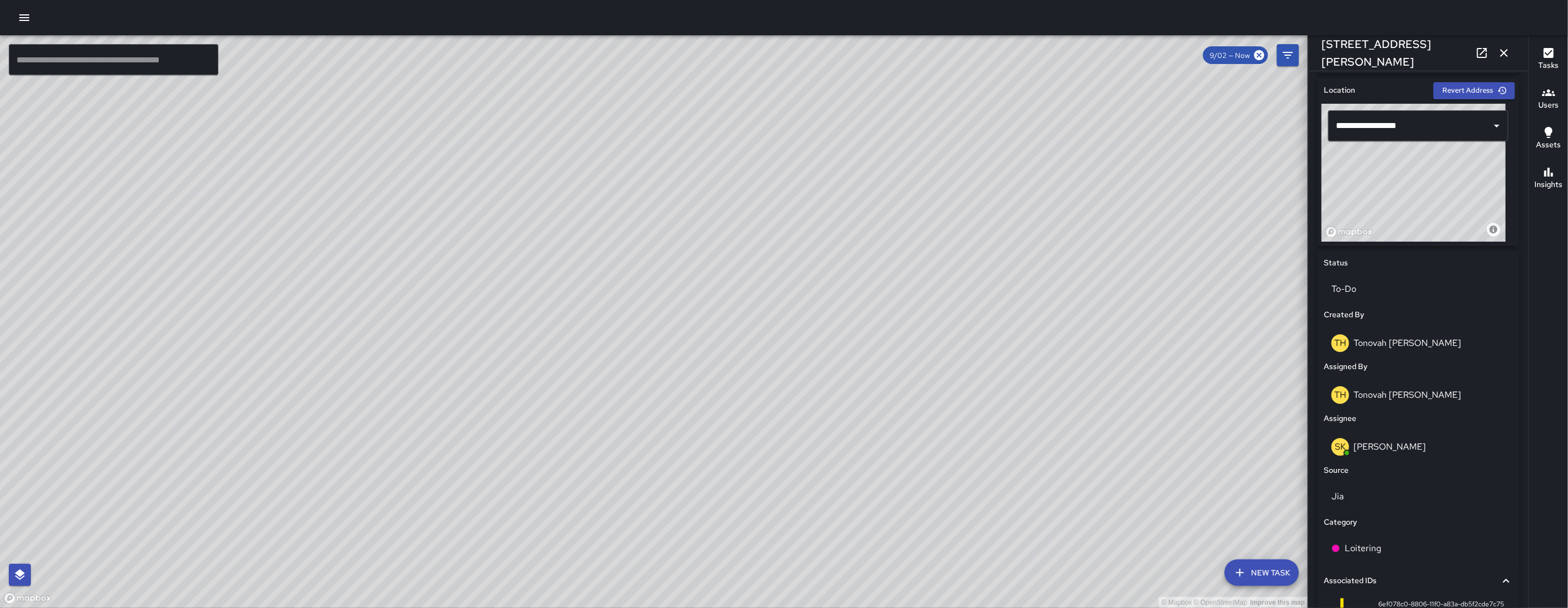
scroll to position [346, 0]
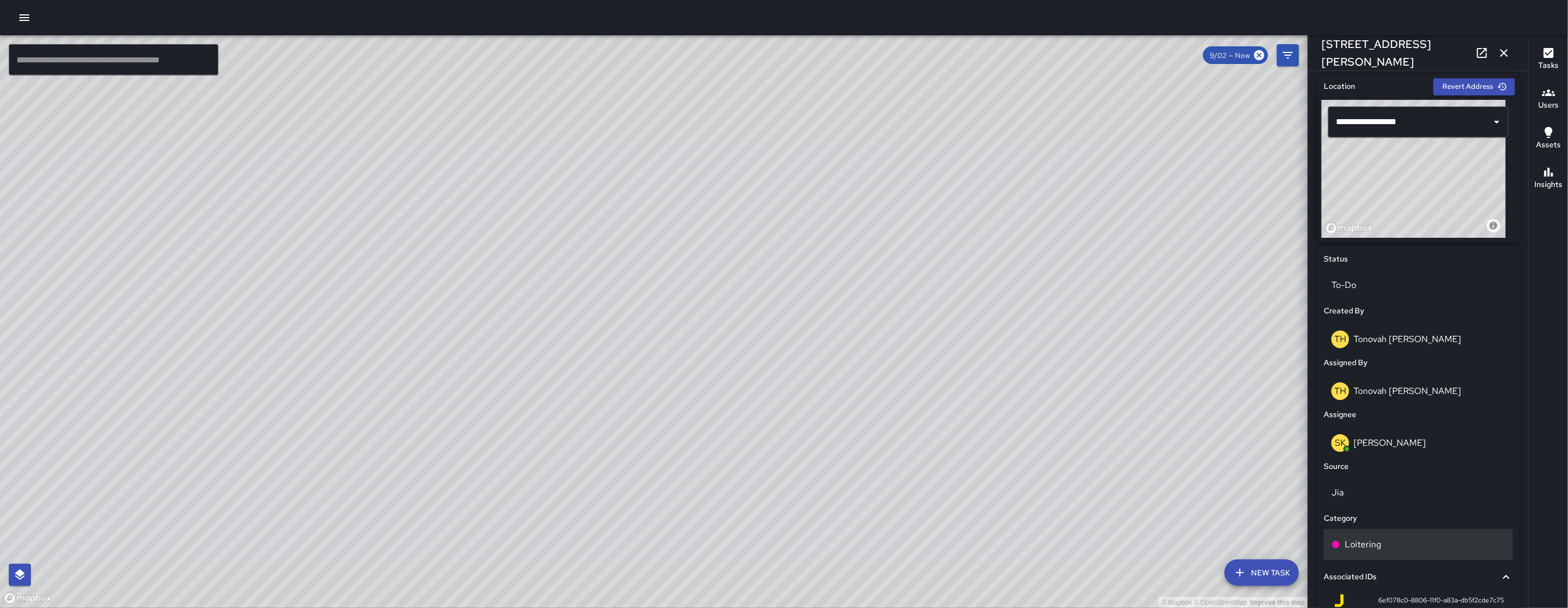
click at [1394, 552] on div "Loitering" at bounding box center [1418, 544] width 189 height 31
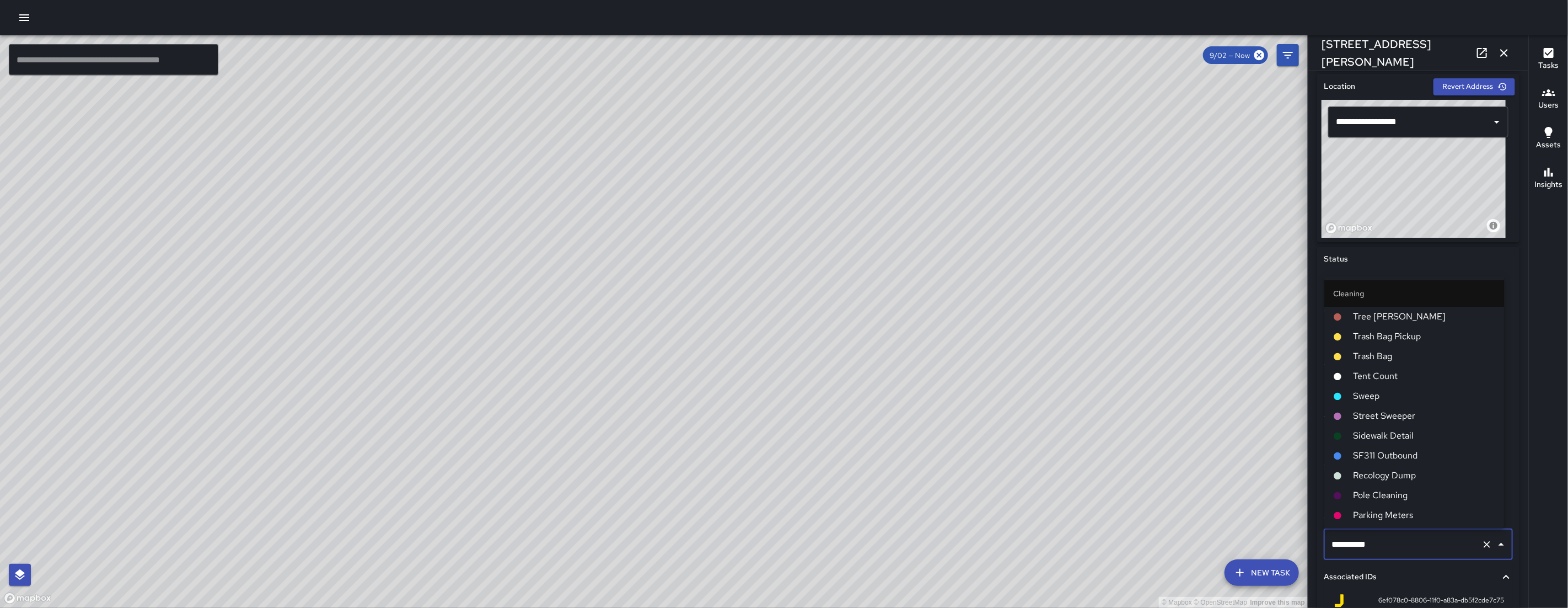
scroll to position [1631, 0]
drag, startPoint x: 1366, startPoint y: 538, endPoint x: 1326, endPoint y: 538, distance: 40.0
click at [1326, 538] on div "********* ​" at bounding box center [1418, 544] width 189 height 31
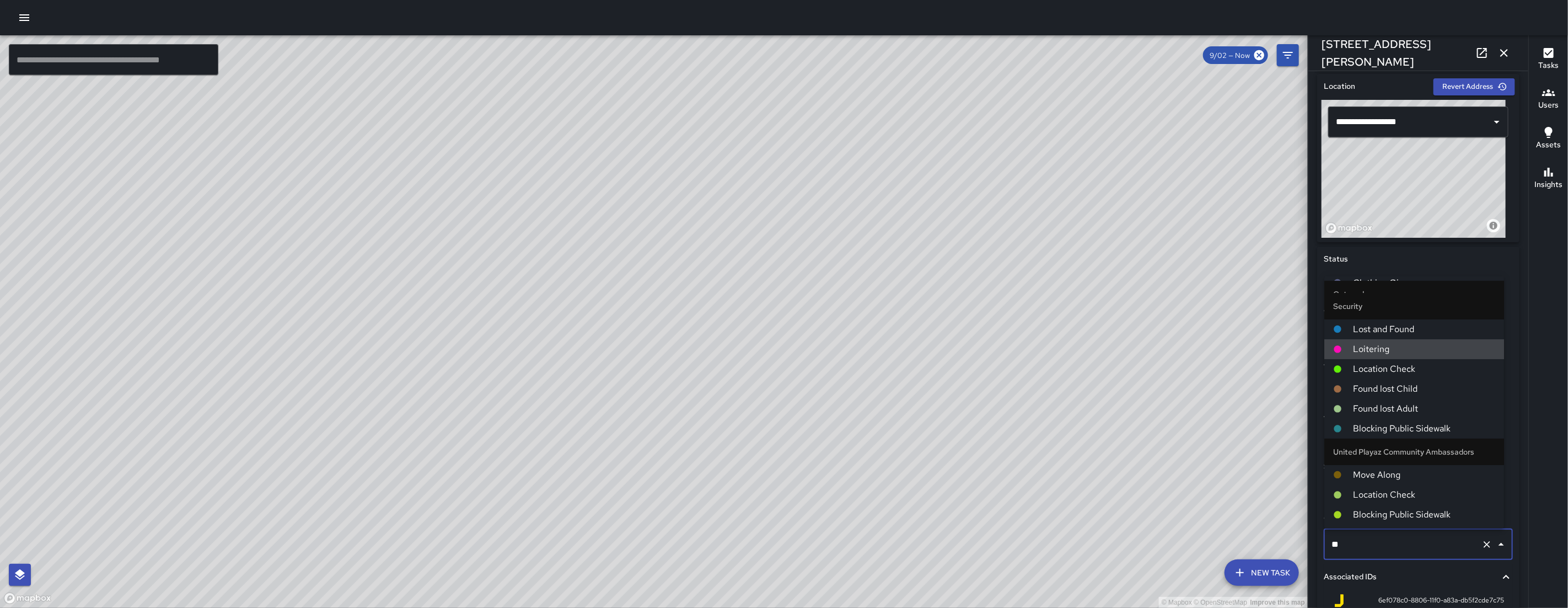
type input "***"
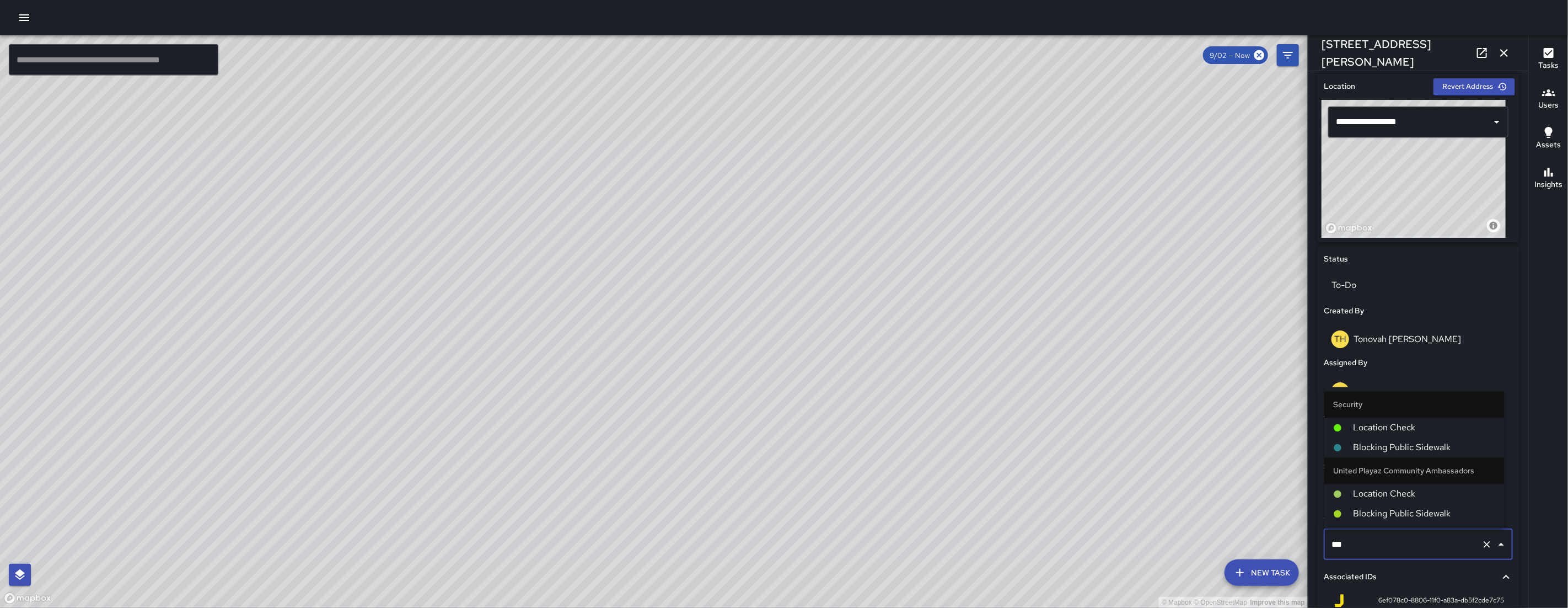
scroll to position [0, 0]
click at [1404, 423] on span "Location Check" at bounding box center [1424, 427] width 142 height 13
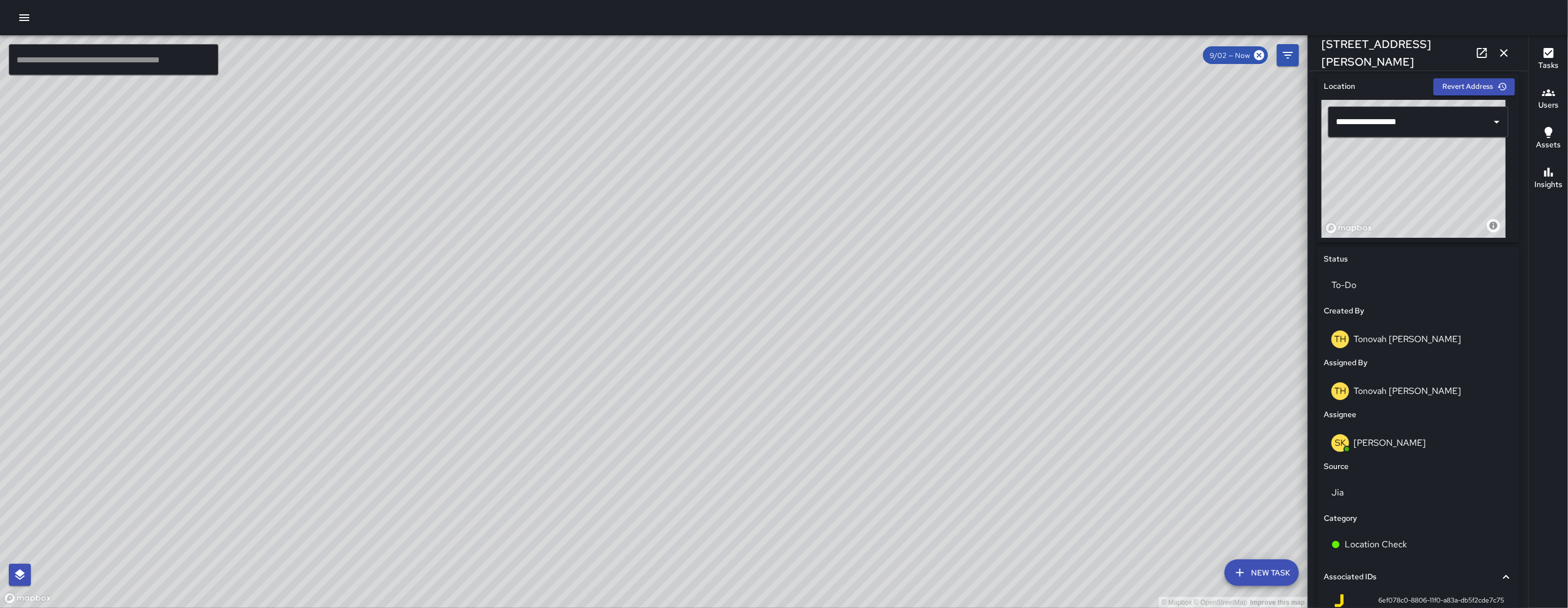
drag, startPoint x: 700, startPoint y: 382, endPoint x: 691, endPoint y: 404, distance: 23.8
click at [703, 381] on div "© Mapbox © OpenStreetMap Improve this map" at bounding box center [654, 321] width 1308 height 573
drag, startPoint x: 577, startPoint y: 512, endPoint x: 722, endPoint y: 366, distance: 205.8
click at [722, 361] on div "© Mapbox © OpenStreetMap Improve this map" at bounding box center [654, 321] width 1308 height 573
drag, startPoint x: 1172, startPoint y: 353, endPoint x: 871, endPoint y: 489, distance: 330.3
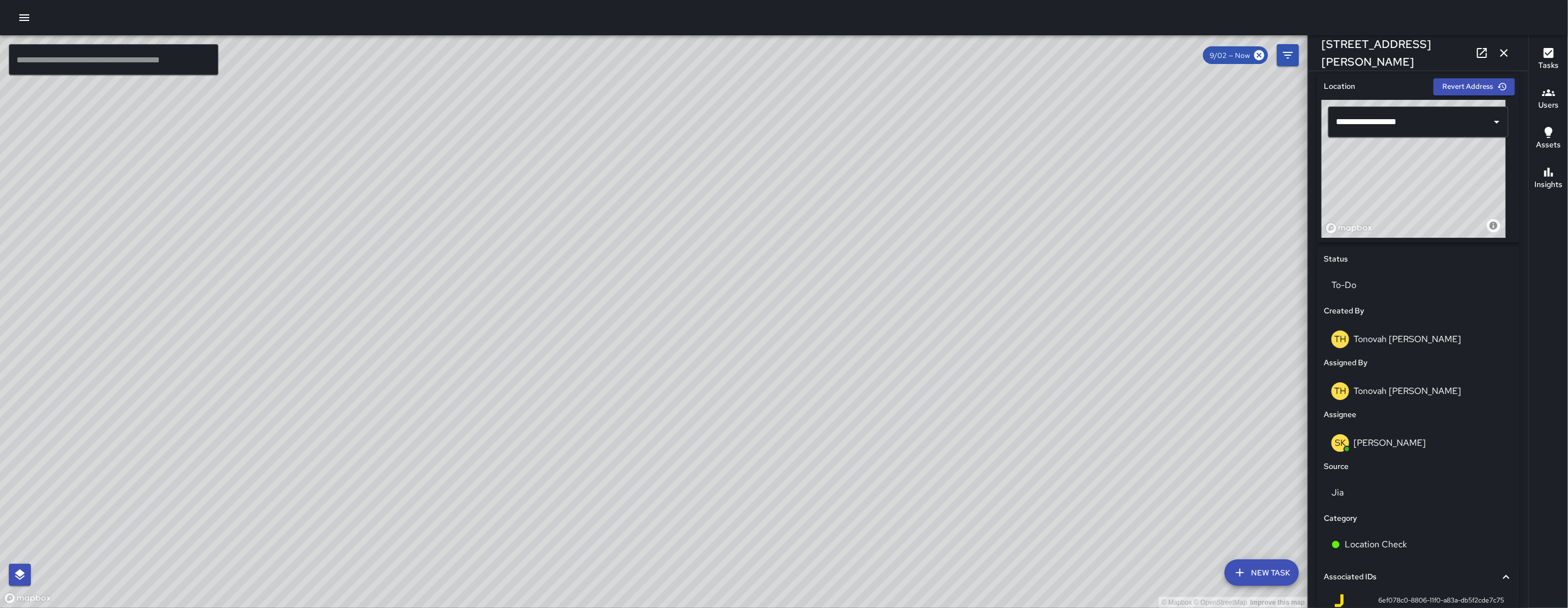
click at [872, 495] on div "© Mapbox © OpenStreetMap Improve this map" at bounding box center [654, 321] width 1308 height 573
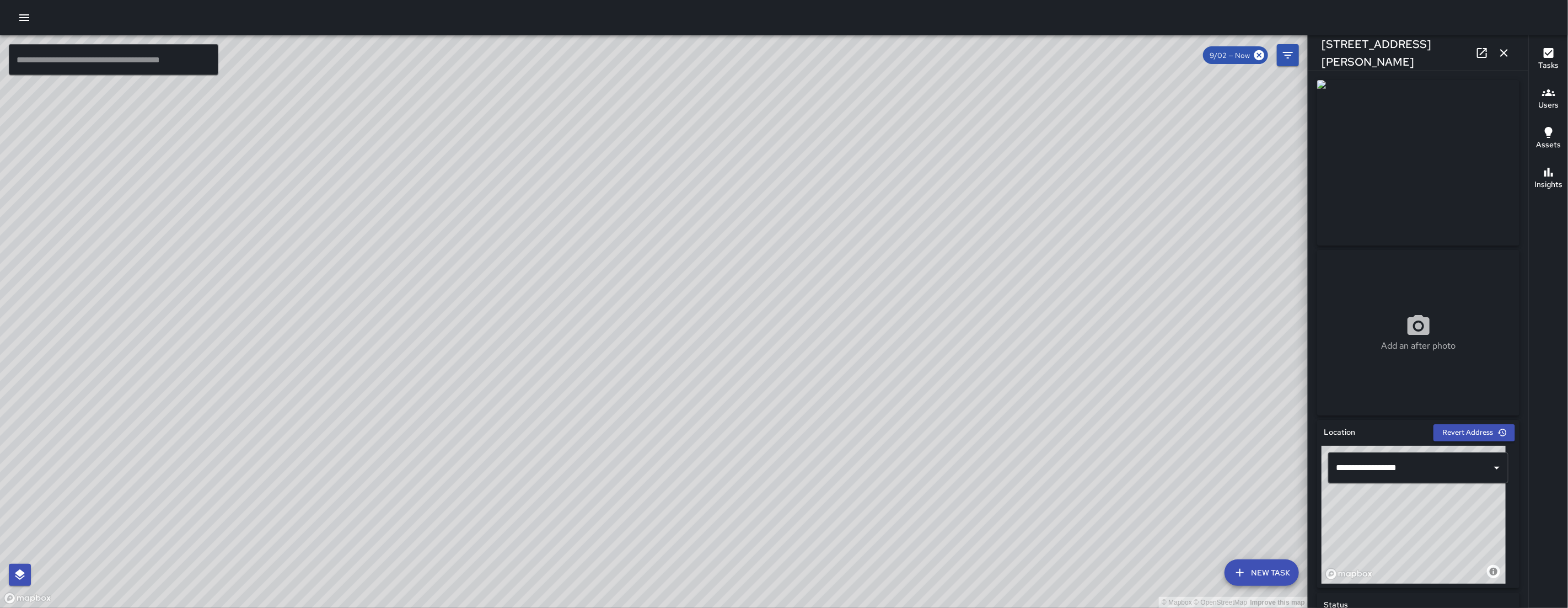
drag, startPoint x: 1154, startPoint y: 188, endPoint x: 1038, endPoint y: 299, distance: 160.6
click at [1038, 299] on div "© Mapbox © OpenStreetMap Improve this map" at bounding box center [654, 321] width 1308 height 573
click at [1503, 50] on icon "button" at bounding box center [1503, 52] width 13 height 13
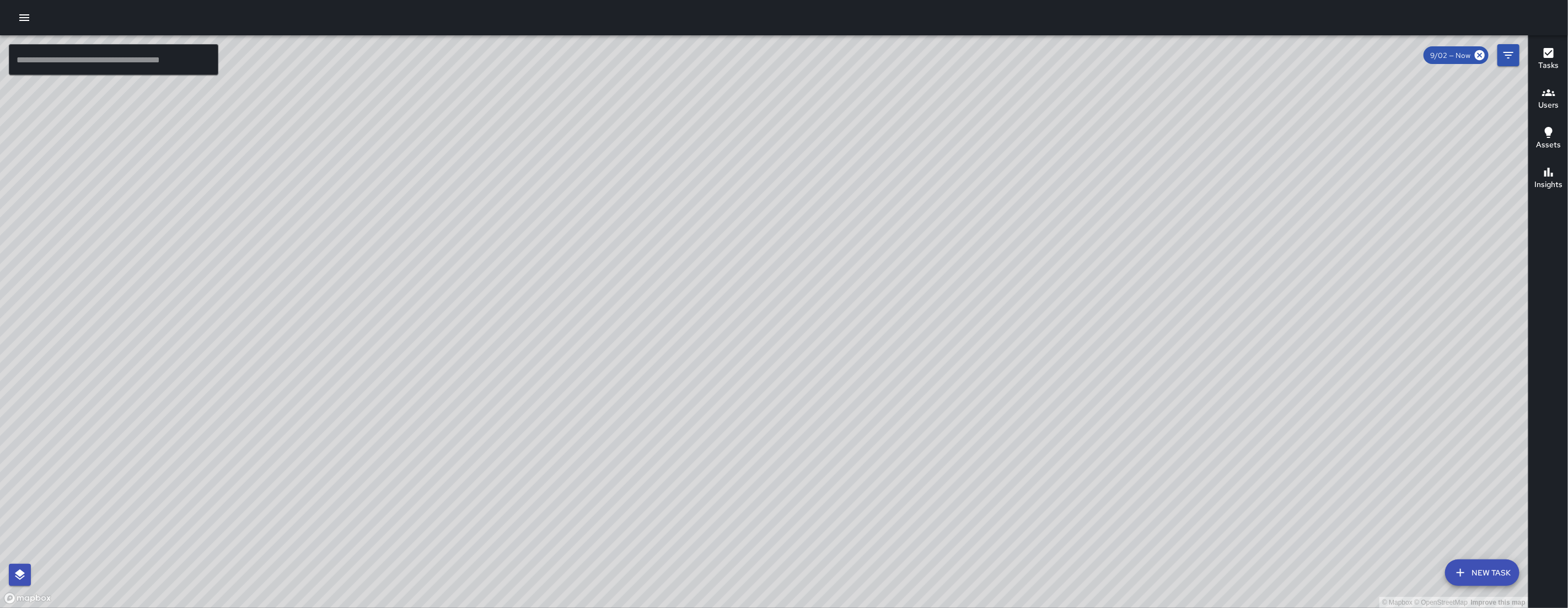
drag, startPoint x: 776, startPoint y: 458, endPoint x: 776, endPoint y: 294, distance: 164.0
click at [776, 294] on div "© Mapbox © OpenStreetMap Improve this map" at bounding box center [764, 321] width 1528 height 573
click at [597, 377] on div "© Mapbox © OpenStreetMap Improve this map" at bounding box center [764, 321] width 1528 height 573
click at [597, 375] on div "© Mapbox © OpenStreetMap Improve this map" at bounding box center [764, 321] width 1528 height 573
click at [589, 376] on div "© Mapbox © OpenStreetMap Improve this map" at bounding box center [764, 321] width 1528 height 573
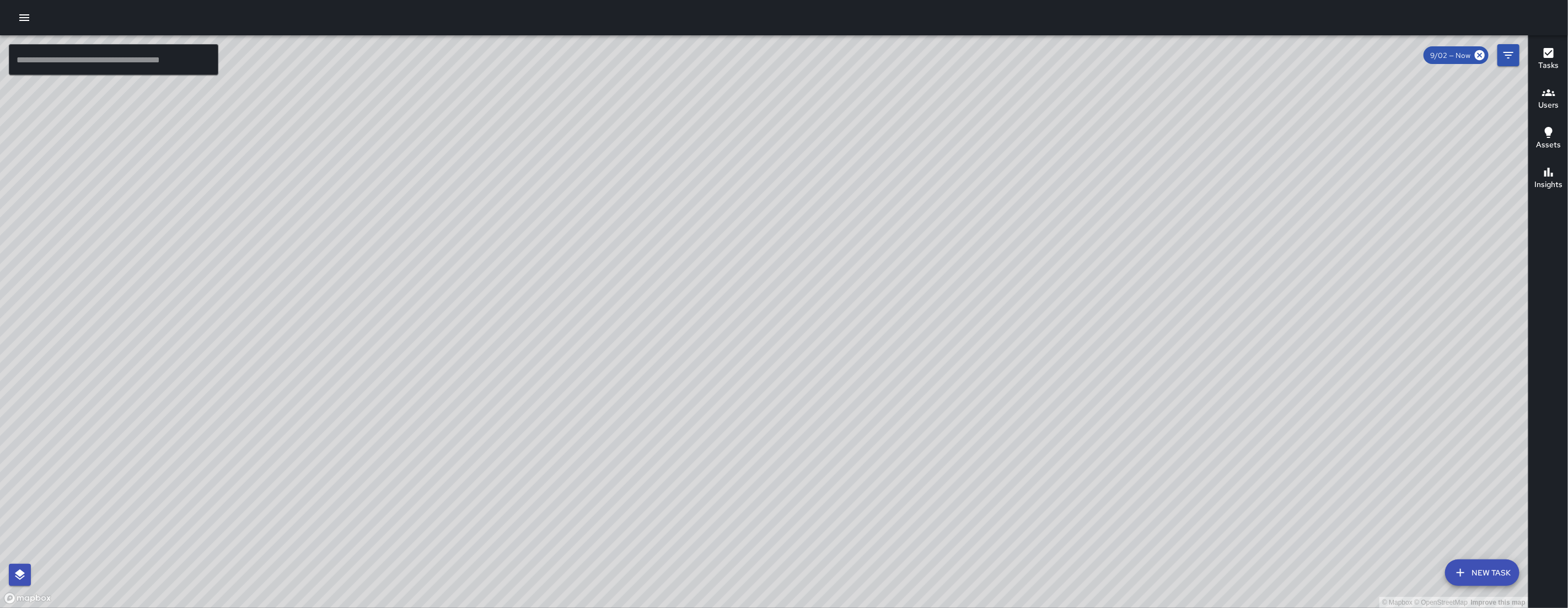
click at [593, 373] on div "© Mapbox © OpenStreetMap Improve this map" at bounding box center [764, 321] width 1528 height 573
click at [608, 360] on div "© Mapbox © OpenStreetMap Improve this map EB Eddie Ballestros 22 Norfolk Street…" at bounding box center [764, 321] width 1528 height 573
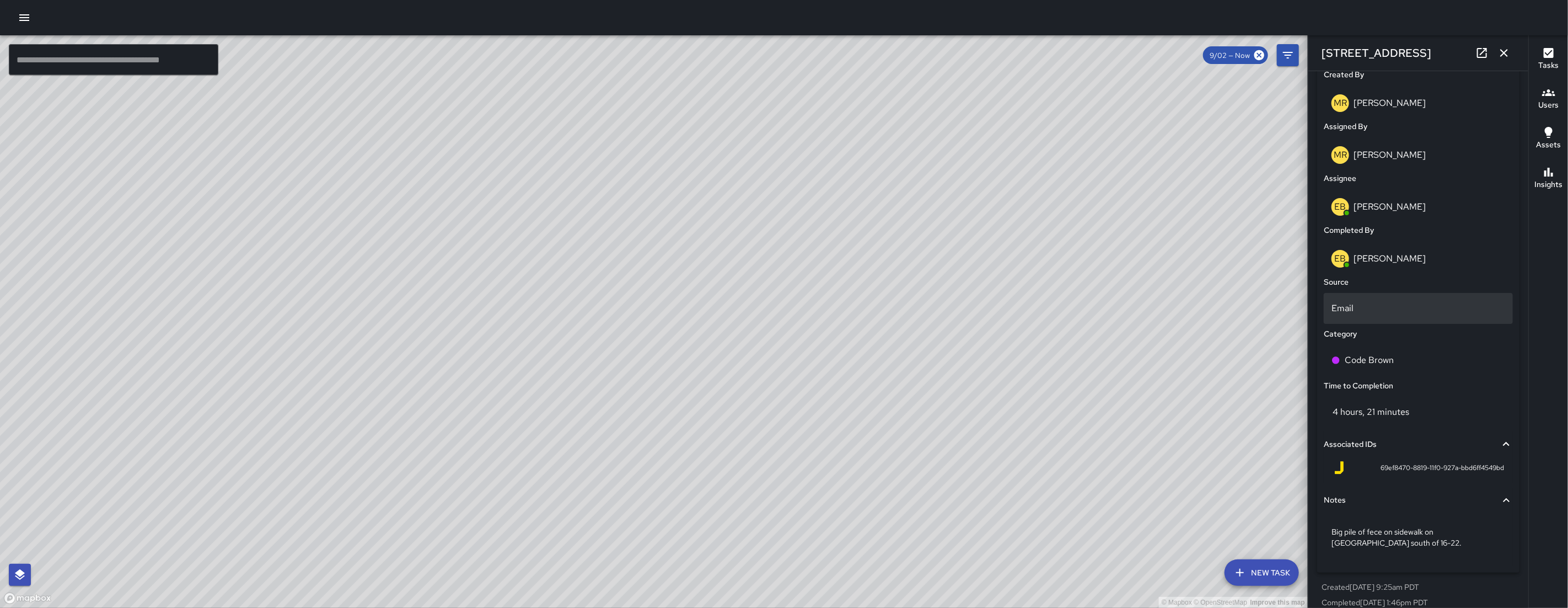
scroll to position [168, 0]
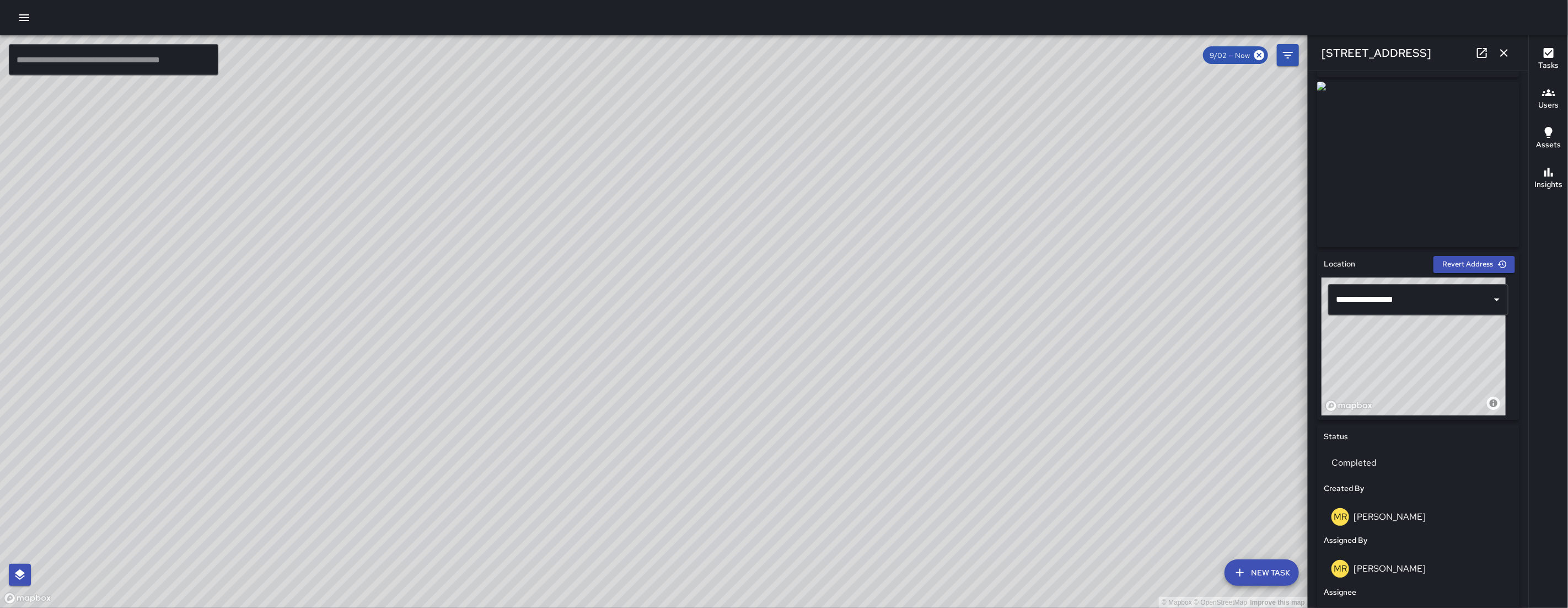
click at [1480, 60] on link at bounding box center [1482, 52] width 22 height 22
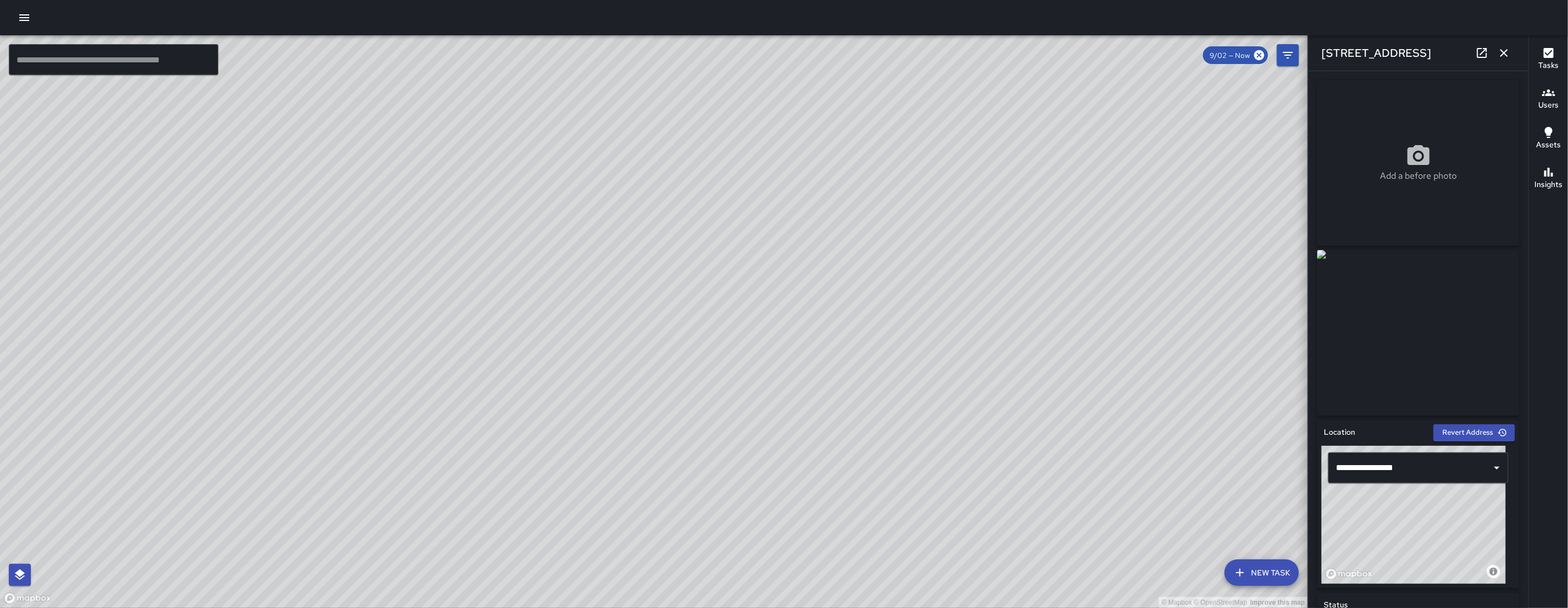
drag, startPoint x: 1079, startPoint y: 167, endPoint x: 926, endPoint y: 322, distance: 217.8
click at [880, 371] on div "© Mapbox © OpenStreetMap Improve this map" at bounding box center [654, 321] width 1308 height 573
drag, startPoint x: 1117, startPoint y: 152, endPoint x: 971, endPoint y: 319, distance: 221.8
click at [971, 319] on div "© Mapbox © OpenStreetMap Improve this map" at bounding box center [654, 321] width 1308 height 573
drag, startPoint x: 923, startPoint y: 309, endPoint x: 868, endPoint y: 320, distance: 56.1
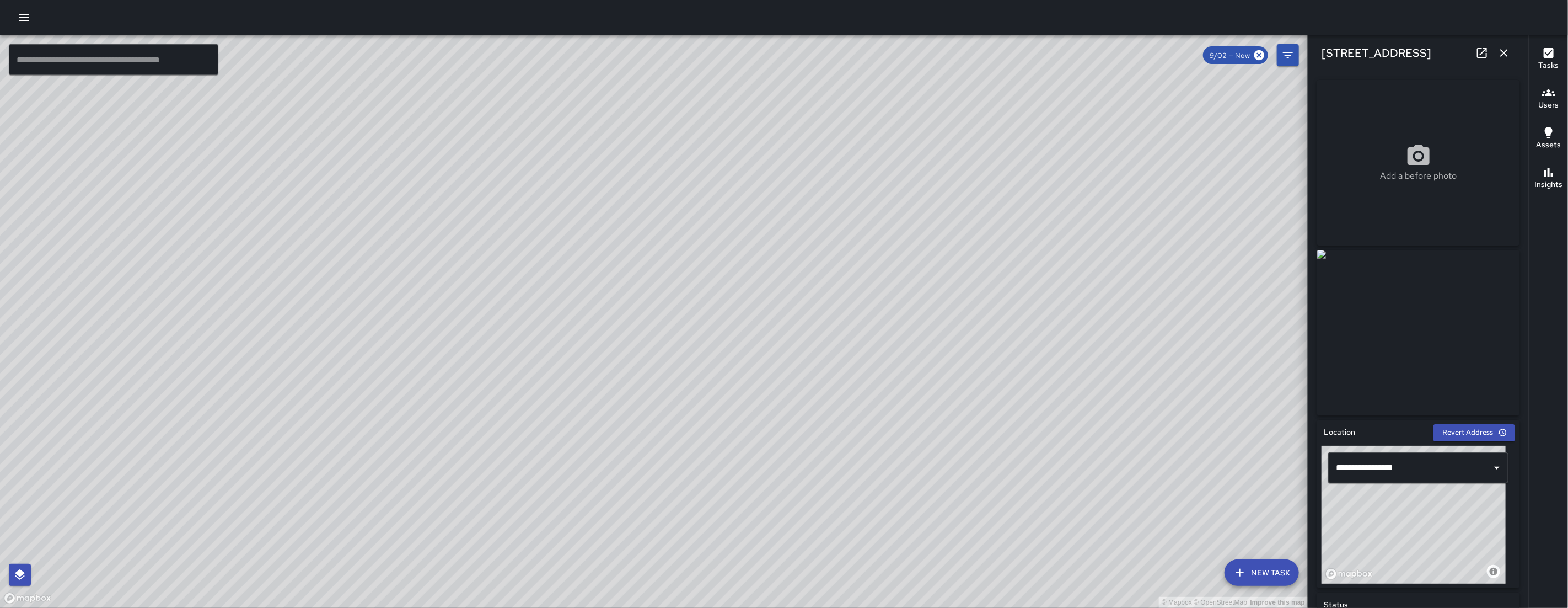
click at [864, 335] on div "© Mapbox © OpenStreetMap Improve this map" at bounding box center [654, 321] width 1308 height 573
drag, startPoint x: 1003, startPoint y: 192, endPoint x: 858, endPoint y: 302, distance: 182.0
click at [865, 327] on div "© Mapbox © OpenStreetMap Improve this map" at bounding box center [654, 321] width 1308 height 573
click at [742, 216] on div "© Mapbox © OpenStreetMap Improve this map" at bounding box center [654, 321] width 1308 height 573
click at [740, 218] on div "© Mapbox © OpenStreetMap Improve this map NV [PERSON_NAME] [STREET_ADDRESS] Com…" at bounding box center [654, 321] width 1308 height 573
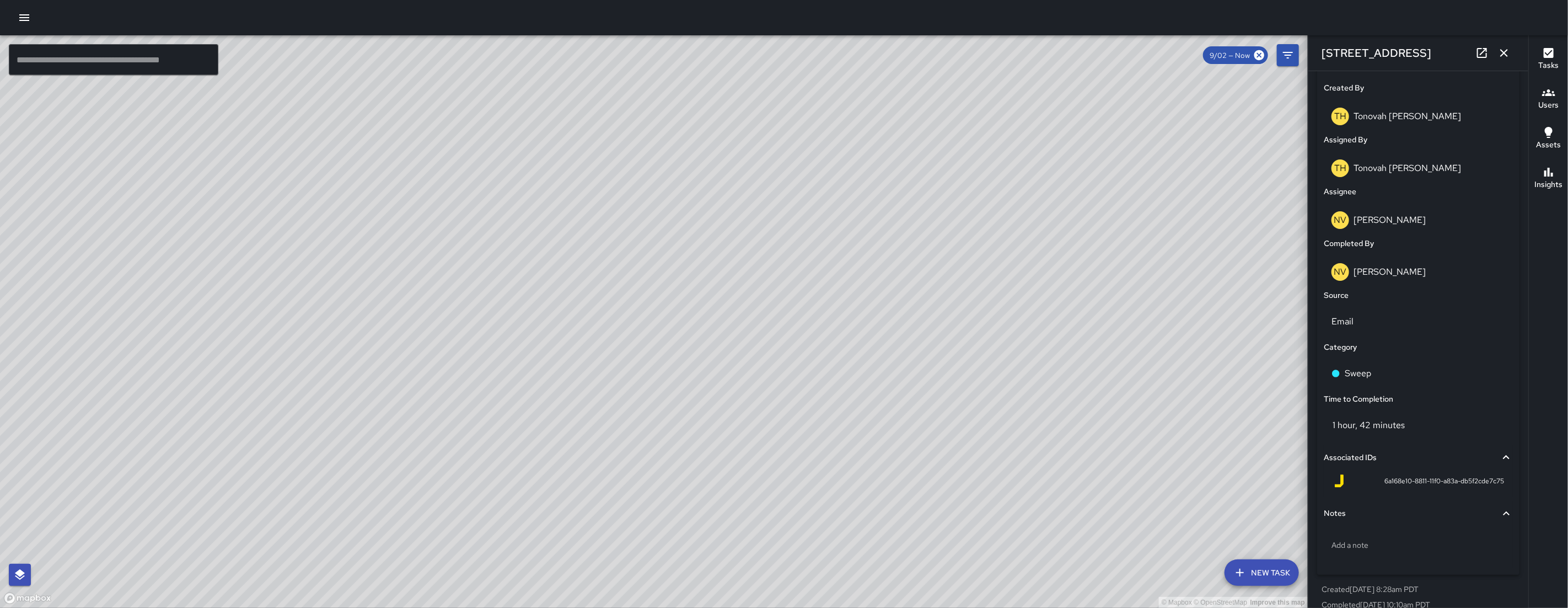
scroll to position [583, 0]
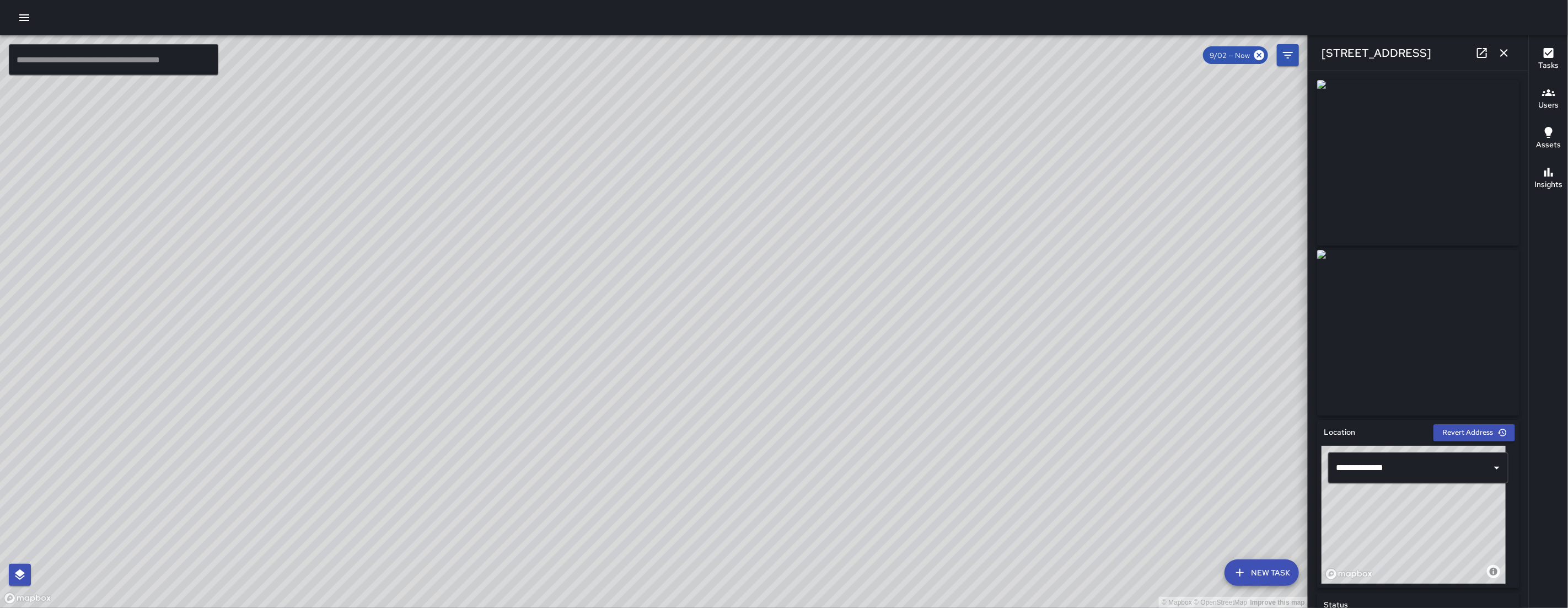
click at [1480, 51] on icon at bounding box center [1482, 52] width 13 height 13
click at [1506, 54] on icon "button" at bounding box center [1504, 52] width 8 height 8
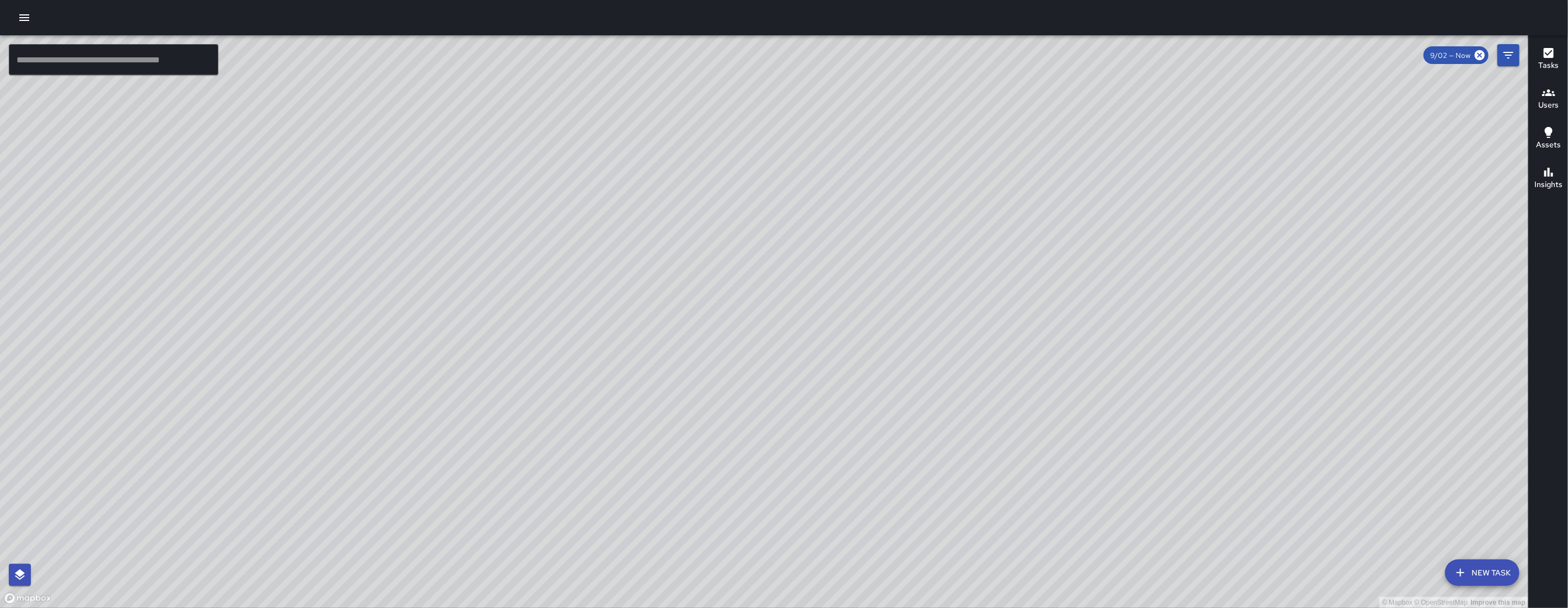
click at [0, 0] on div "© Mapbox © OpenStreetMap Improve this map ​ New Task 9/02 — Now Map Layers Task…" at bounding box center [784, 304] width 1568 height 608
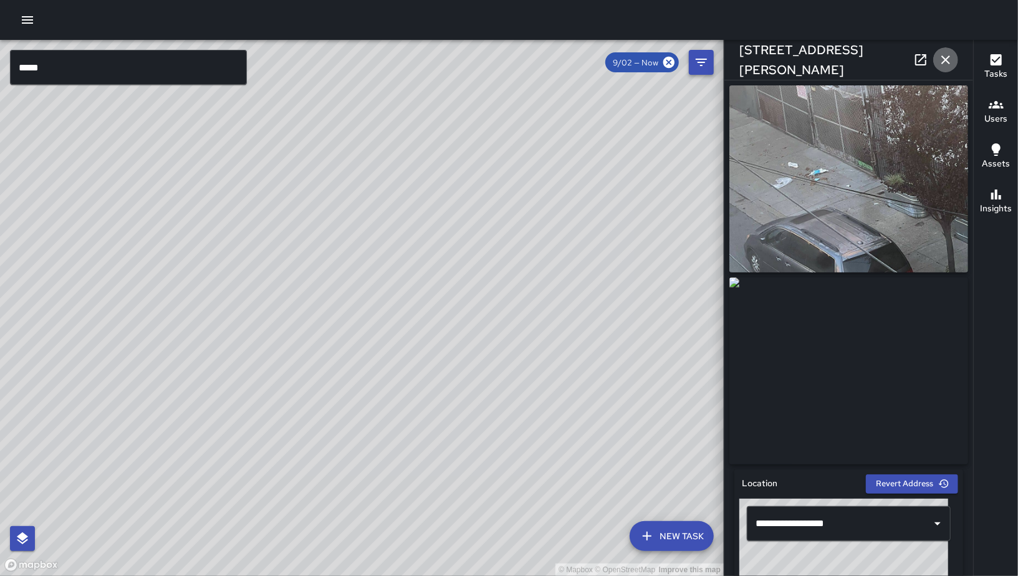
click at [947, 54] on icon "button" at bounding box center [945, 59] width 15 height 15
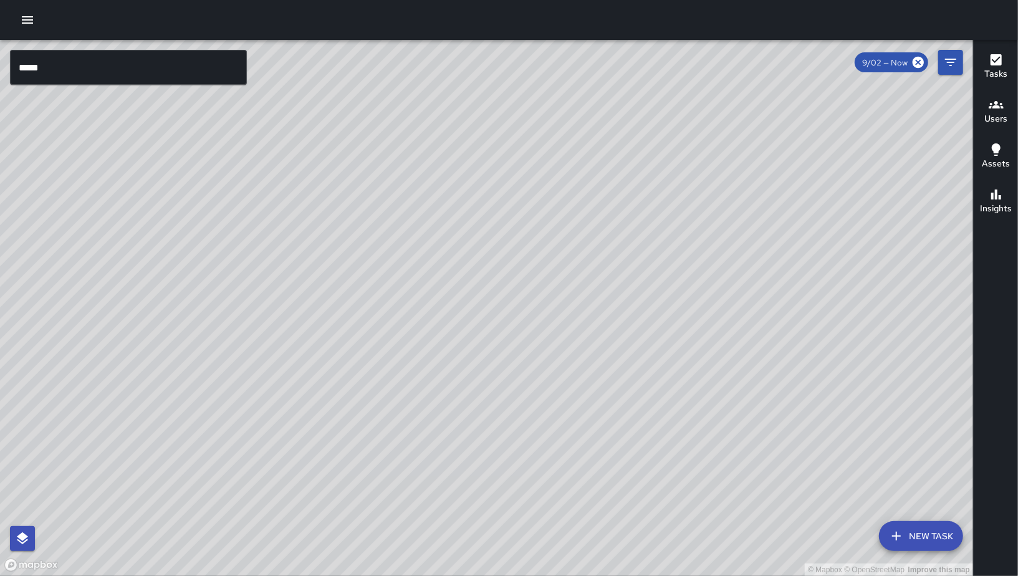
drag, startPoint x: 173, startPoint y: 489, endPoint x: 702, endPoint y: 199, distance: 602.9
click at [701, 199] on div "© Mapbox © OpenStreetMap Improve this map NV [PERSON_NAME] [STREET_ADDRESS] Com…" at bounding box center [486, 308] width 973 height 536
drag, startPoint x: 643, startPoint y: 510, endPoint x: 729, endPoint y: 223, distance: 299.3
click at [729, 223] on div "© Mapbox © OpenStreetMap Improve this map" at bounding box center [486, 308] width 973 height 536
drag, startPoint x: 646, startPoint y: 162, endPoint x: 609, endPoint y: 261, distance: 105.7
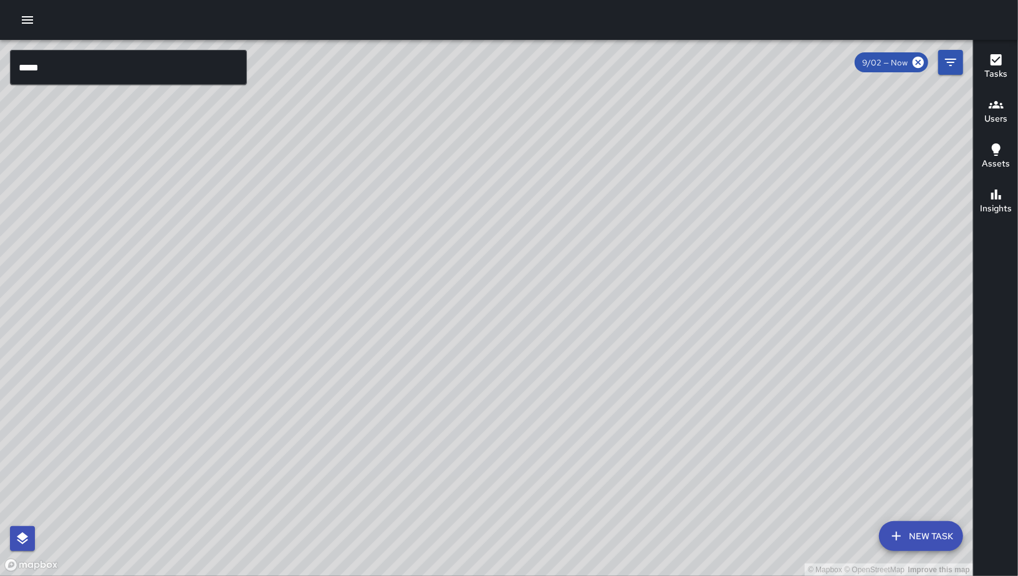
click at [609, 268] on div "© Mapbox © OpenStreetMap Improve this map" at bounding box center [486, 308] width 973 height 536
